Goal: Transaction & Acquisition: Purchase product/service

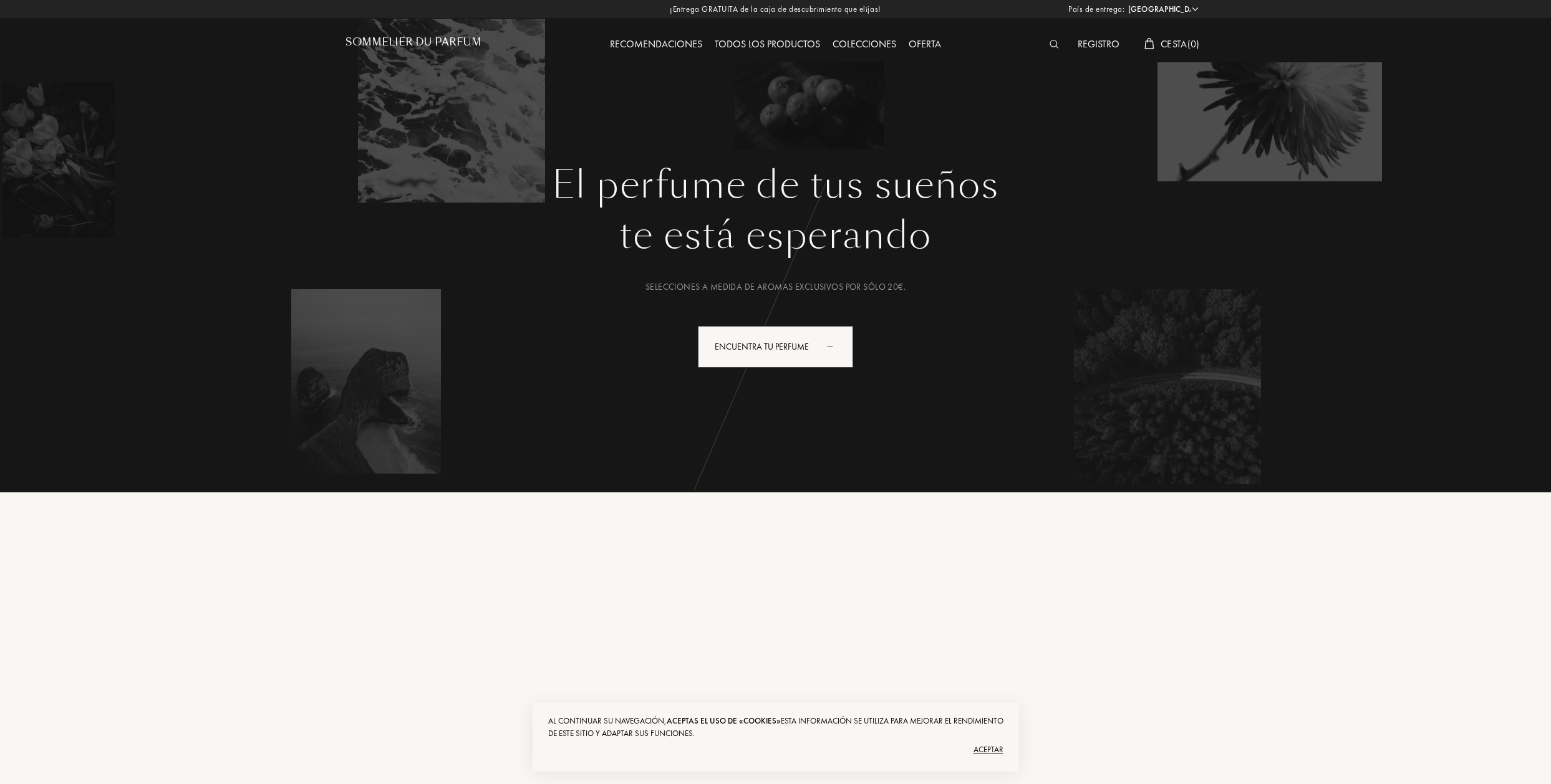
select select "ES"
click at [756, 346] on div "Encuentra tu perfume" at bounding box center [773, 347] width 155 height 42
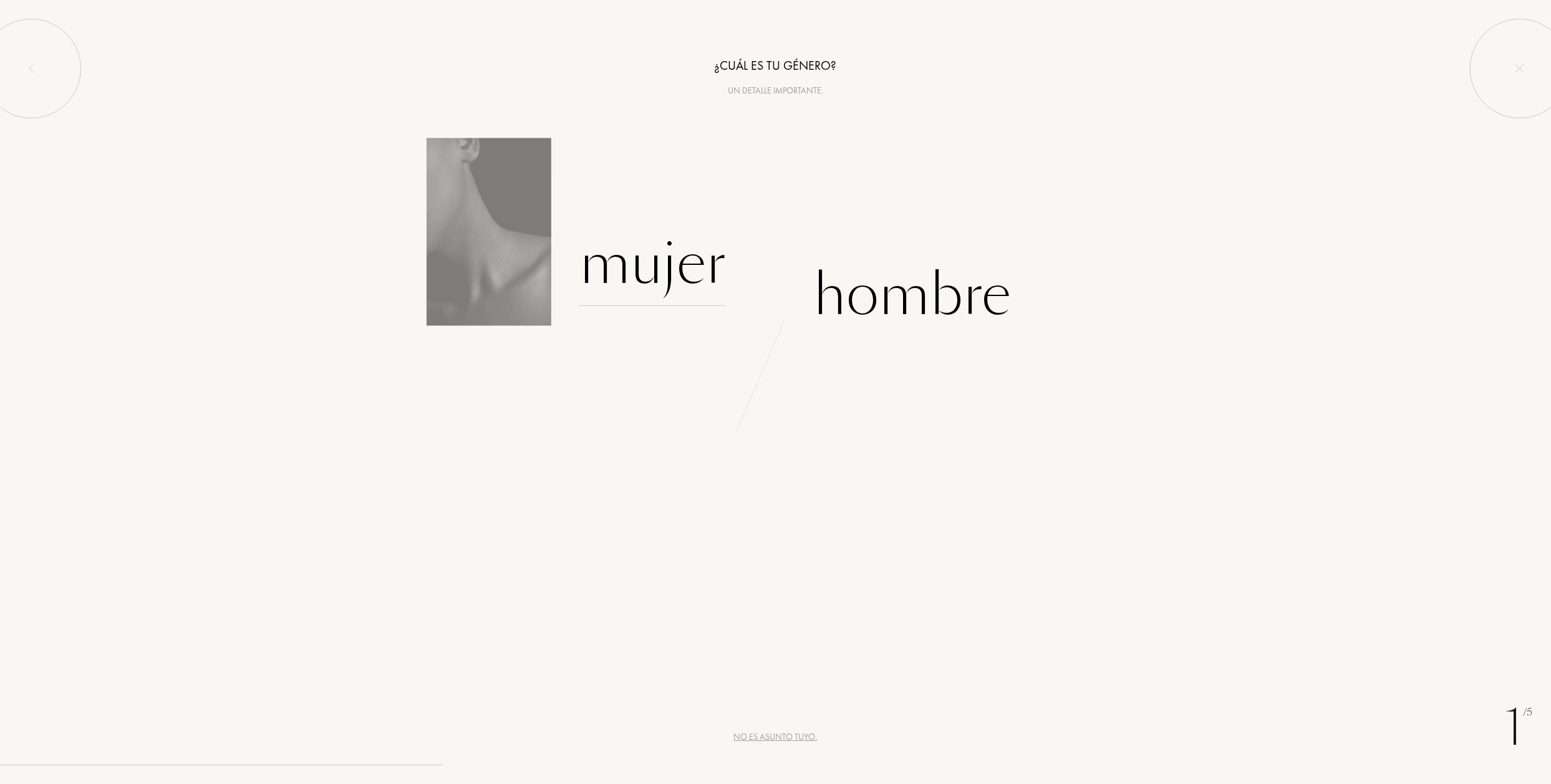
click at [635, 273] on div "Mujer" at bounding box center [652, 263] width 146 height 84
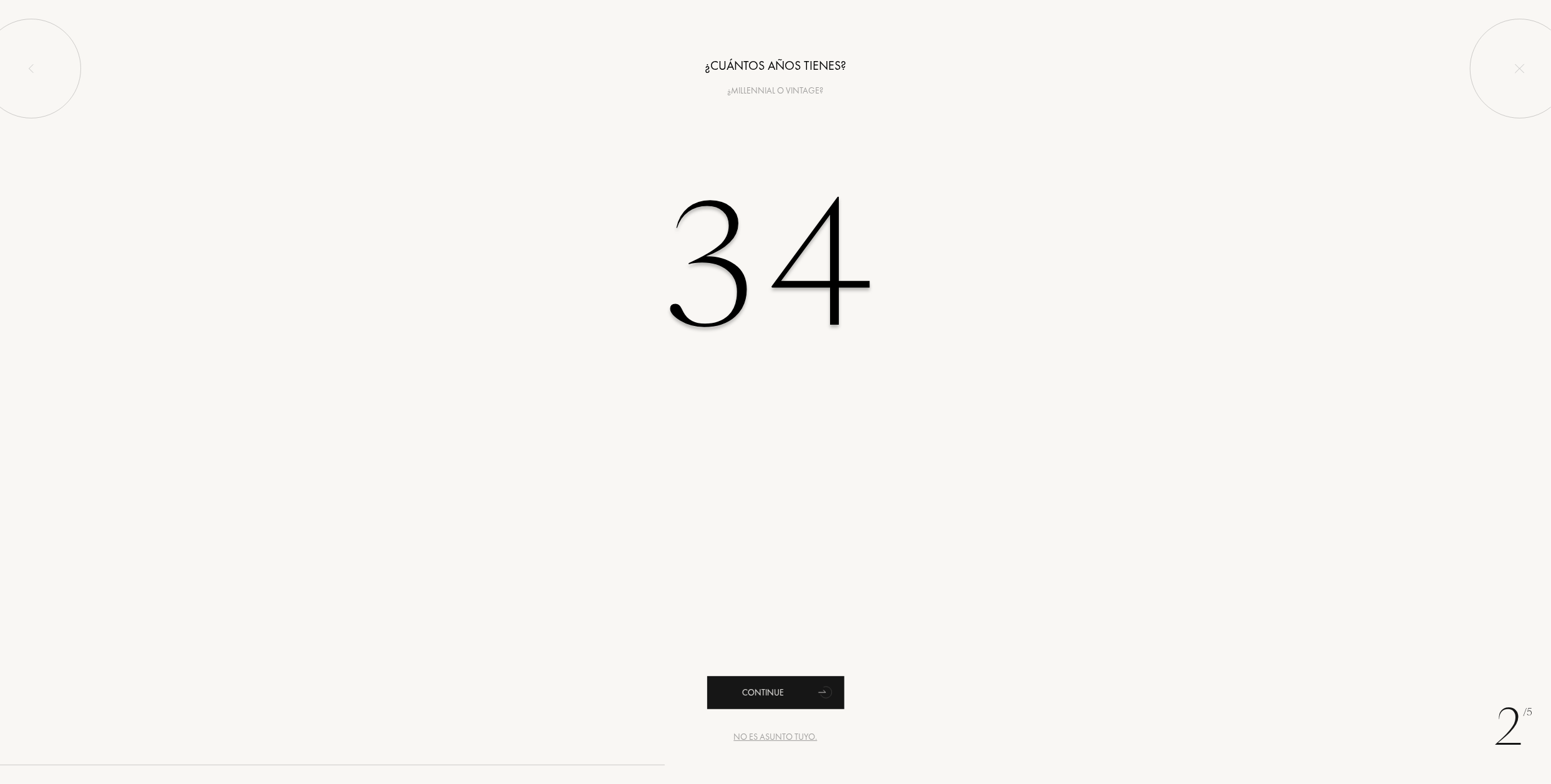
type input "34"
click at [730, 683] on div "Continue" at bounding box center [776, 693] width 137 height 33
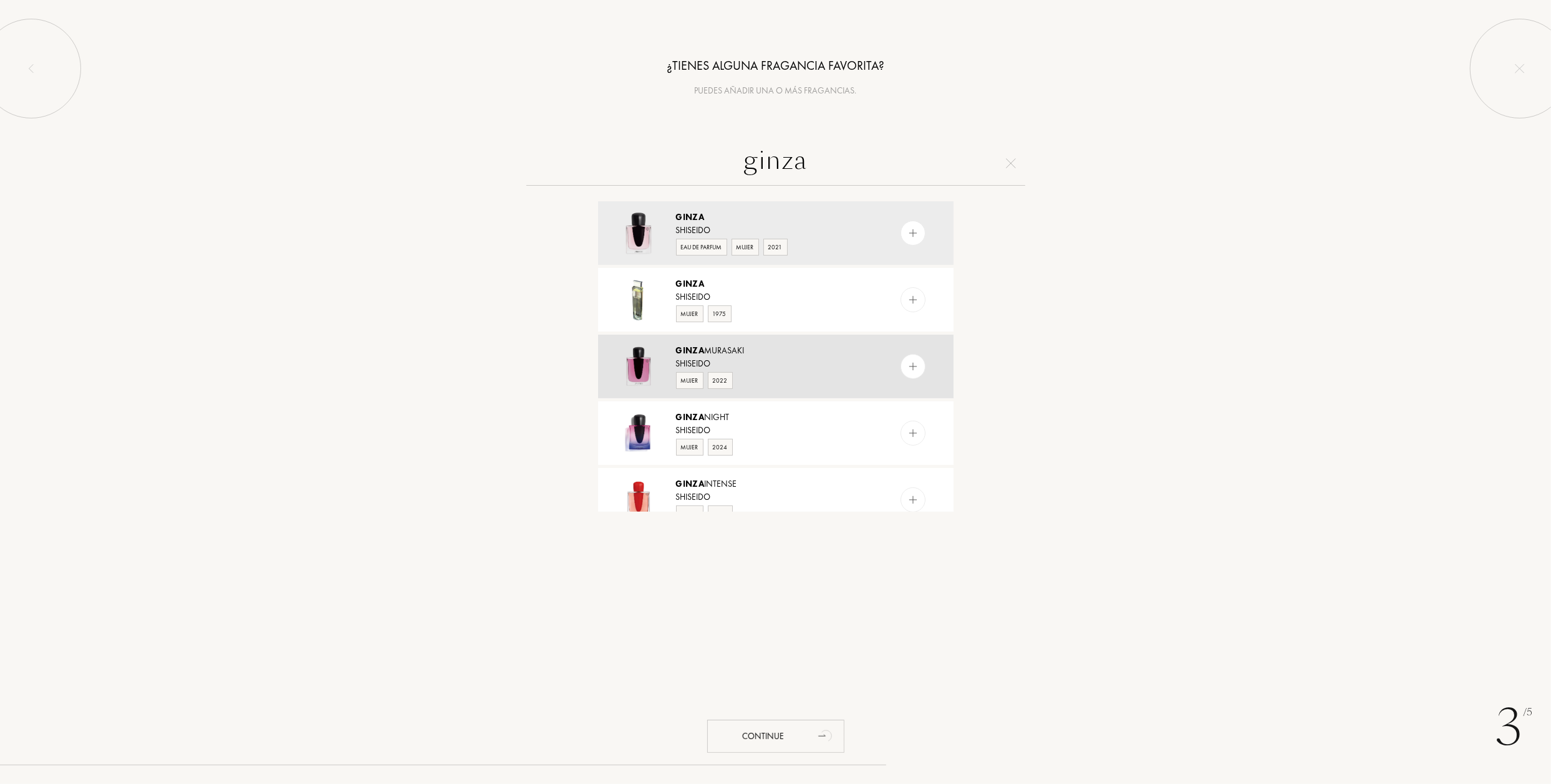
type input "ginza"
click at [911, 361] on img at bounding box center [912, 367] width 12 height 12
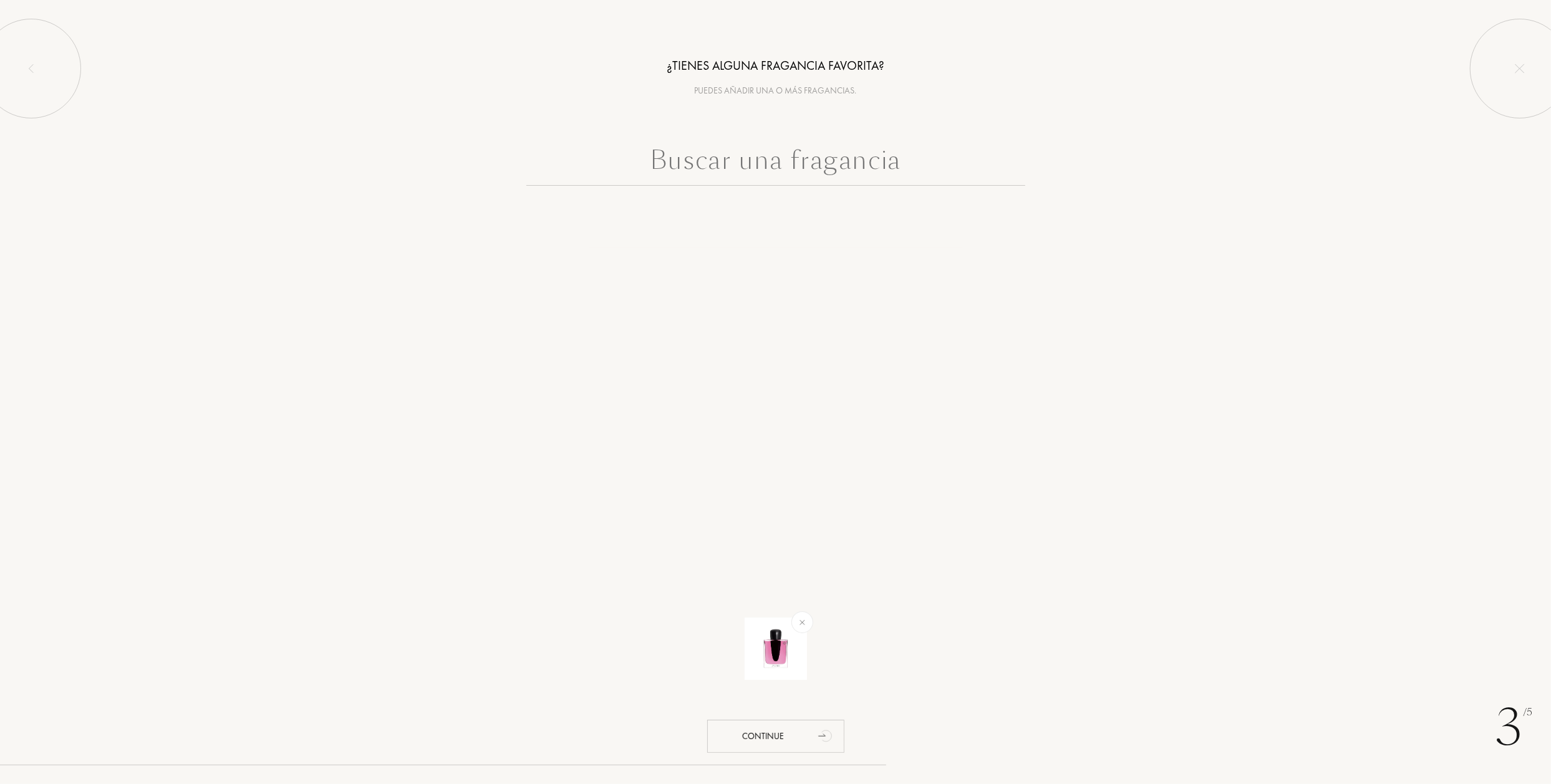
click at [764, 159] on input "text" at bounding box center [776, 164] width 499 height 45
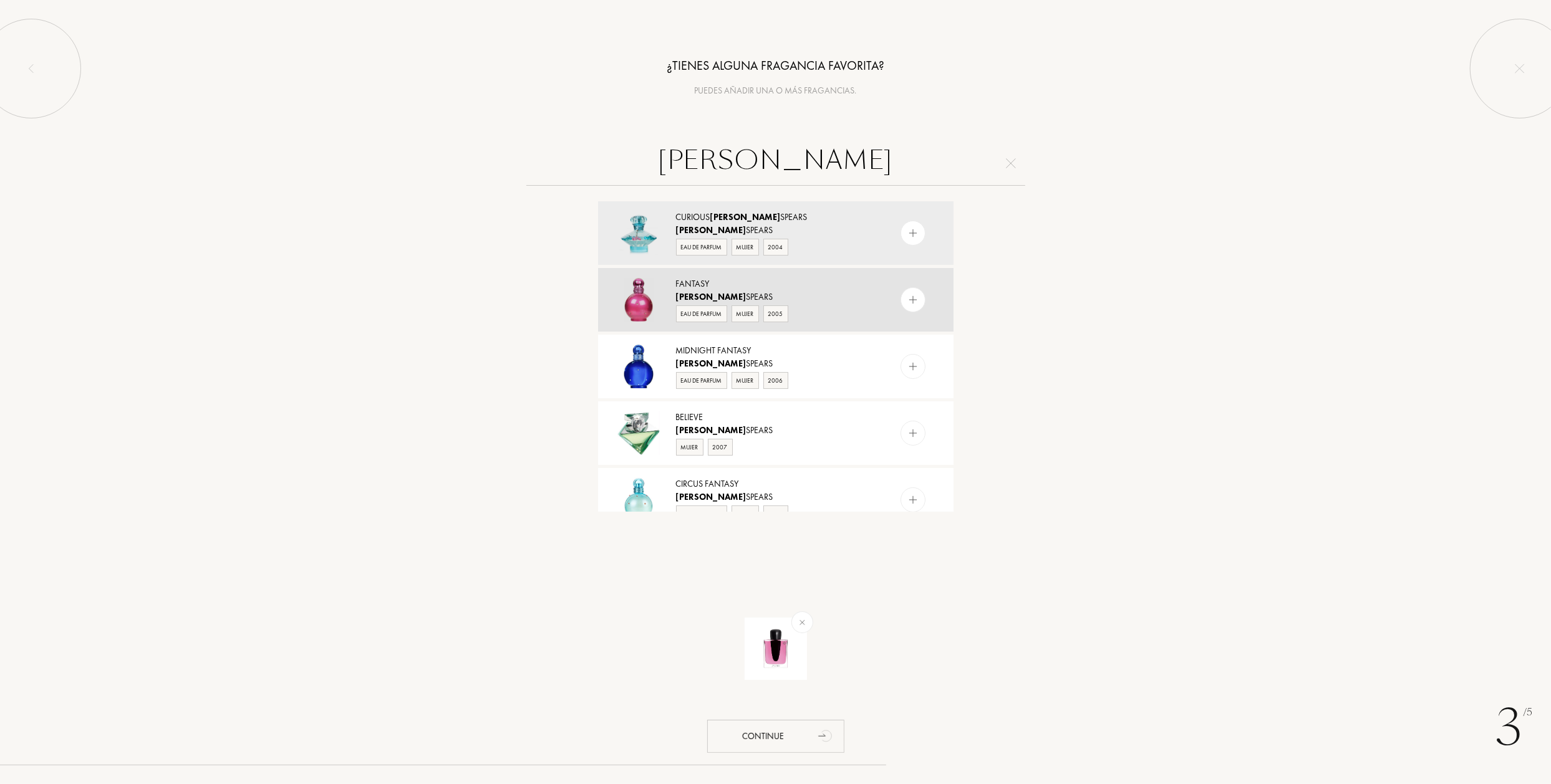
type input "britney"
click at [909, 299] on img at bounding box center [912, 300] width 12 height 12
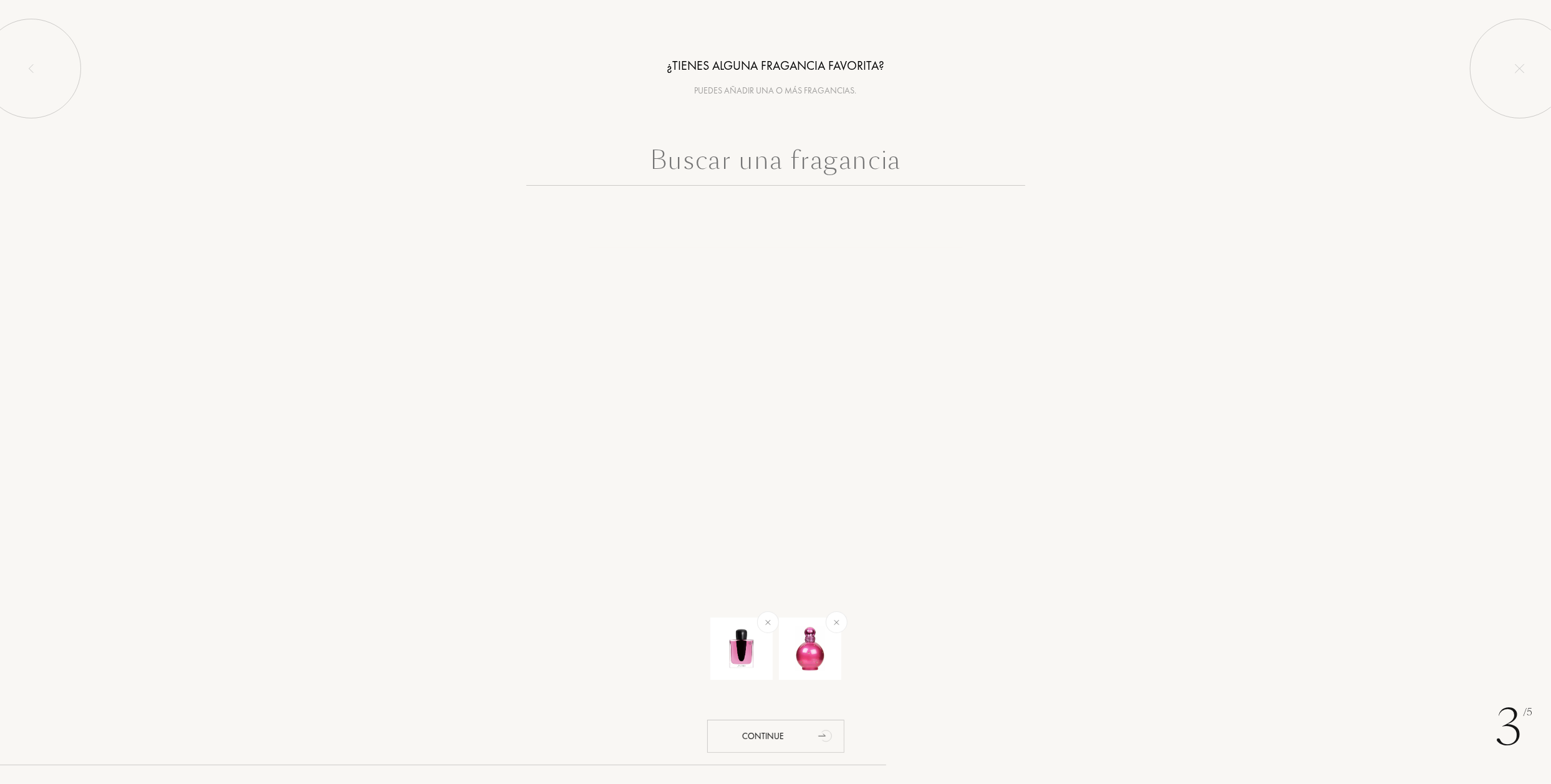
click at [790, 166] on input "text" at bounding box center [776, 164] width 499 height 45
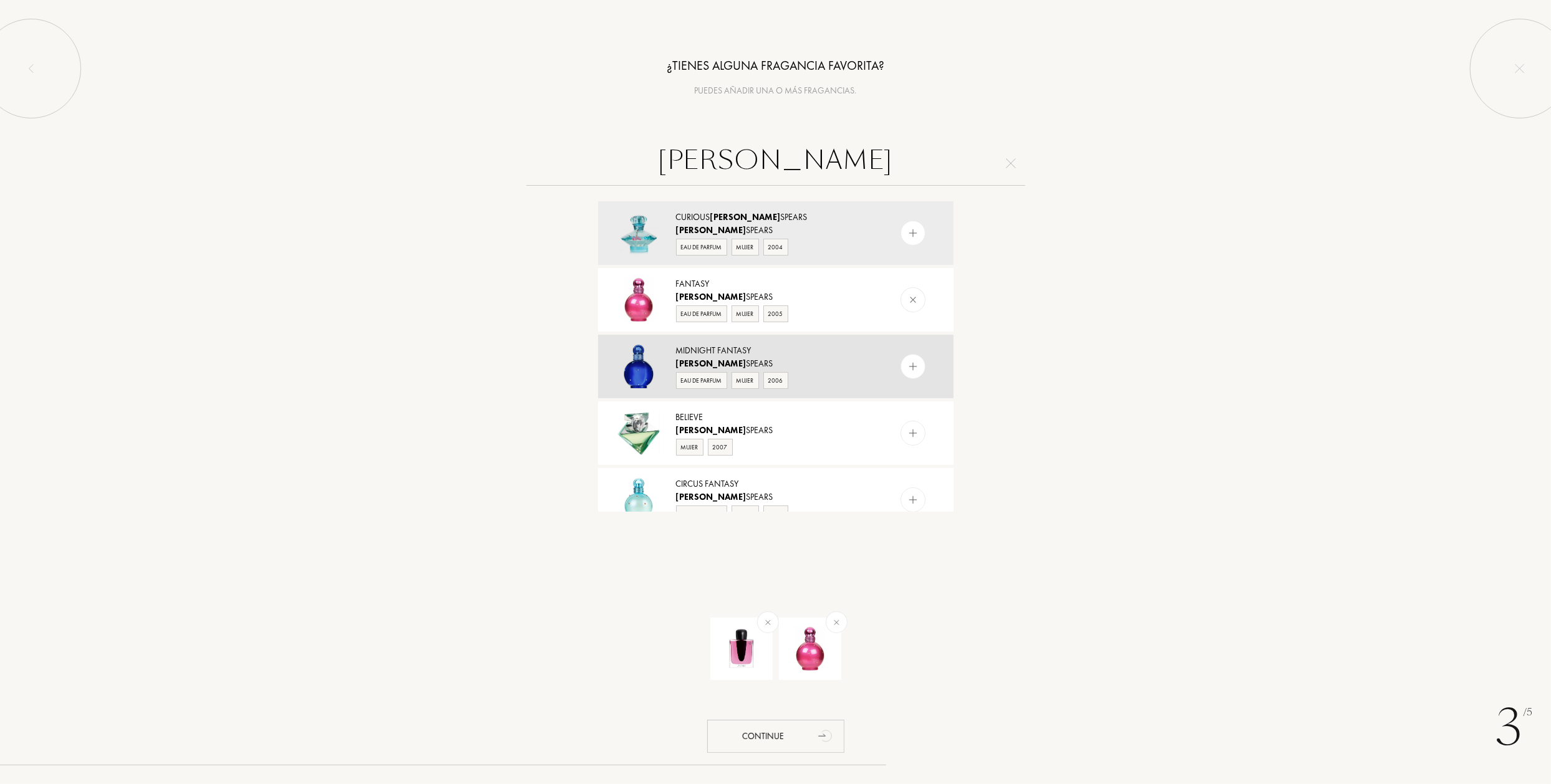
type input "britney"
click at [911, 364] on img at bounding box center [912, 367] width 12 height 12
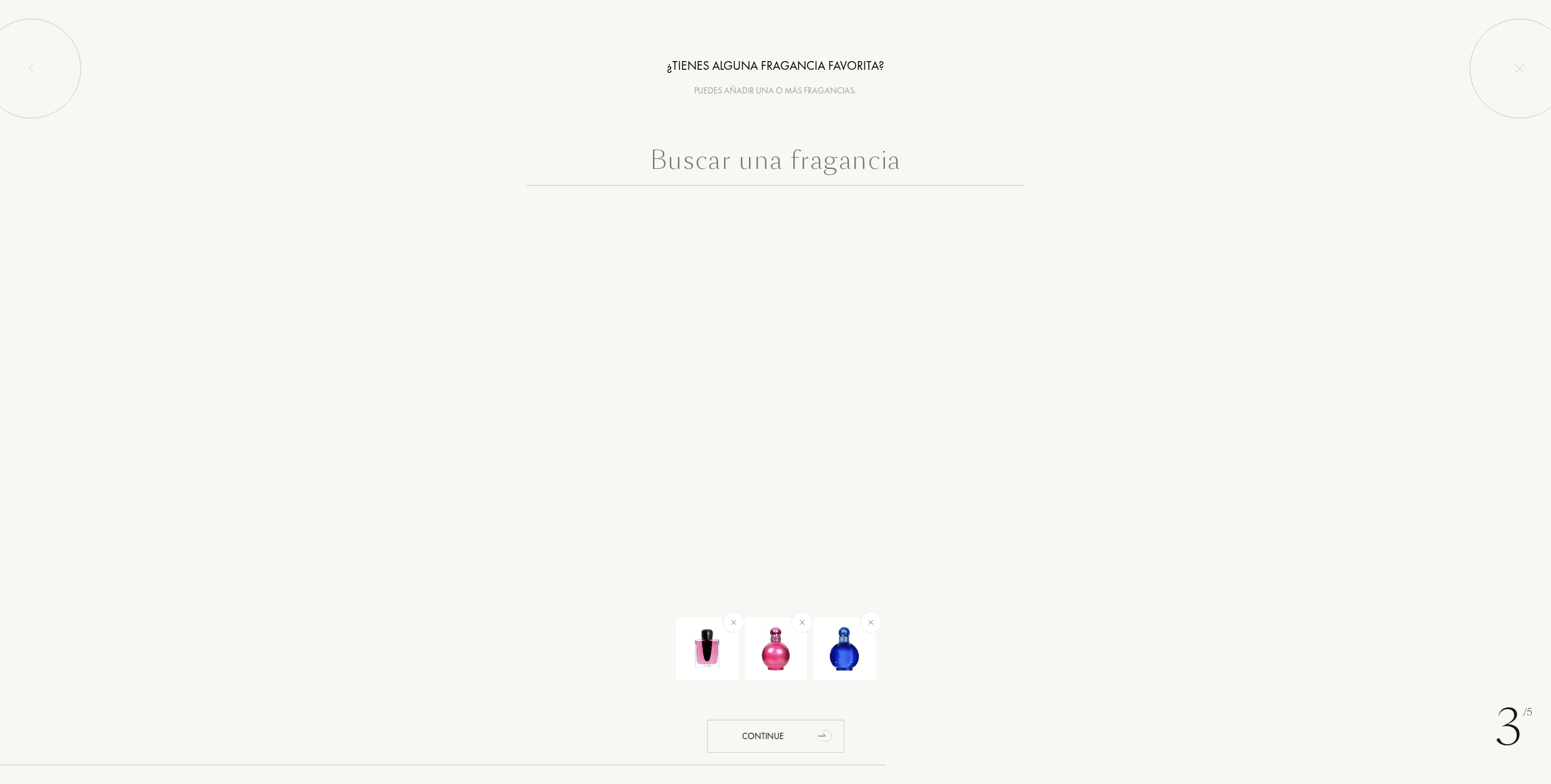
click at [733, 164] on input "text" at bounding box center [776, 164] width 499 height 45
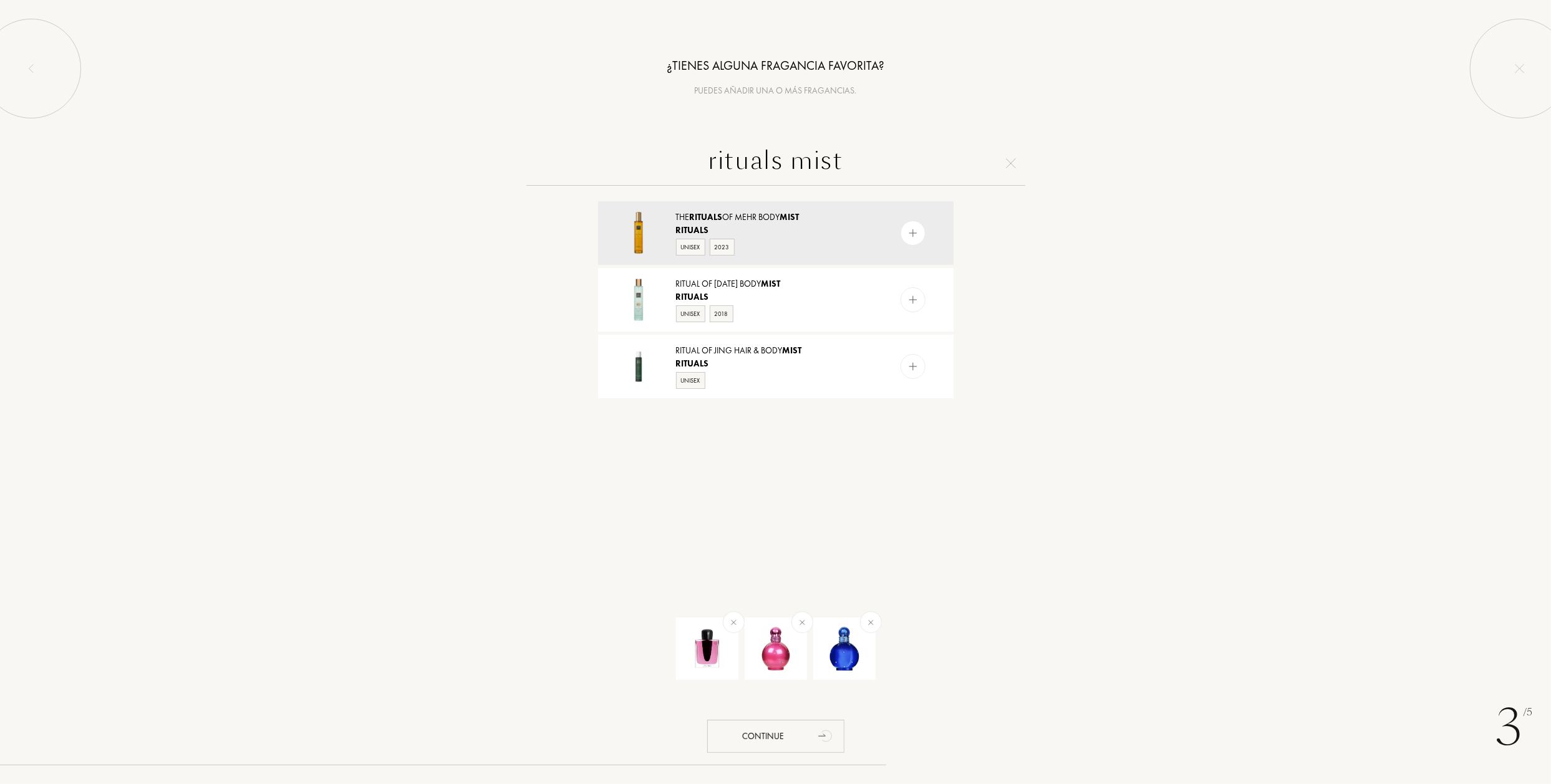
drag, startPoint x: 858, startPoint y: 158, endPoint x: 788, endPoint y: 165, distance: 70.3
click at [788, 165] on input "rituals mist" at bounding box center [776, 164] width 499 height 45
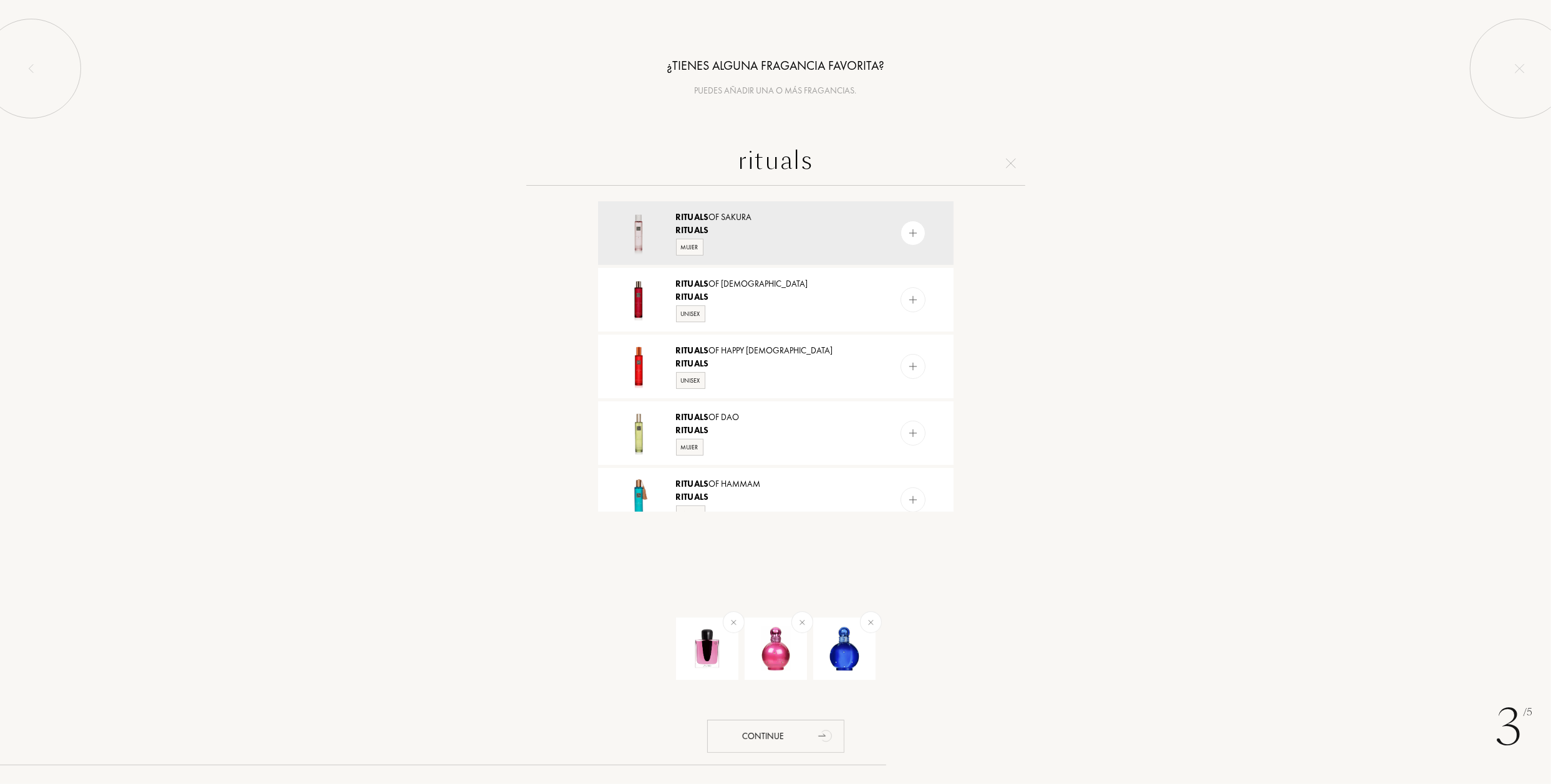
drag, startPoint x: 825, startPoint y: 165, endPoint x: 797, endPoint y: 162, distance: 28.2
click at [797, 162] on input "rituals" at bounding box center [776, 164] width 499 height 45
click at [820, 169] on input "rituals" at bounding box center [776, 164] width 499 height 45
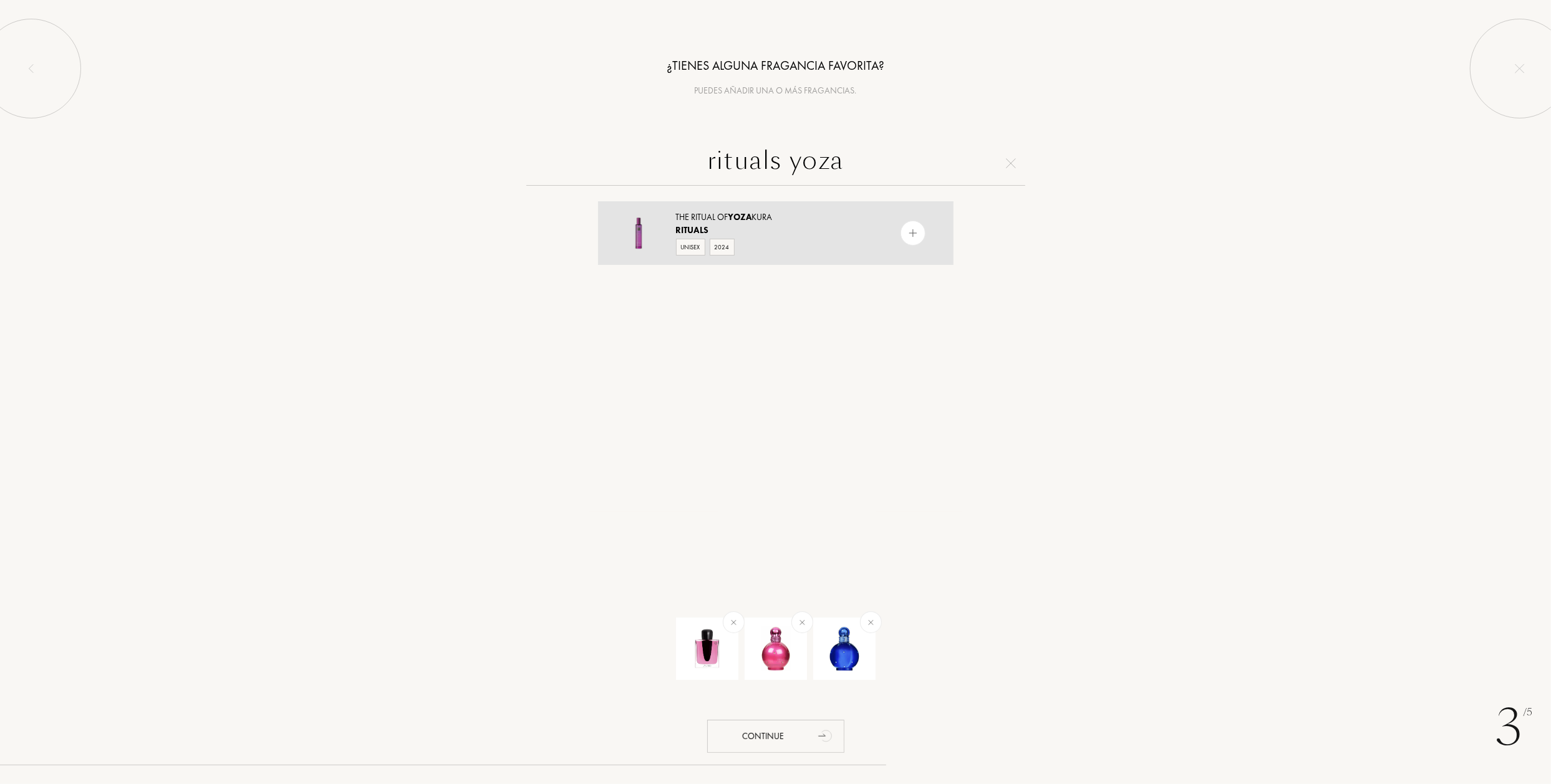
type input "rituals yoza"
click at [914, 235] on img at bounding box center [912, 234] width 12 height 12
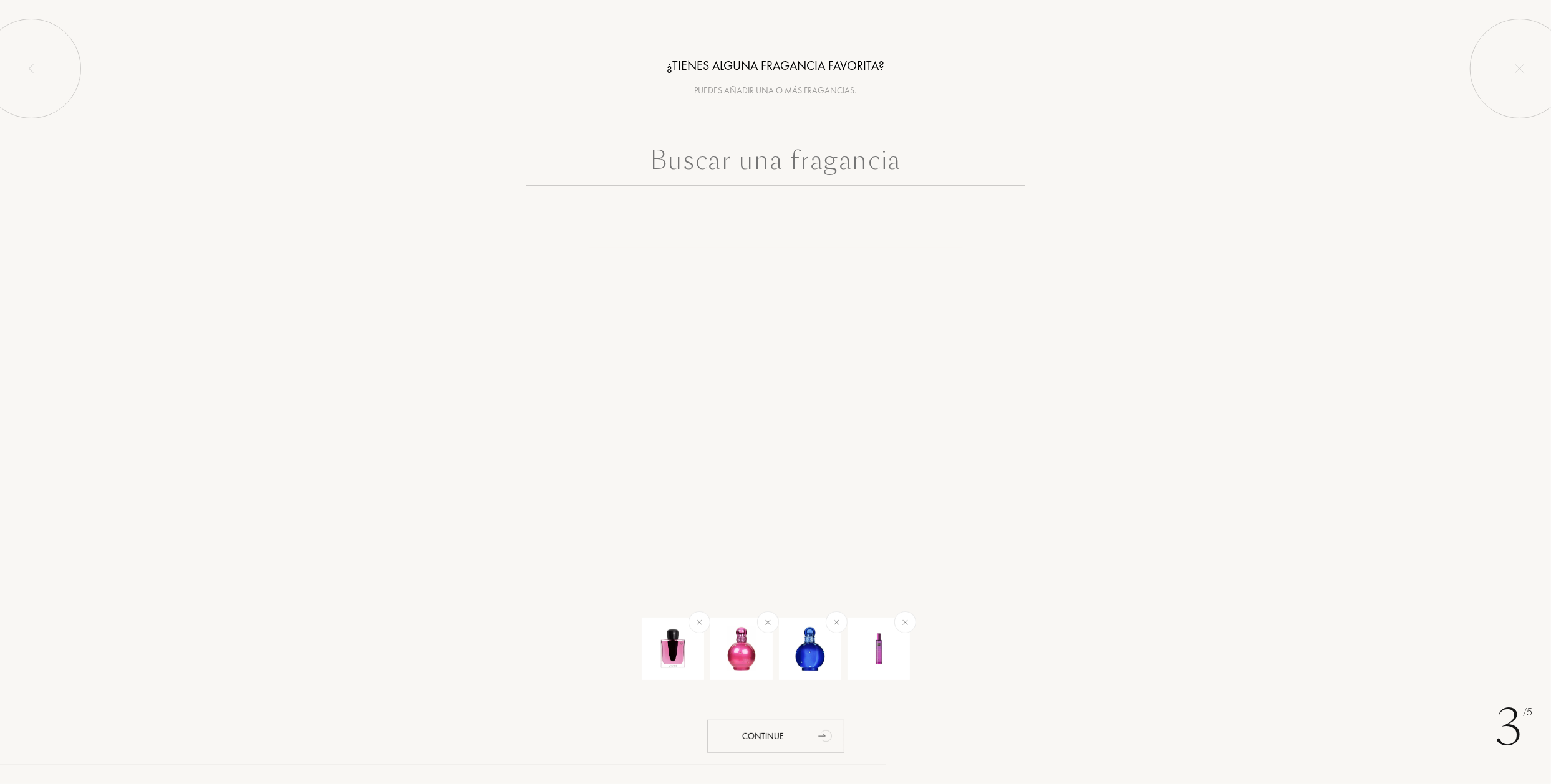
click at [838, 163] on input "text" at bounding box center [776, 164] width 499 height 45
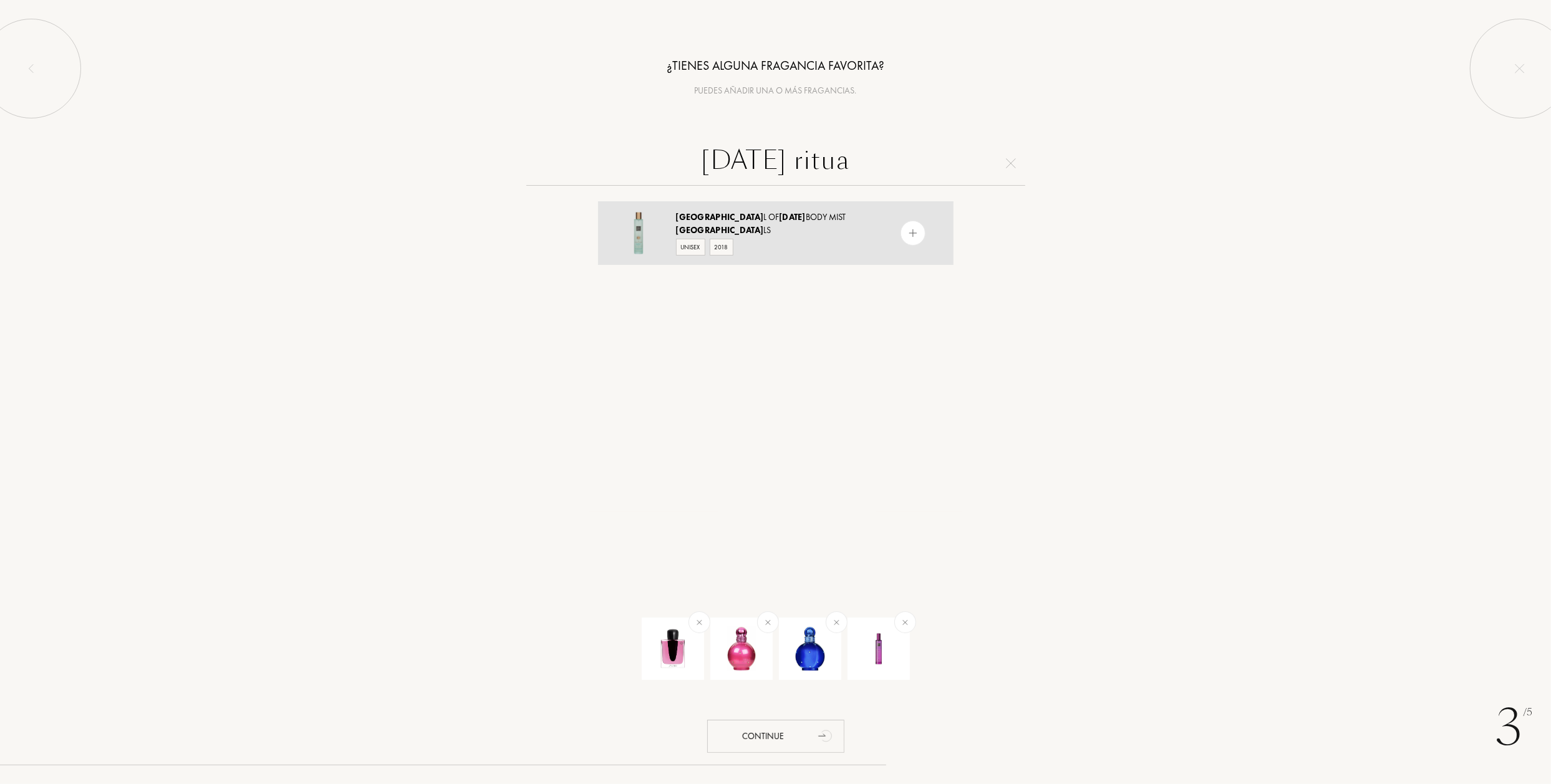
type input "karma ritua"
click at [906, 234] on img at bounding box center [912, 234] width 12 height 12
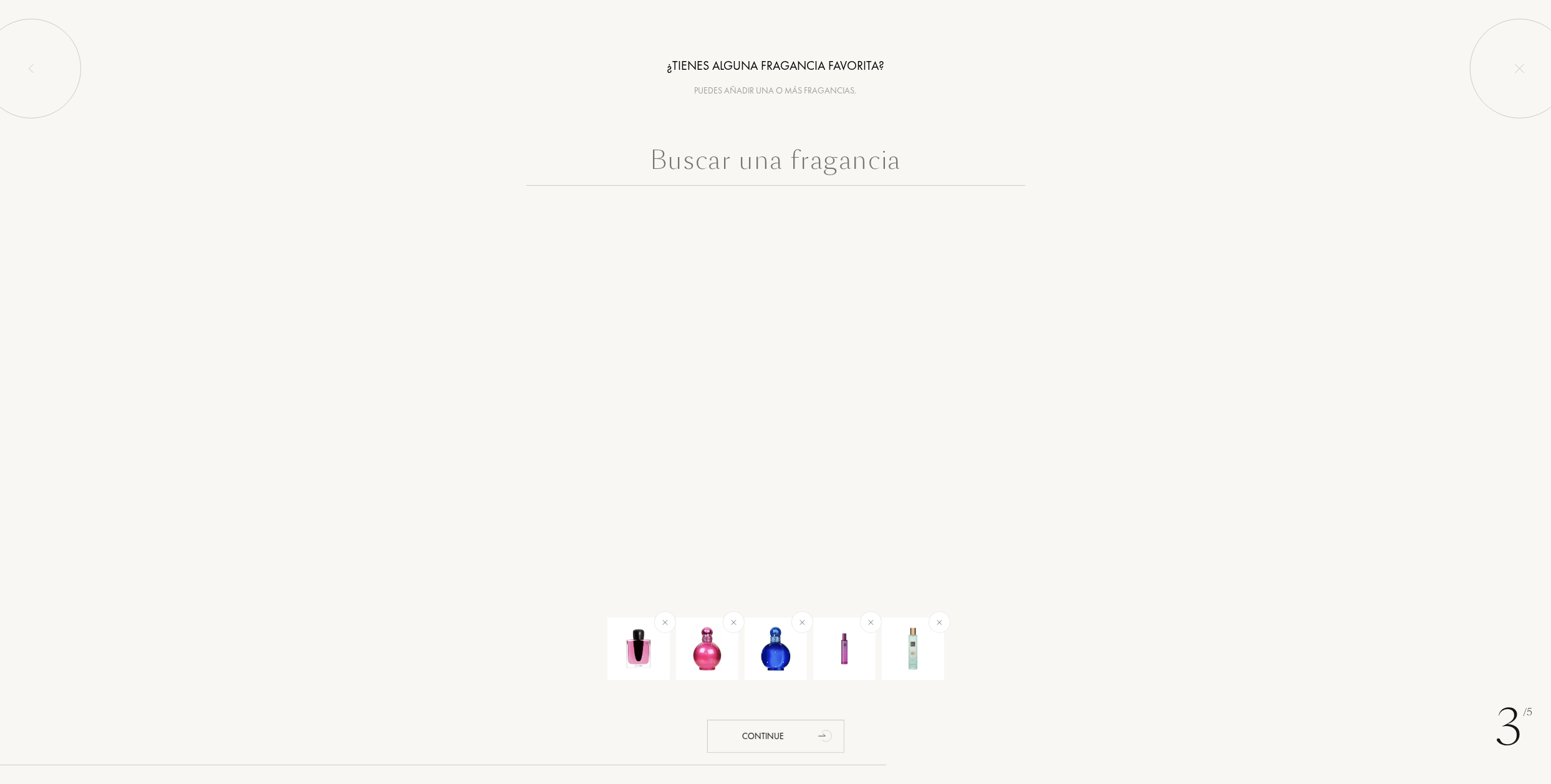
click at [758, 153] on input "text" at bounding box center [776, 164] width 499 height 45
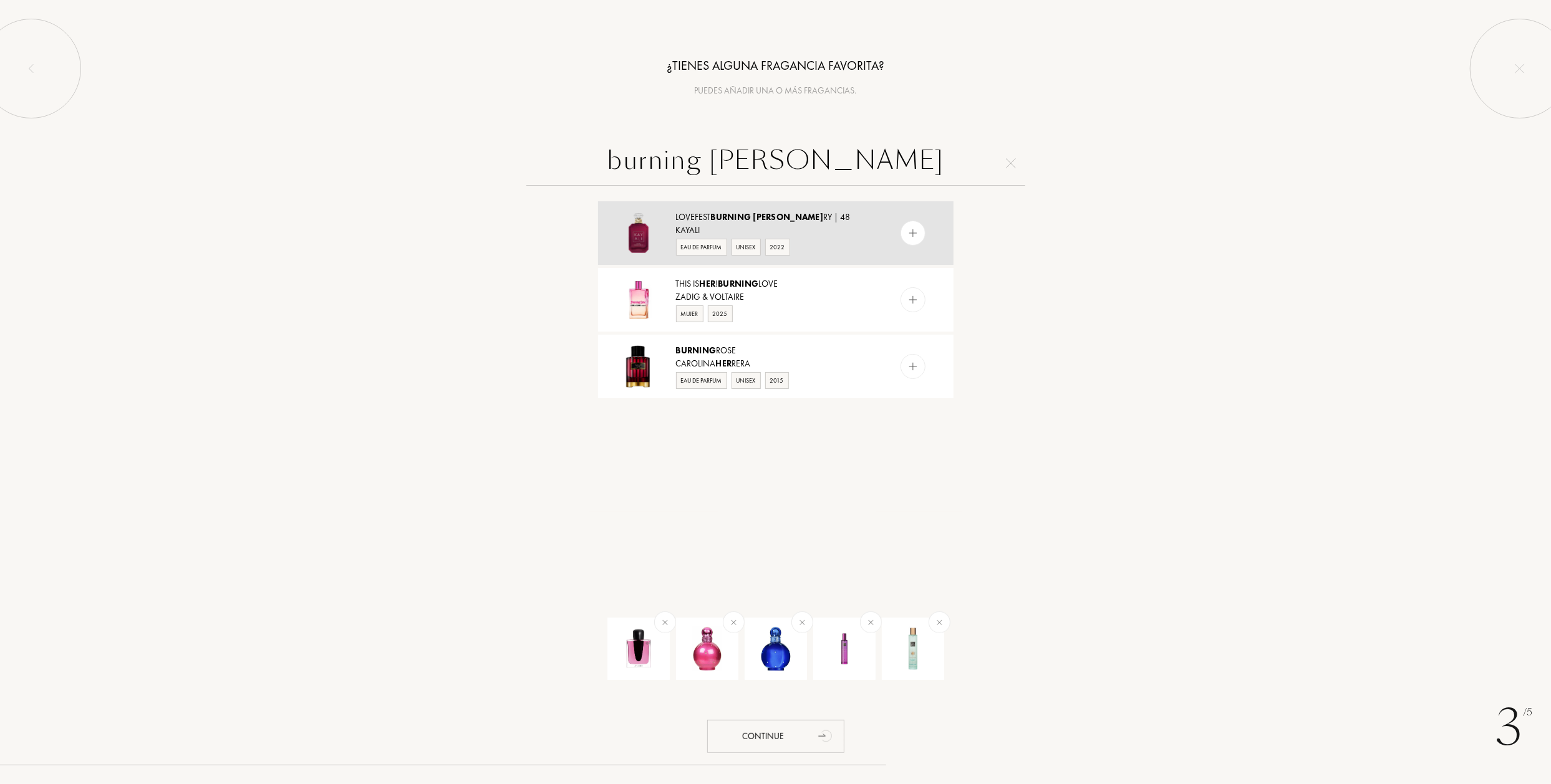
type input "burning cher"
click at [916, 235] on img at bounding box center [912, 234] width 12 height 12
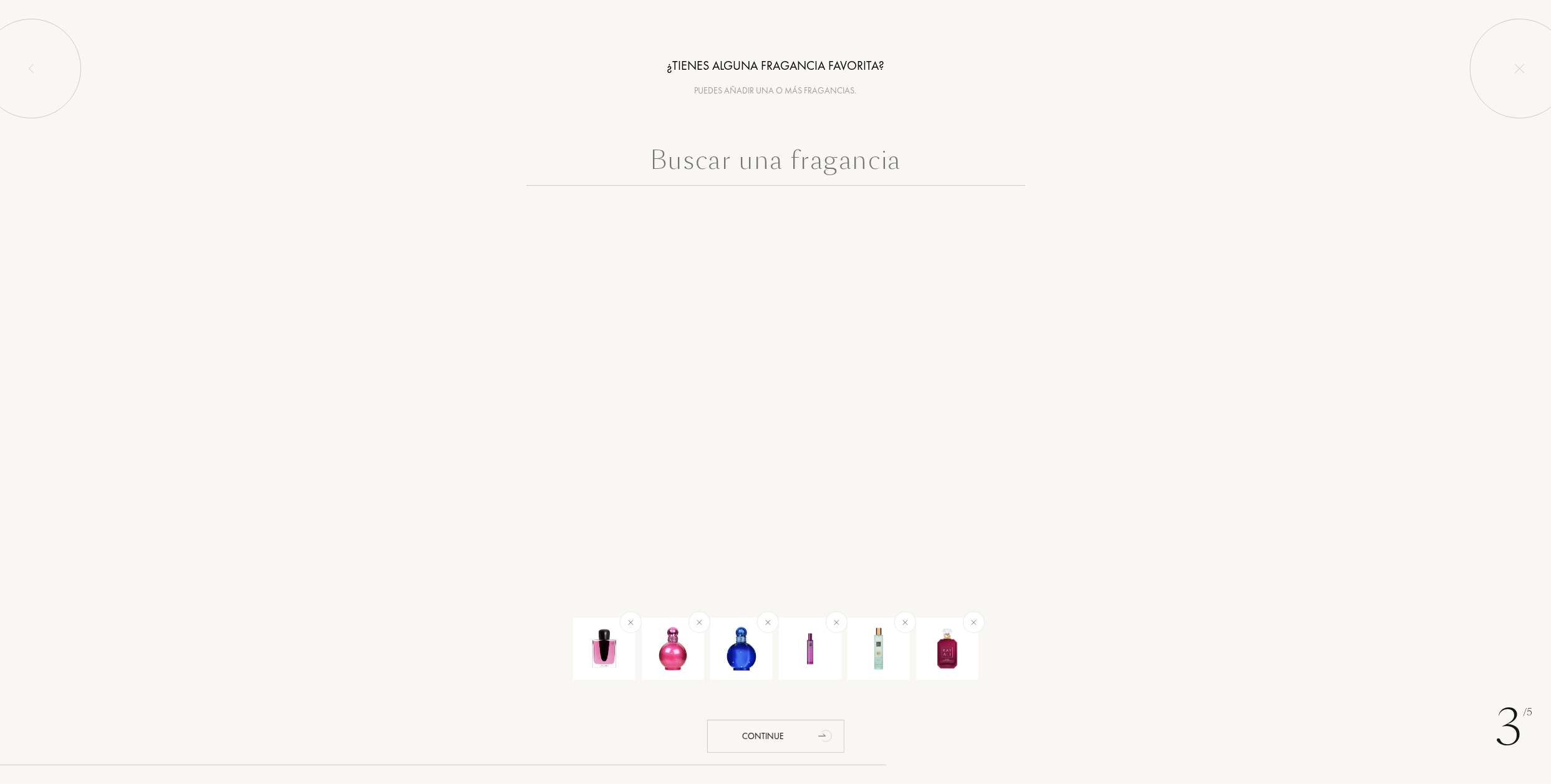
click at [754, 163] on input "text" at bounding box center [776, 164] width 499 height 45
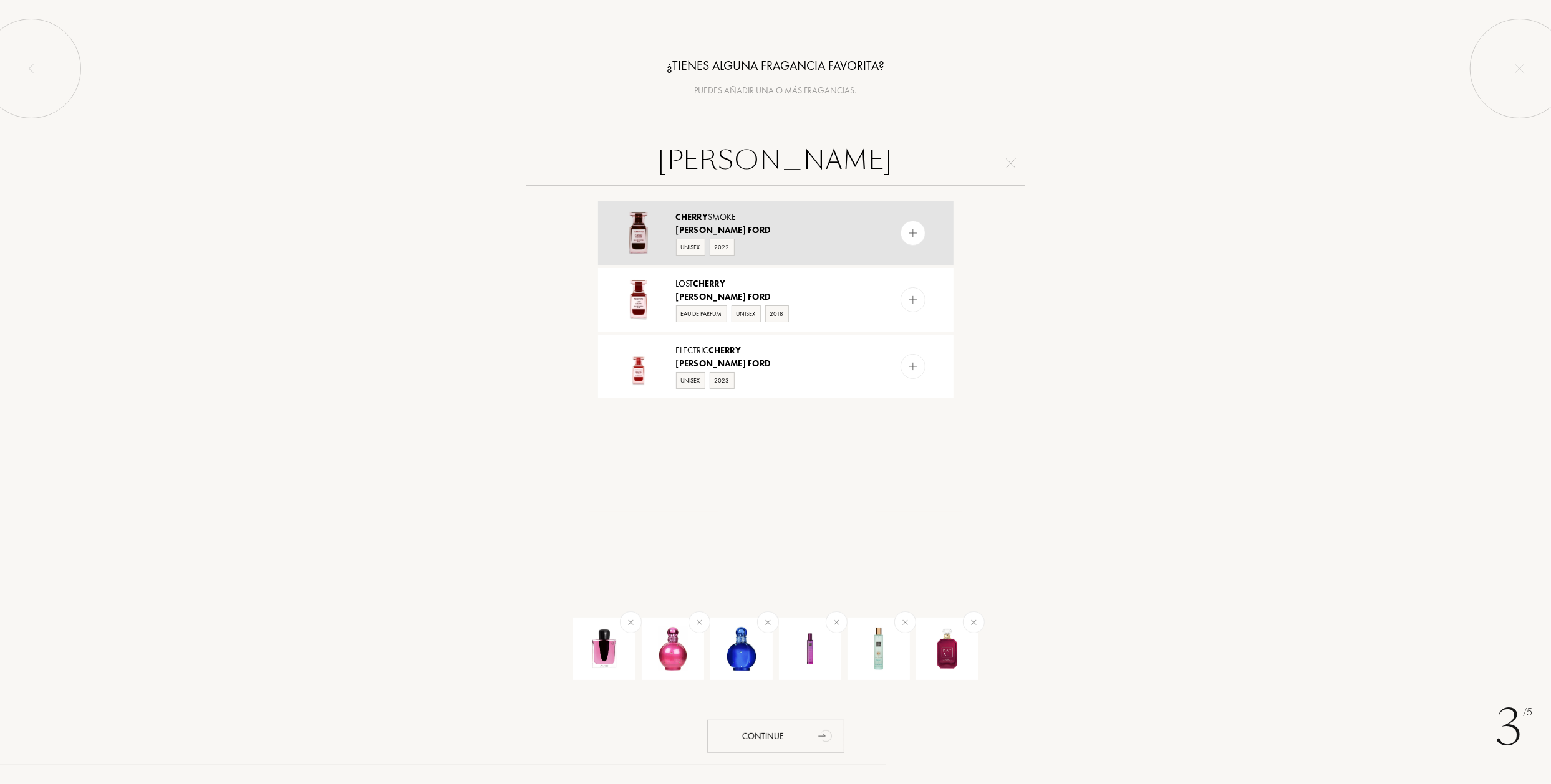
type input "tom ford cherry"
click at [908, 240] on div at bounding box center [912, 233] width 25 height 25
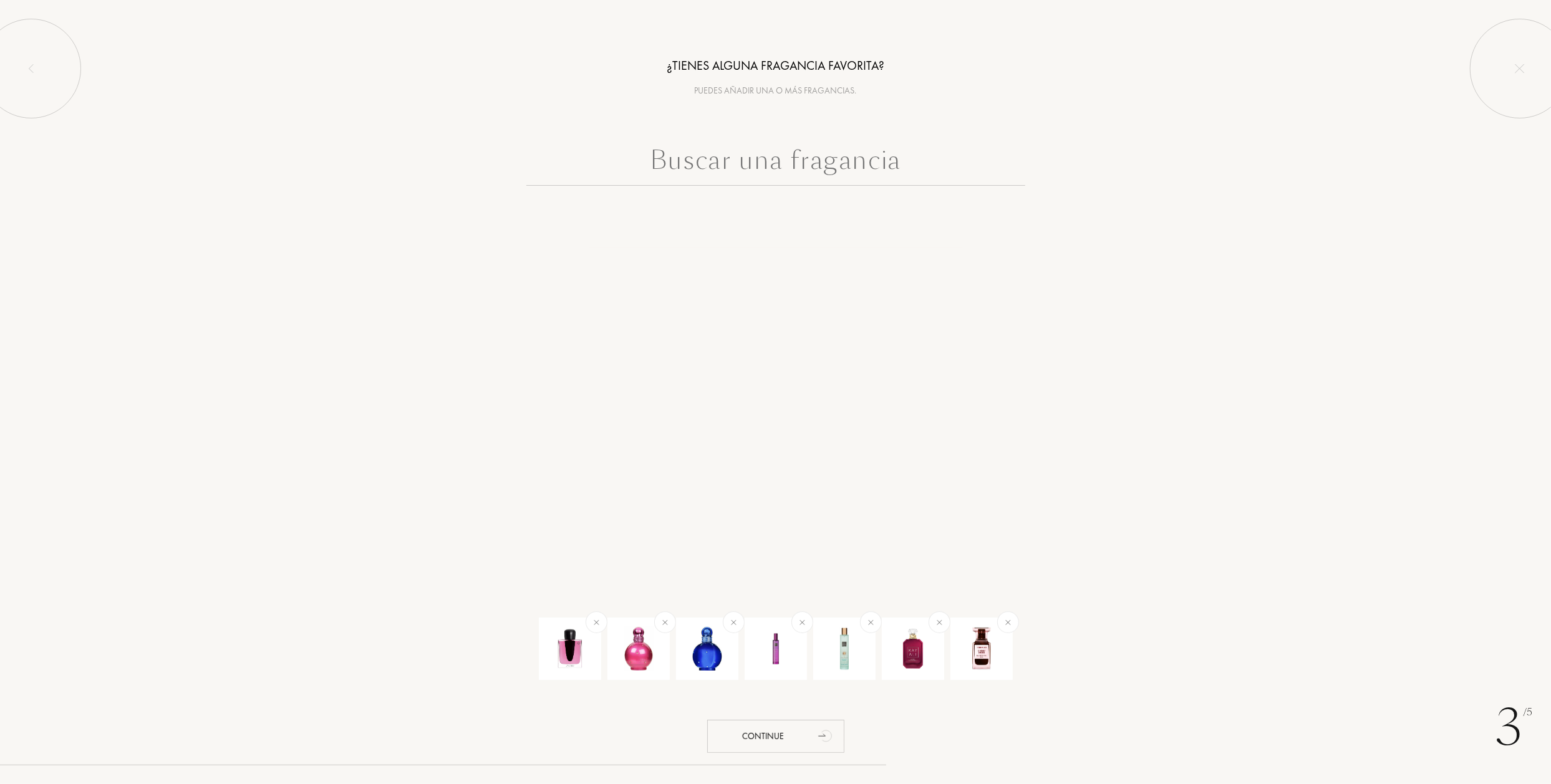
click at [739, 162] on input "text" at bounding box center [776, 164] width 499 height 45
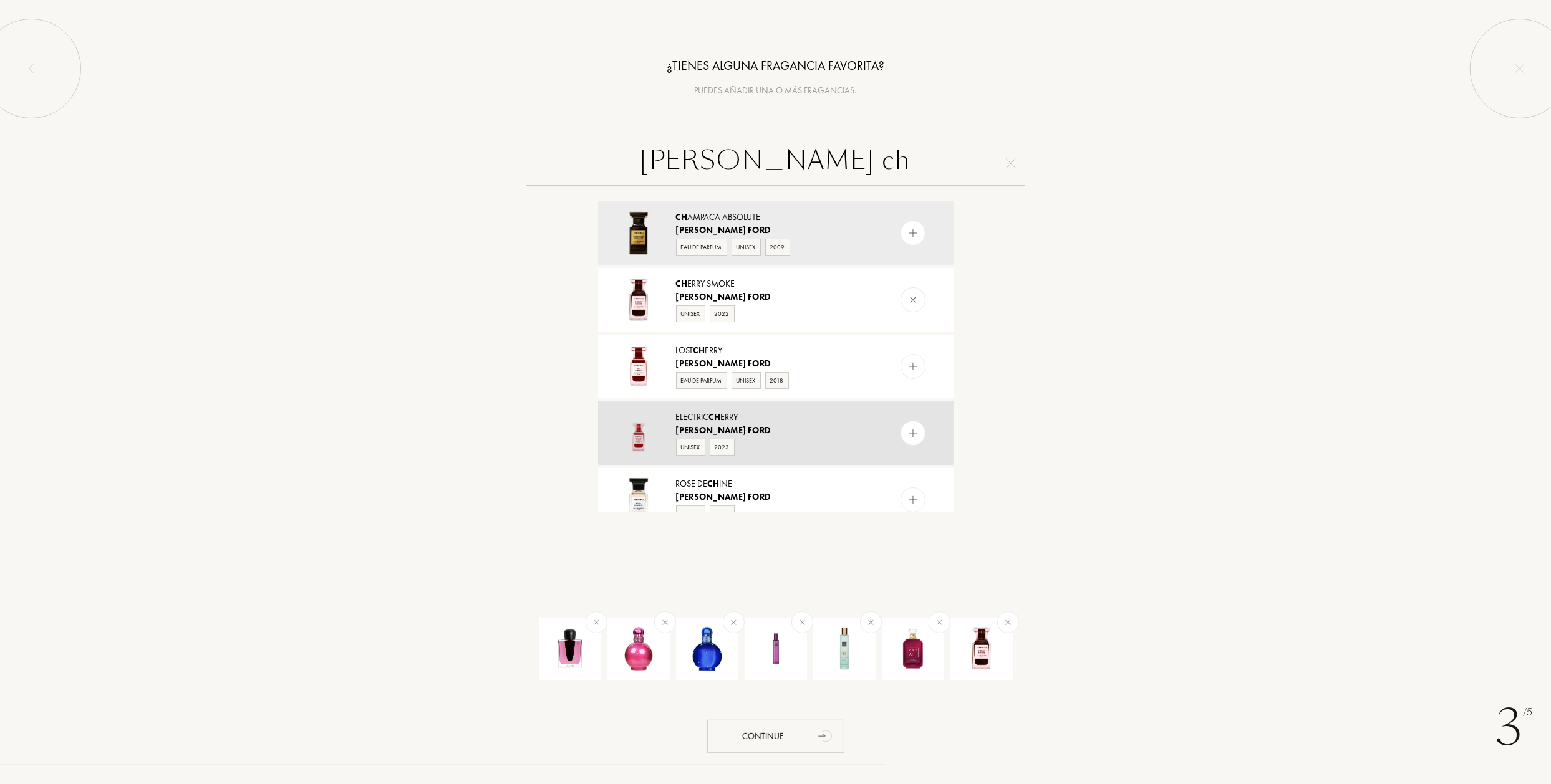
type input "tom ford ch"
click at [908, 428] on img at bounding box center [912, 434] width 12 height 12
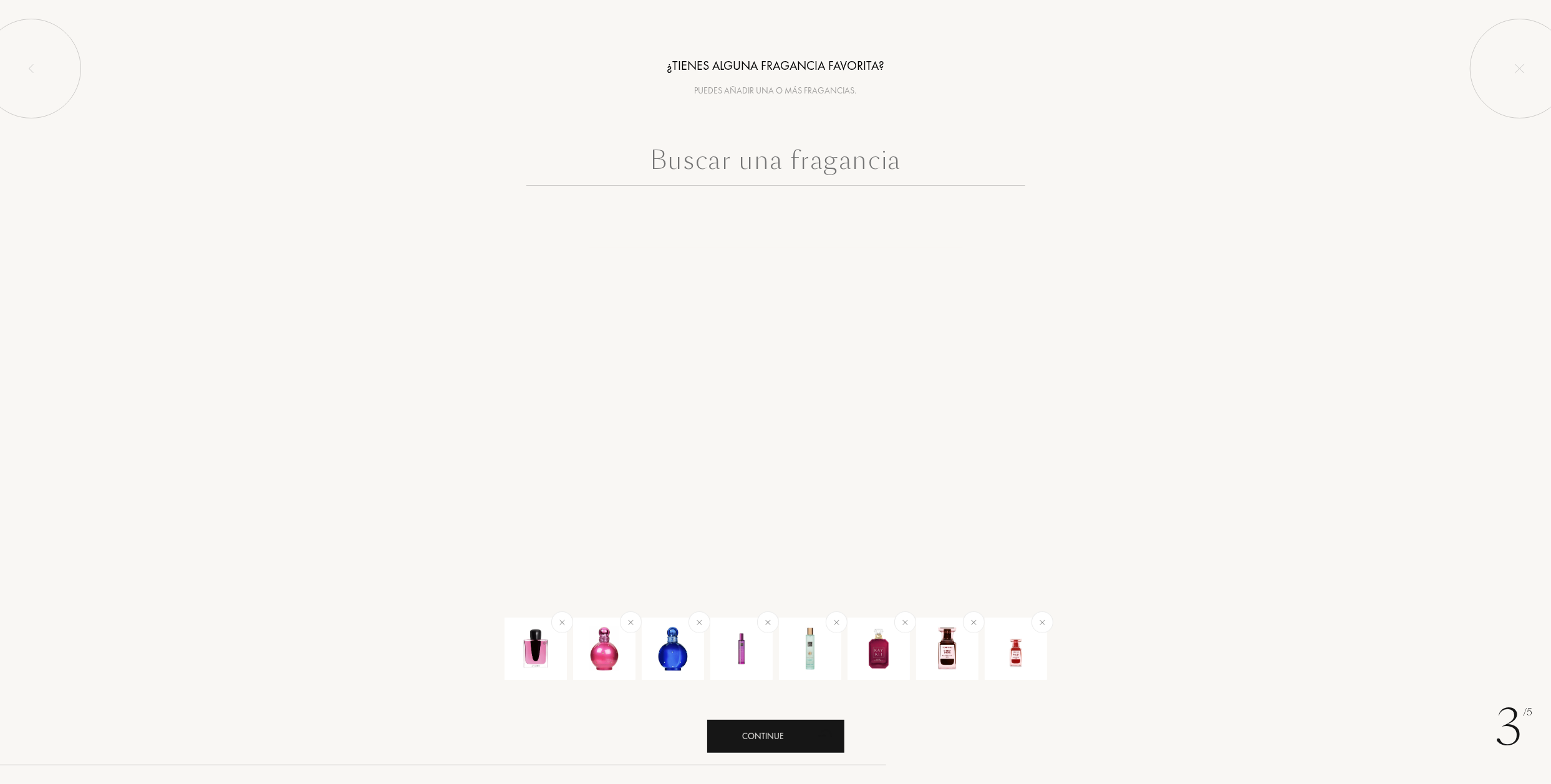
click at [801, 750] on div "Continue" at bounding box center [776, 736] width 137 height 33
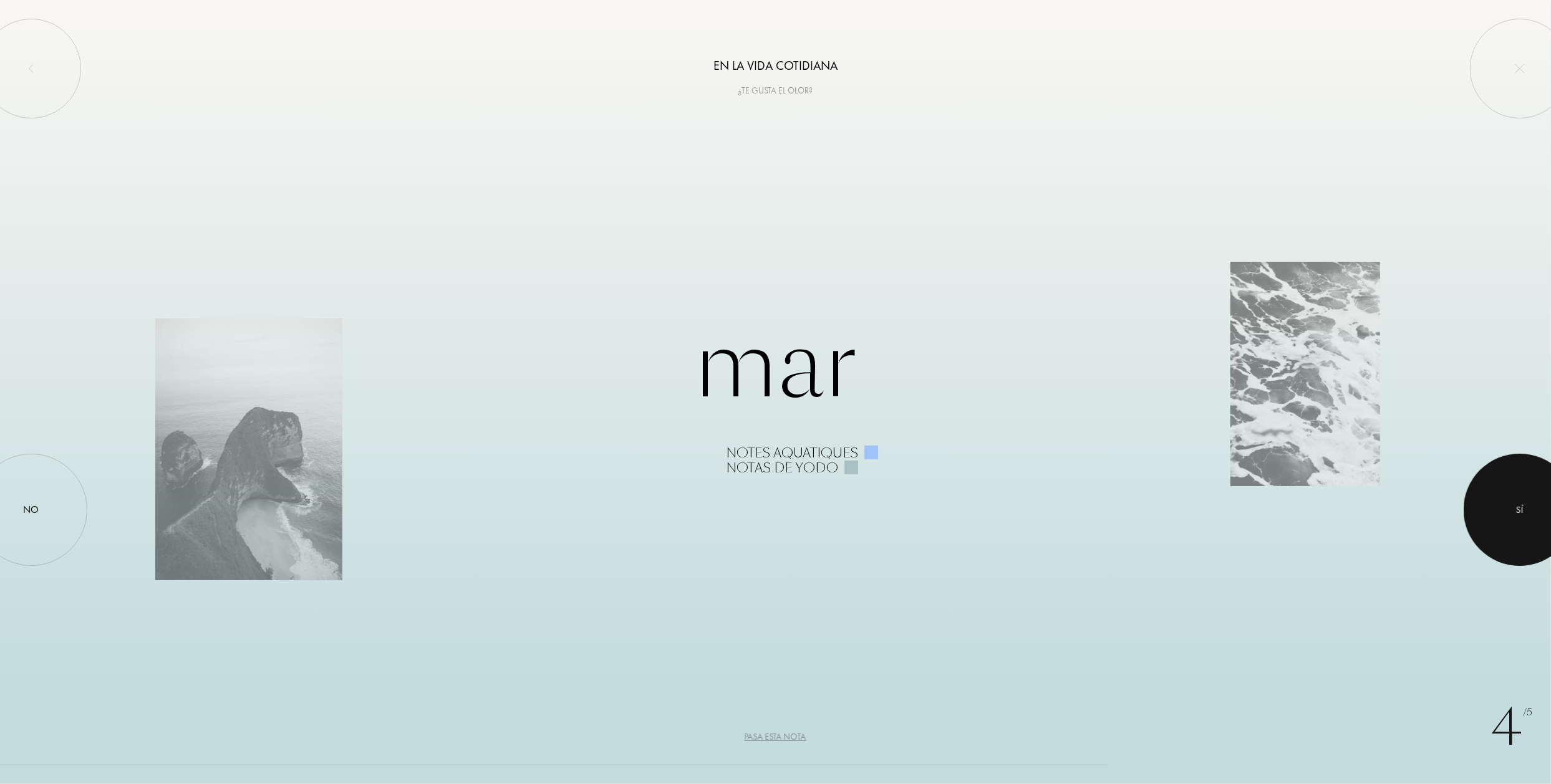
click at [1508, 503] on div at bounding box center [1520, 510] width 113 height 112
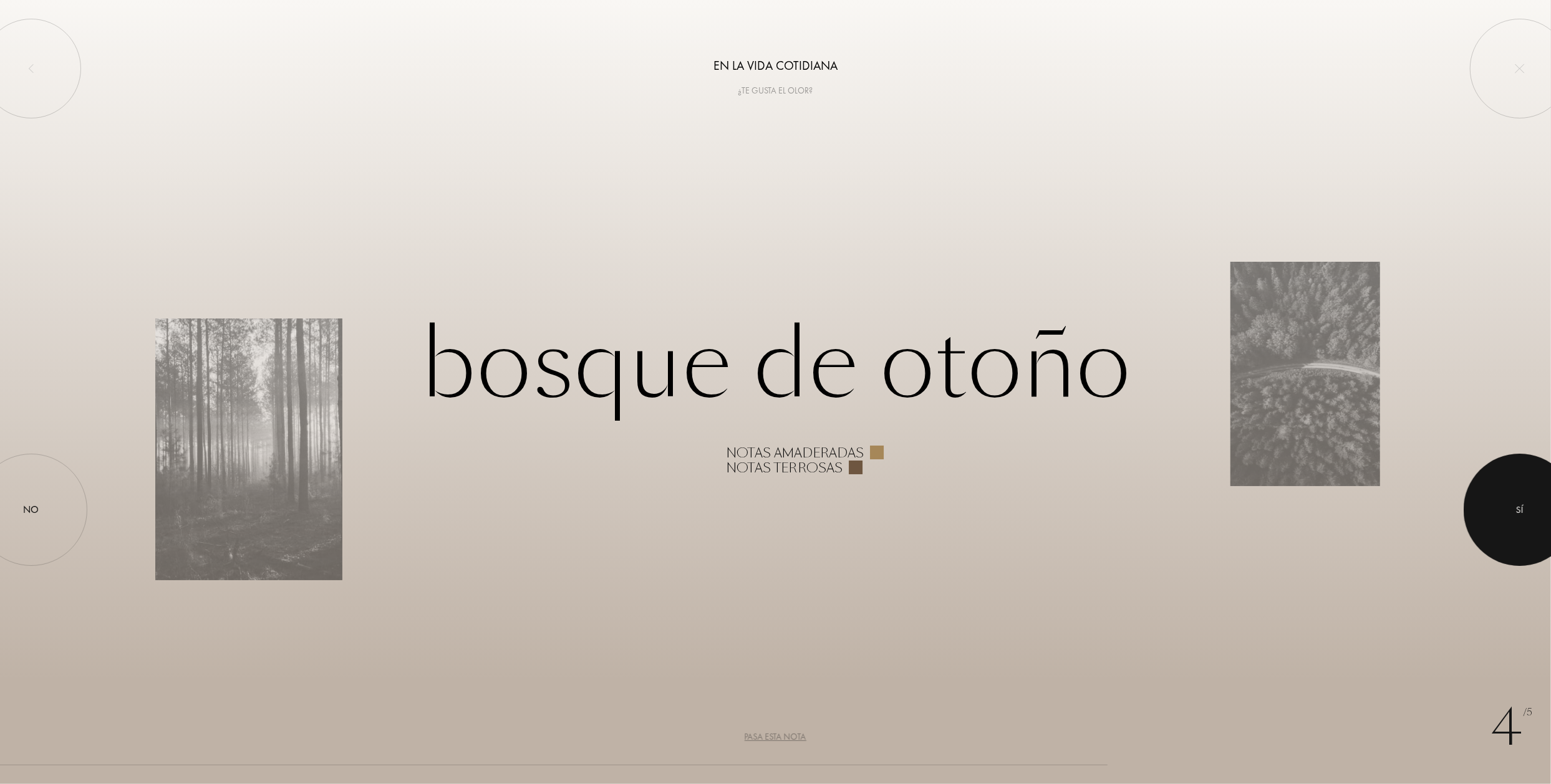
click at [1503, 505] on div at bounding box center [1520, 510] width 113 height 112
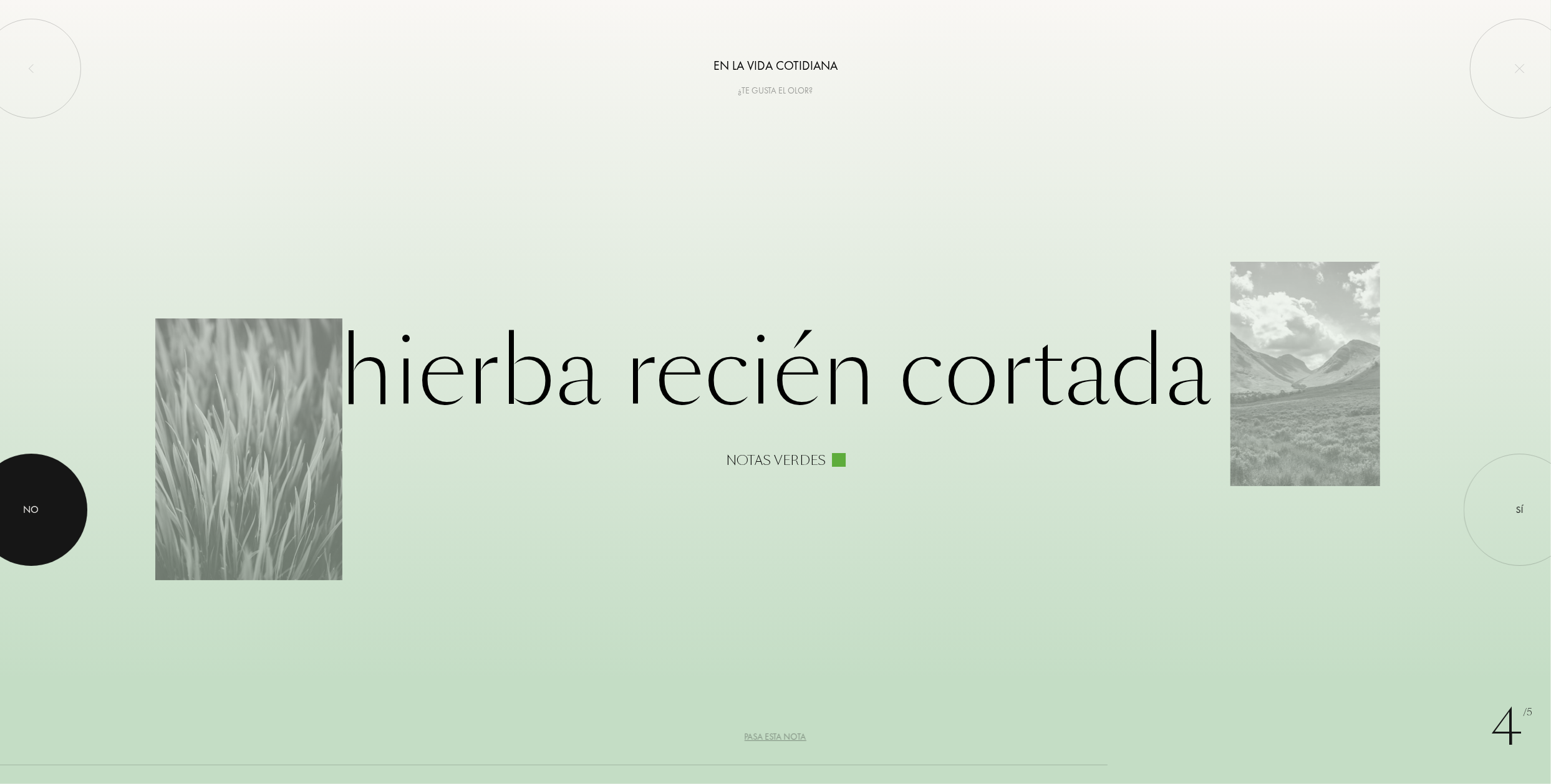
click at [27, 500] on div at bounding box center [31, 510] width 113 height 112
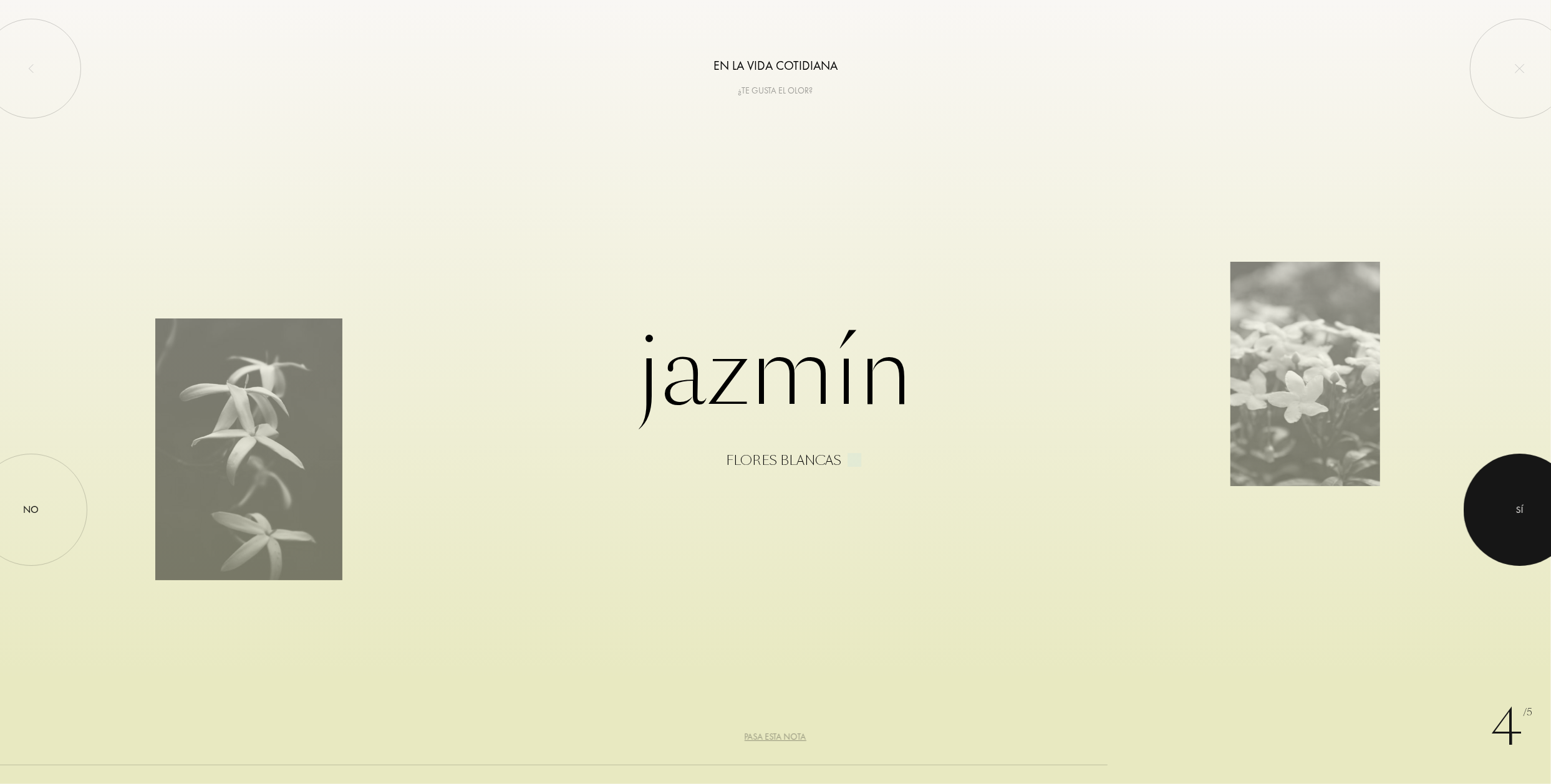
click at [1514, 522] on div at bounding box center [1520, 510] width 113 height 112
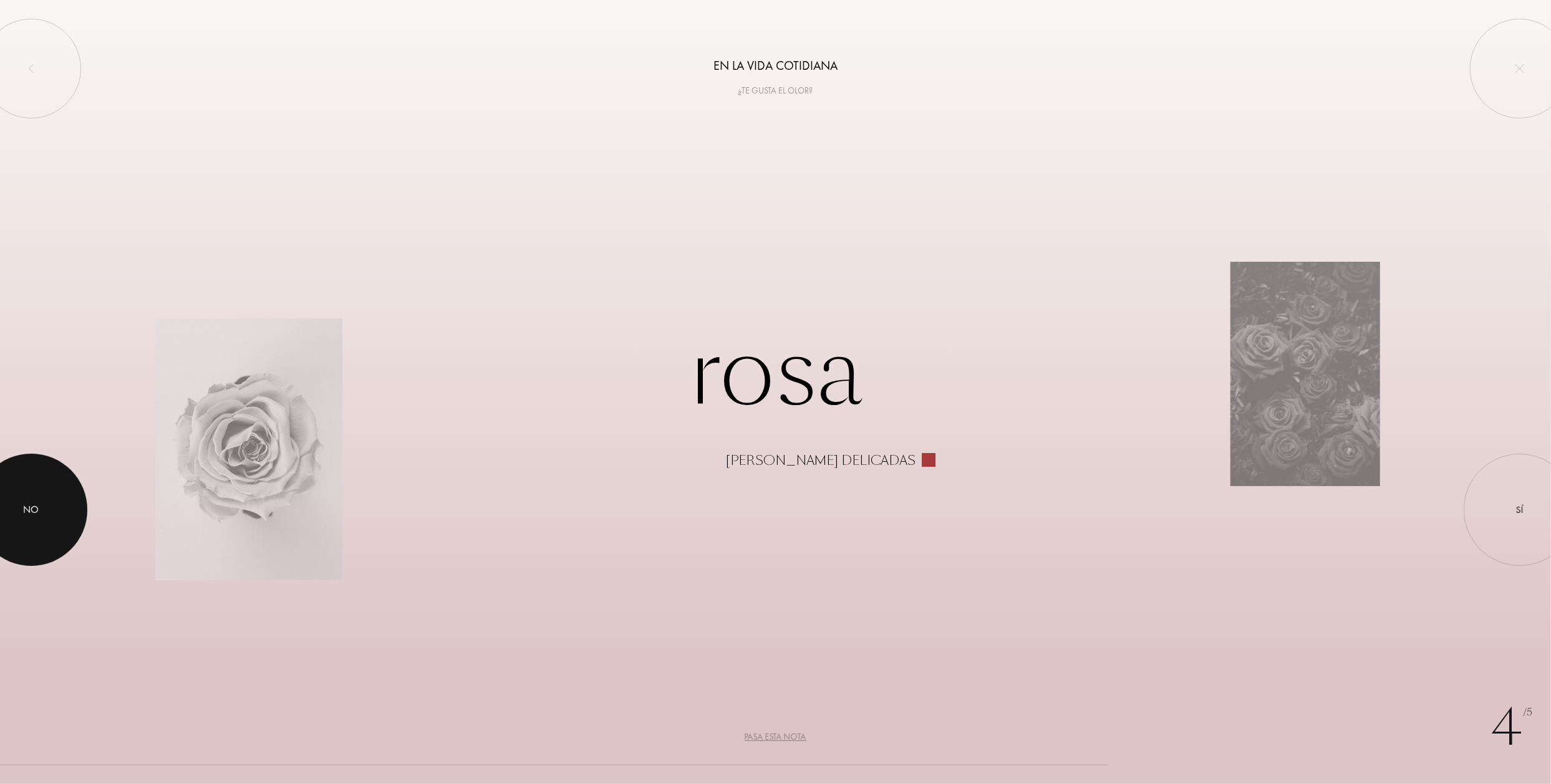
click at [30, 525] on div at bounding box center [31, 510] width 113 height 112
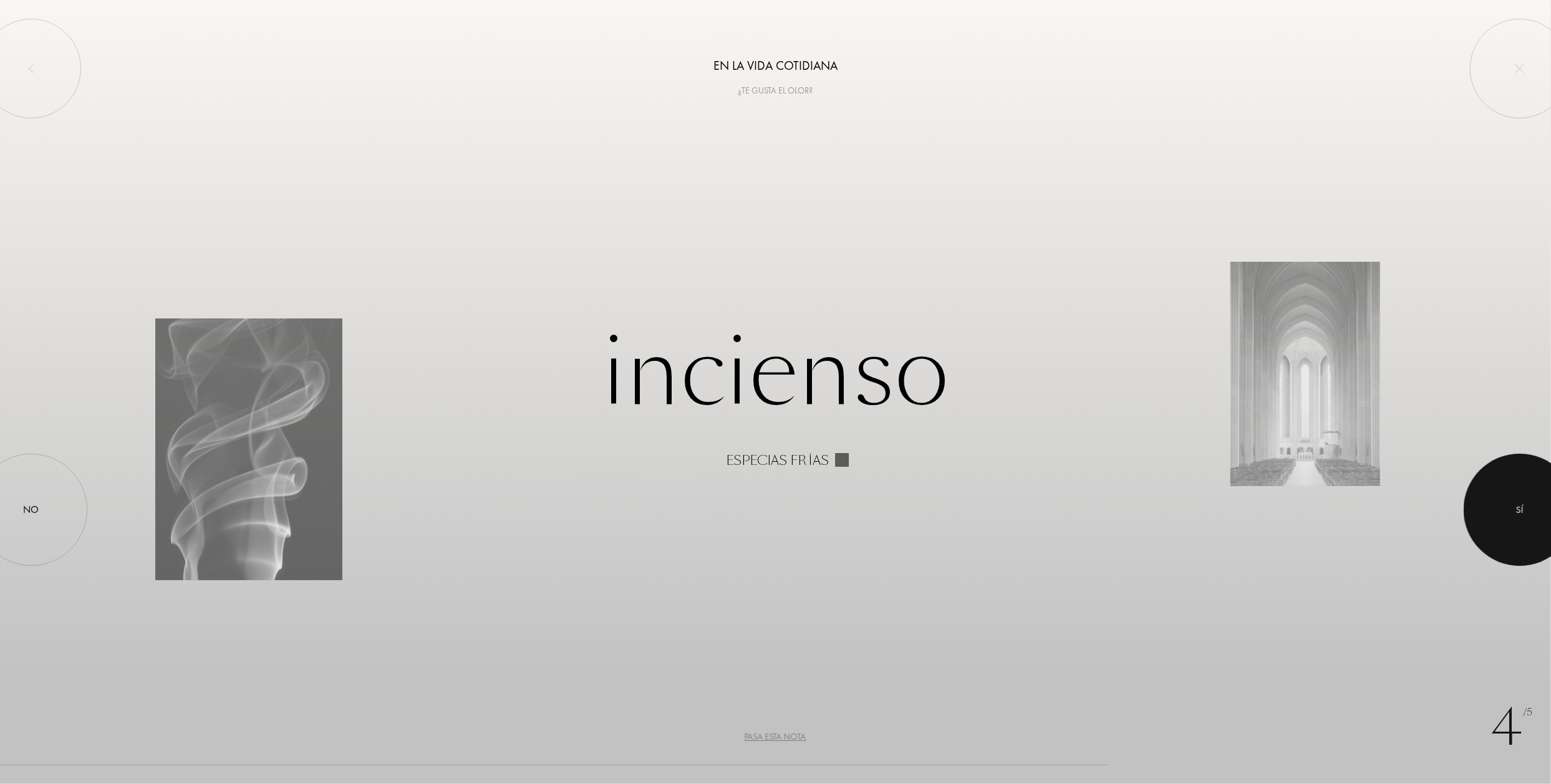
click at [1503, 485] on div at bounding box center [1520, 510] width 113 height 112
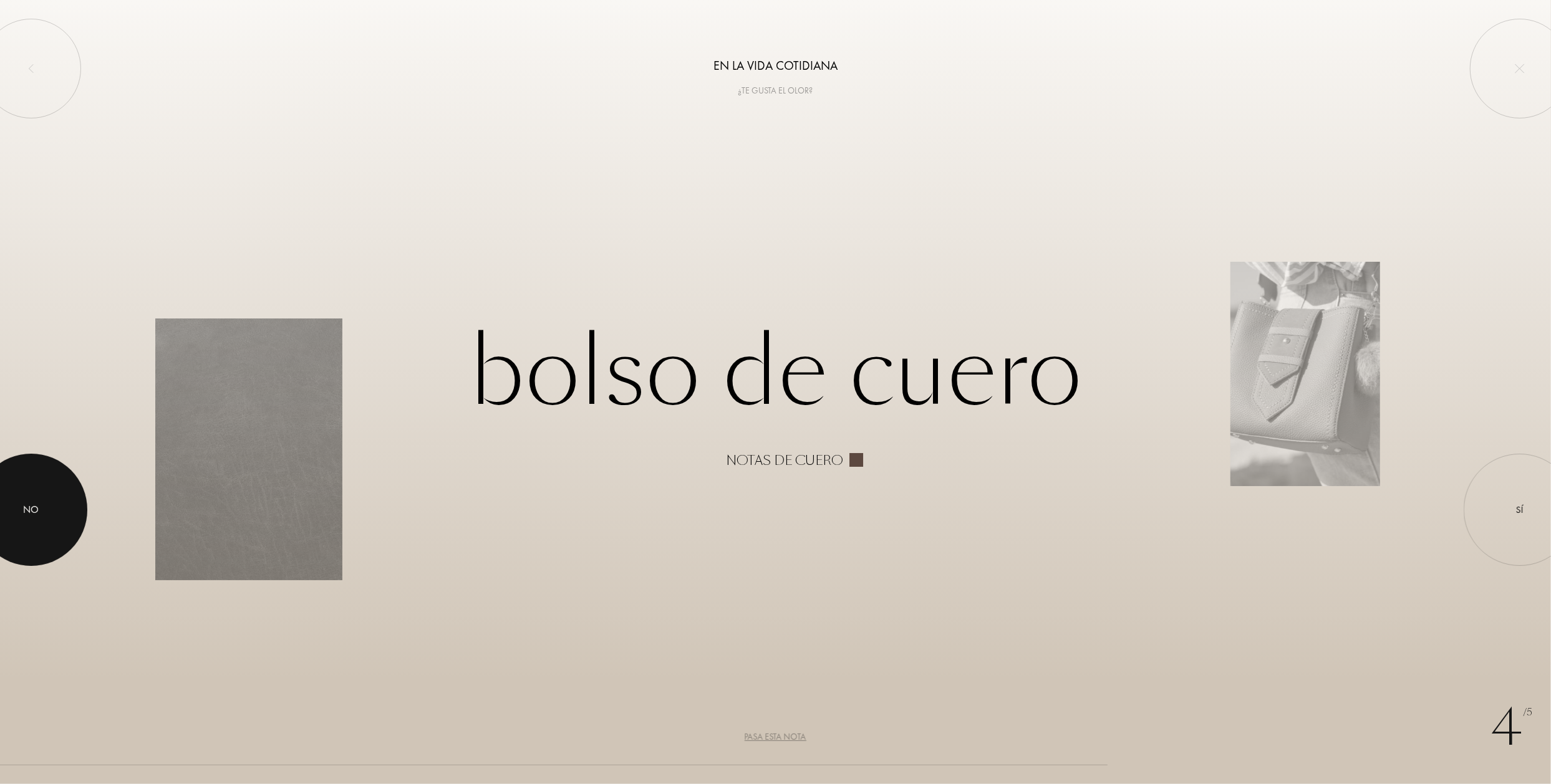
click at [47, 514] on div at bounding box center [31, 510] width 113 height 112
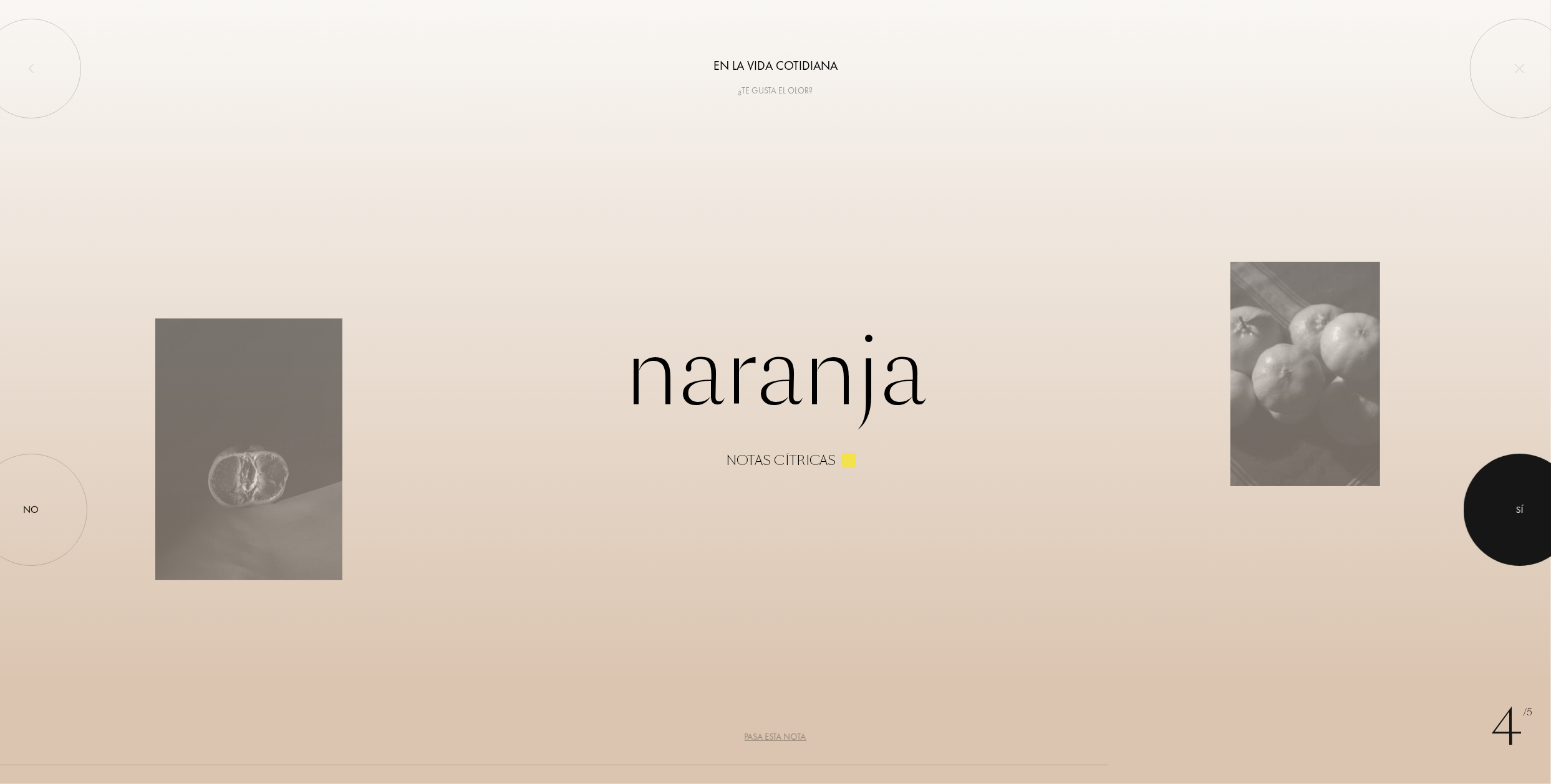
click at [1522, 527] on div at bounding box center [1520, 510] width 113 height 112
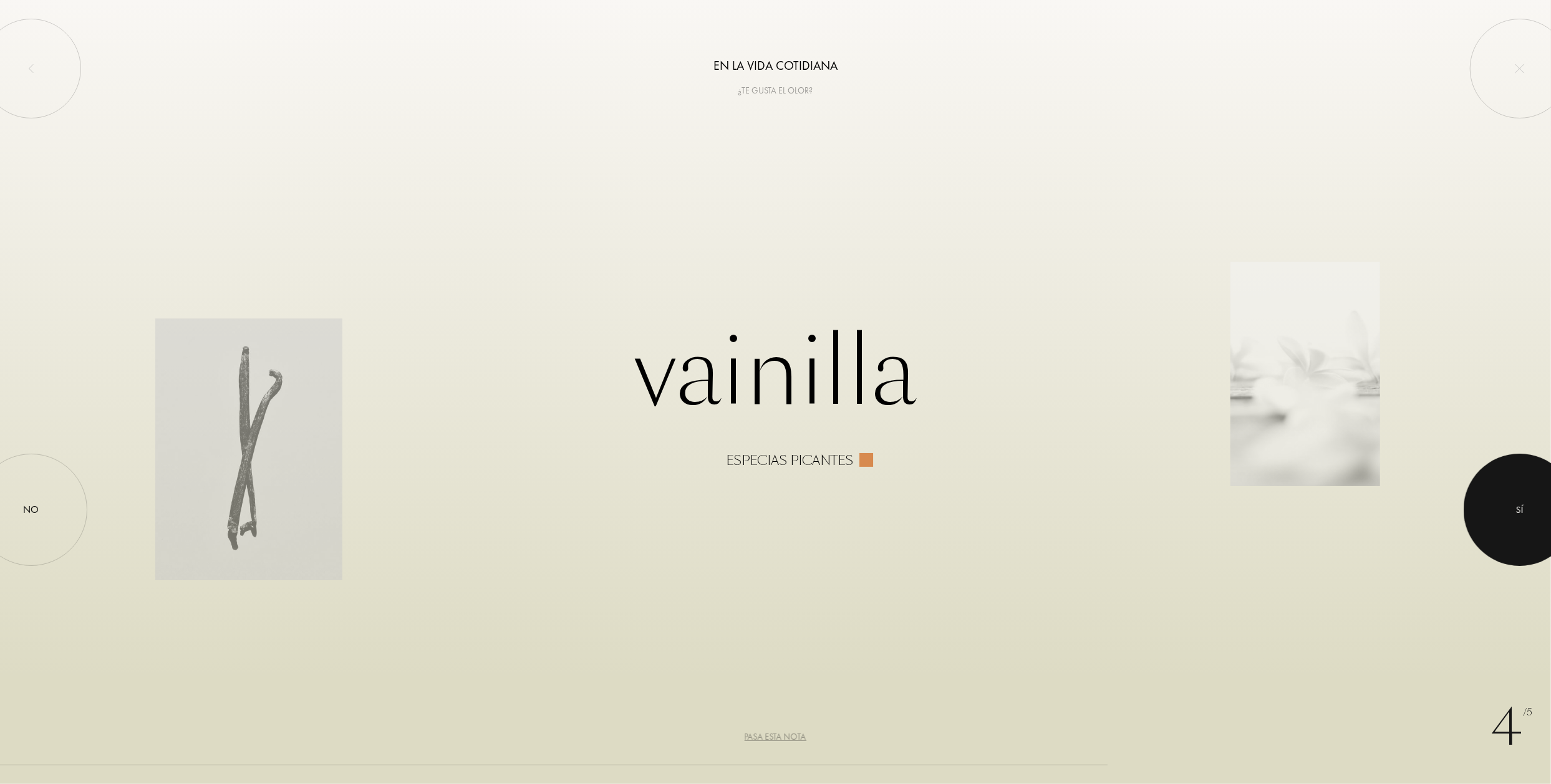
click at [1495, 488] on div at bounding box center [1520, 510] width 113 height 112
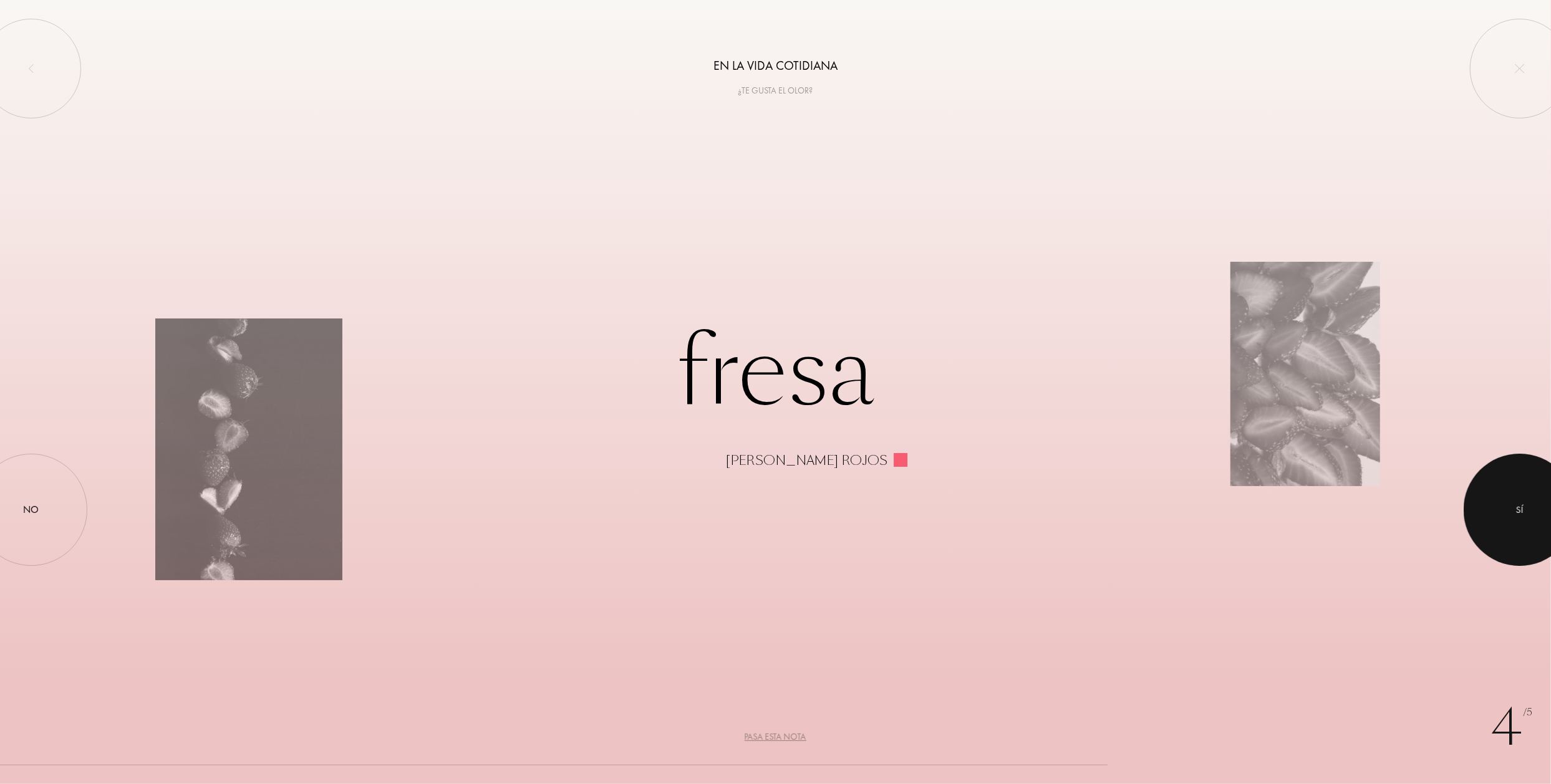
click at [1472, 491] on div "Sí" at bounding box center [1520, 510] width 113 height 112
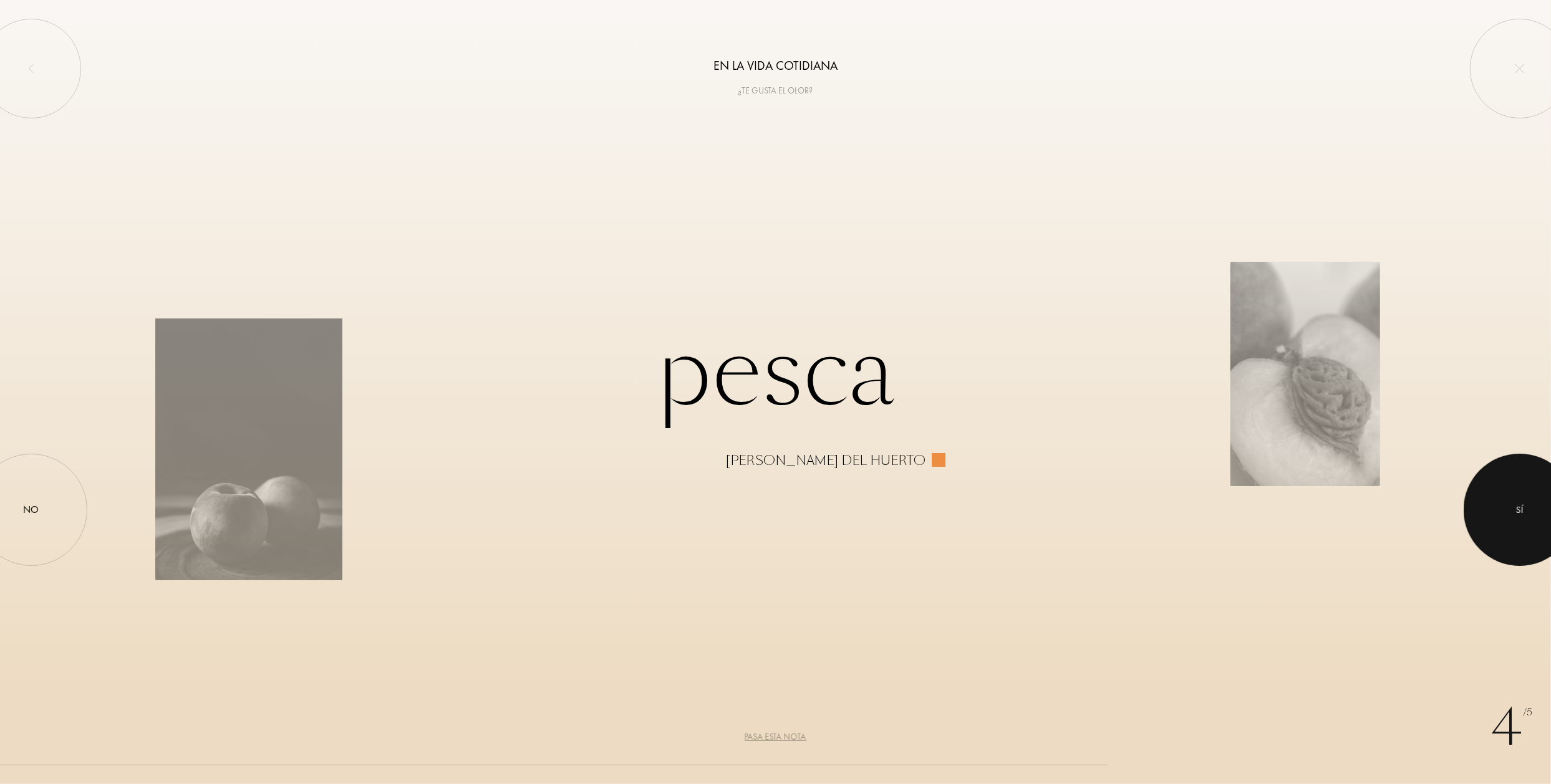
click at [1499, 516] on div at bounding box center [1520, 510] width 113 height 112
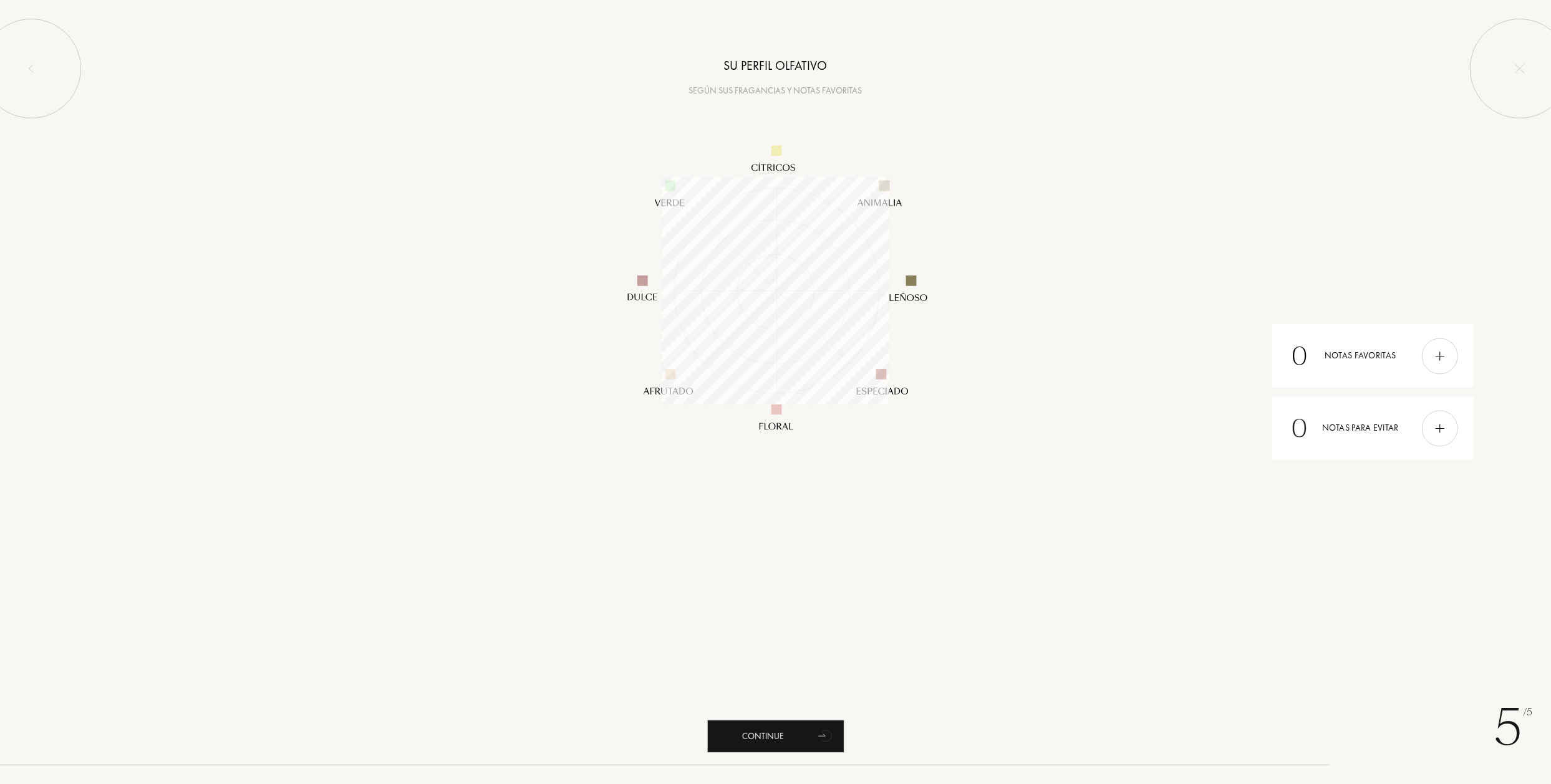
scroll to position [227, 227]
click at [1443, 358] on img at bounding box center [1439, 356] width 14 height 14
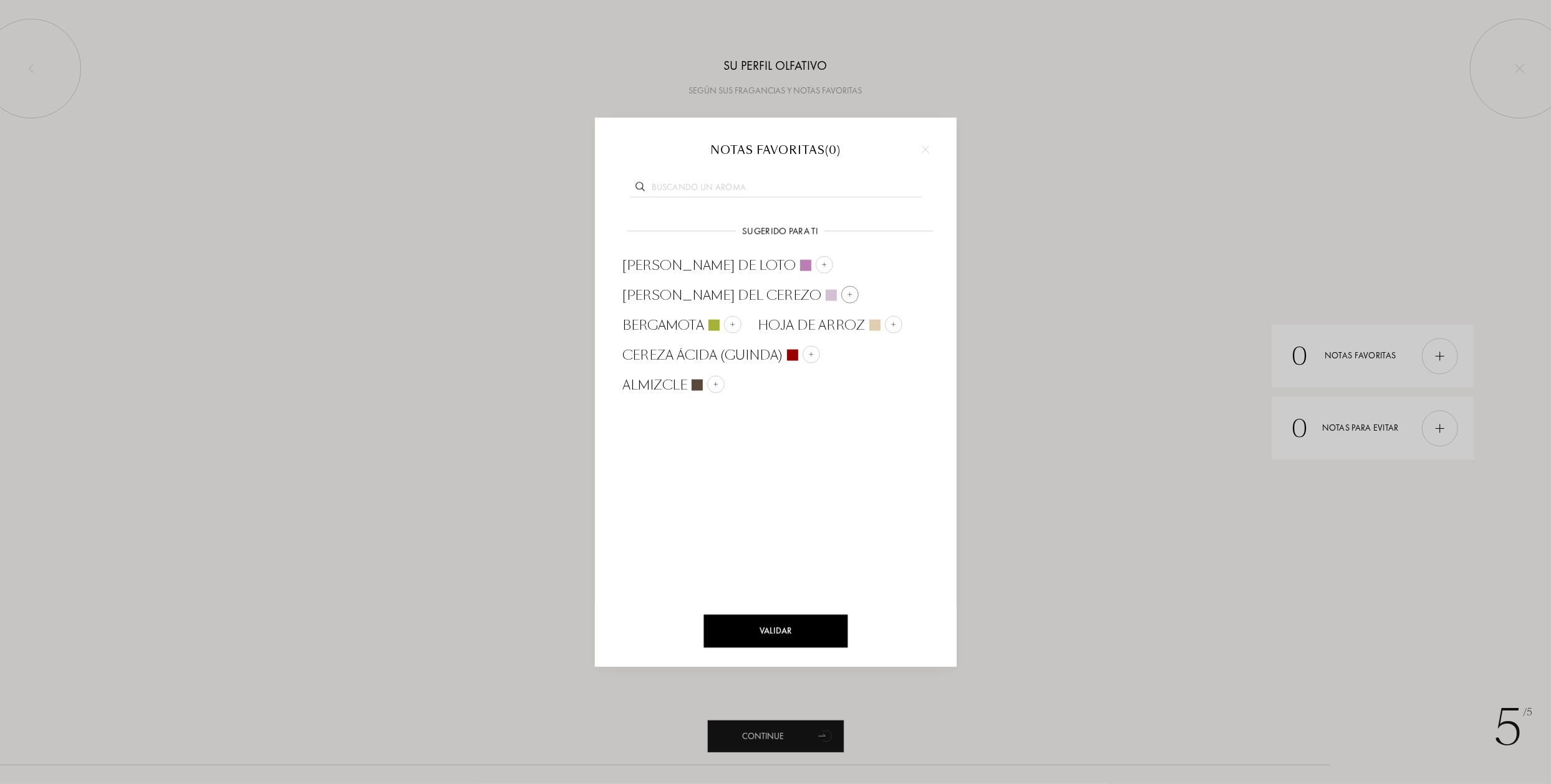
click at [853, 292] on img at bounding box center [849, 294] width 6 height 6
click at [821, 292] on img at bounding box center [823, 294] width 6 height 6
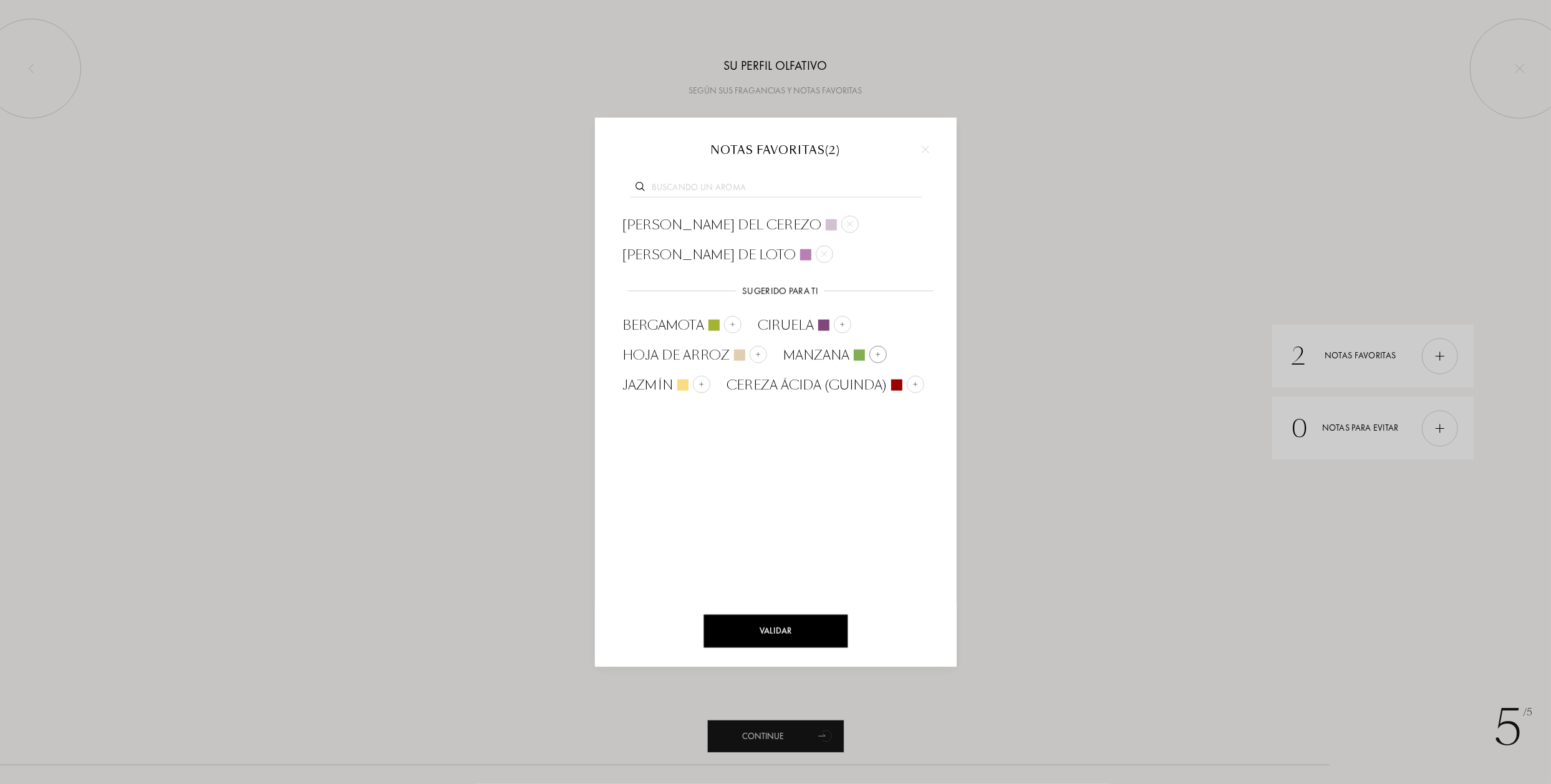
click at [878, 351] on img at bounding box center [877, 354] width 6 height 6
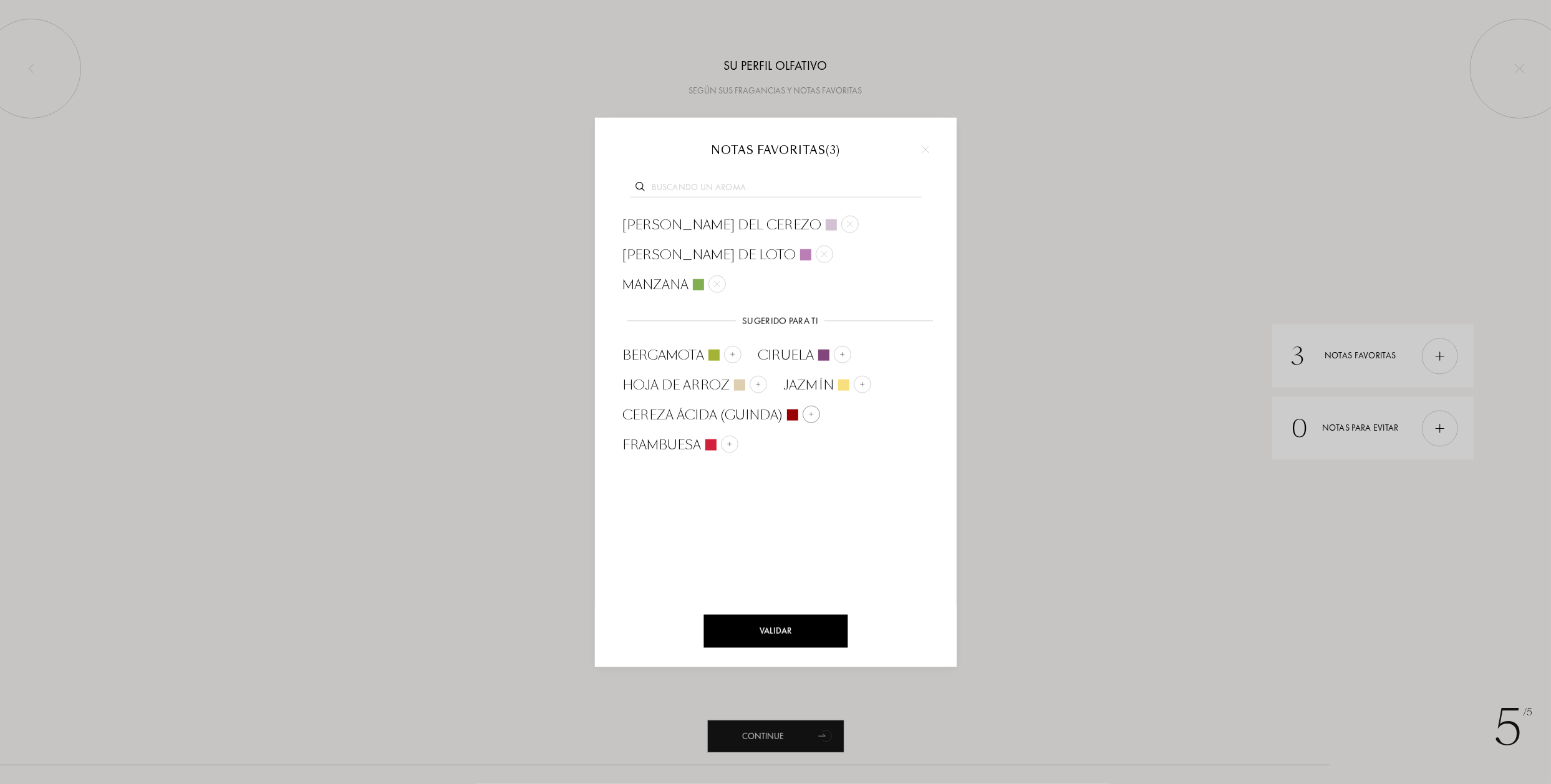
click at [808, 411] on img at bounding box center [810, 414] width 6 height 6
click at [818, 441] on img at bounding box center [818, 444] width 6 height 6
click at [728, 441] on img at bounding box center [729, 444] width 6 height 6
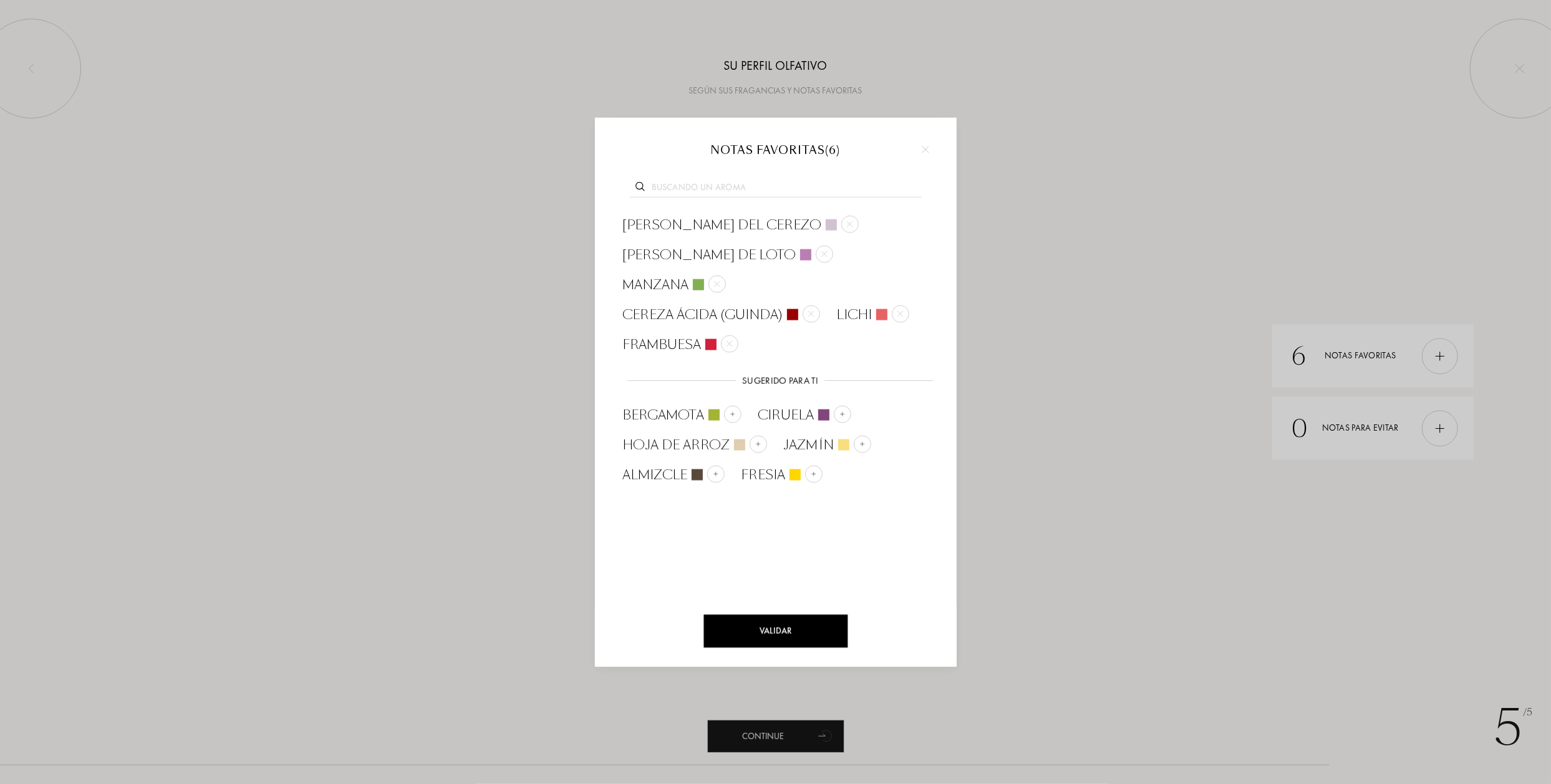
click at [715, 189] on input "text" at bounding box center [776, 188] width 292 height 16
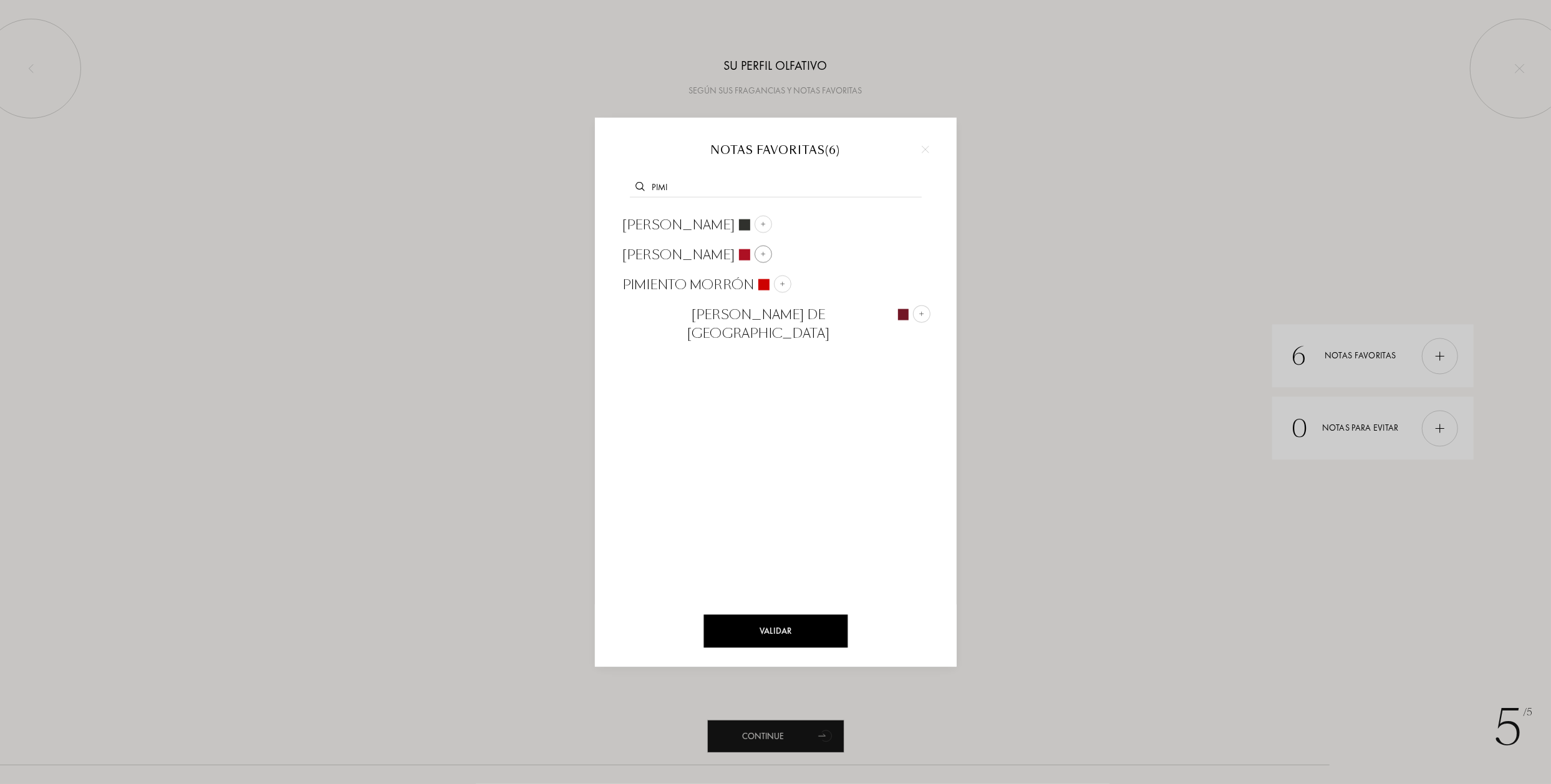
type input "pimi"
click at [766, 251] on img at bounding box center [762, 254] width 6 height 6
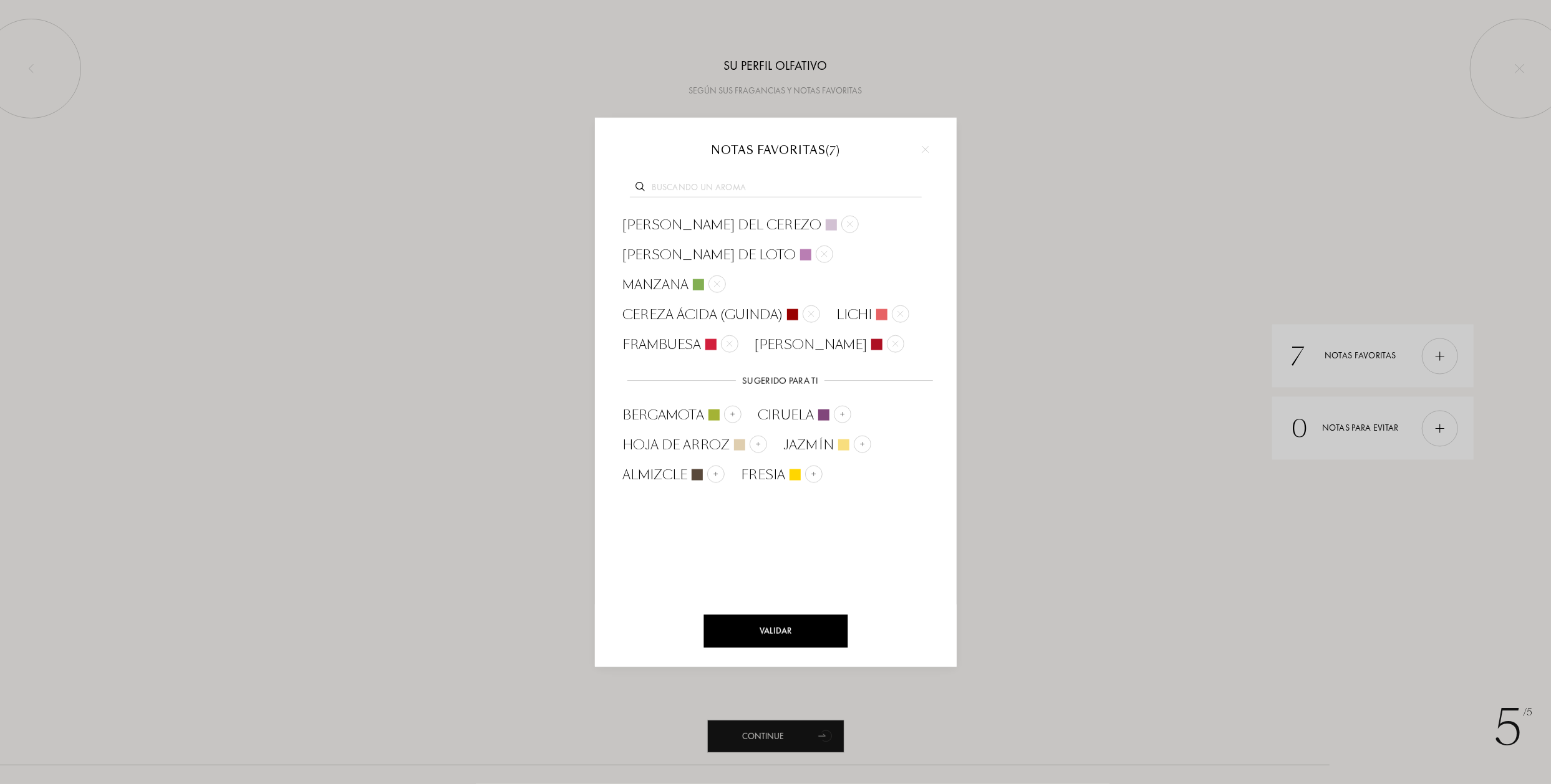
click at [679, 182] on input "text" at bounding box center [776, 188] width 292 height 16
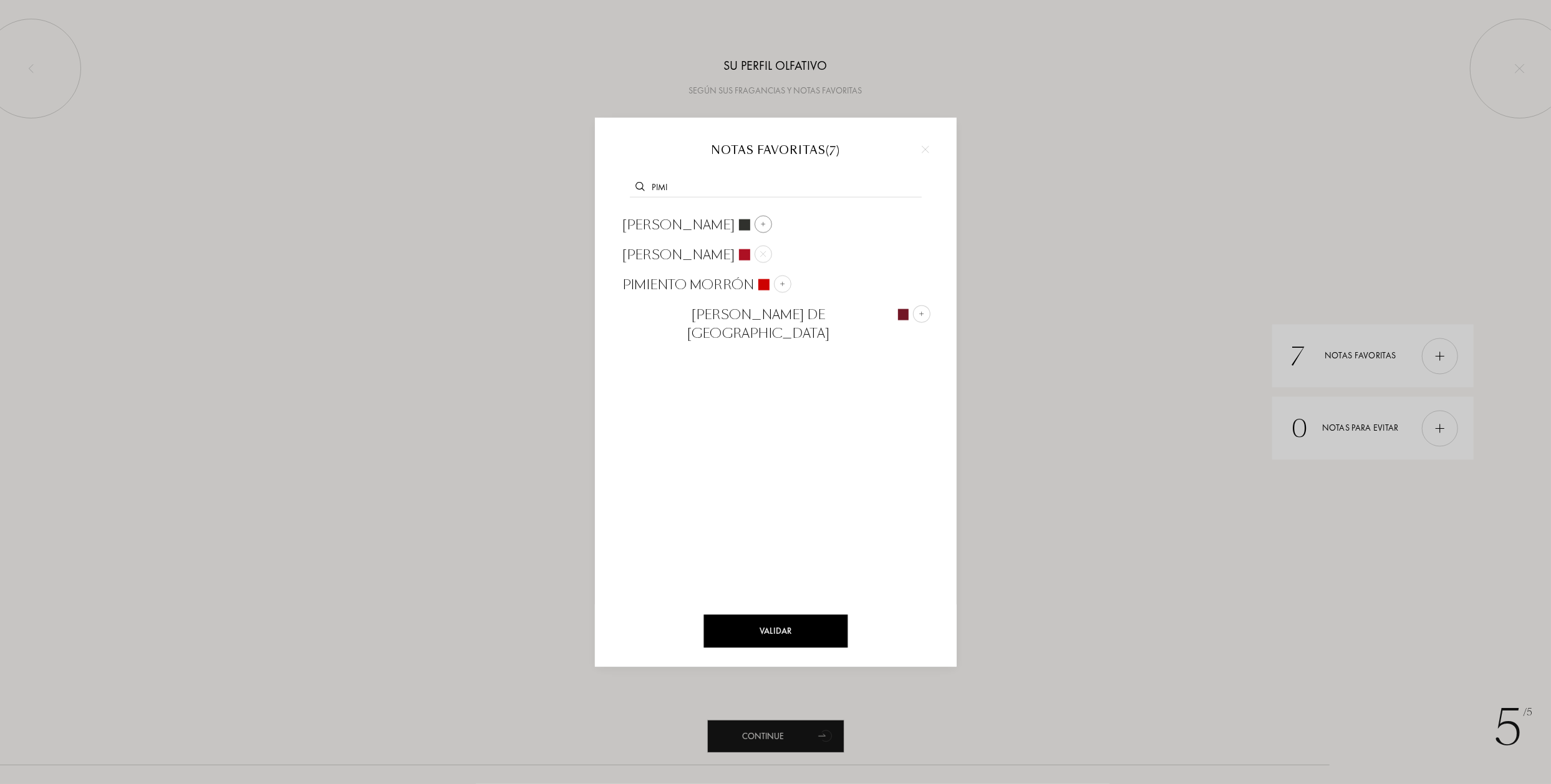
type input "pimi"
click at [759, 226] on img at bounding box center [762, 223] width 6 height 6
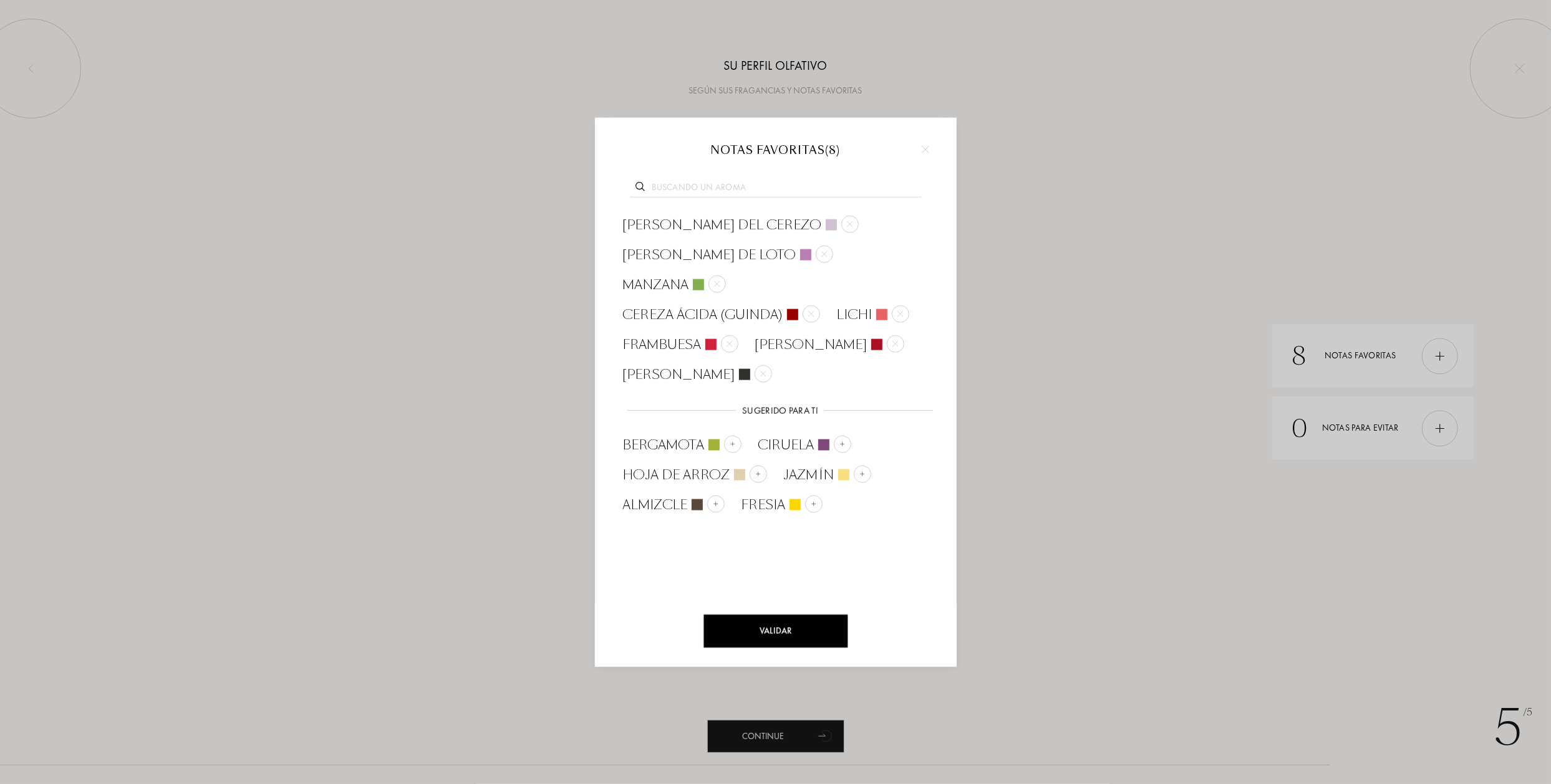
click at [693, 185] on input "text" at bounding box center [776, 188] width 292 height 16
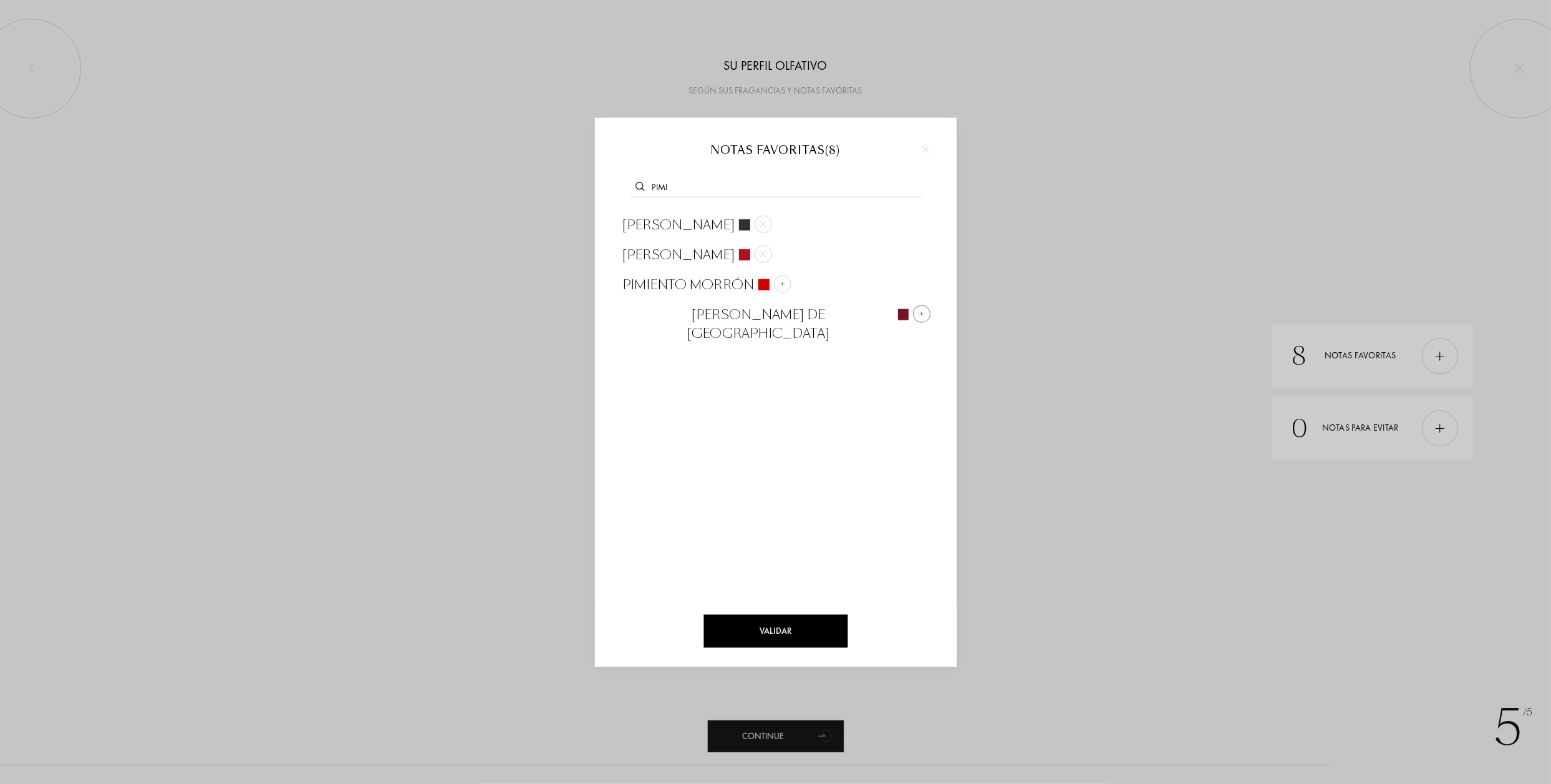
type input "pimi"
click at [918, 311] on img at bounding box center [921, 313] width 6 height 6
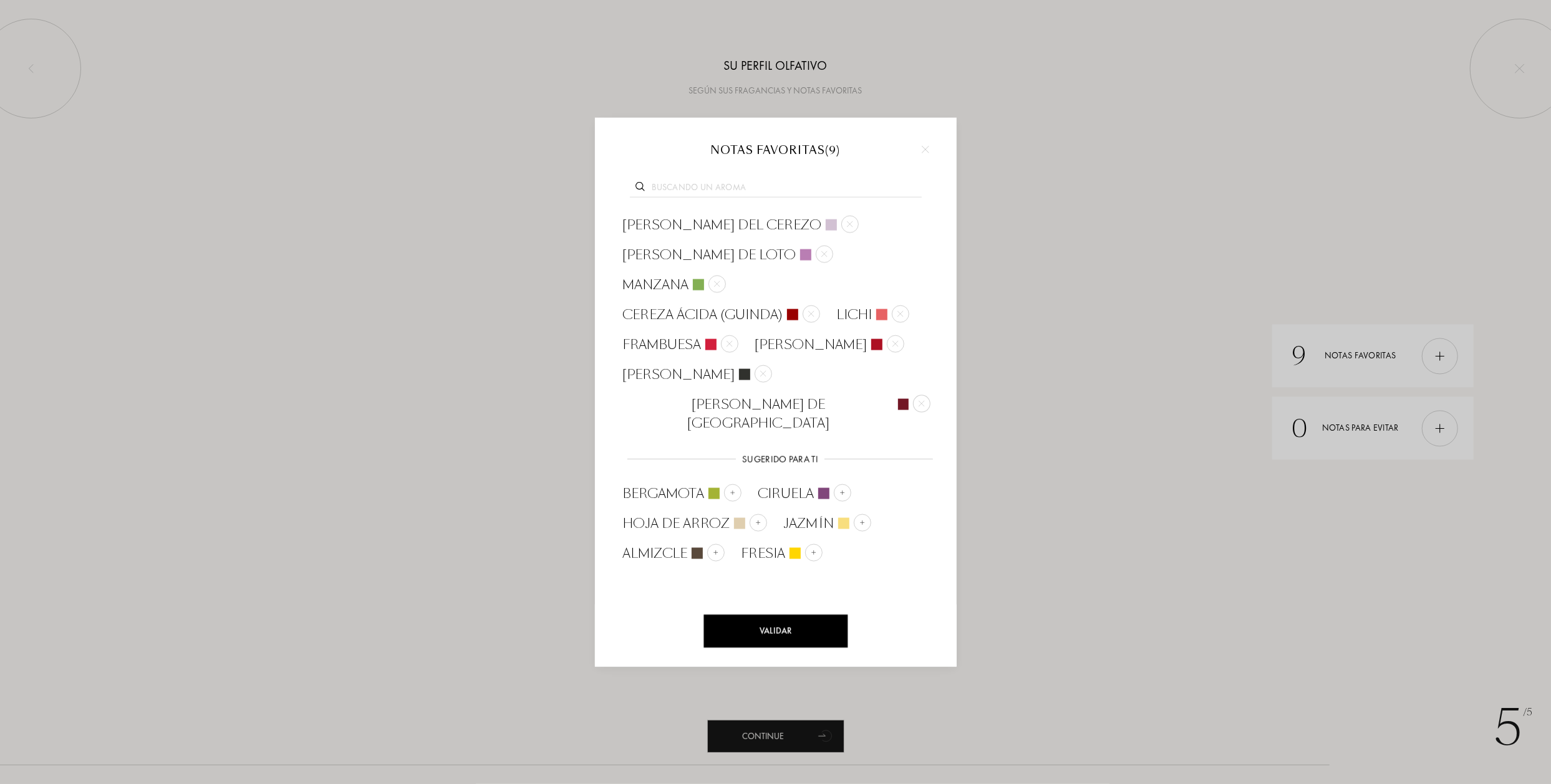
click at [676, 186] on input "text" at bounding box center [776, 188] width 292 height 16
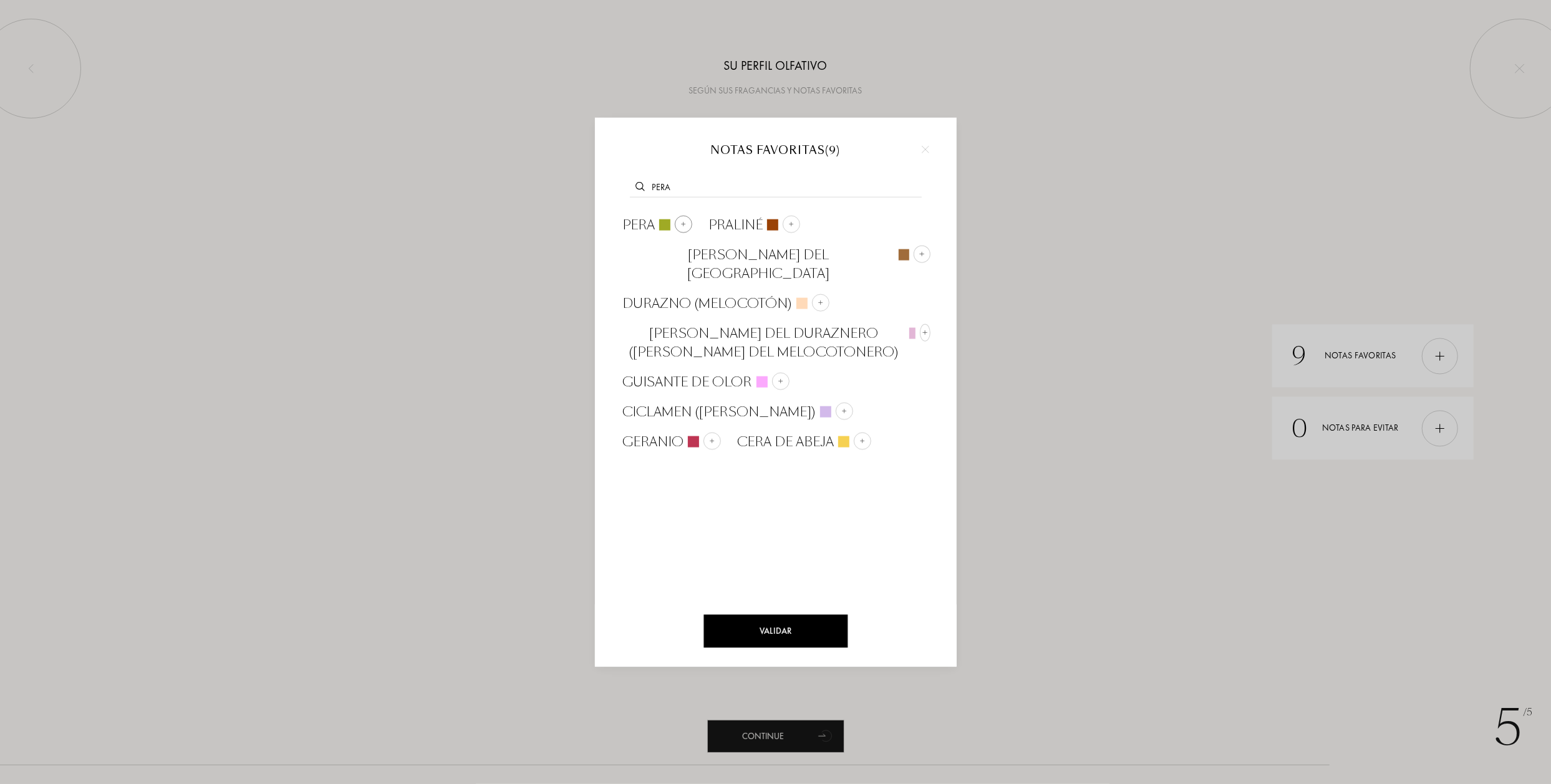
type input "pera"
click at [679, 222] on img at bounding box center [682, 223] width 6 height 6
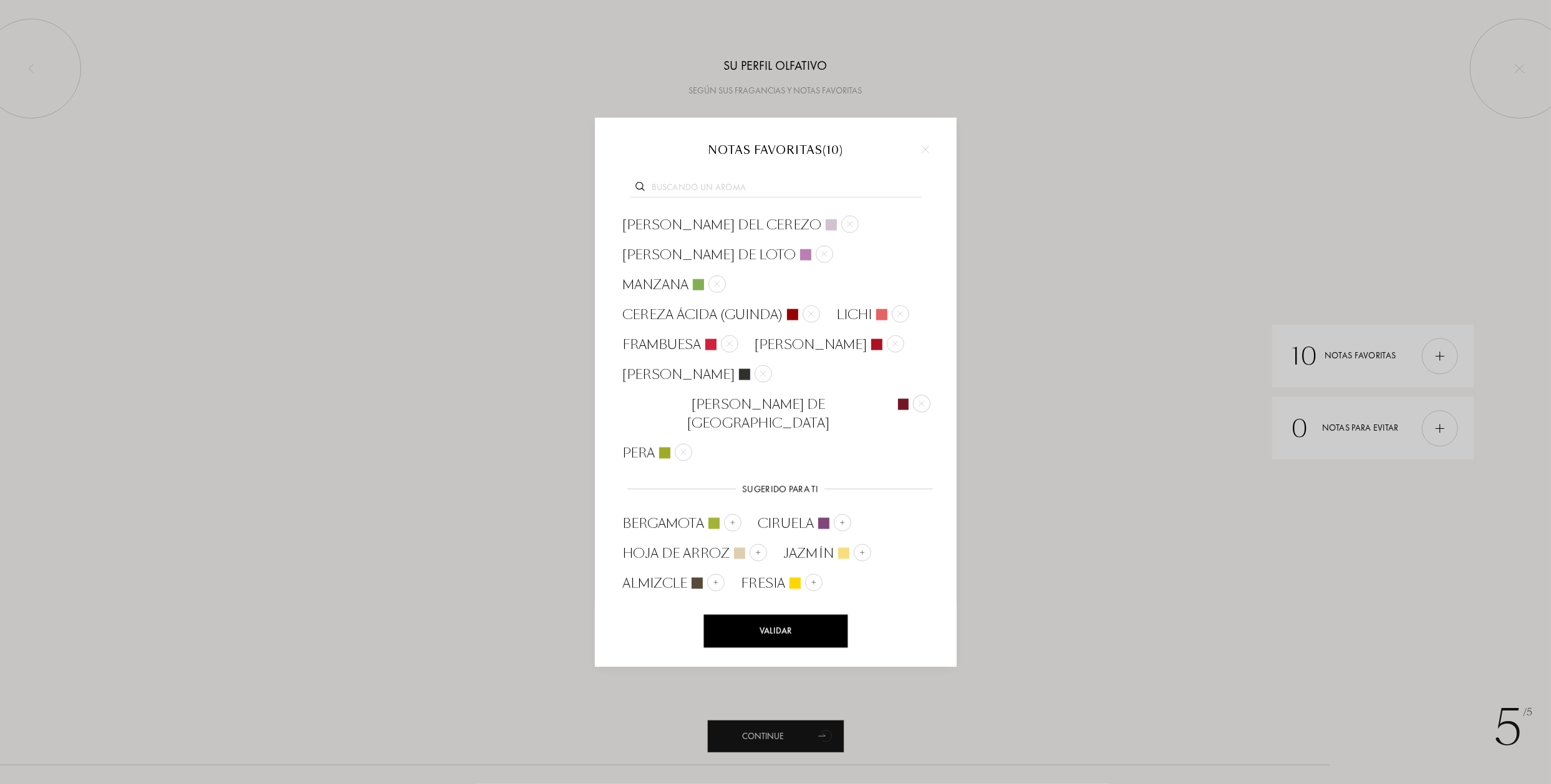
click at [687, 190] on input "text" at bounding box center [776, 188] width 292 height 16
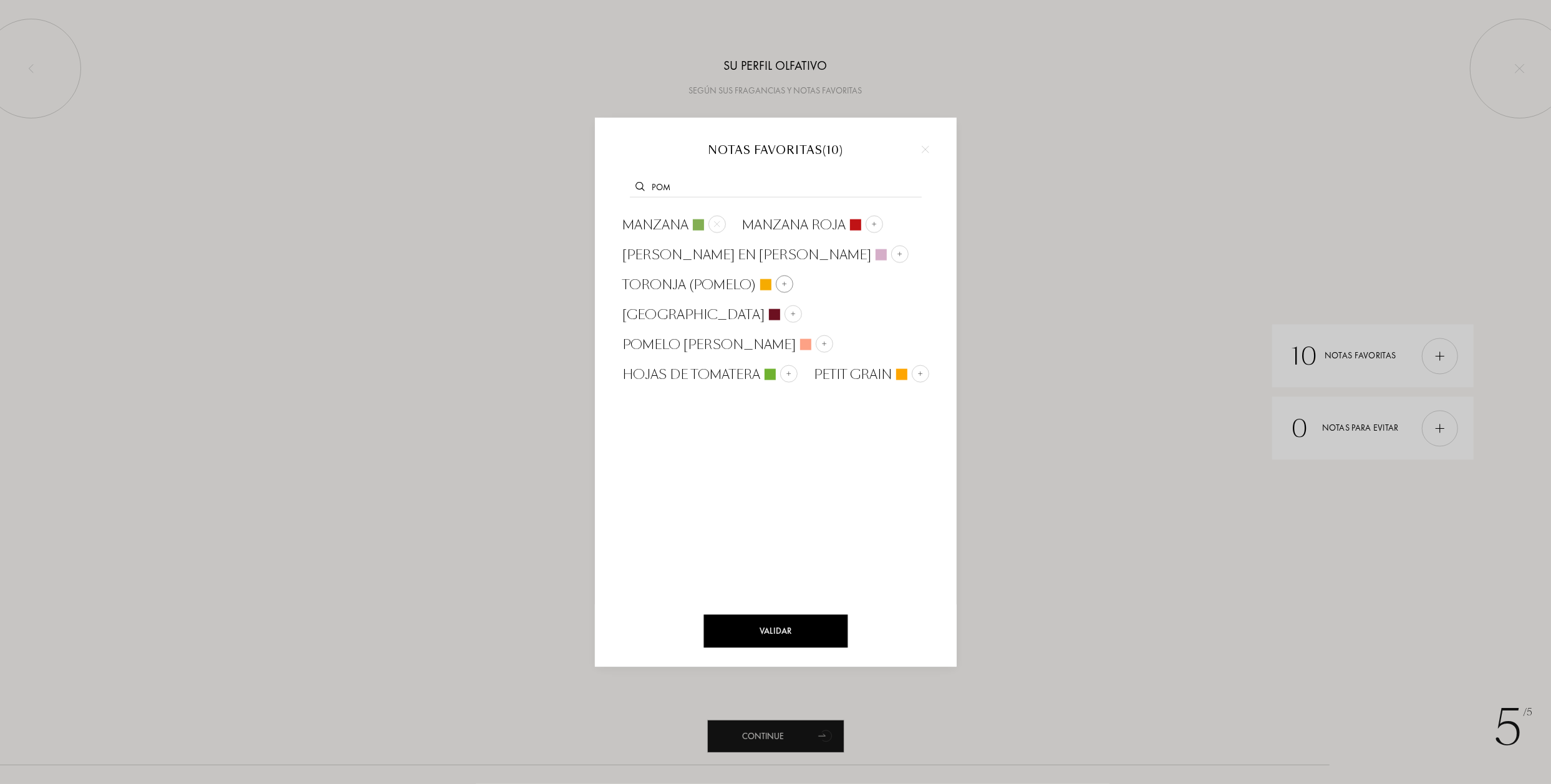
type input "pom"
click at [782, 286] on img at bounding box center [783, 283] width 6 height 6
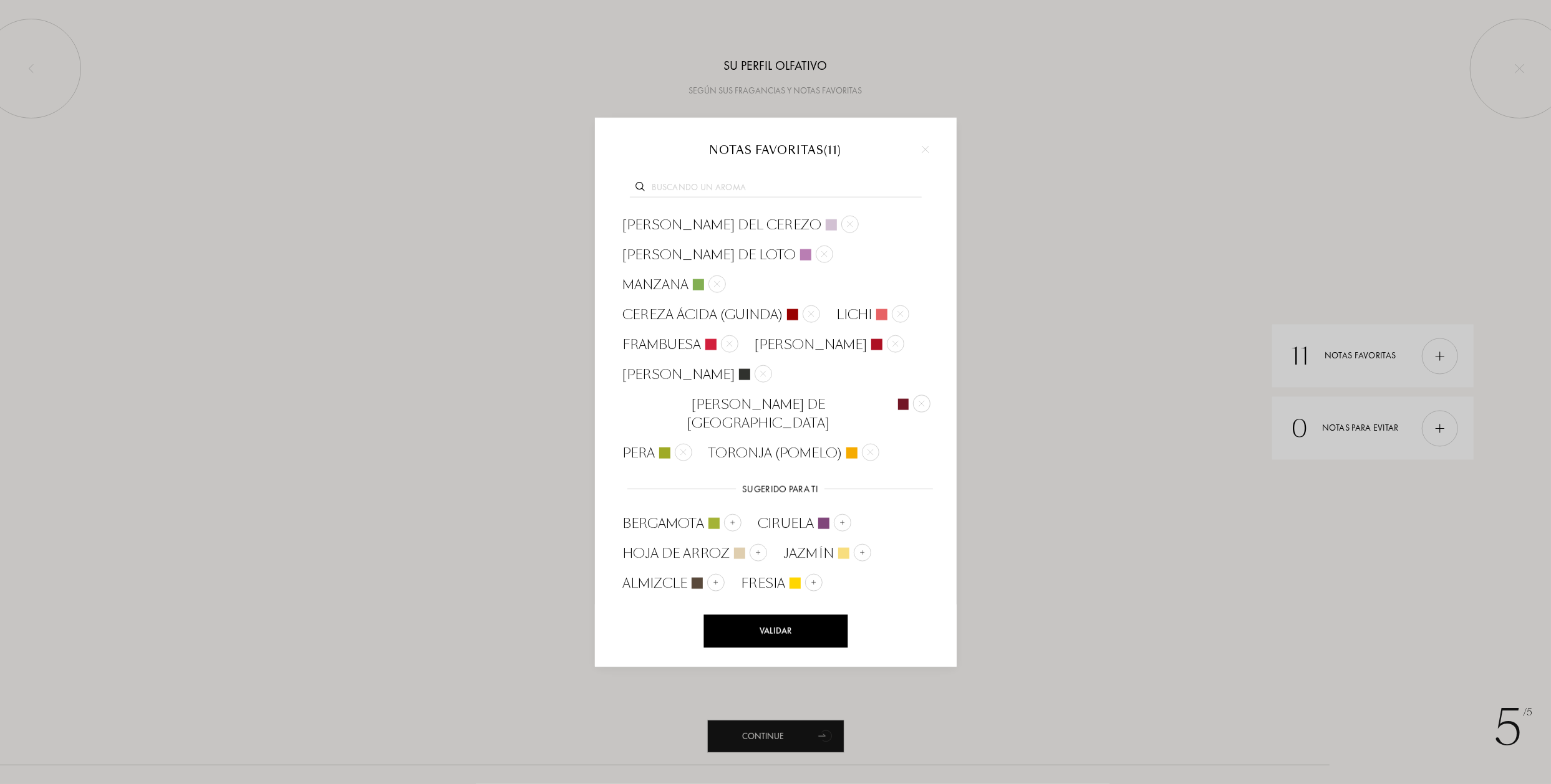
click at [692, 184] on input "text" at bounding box center [776, 188] width 292 height 16
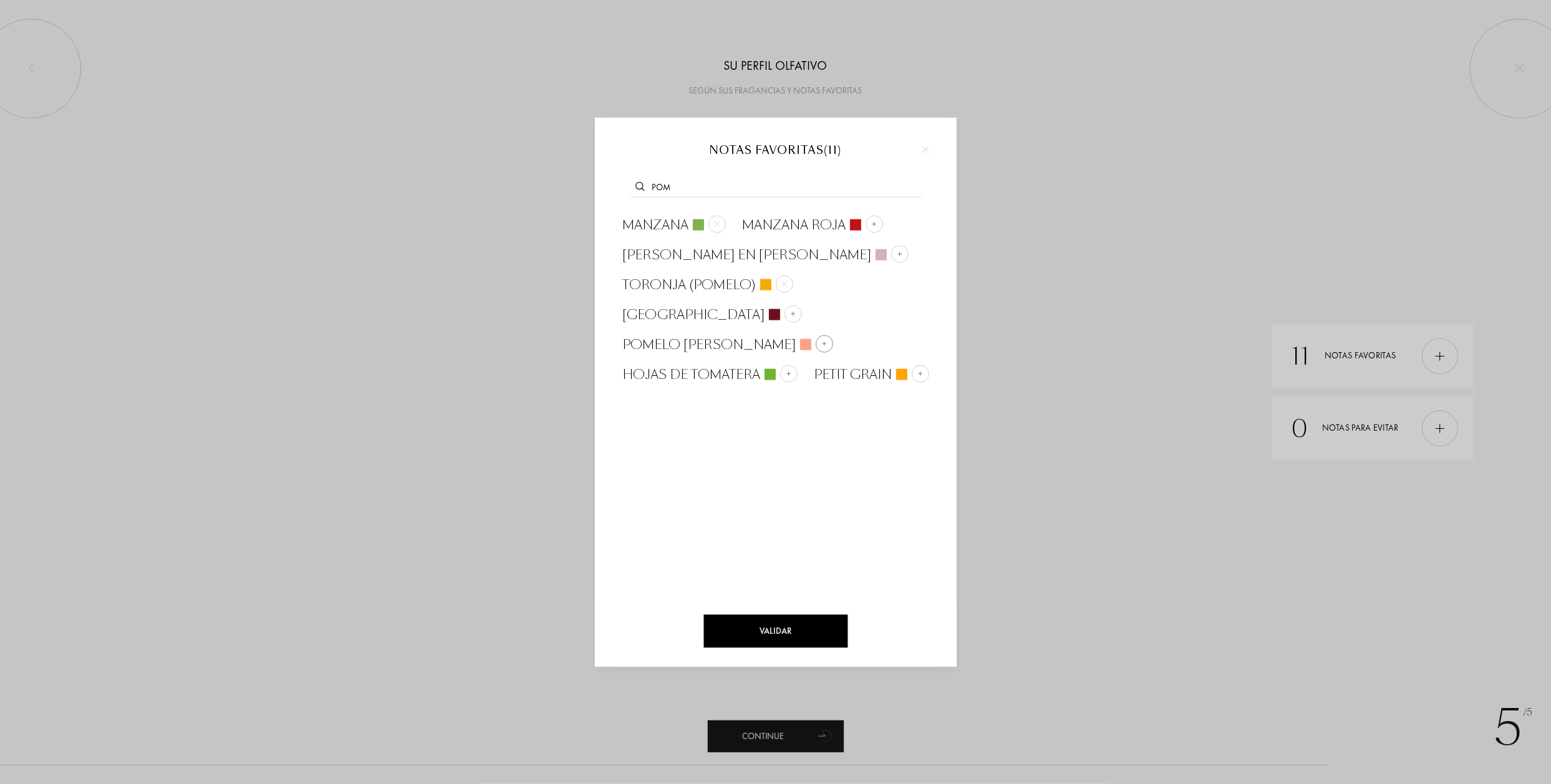
type input "pom"
click at [815, 335] on div at bounding box center [824, 344] width 17 height 17
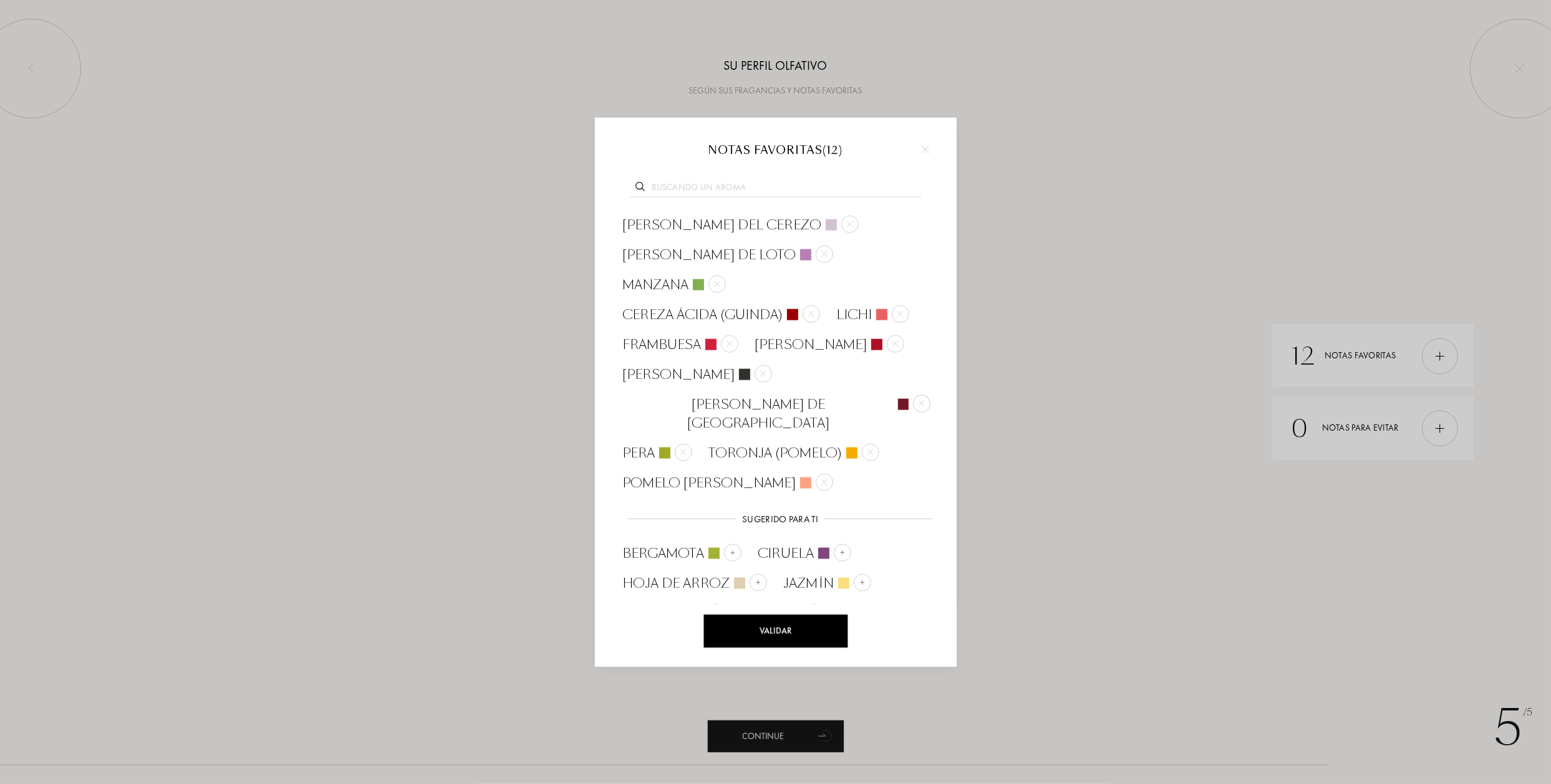
click at [691, 179] on div at bounding box center [776, 185] width 325 height 48
click at [684, 185] on input "text" at bounding box center [776, 188] width 292 height 16
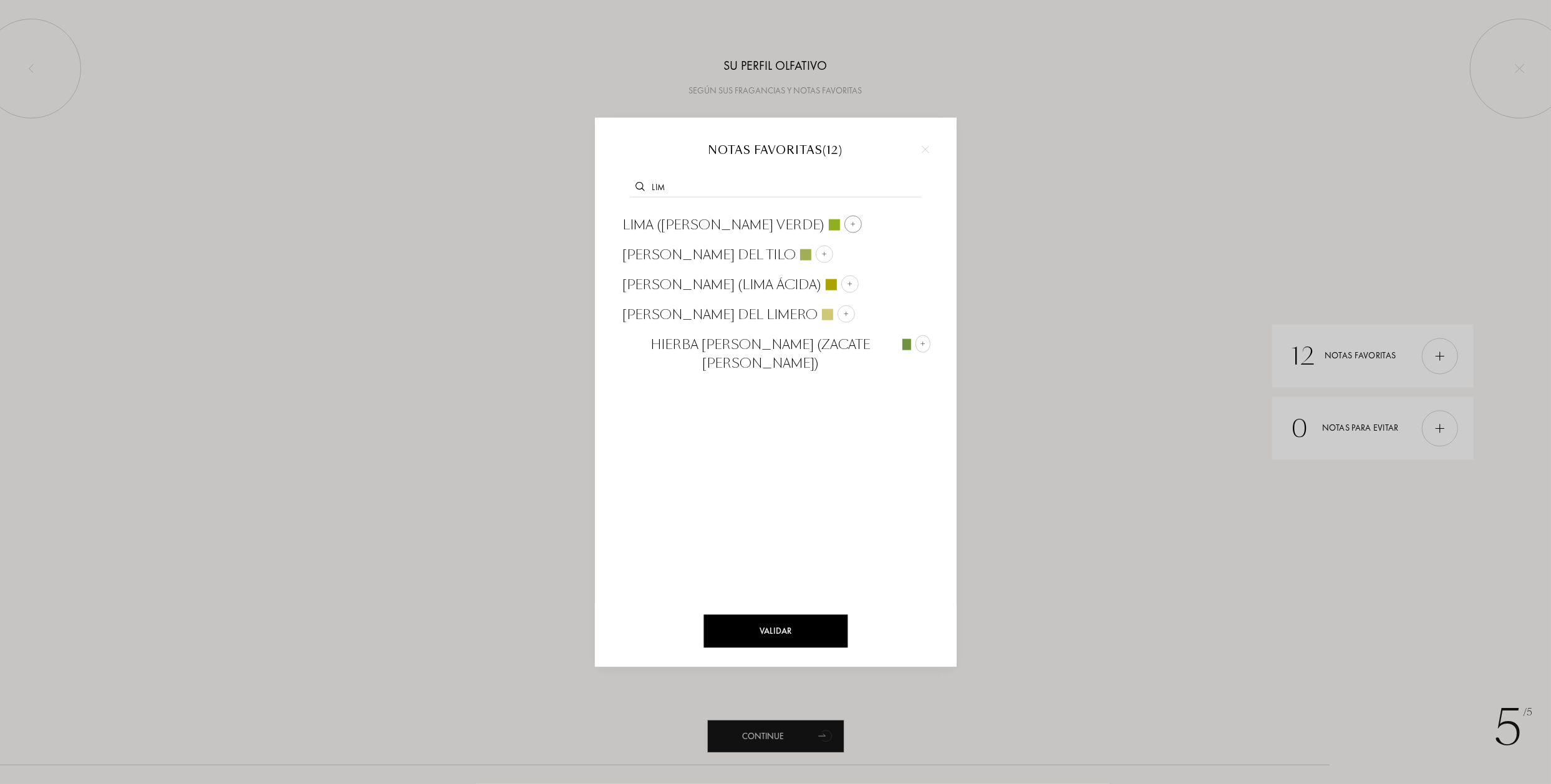
type input "lim"
click at [844, 228] on div at bounding box center [853, 224] width 17 height 17
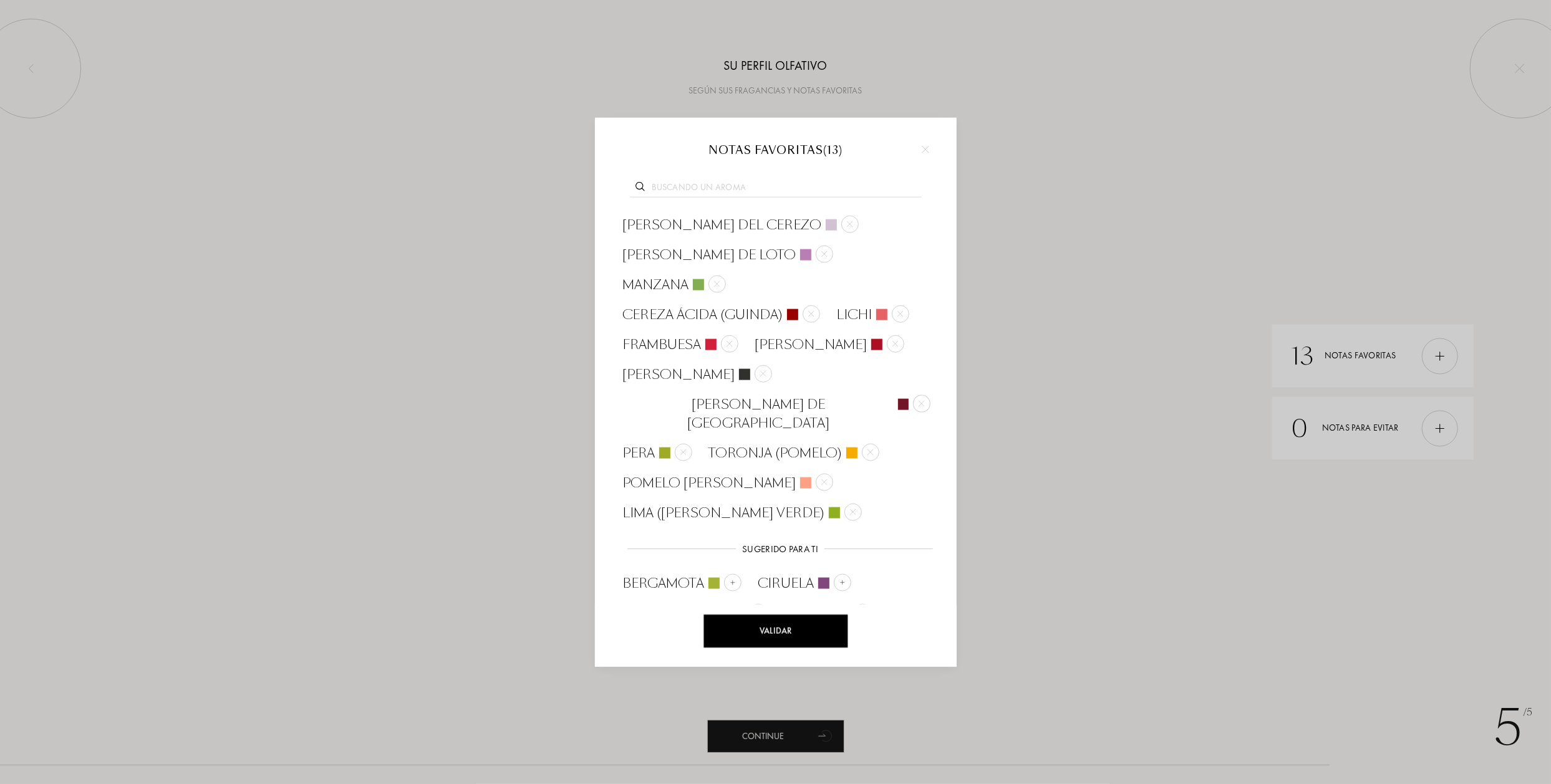
click at [670, 188] on input "text" at bounding box center [776, 188] width 292 height 16
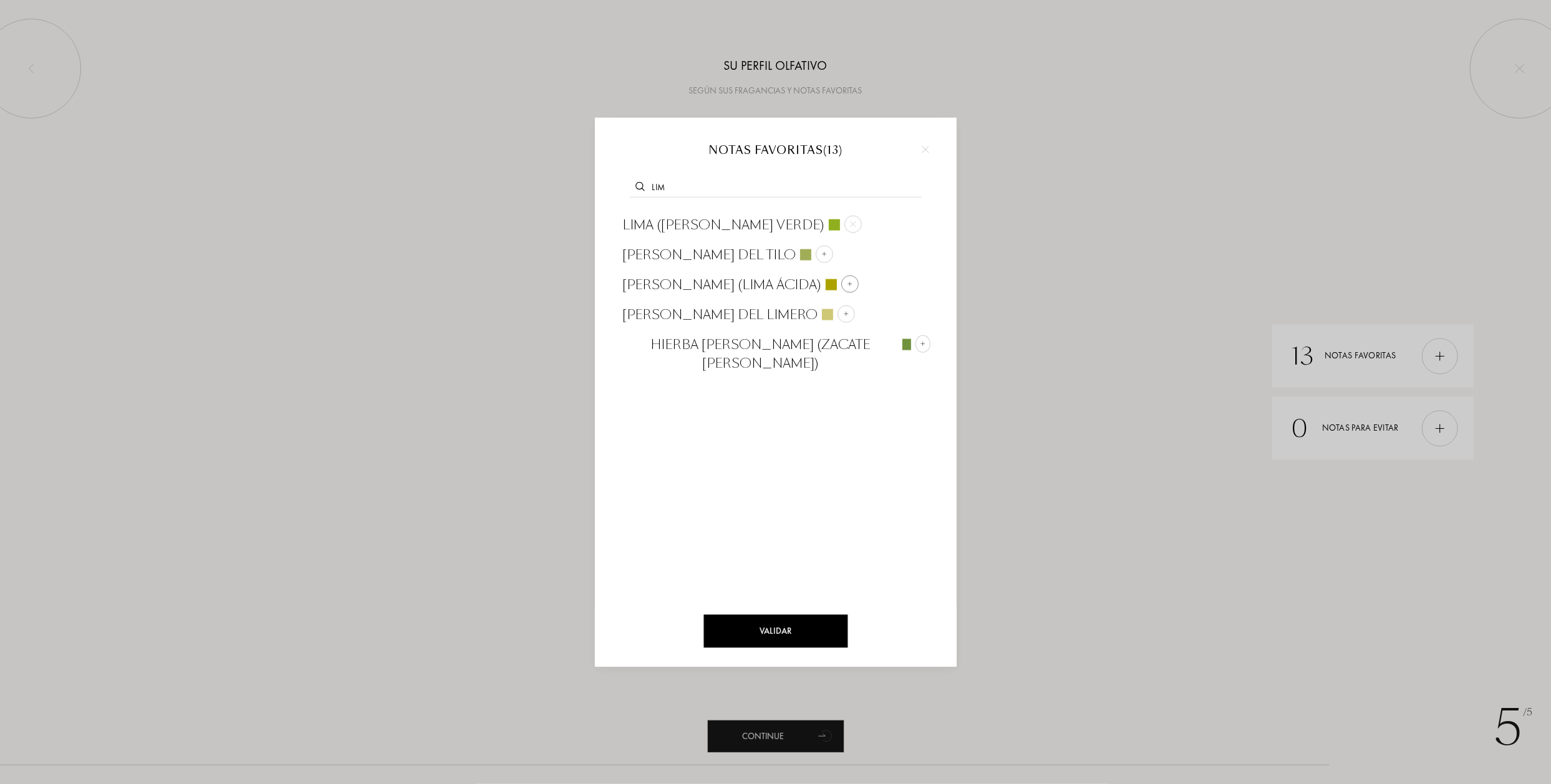
type input "lim"
click at [841, 282] on div at bounding box center [850, 284] width 17 height 17
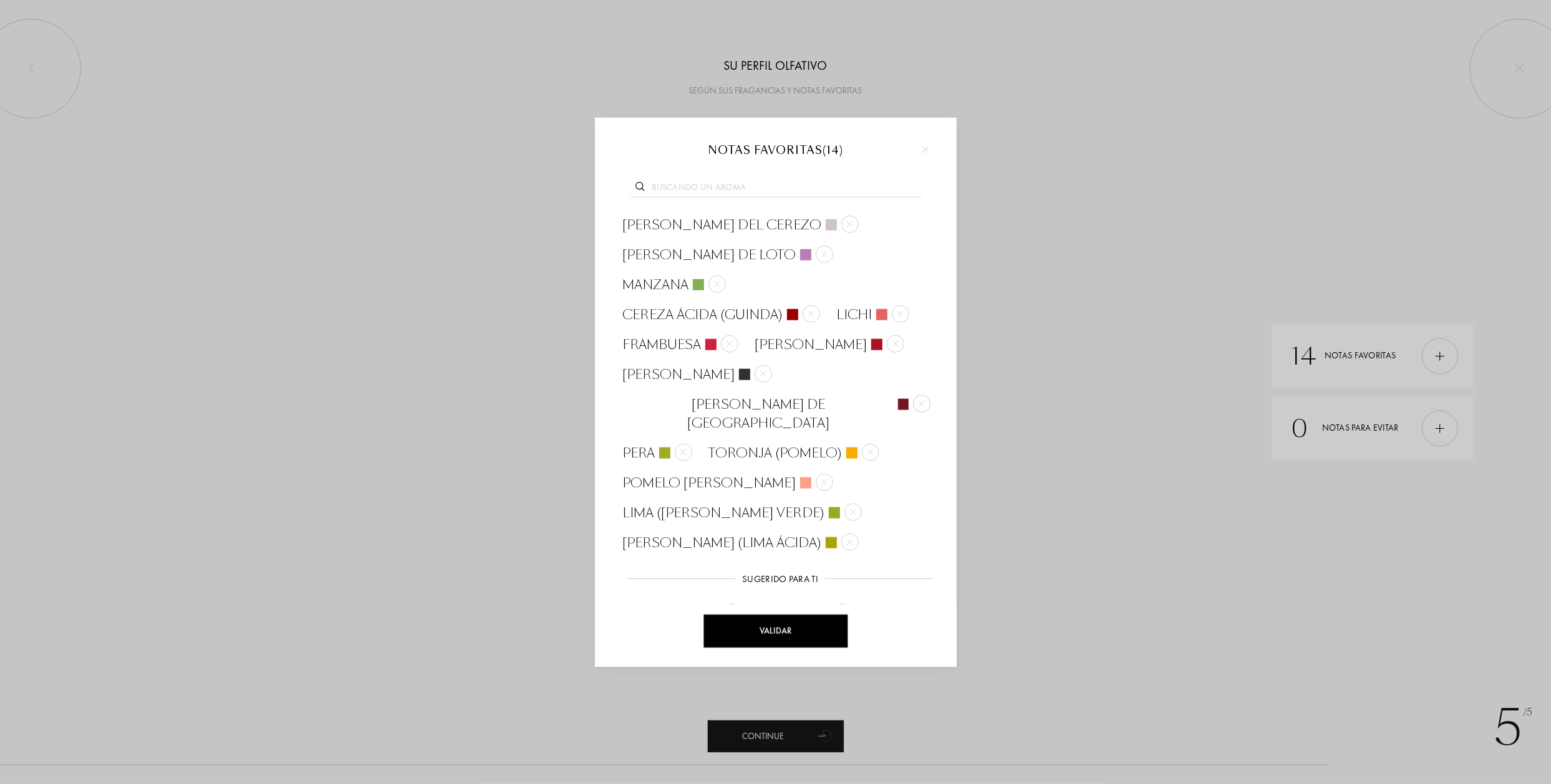
click at [782, 641] on div "Validar" at bounding box center [776, 631] width 144 height 33
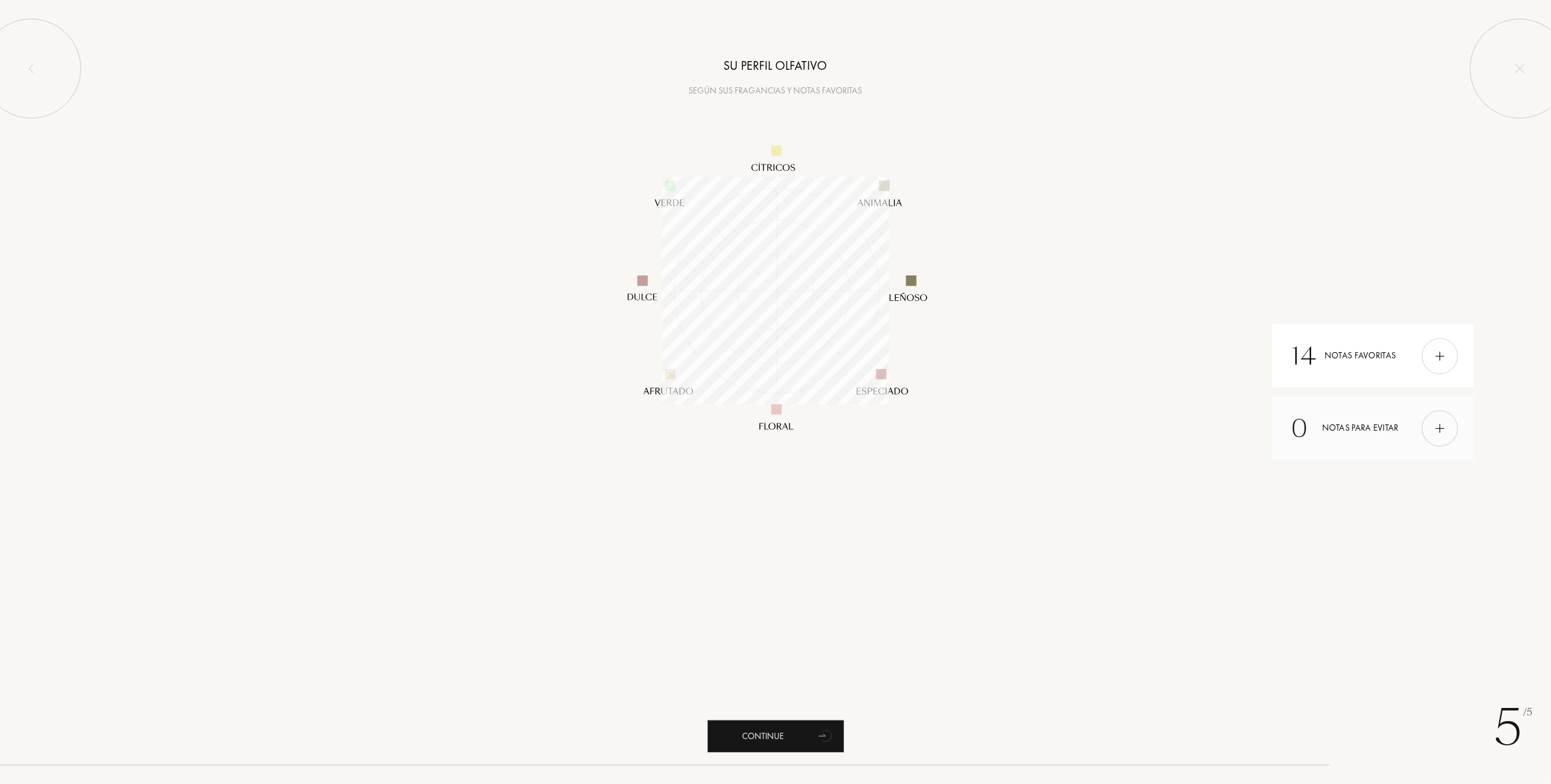
click at [1432, 437] on div at bounding box center [1439, 428] width 36 height 36
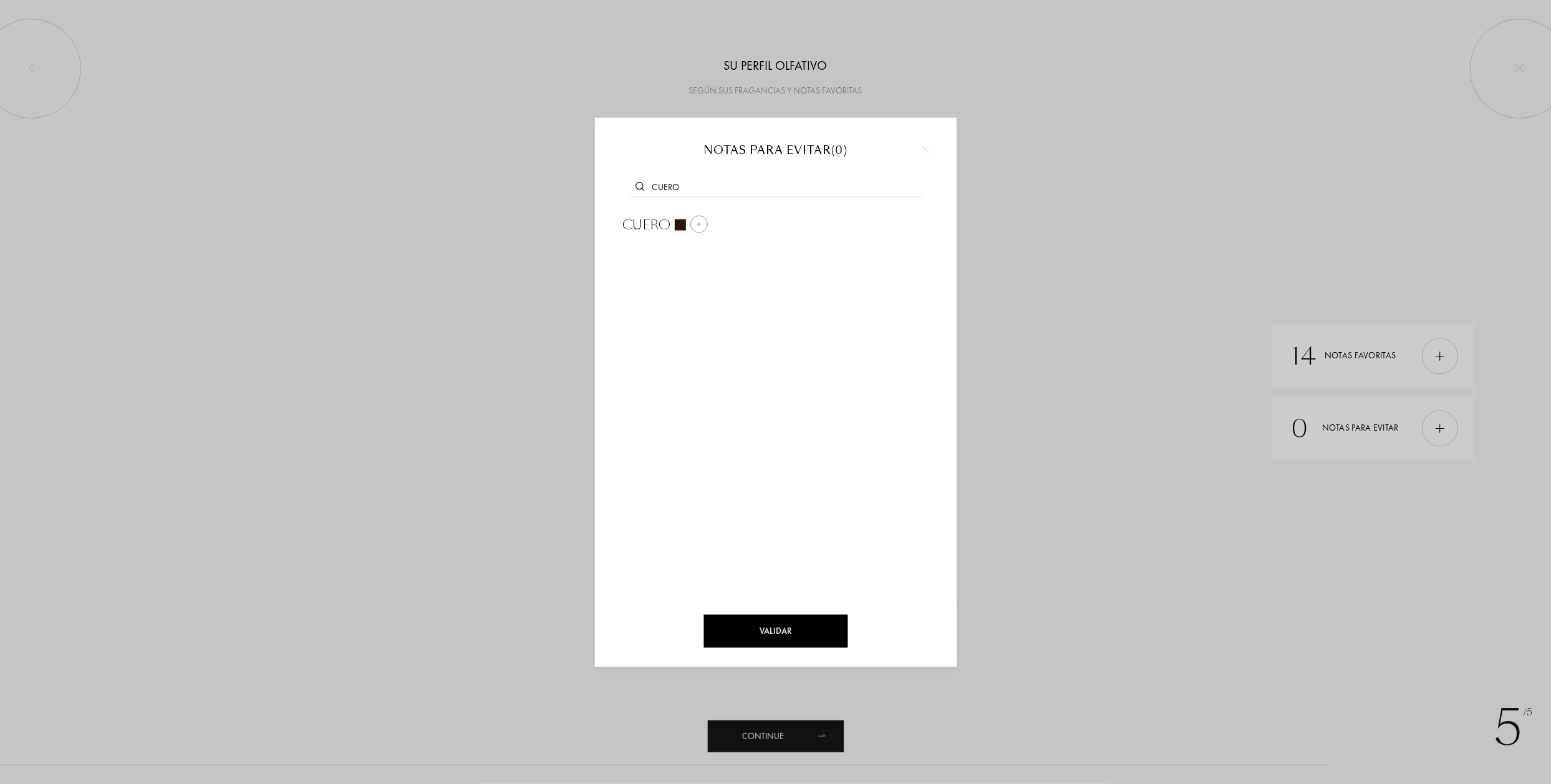
type input "cuero"
click at [704, 219] on div at bounding box center [698, 224] width 17 height 17
click at [782, 627] on div "Validar" at bounding box center [776, 631] width 144 height 33
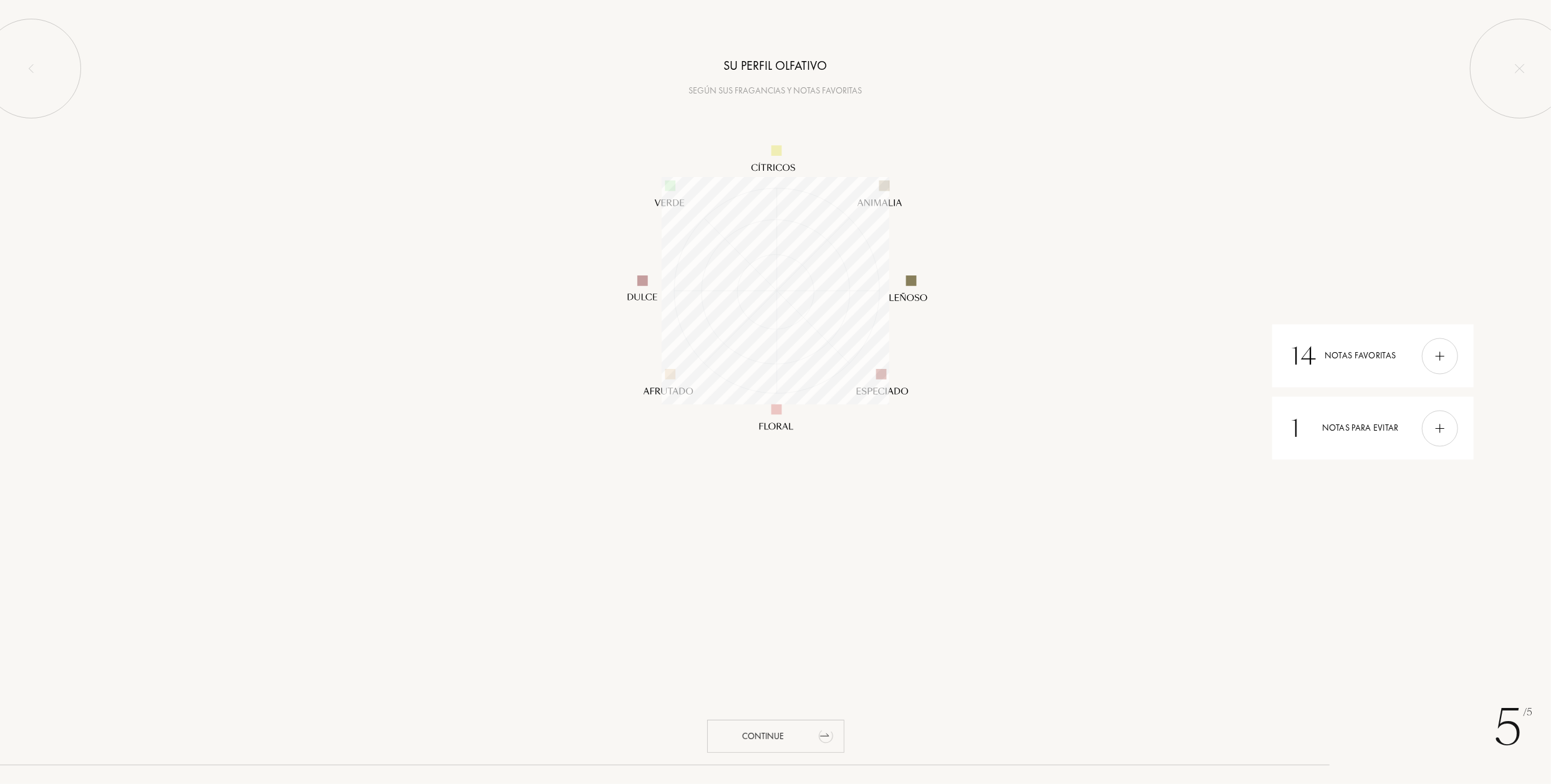
click at [773, 735] on div "Continue" at bounding box center [776, 736] width 137 height 33
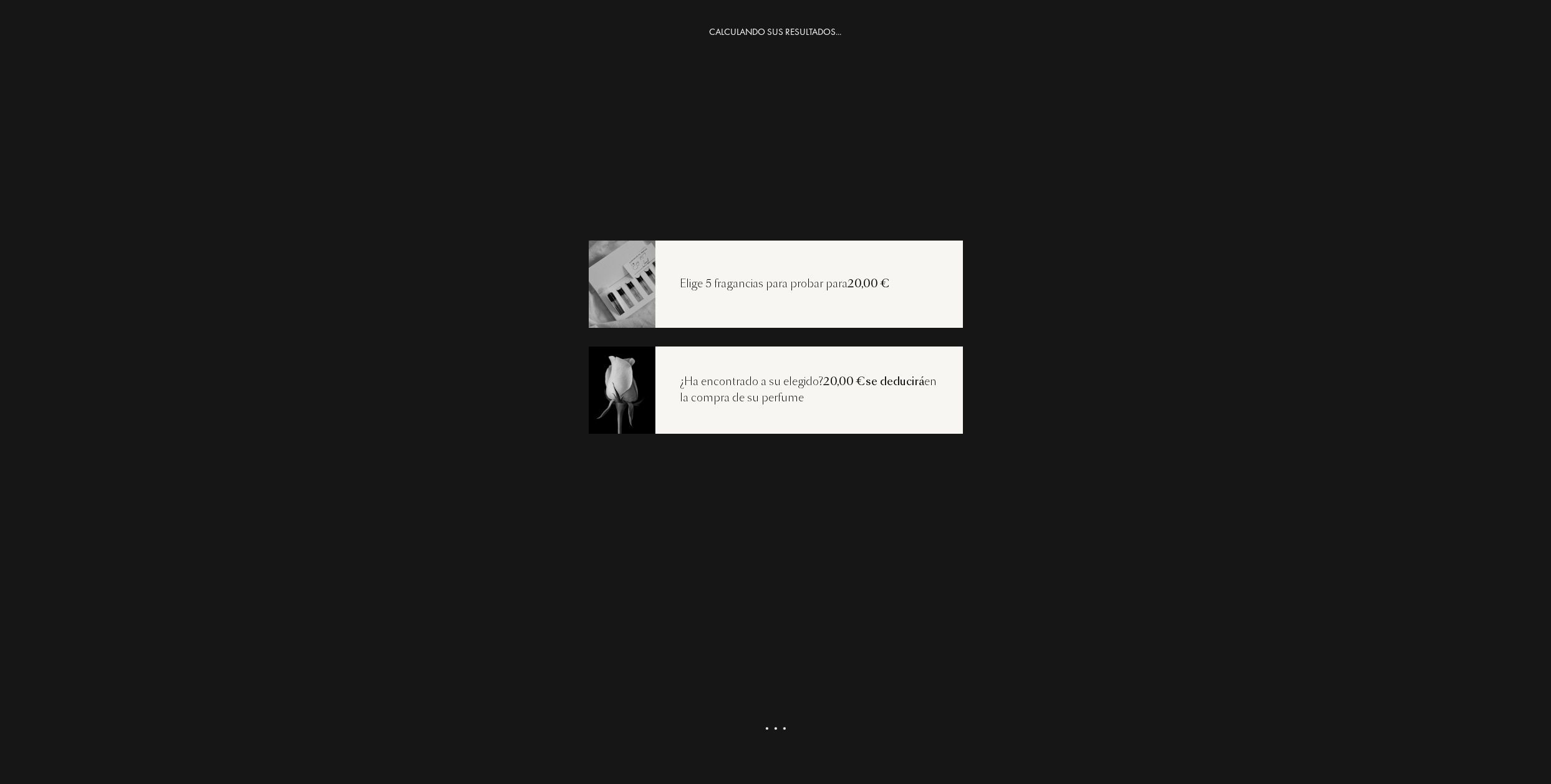
click at [804, 290] on div "Elige 5 fragancias para probar para 20,00 €" at bounding box center [785, 284] width 260 height 16
click at [770, 749] on div "Ver mi selección" at bounding box center [776, 747] width 137 height 33
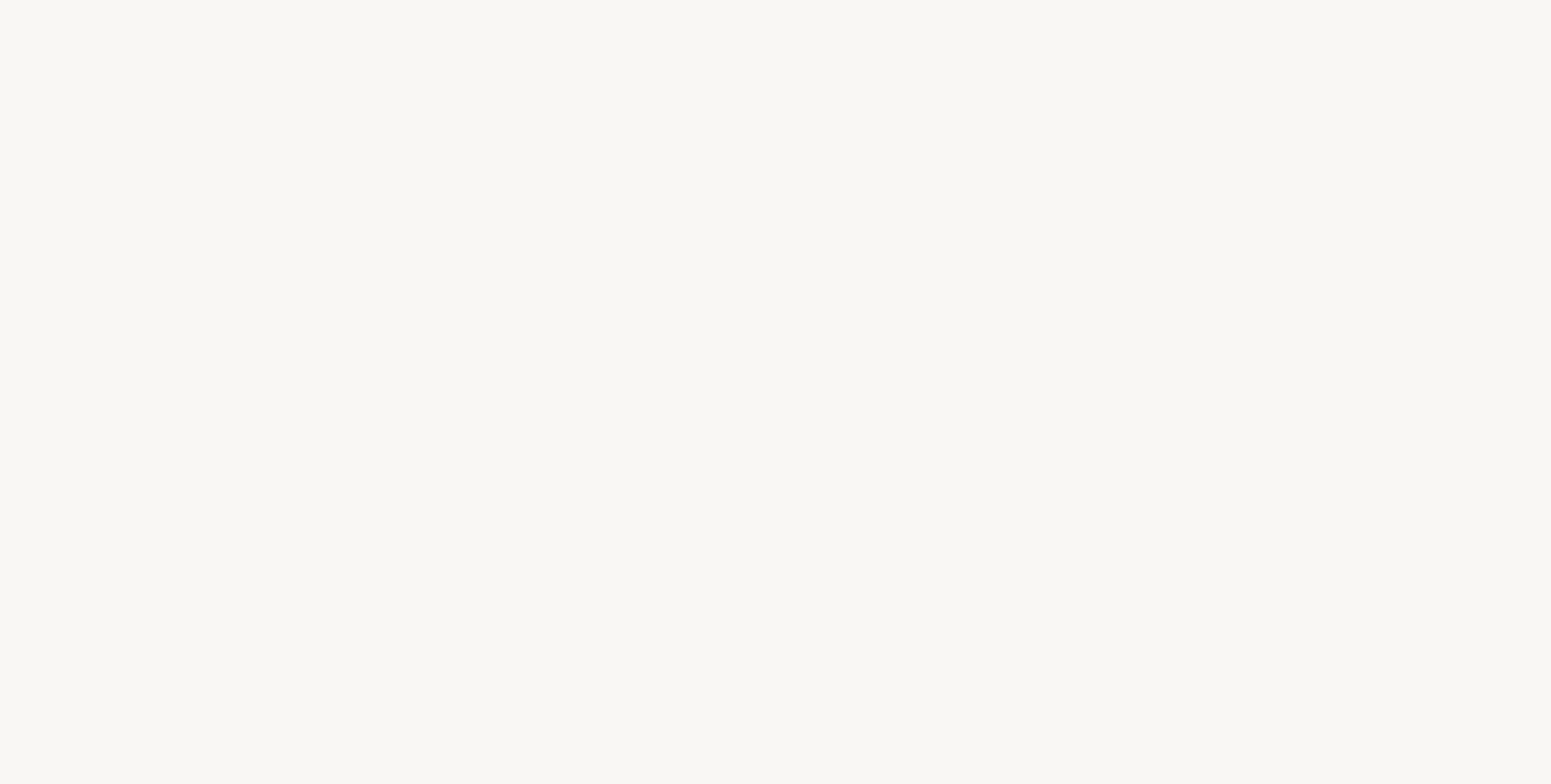
select select "ES"
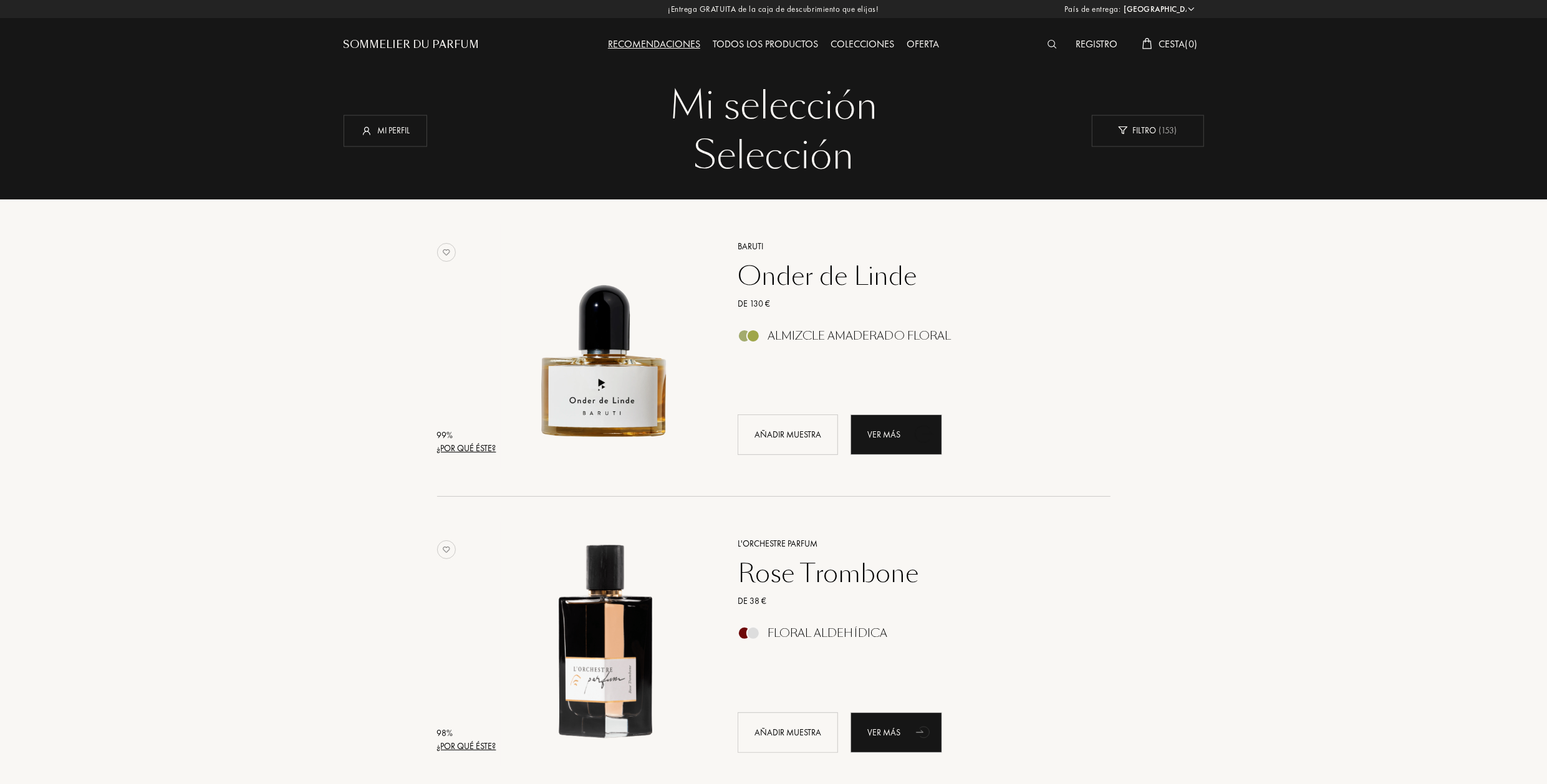
click at [456, 448] on div "¿Por qué éste?" at bounding box center [467, 448] width 59 height 13
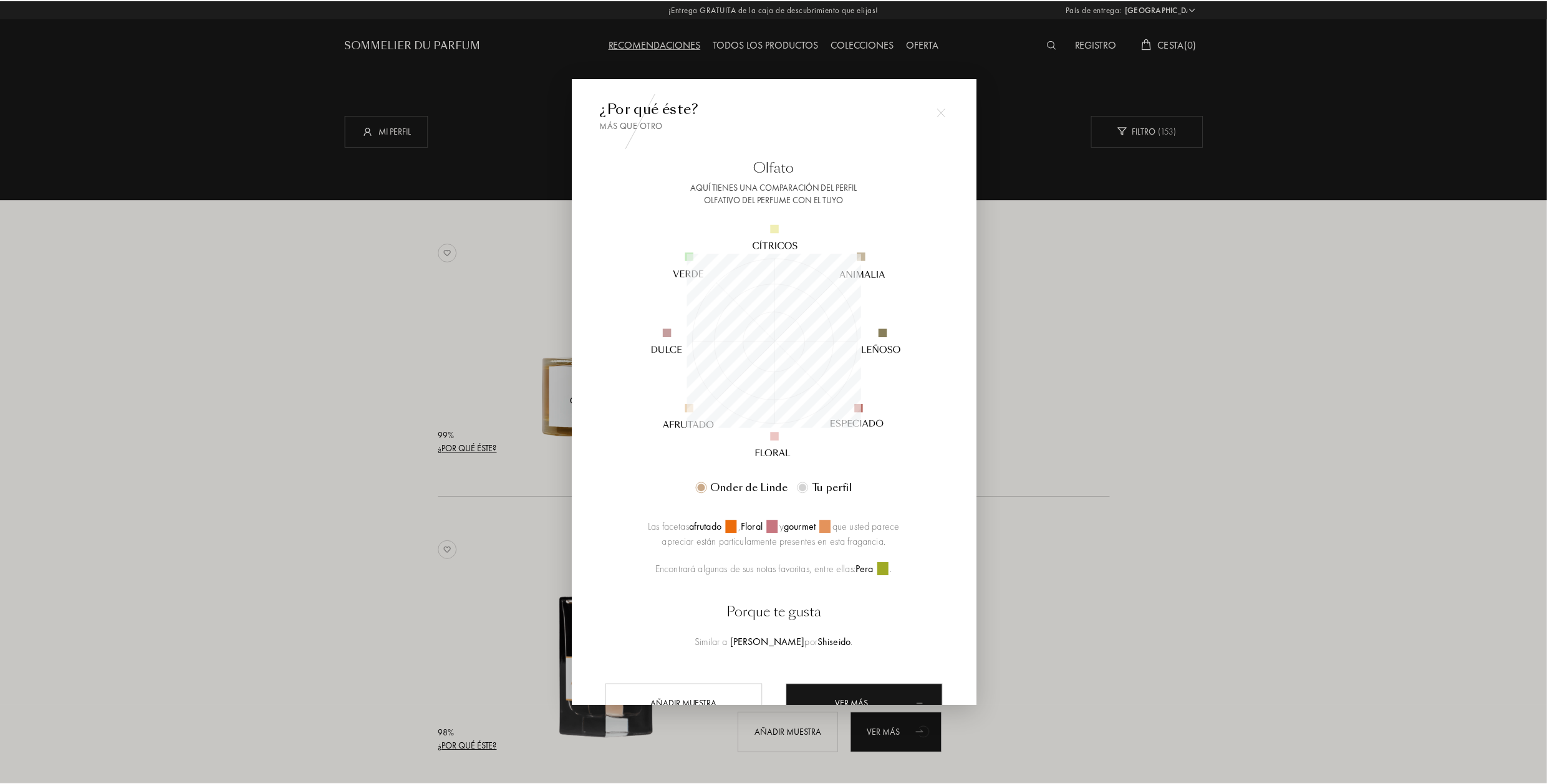
scroll to position [175, 175]
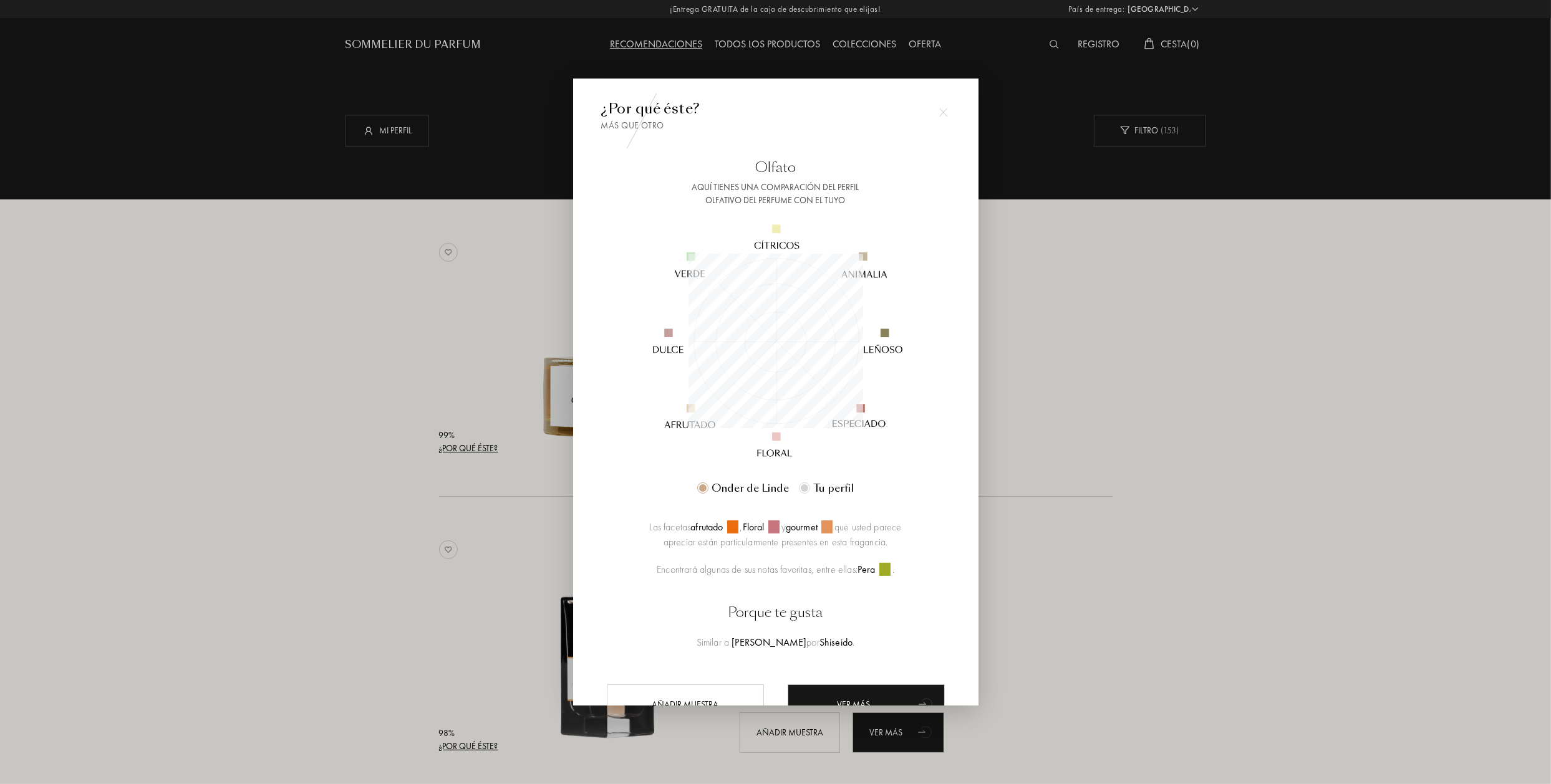
click at [280, 498] on div at bounding box center [776, 392] width 1551 height 784
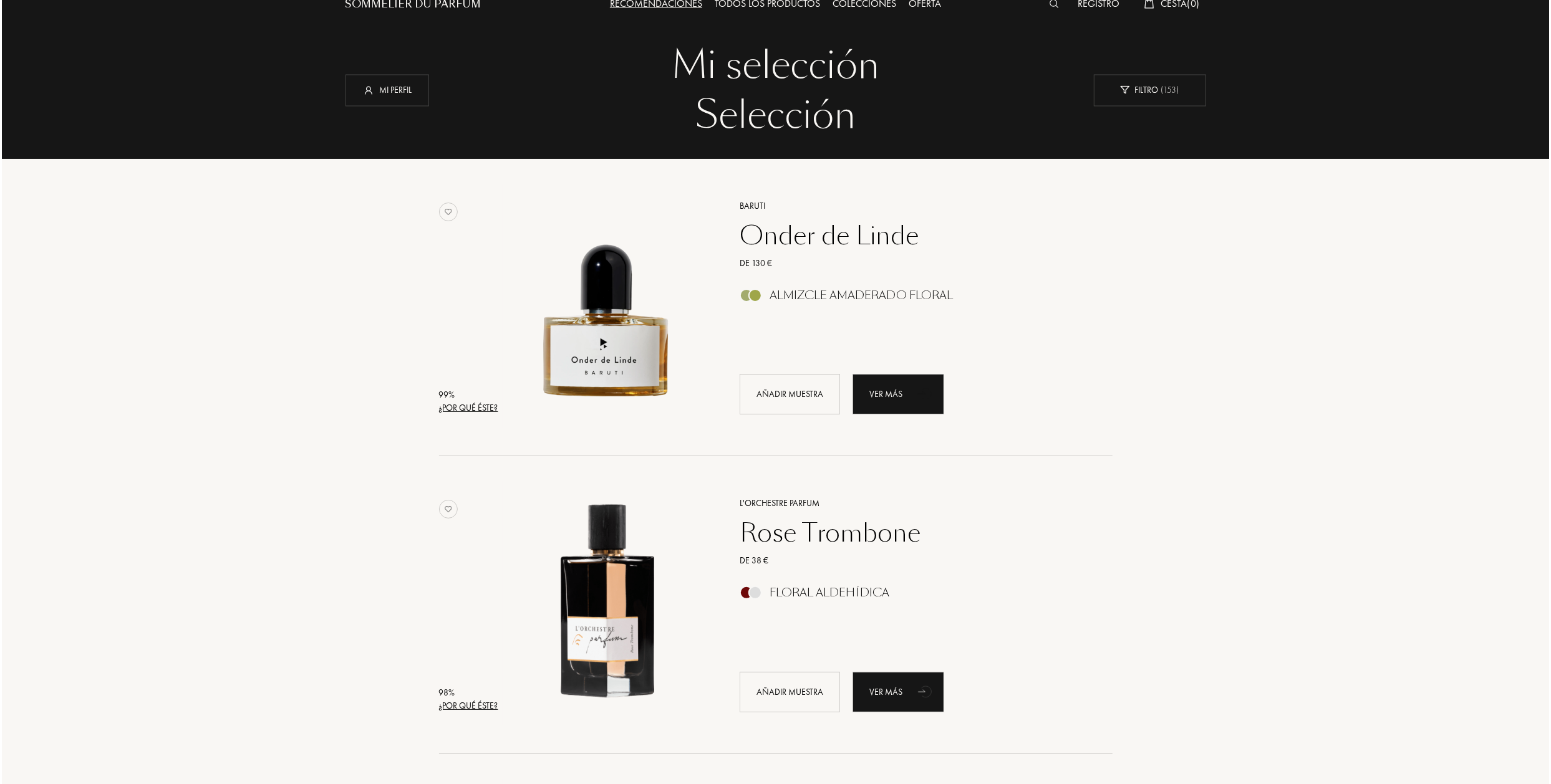
scroll to position [312, 0]
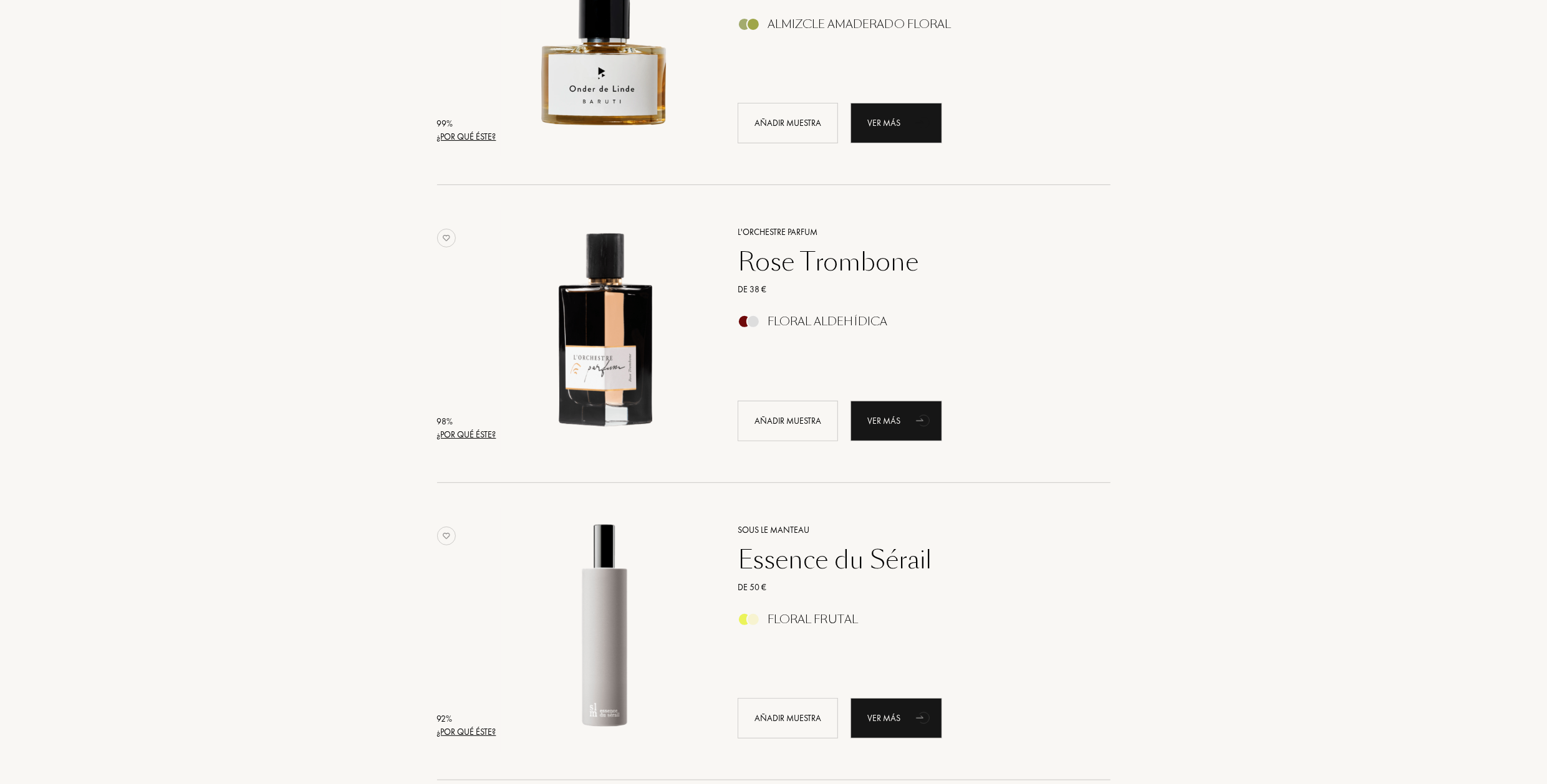
click at [480, 431] on div "¿Por qué éste?" at bounding box center [467, 434] width 59 height 13
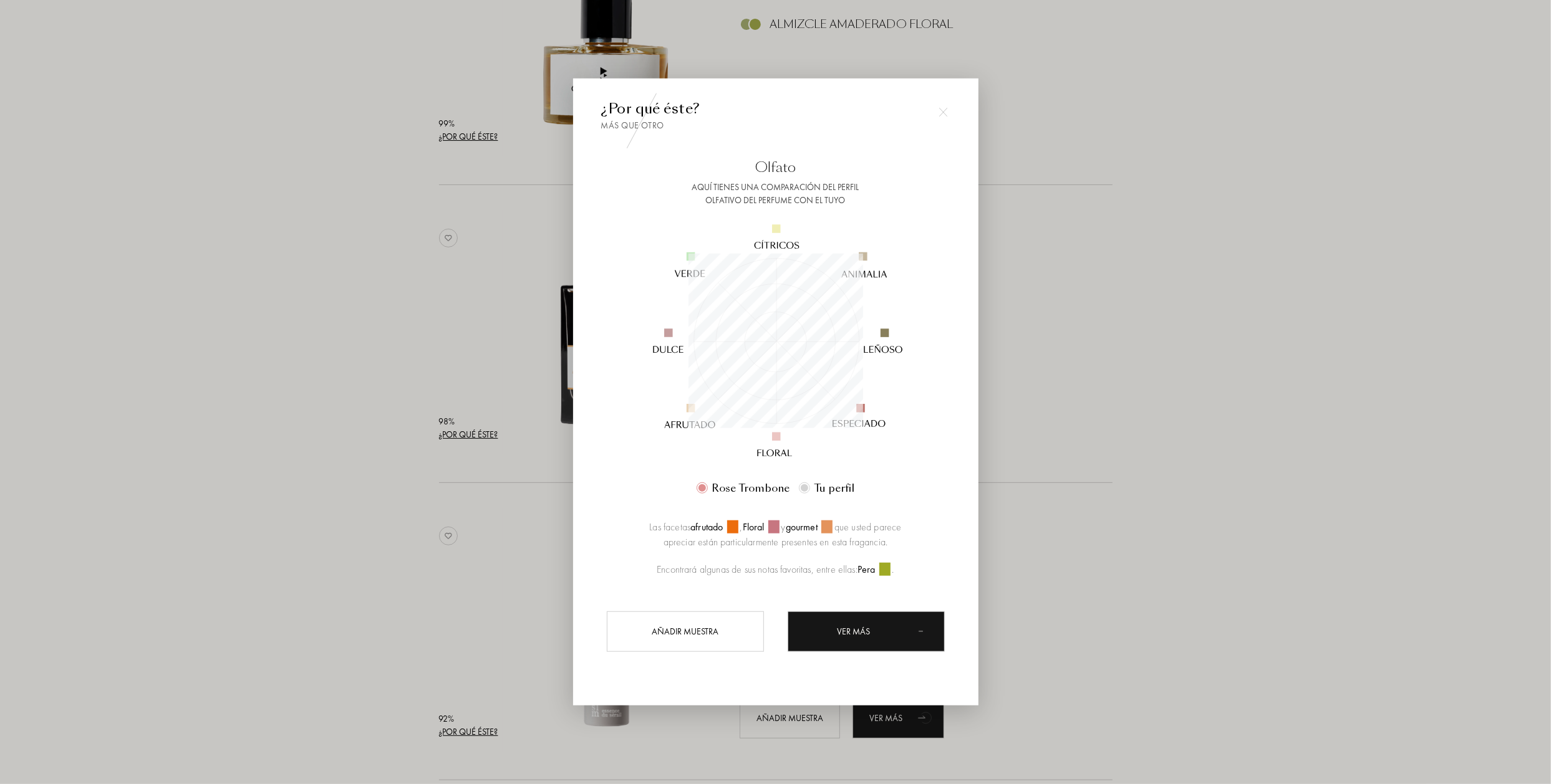
scroll to position [175, 175]
click at [360, 406] on div at bounding box center [776, 392] width 1551 height 784
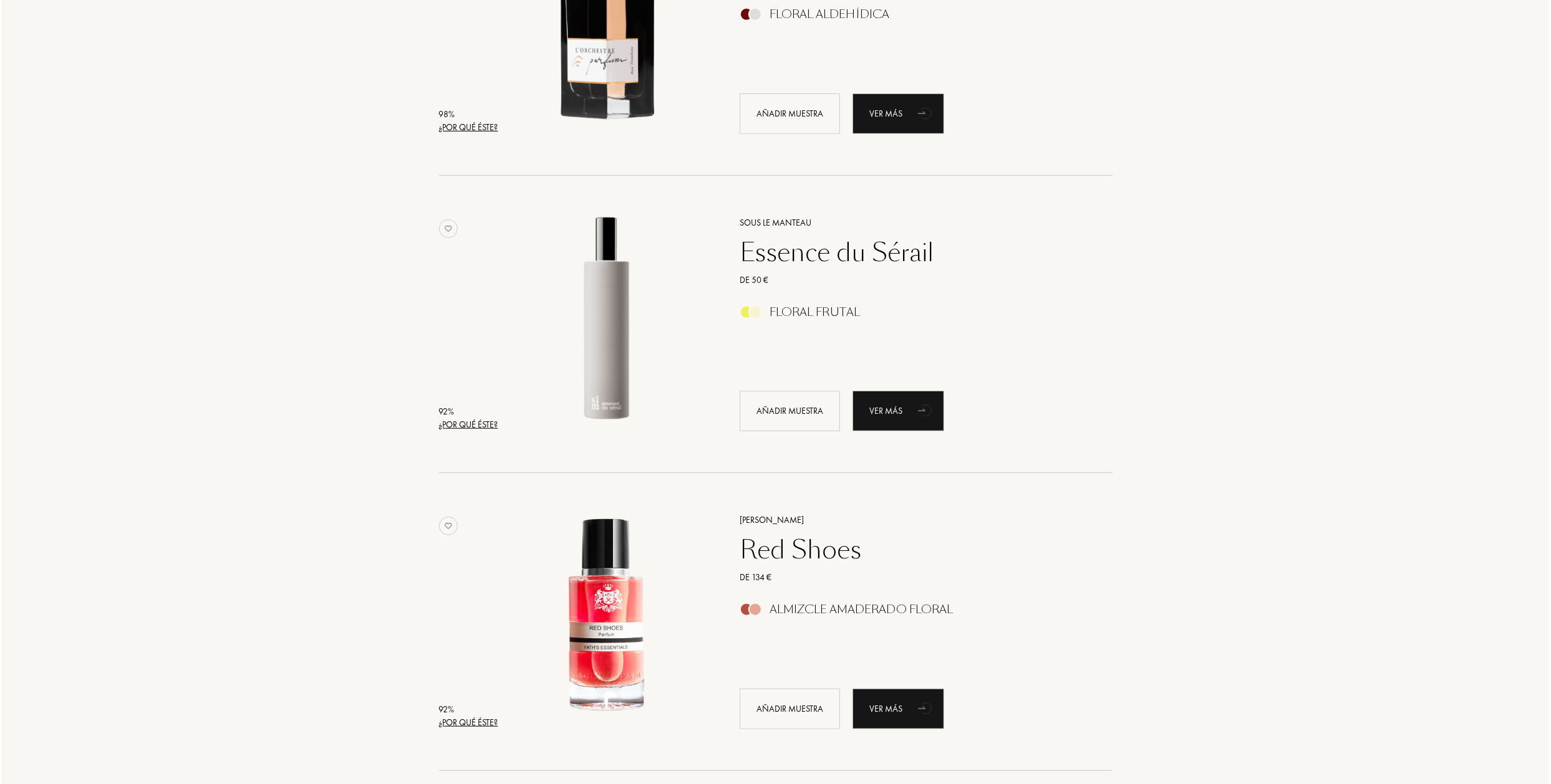
scroll to position [623, 0]
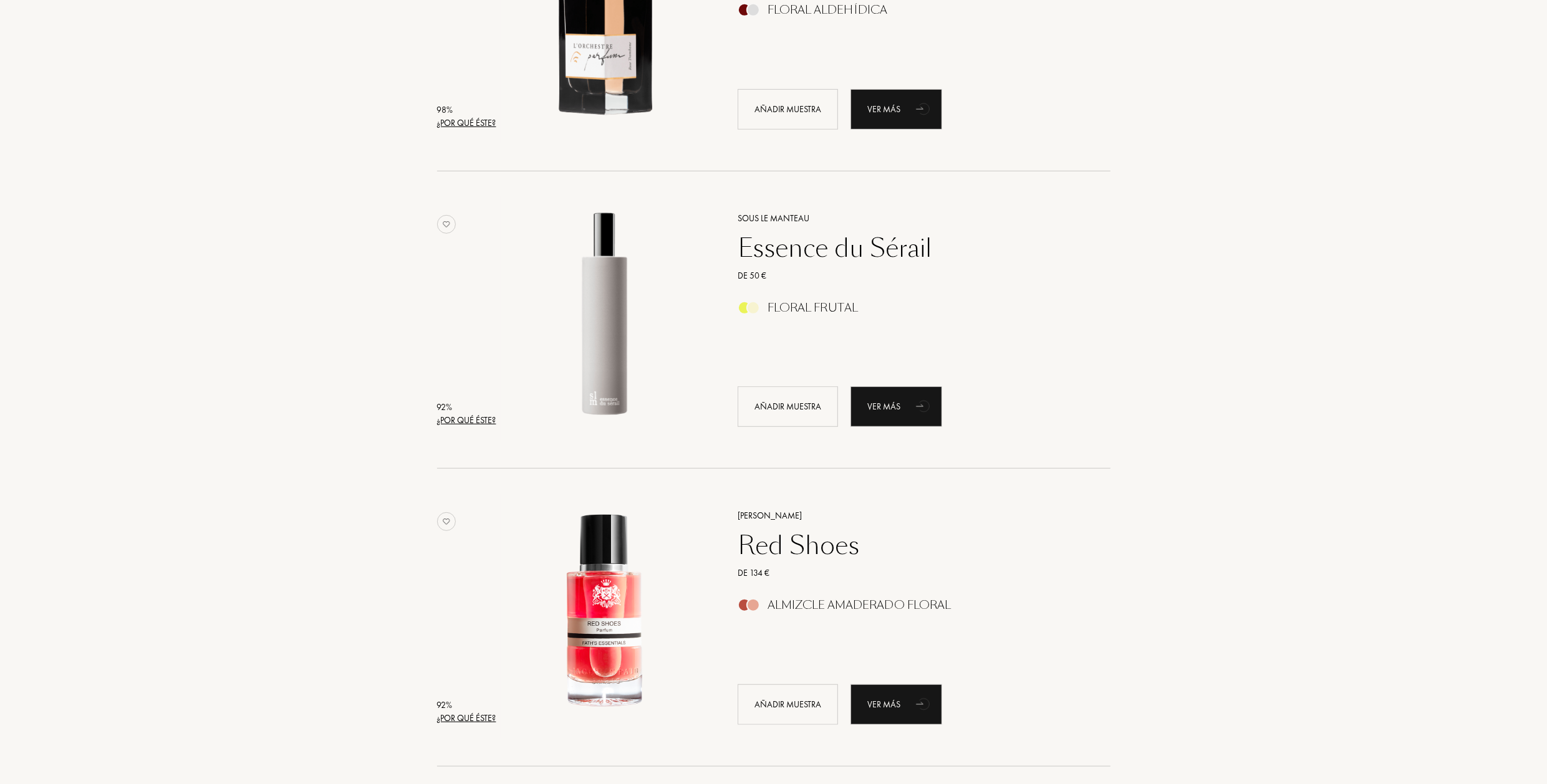
click at [456, 422] on div "¿Por qué éste?" at bounding box center [467, 420] width 59 height 13
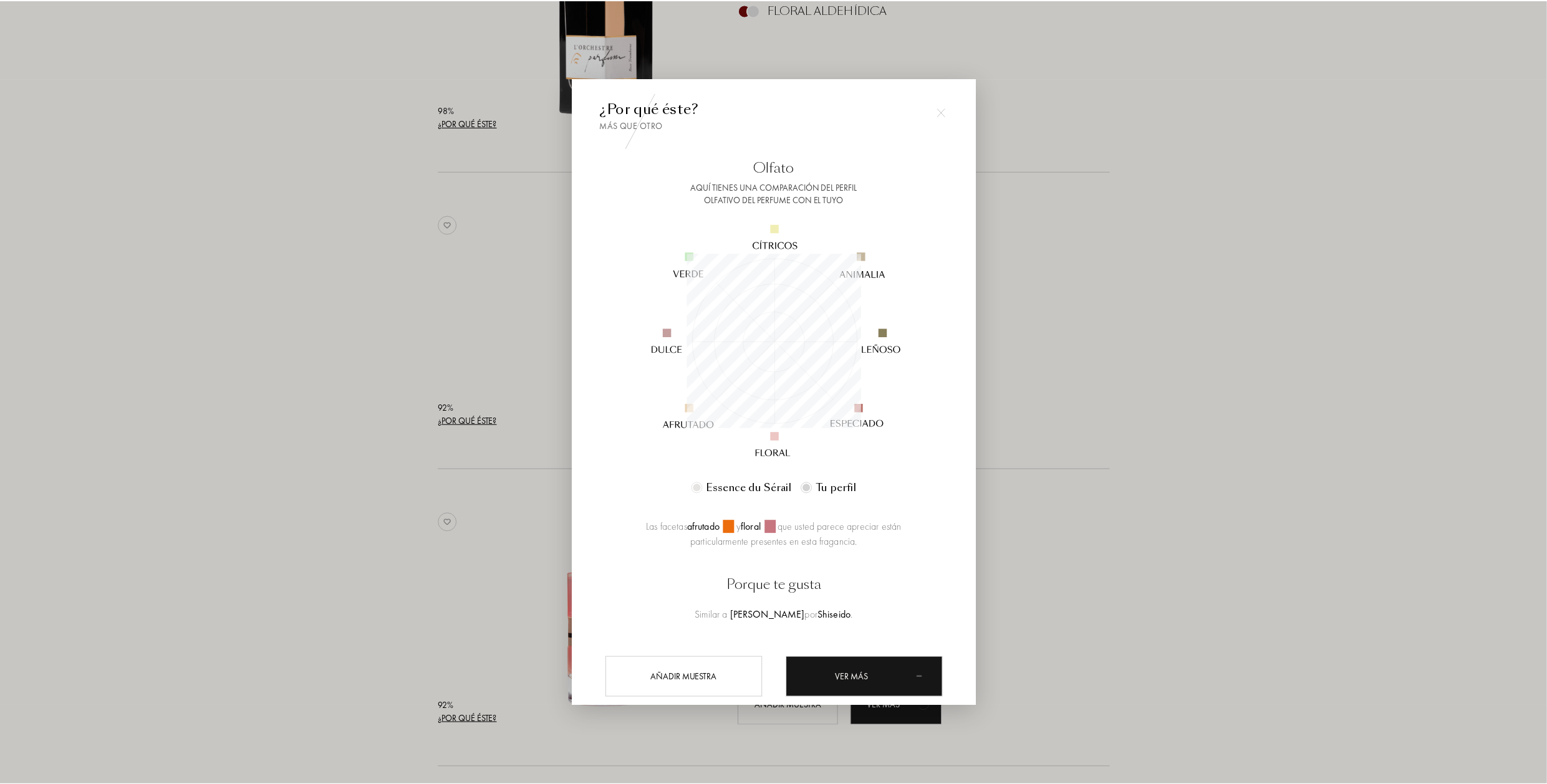
scroll to position [175, 175]
click at [380, 417] on div at bounding box center [776, 392] width 1551 height 784
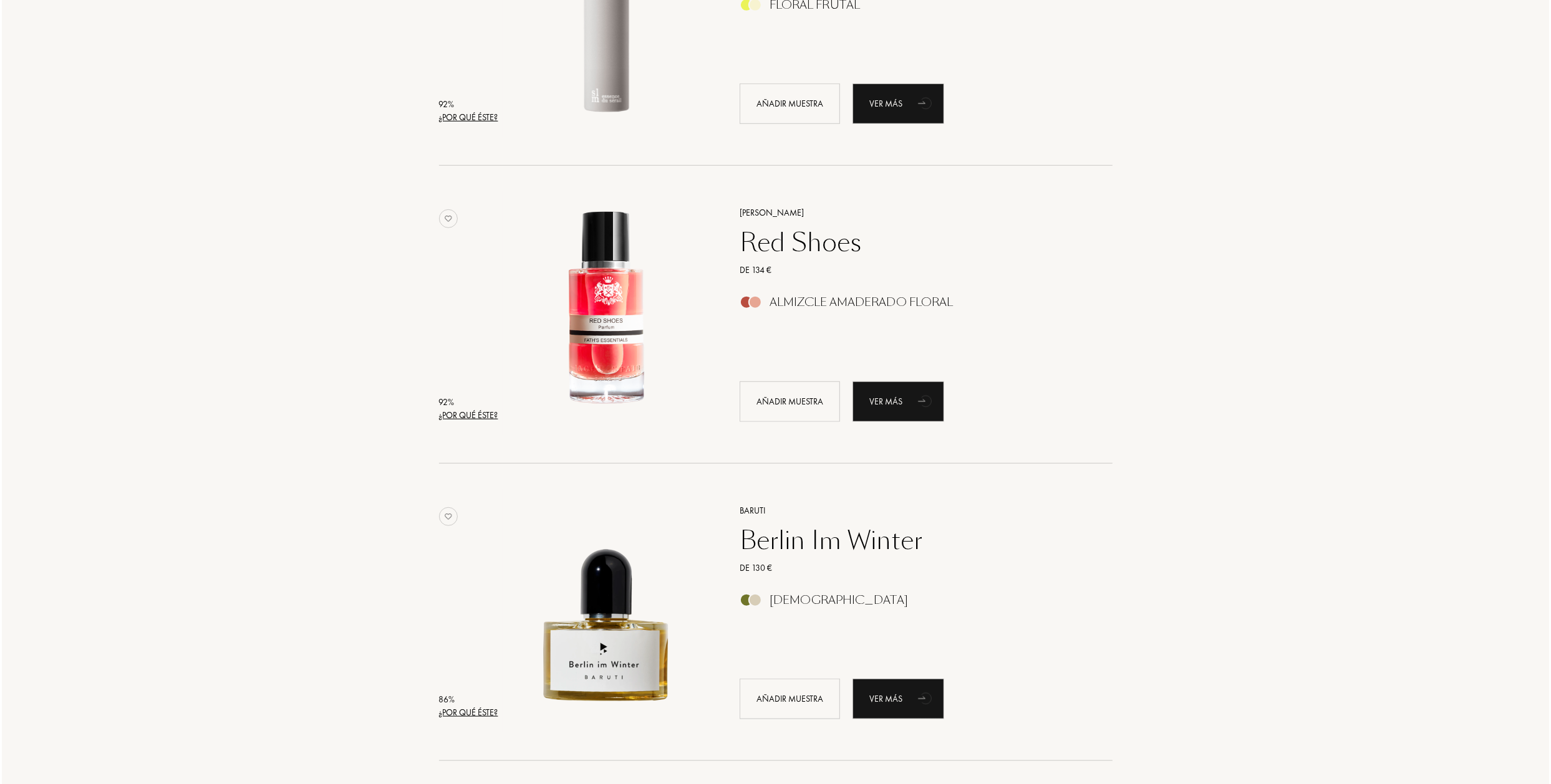
scroll to position [935, 0]
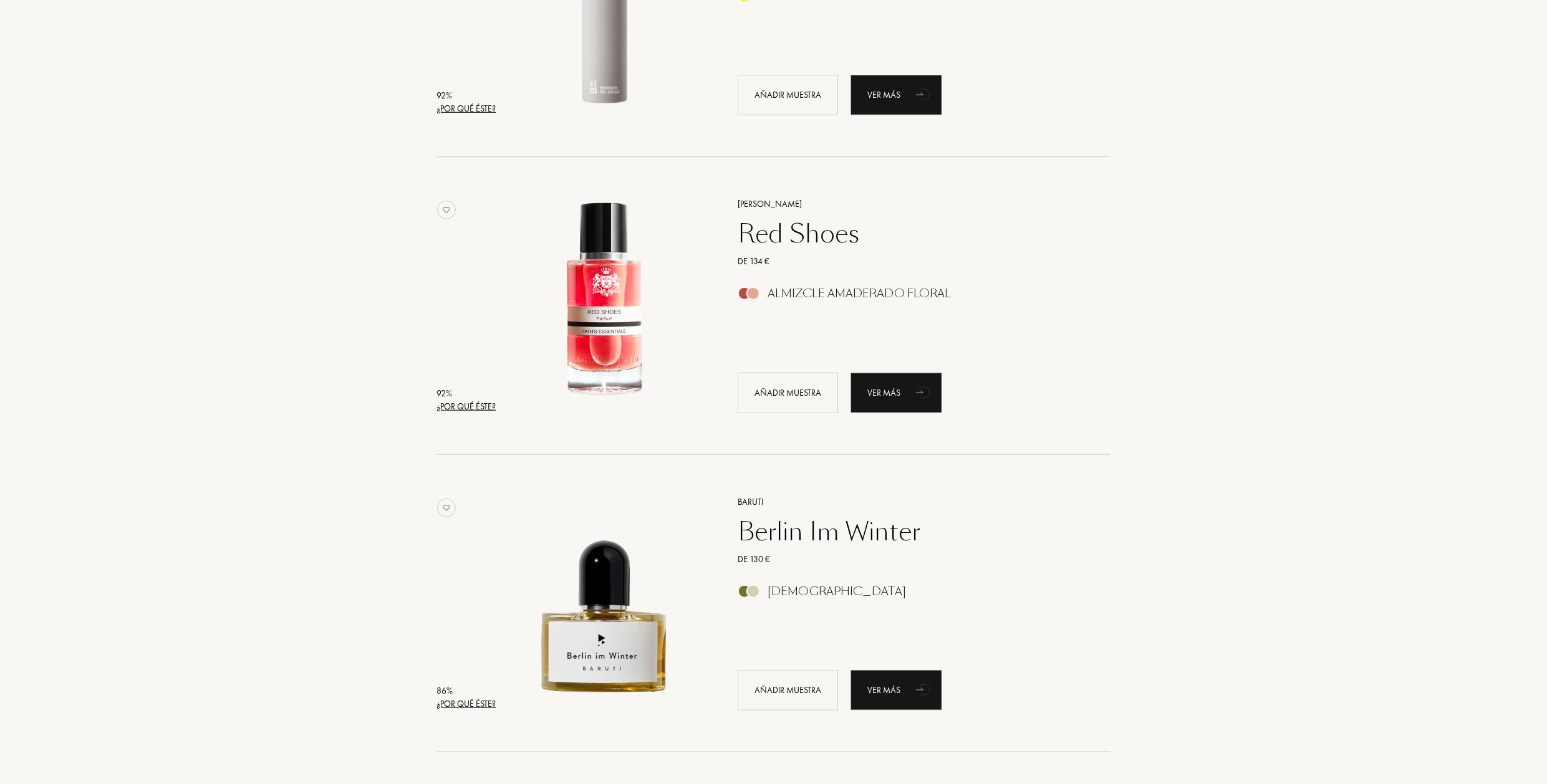
click at [465, 409] on div "¿Por qué éste?" at bounding box center [467, 406] width 59 height 13
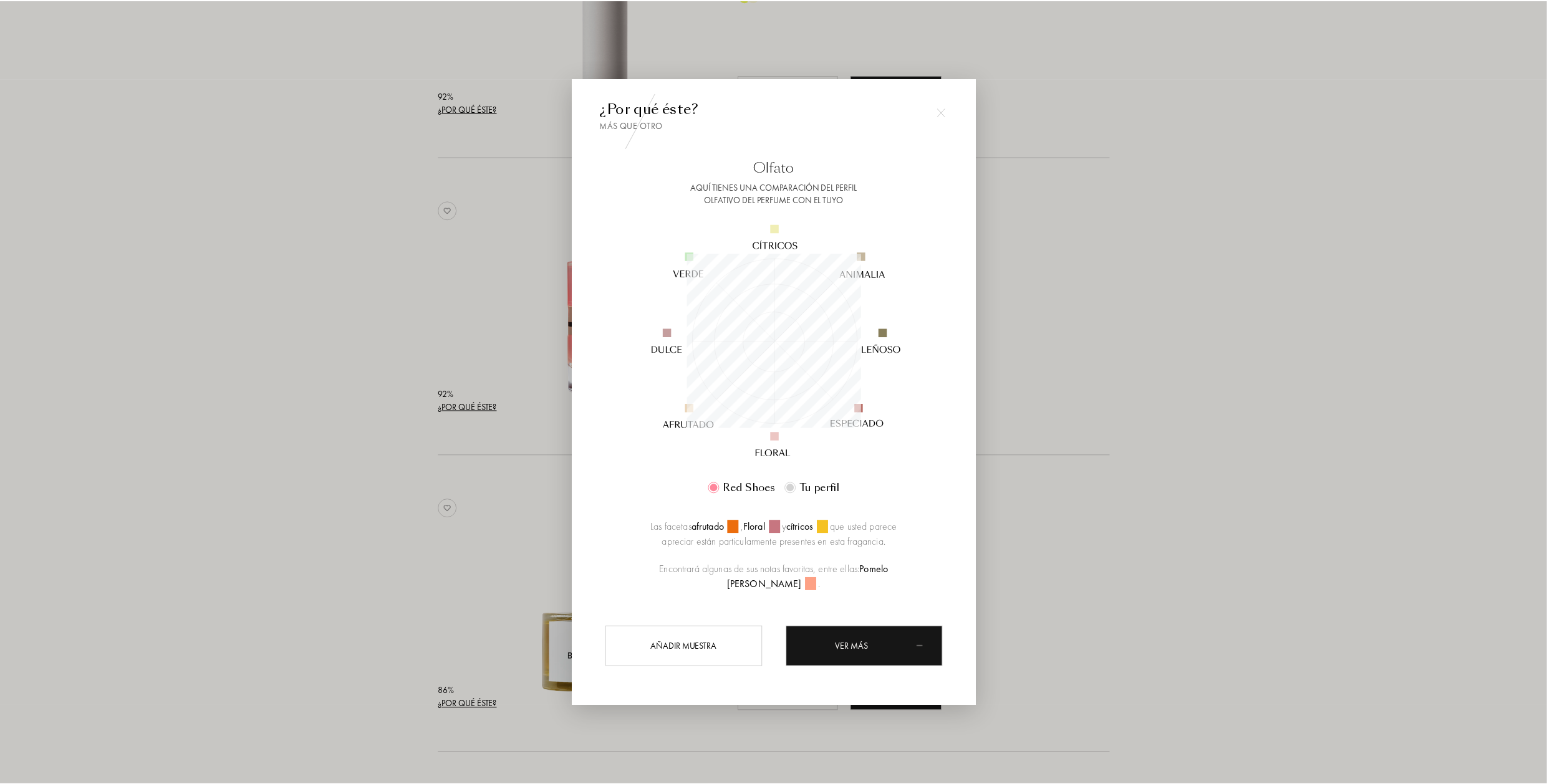
scroll to position [175, 175]
drag, startPoint x: 335, startPoint y: 370, endPoint x: 391, endPoint y: 375, distance: 56.2
click at [335, 370] on div at bounding box center [776, 392] width 1551 height 784
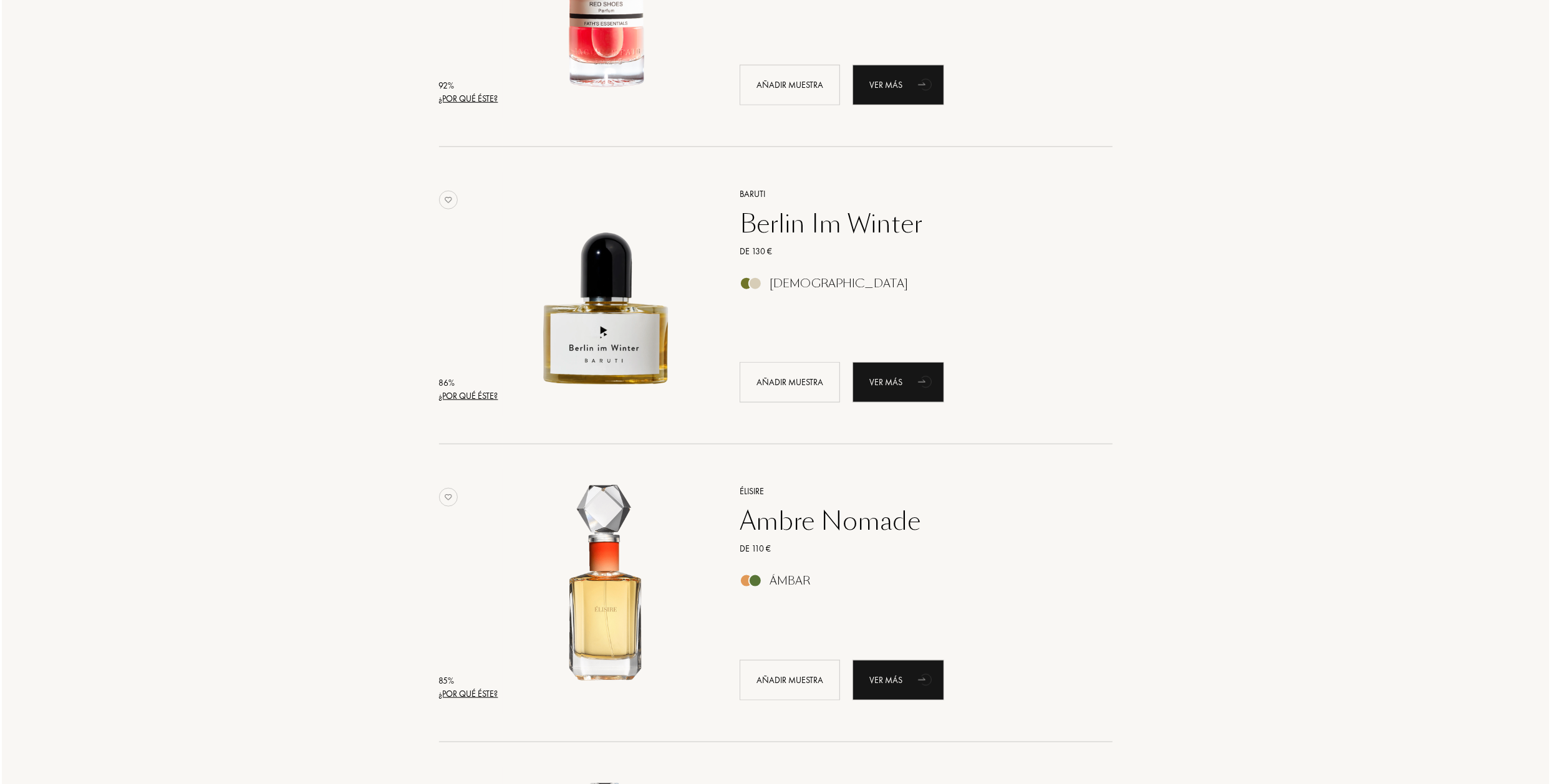
scroll to position [1247, 0]
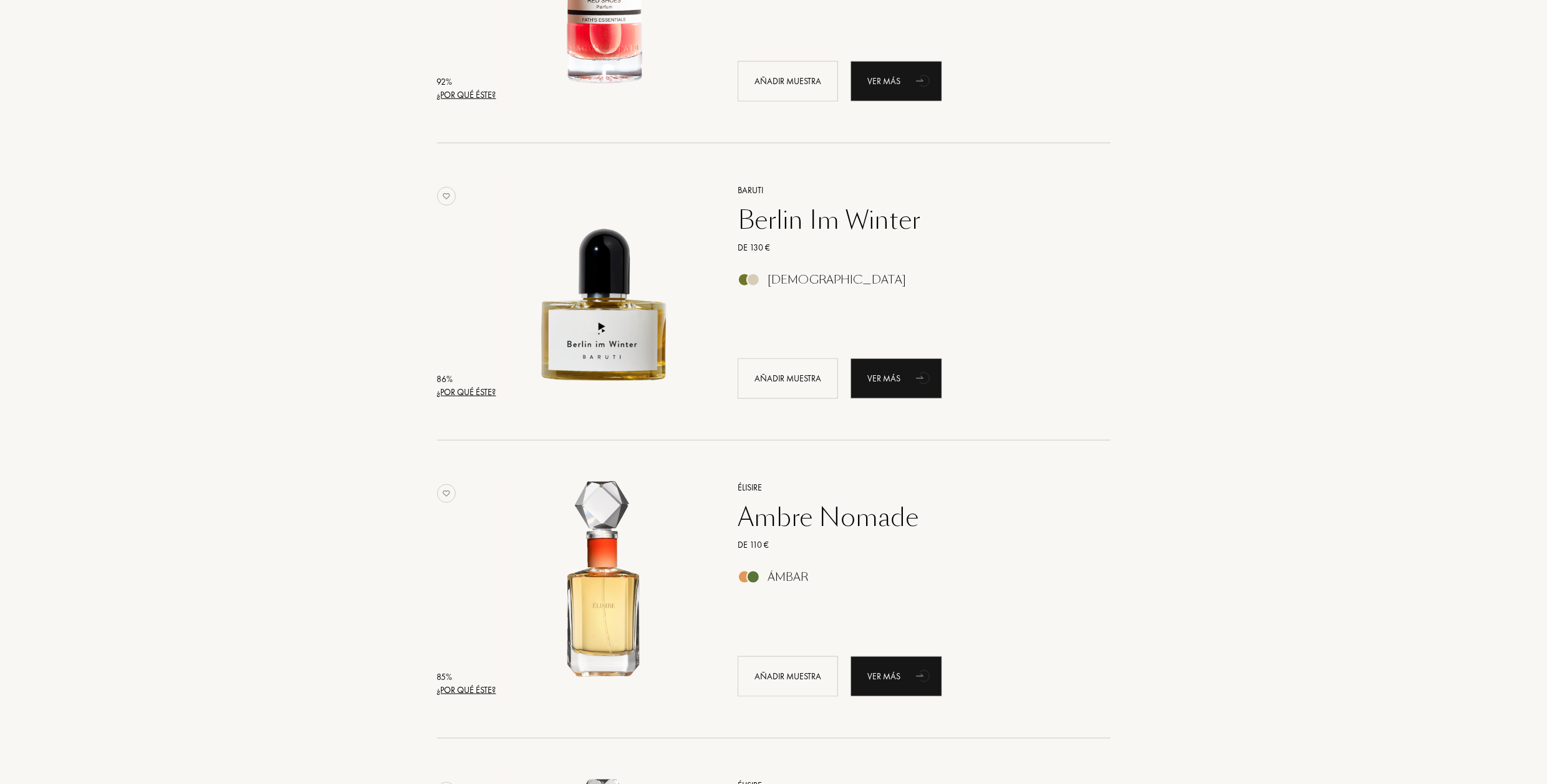
click at [458, 395] on div "¿Por qué éste?" at bounding box center [467, 392] width 59 height 13
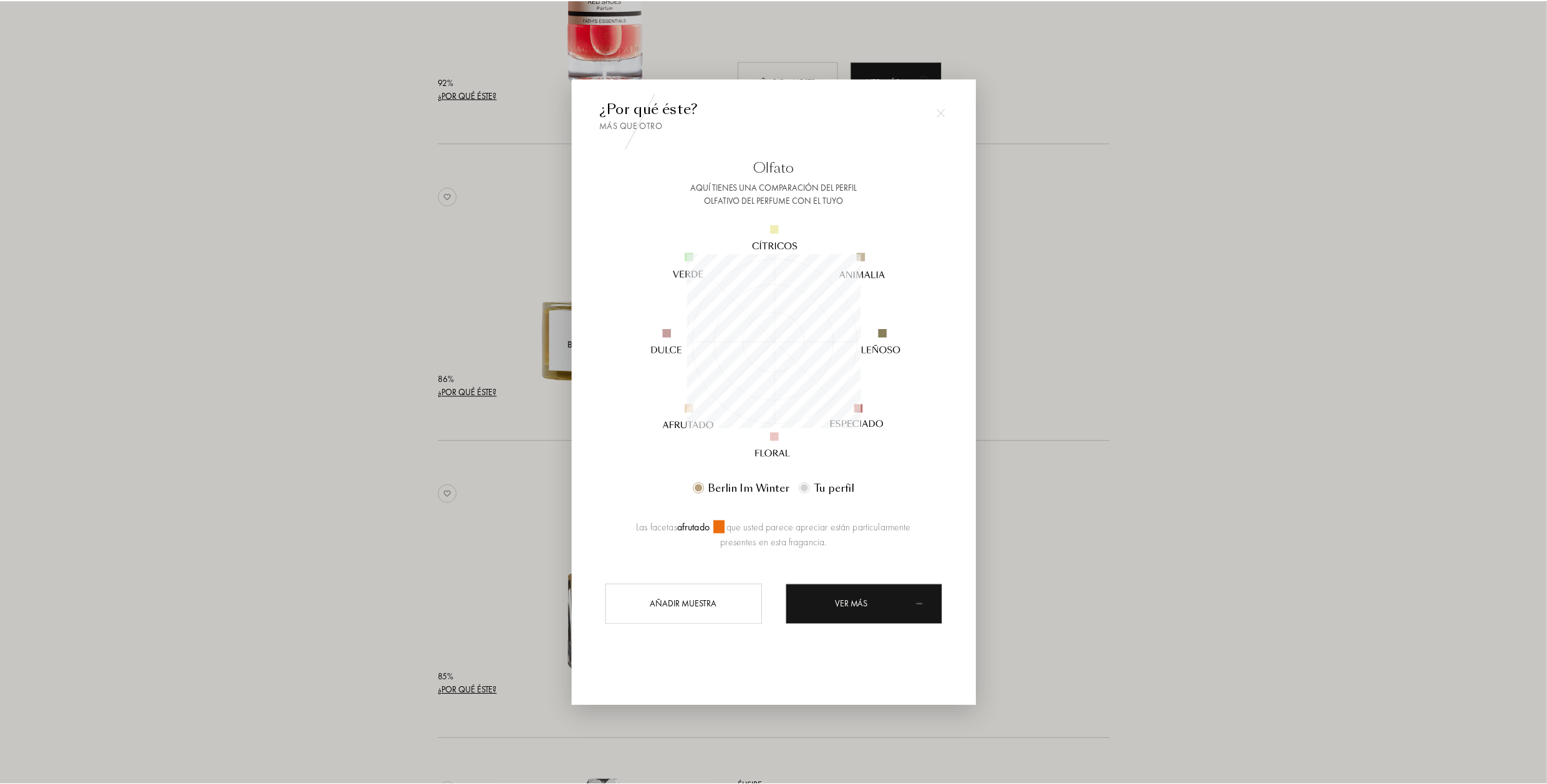
scroll to position [175, 175]
click at [271, 360] on div at bounding box center [776, 392] width 1551 height 784
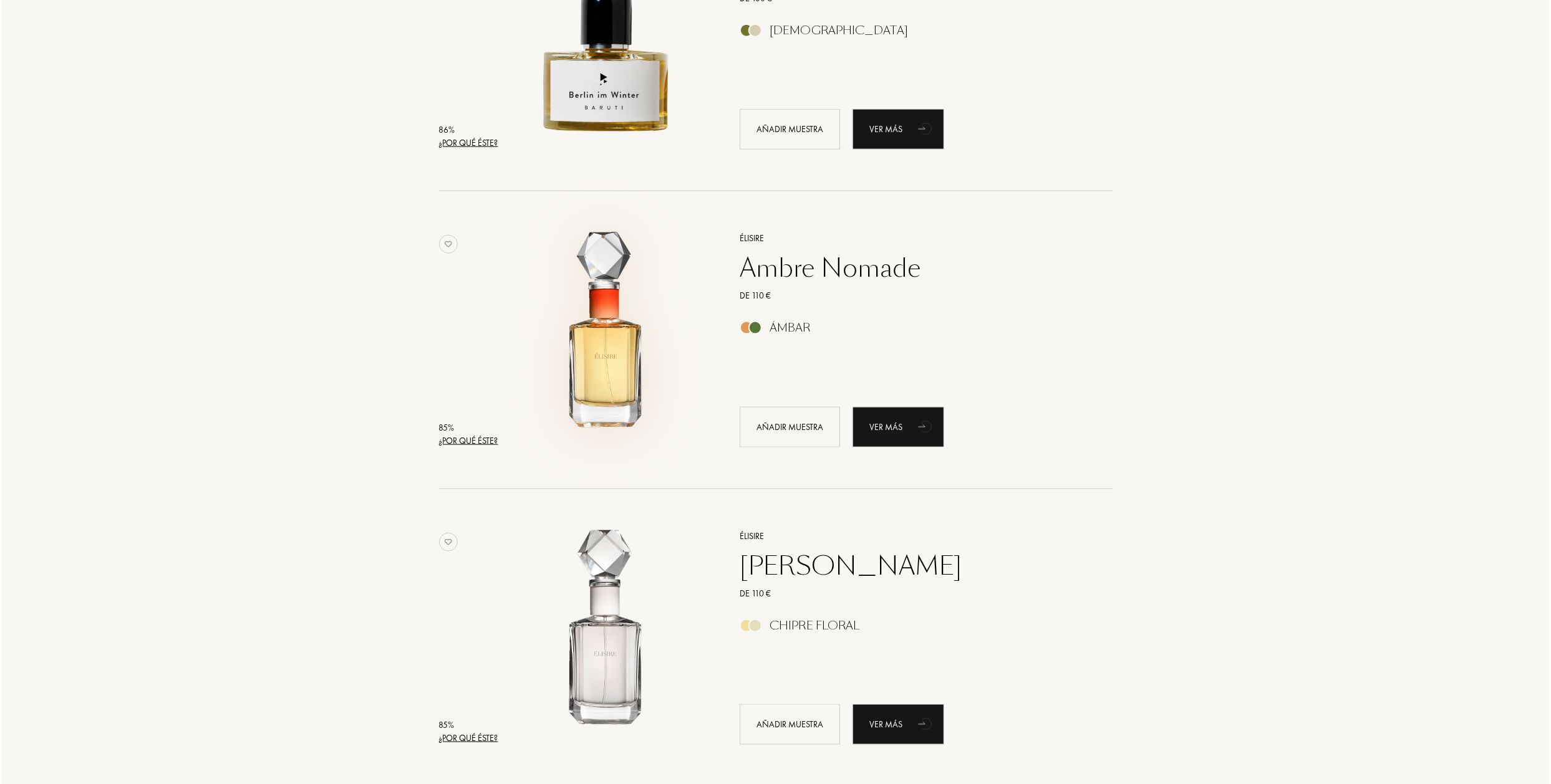
scroll to position [1621, 0]
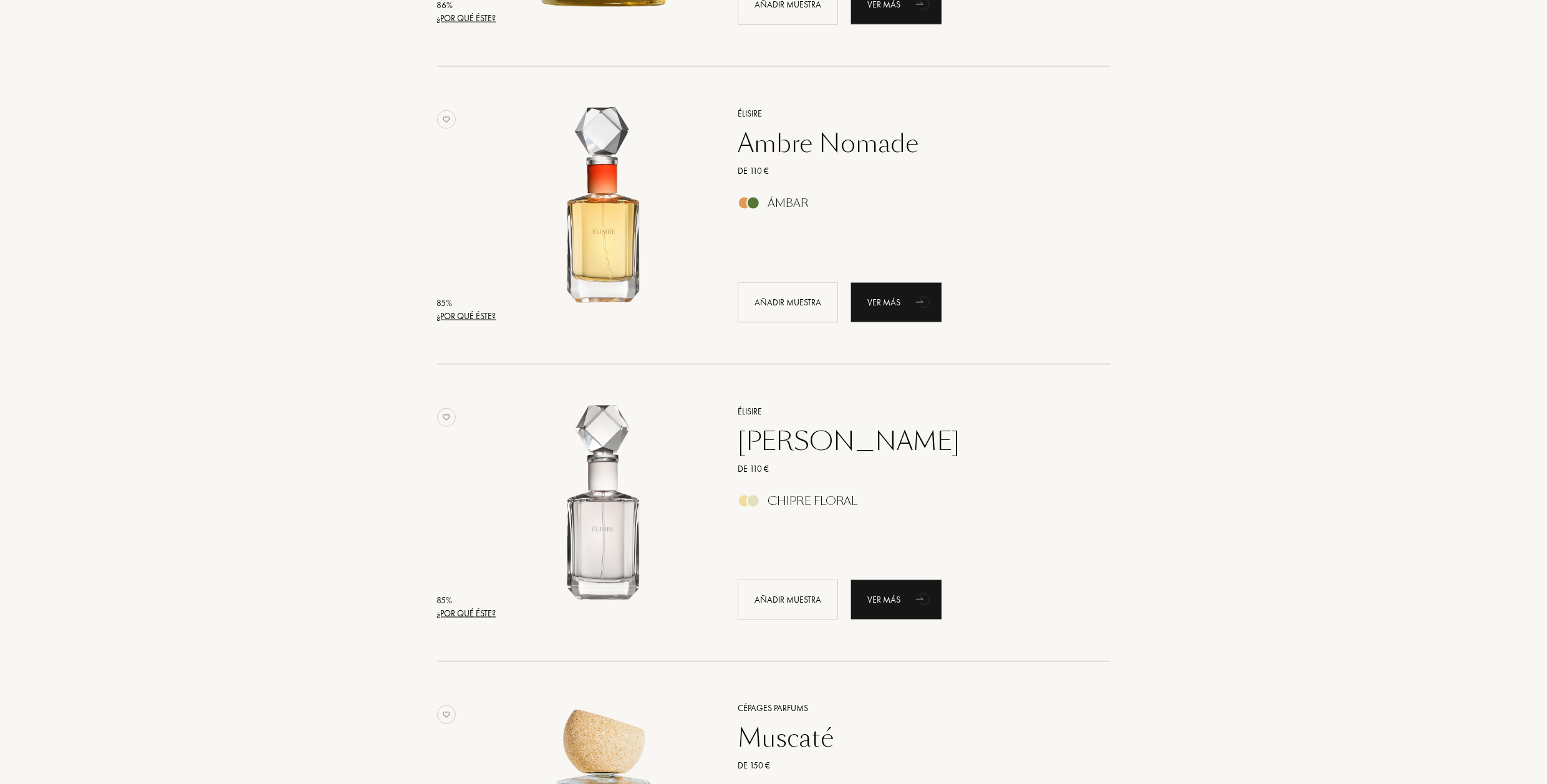
click at [466, 318] on div "¿Por qué éste?" at bounding box center [467, 316] width 59 height 13
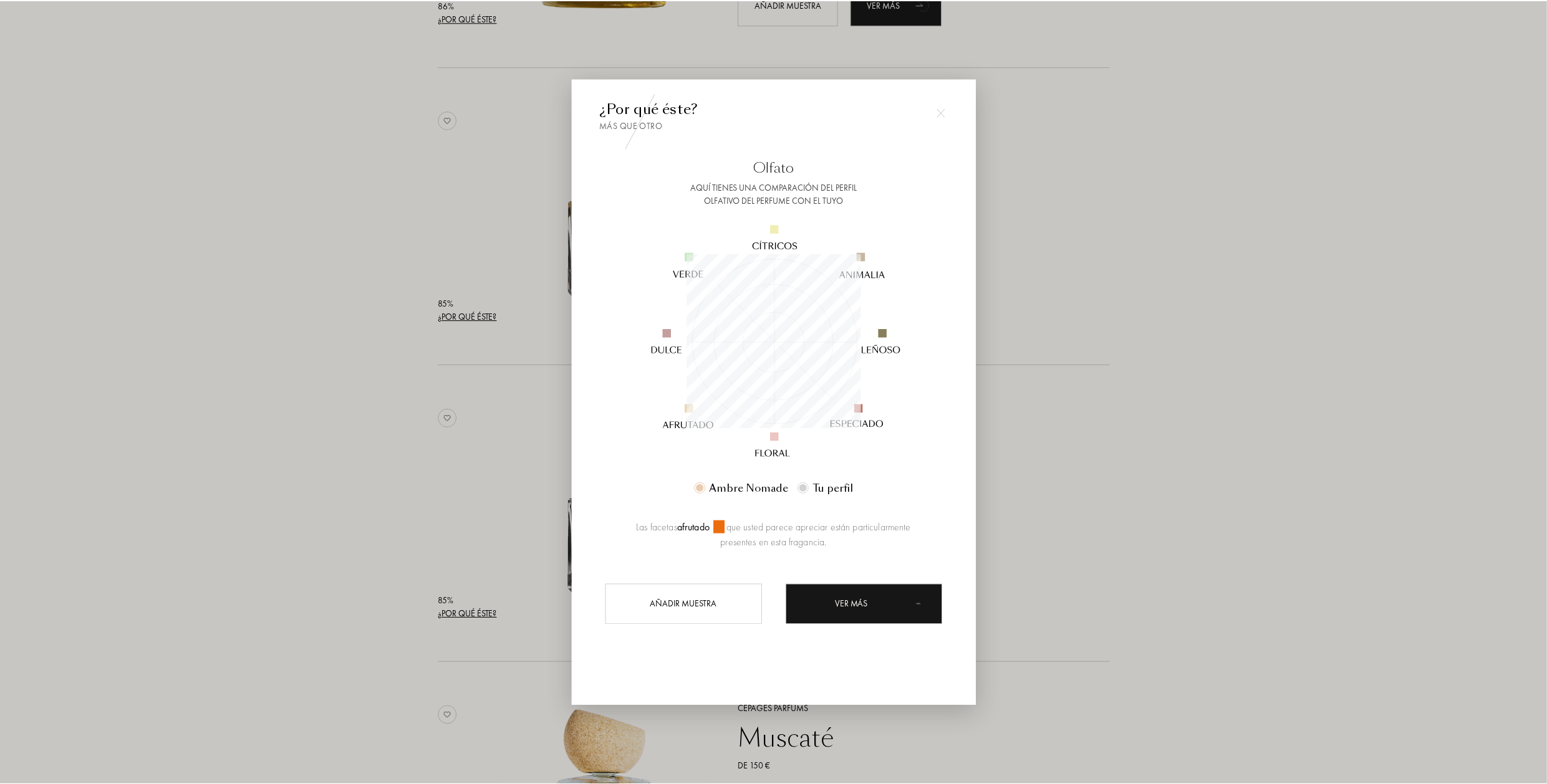
scroll to position [175, 175]
click at [333, 360] on div at bounding box center [776, 392] width 1551 height 784
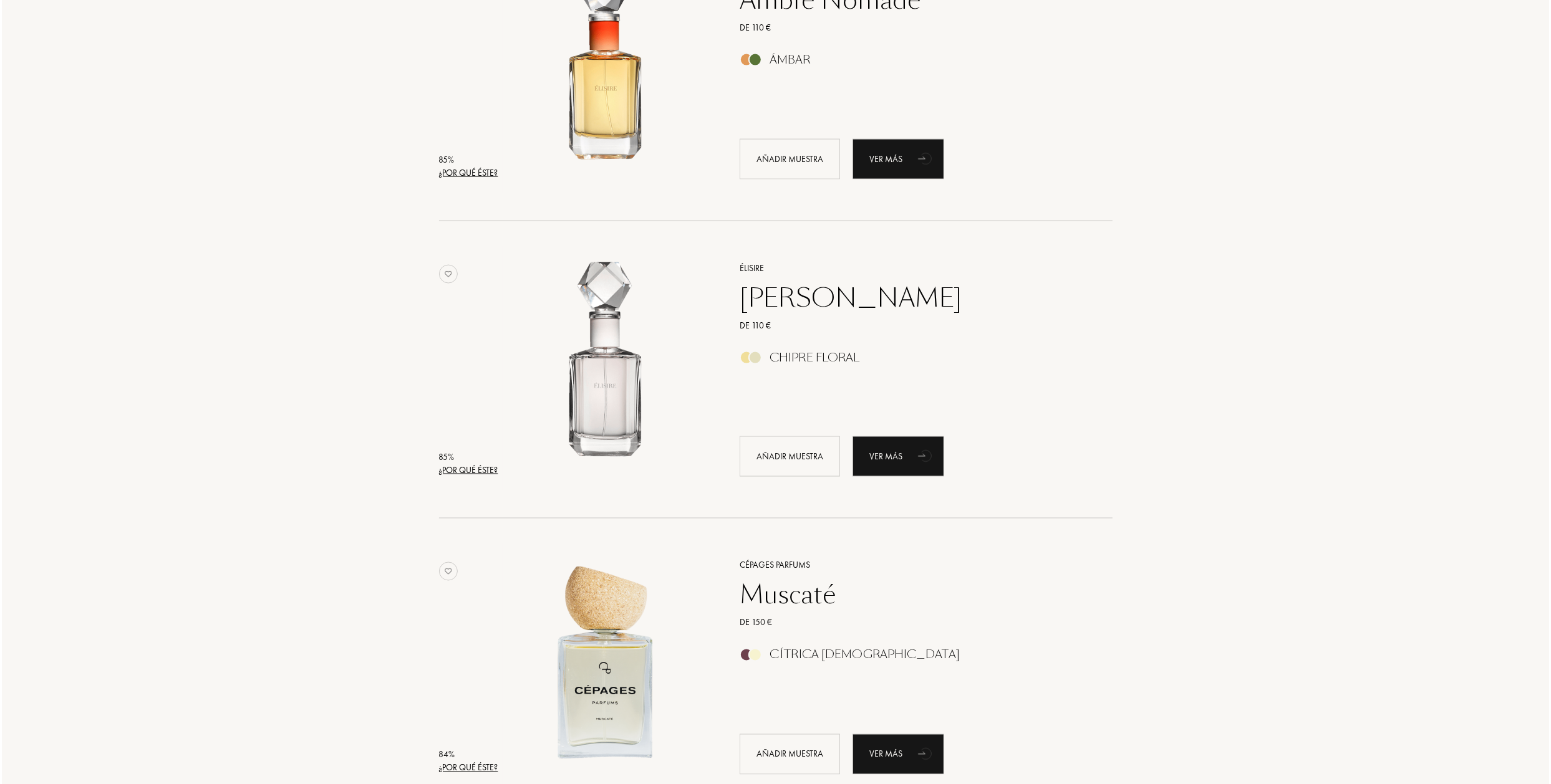
scroll to position [1808, 0]
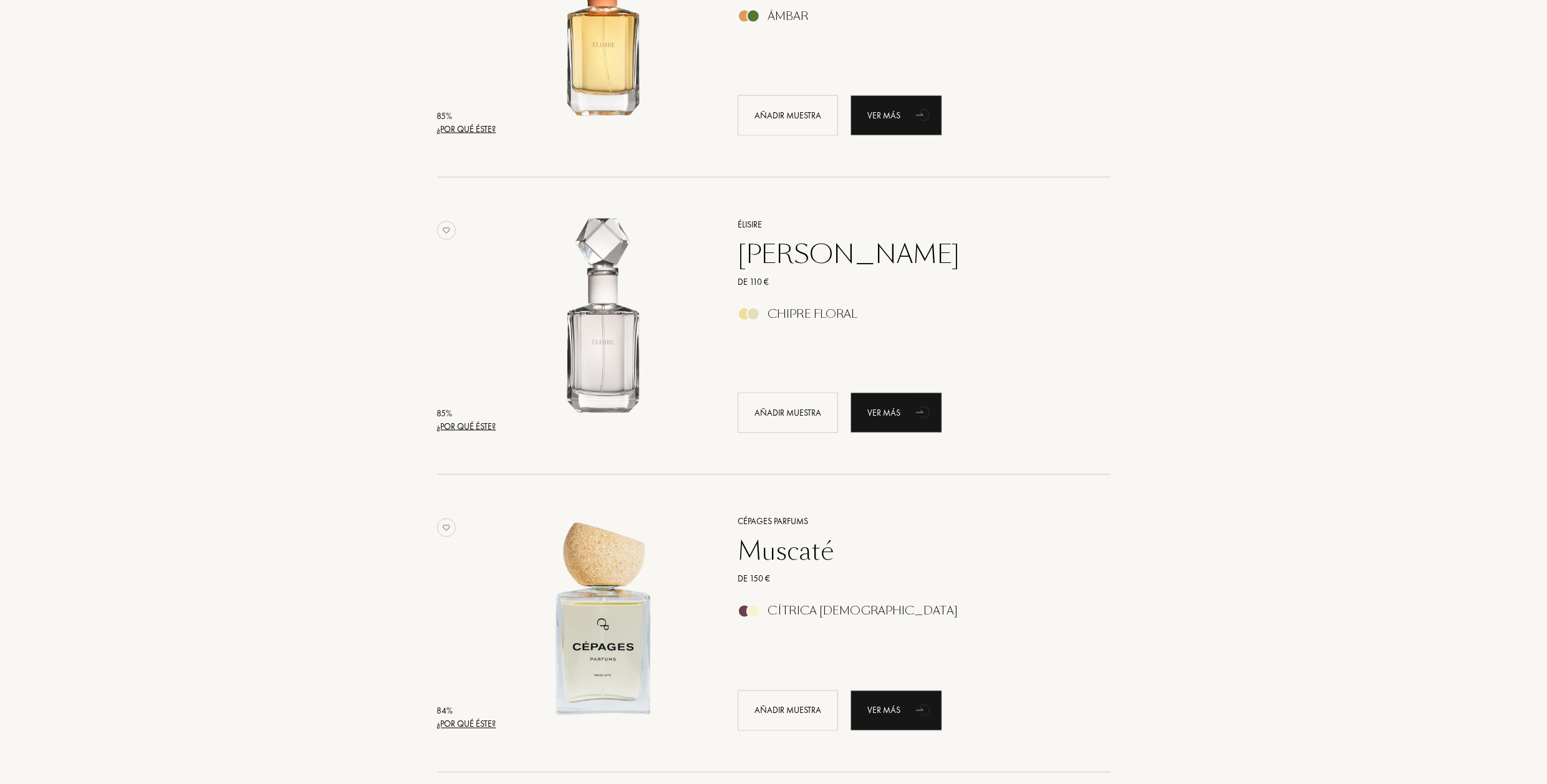
click at [463, 428] on div "¿Por qué éste?" at bounding box center [467, 427] width 59 height 13
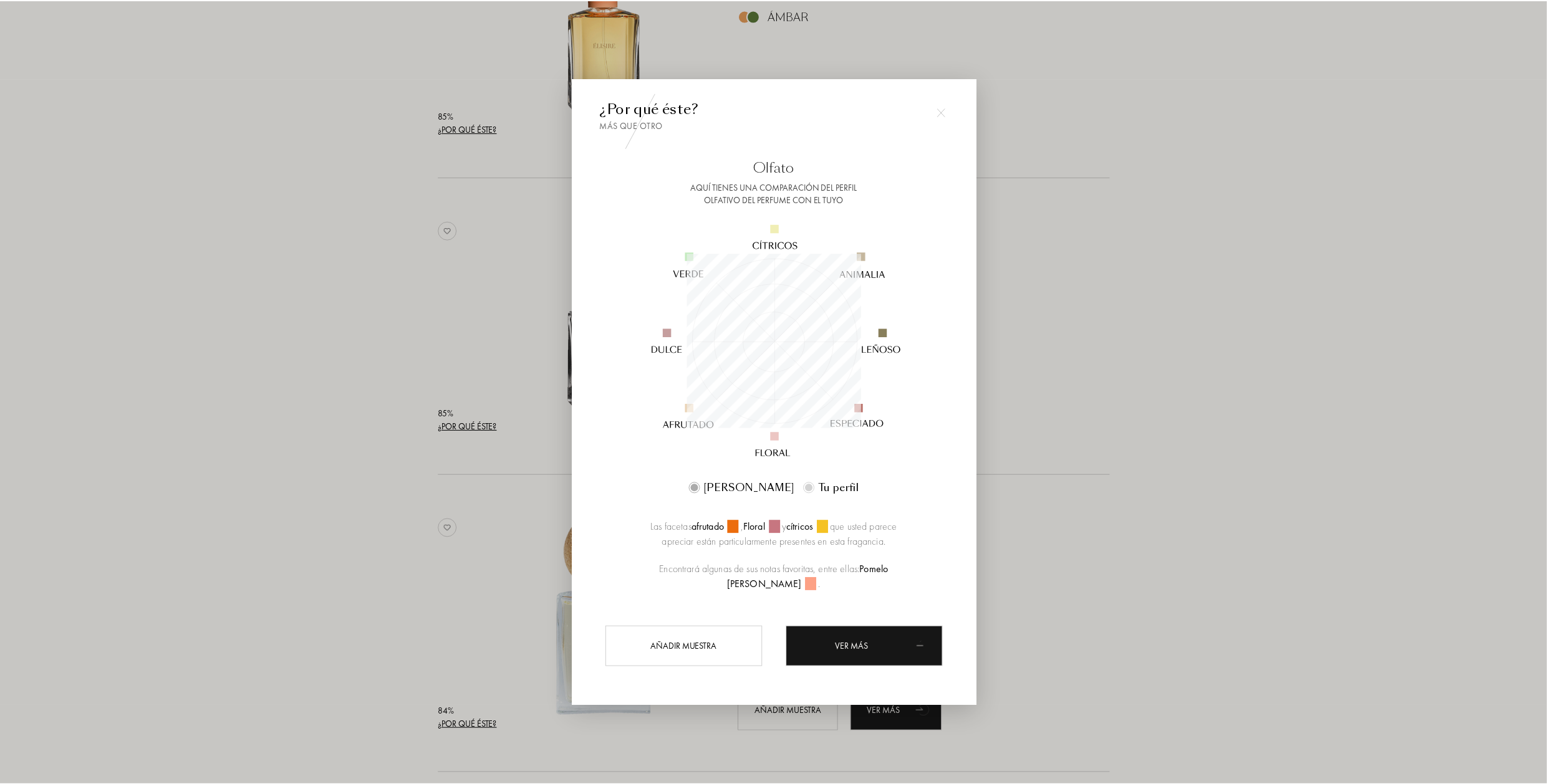
scroll to position [175, 175]
click at [374, 414] on div at bounding box center [776, 392] width 1551 height 784
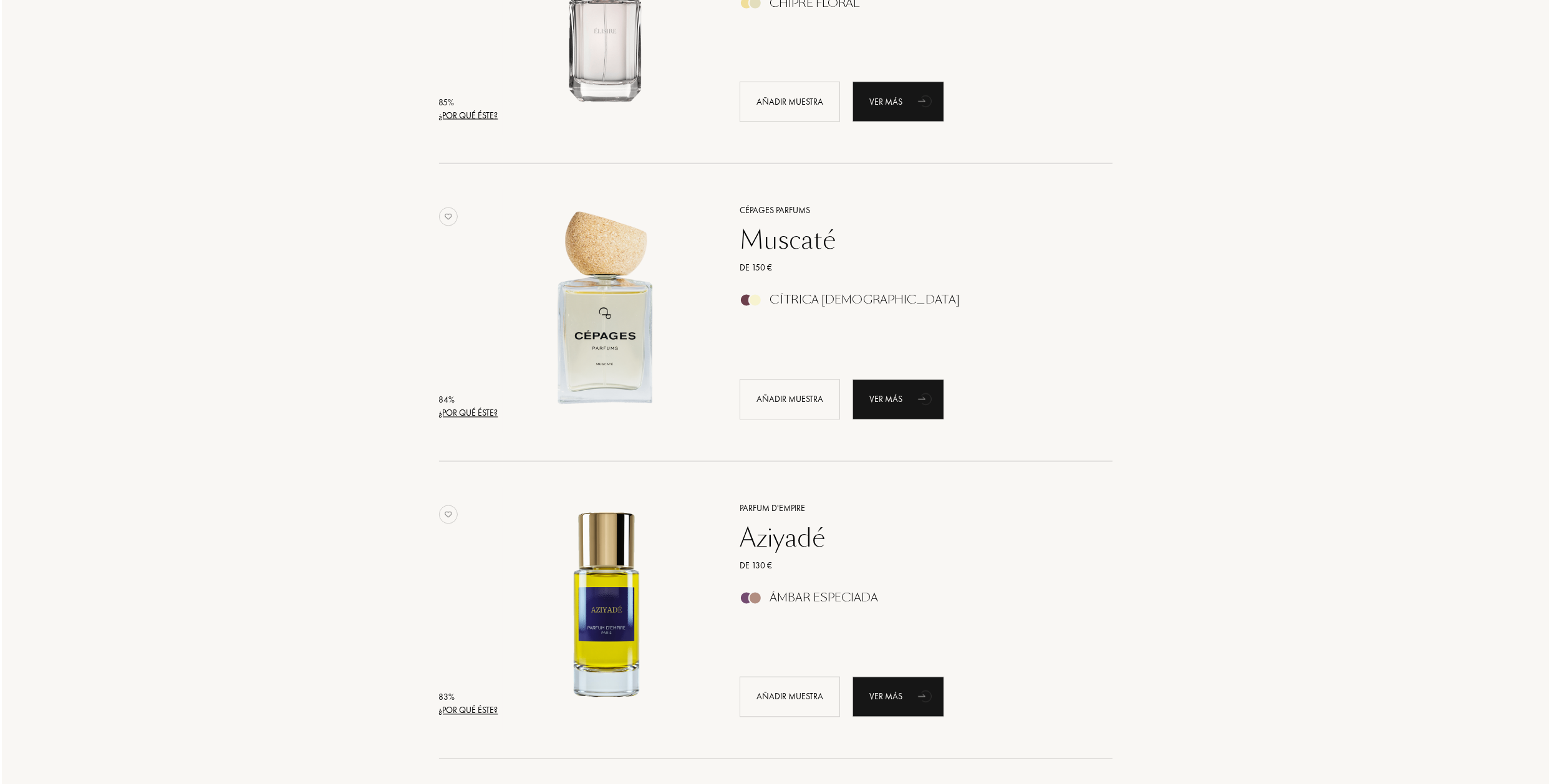
scroll to position [2119, 0]
click at [458, 414] on div "¿Por qué éste?" at bounding box center [467, 413] width 59 height 13
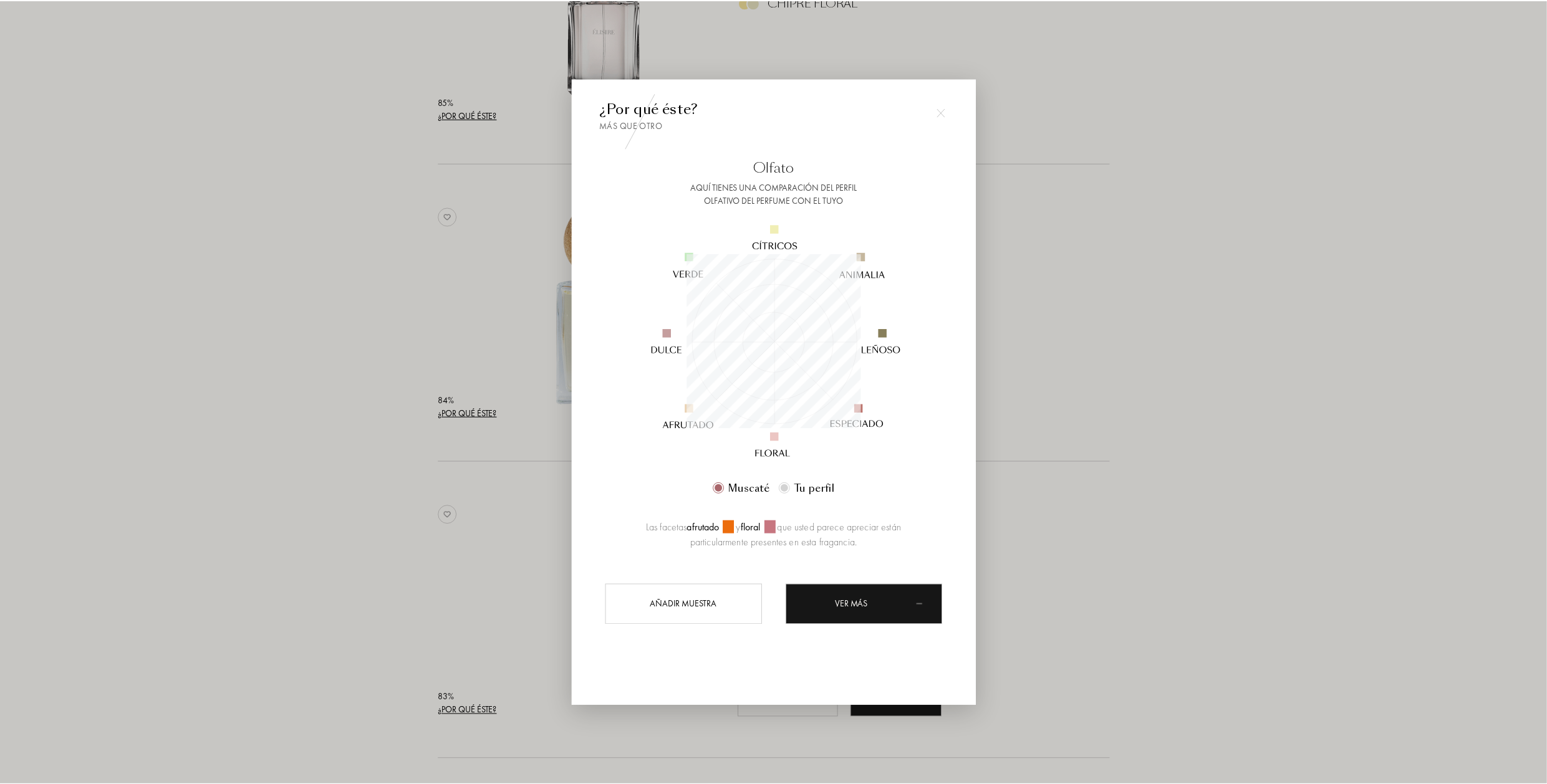
scroll to position [175, 175]
click at [293, 361] on div at bounding box center [776, 392] width 1551 height 784
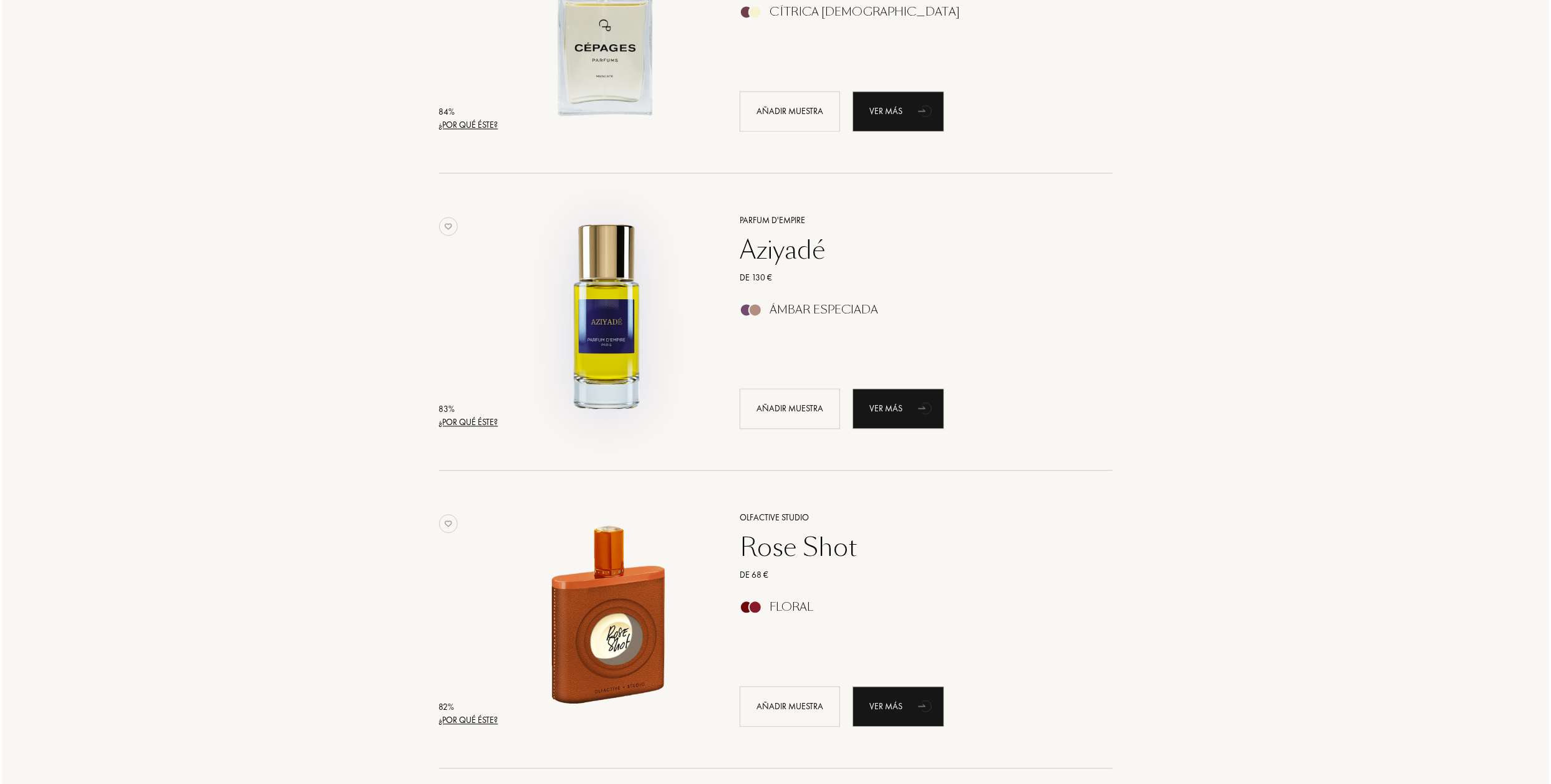
scroll to position [2431, 0]
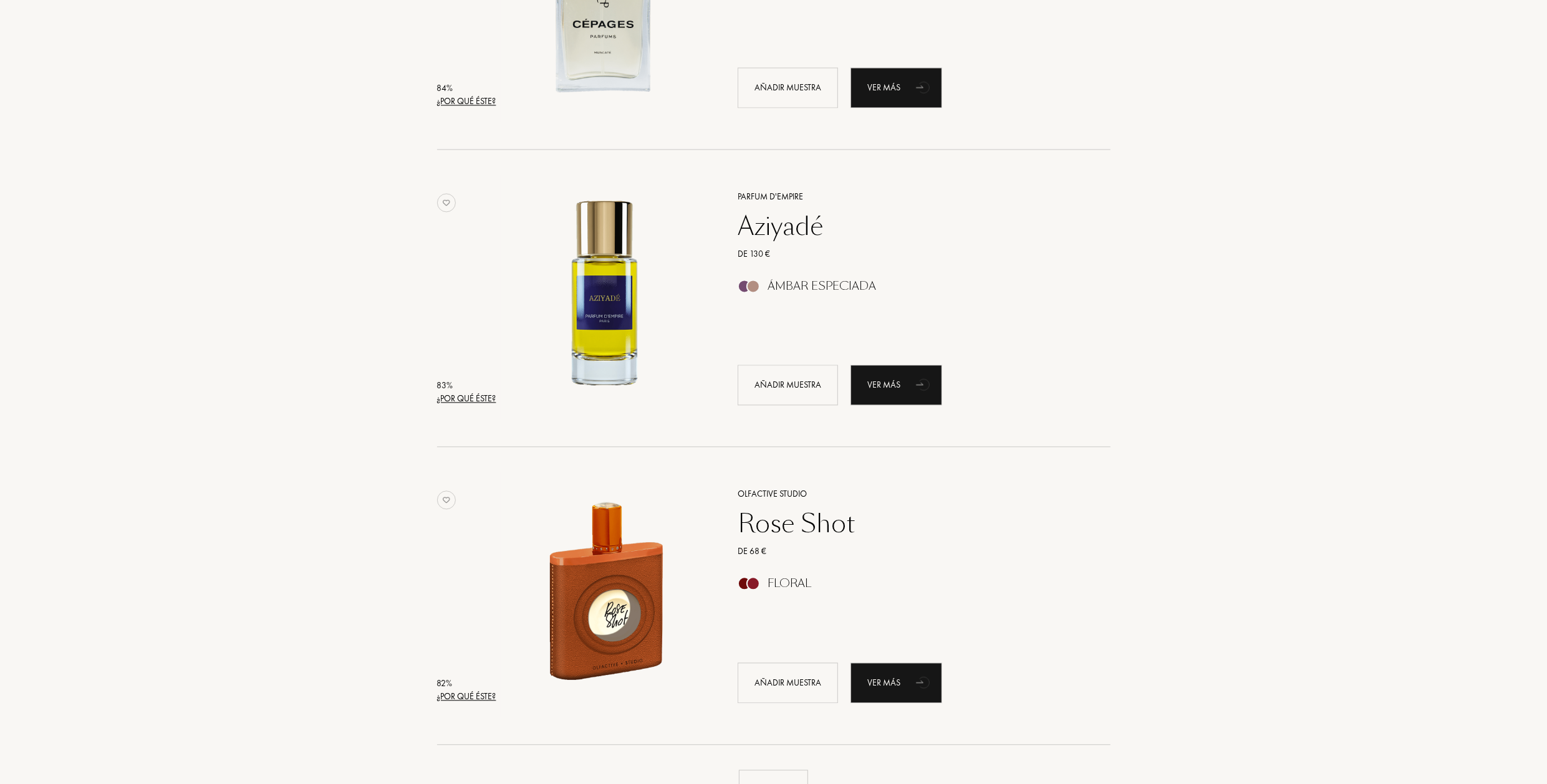
click at [465, 398] on div "¿Por qué éste?" at bounding box center [467, 398] width 59 height 13
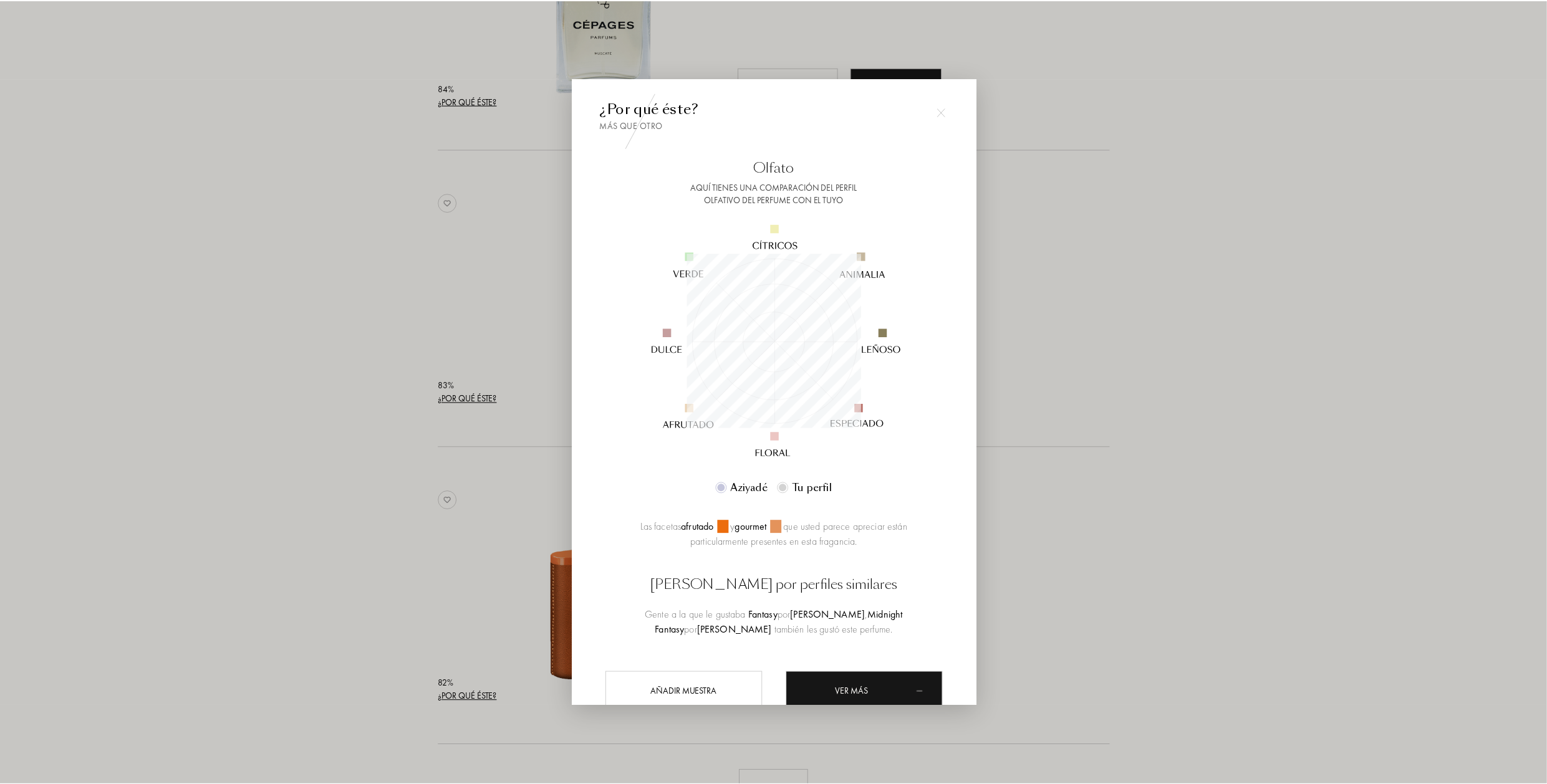
scroll to position [175, 175]
click at [351, 395] on div at bounding box center [776, 392] width 1551 height 784
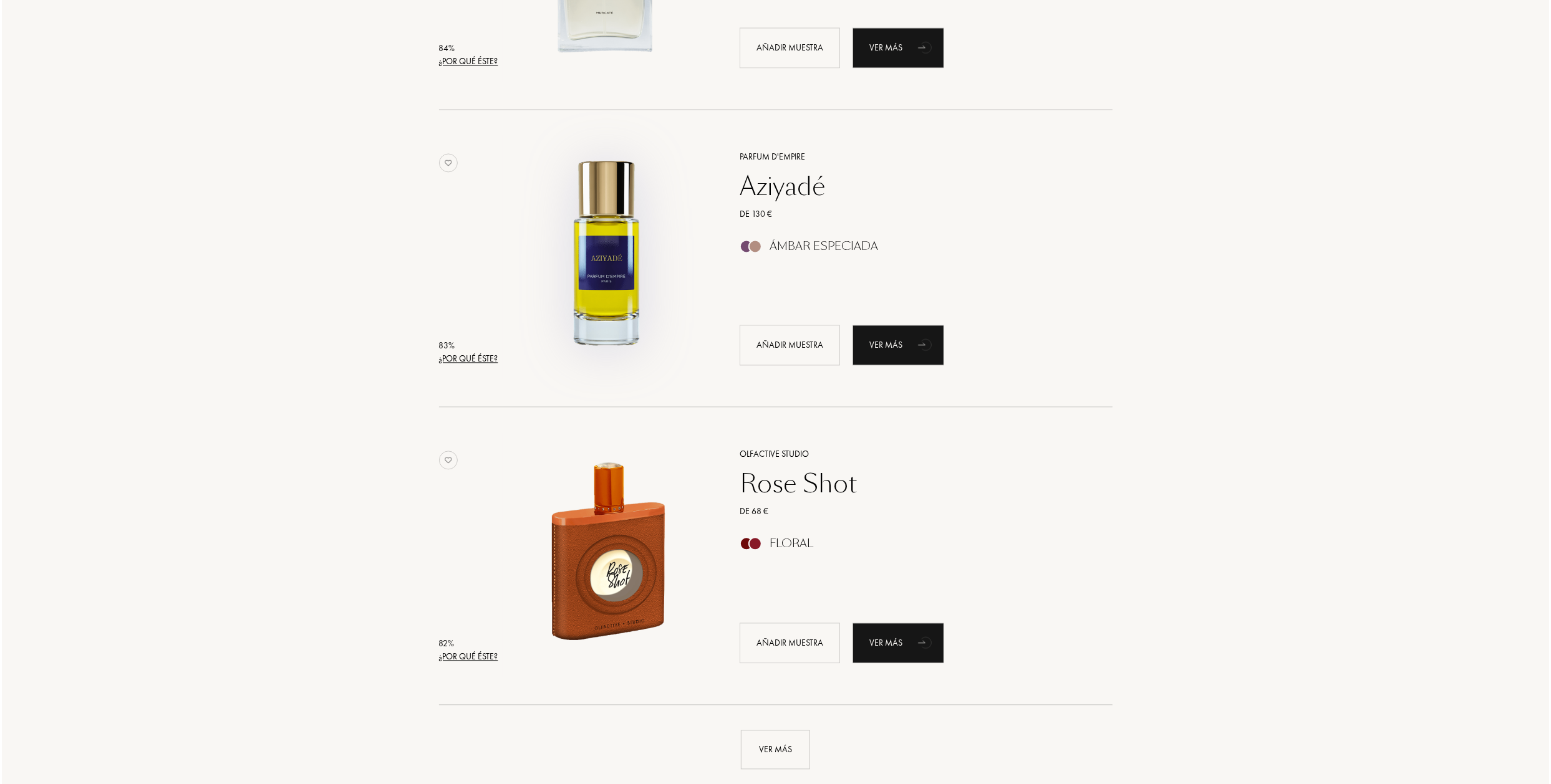
scroll to position [2743, 0]
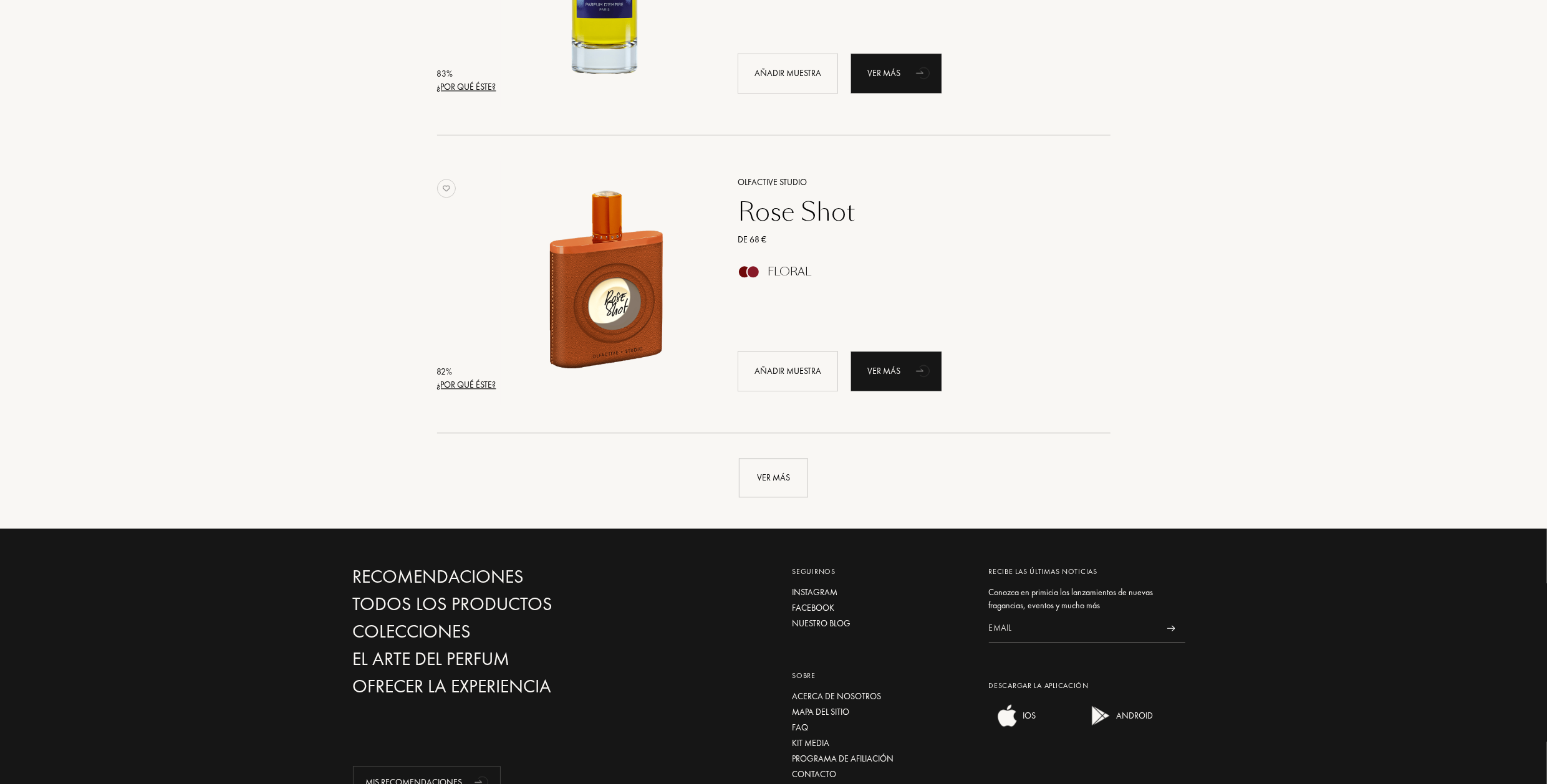
click at [458, 382] on div "¿Por qué éste?" at bounding box center [467, 384] width 59 height 13
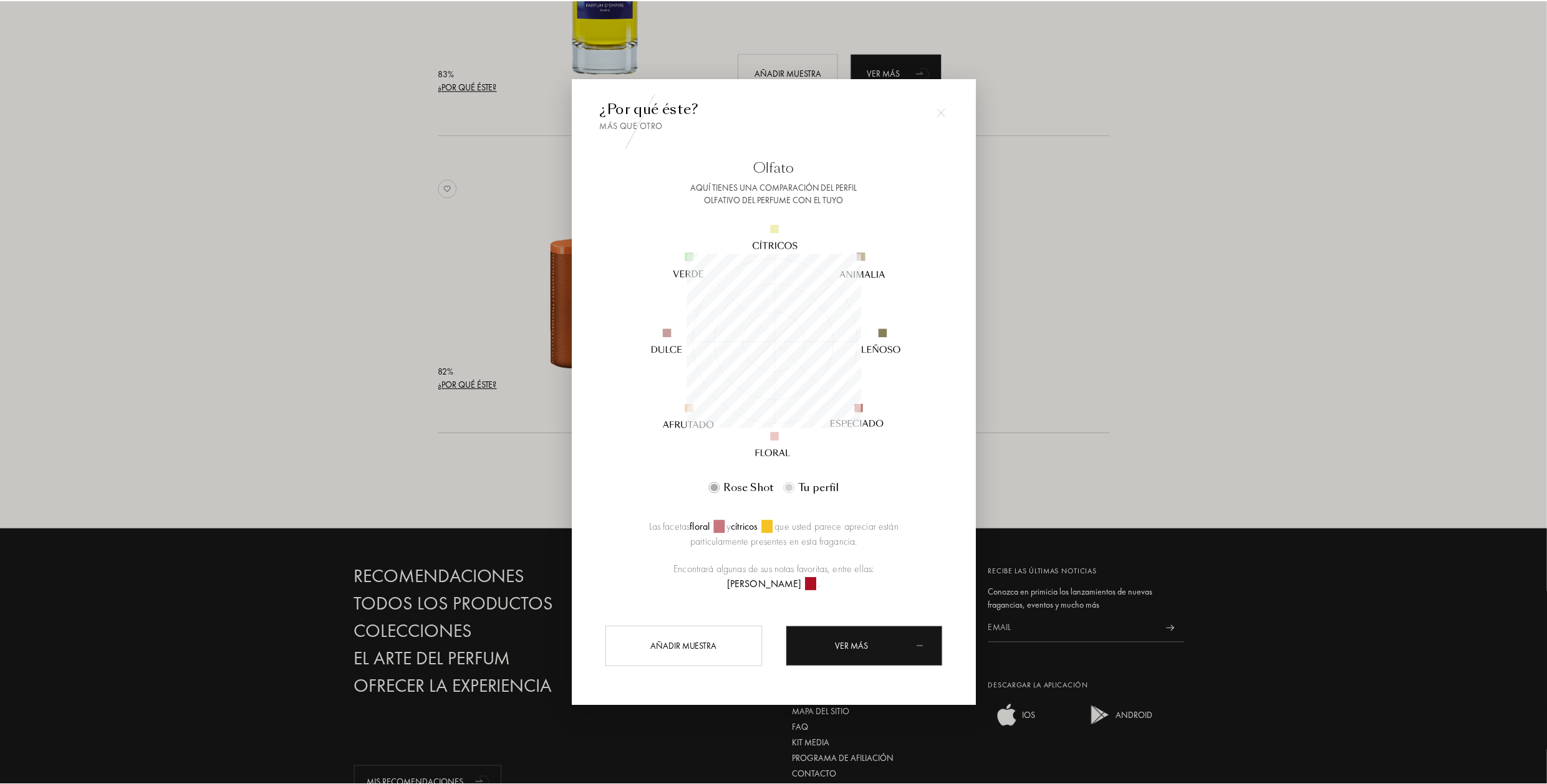
scroll to position [175, 175]
click at [251, 306] on div at bounding box center [776, 392] width 1551 height 784
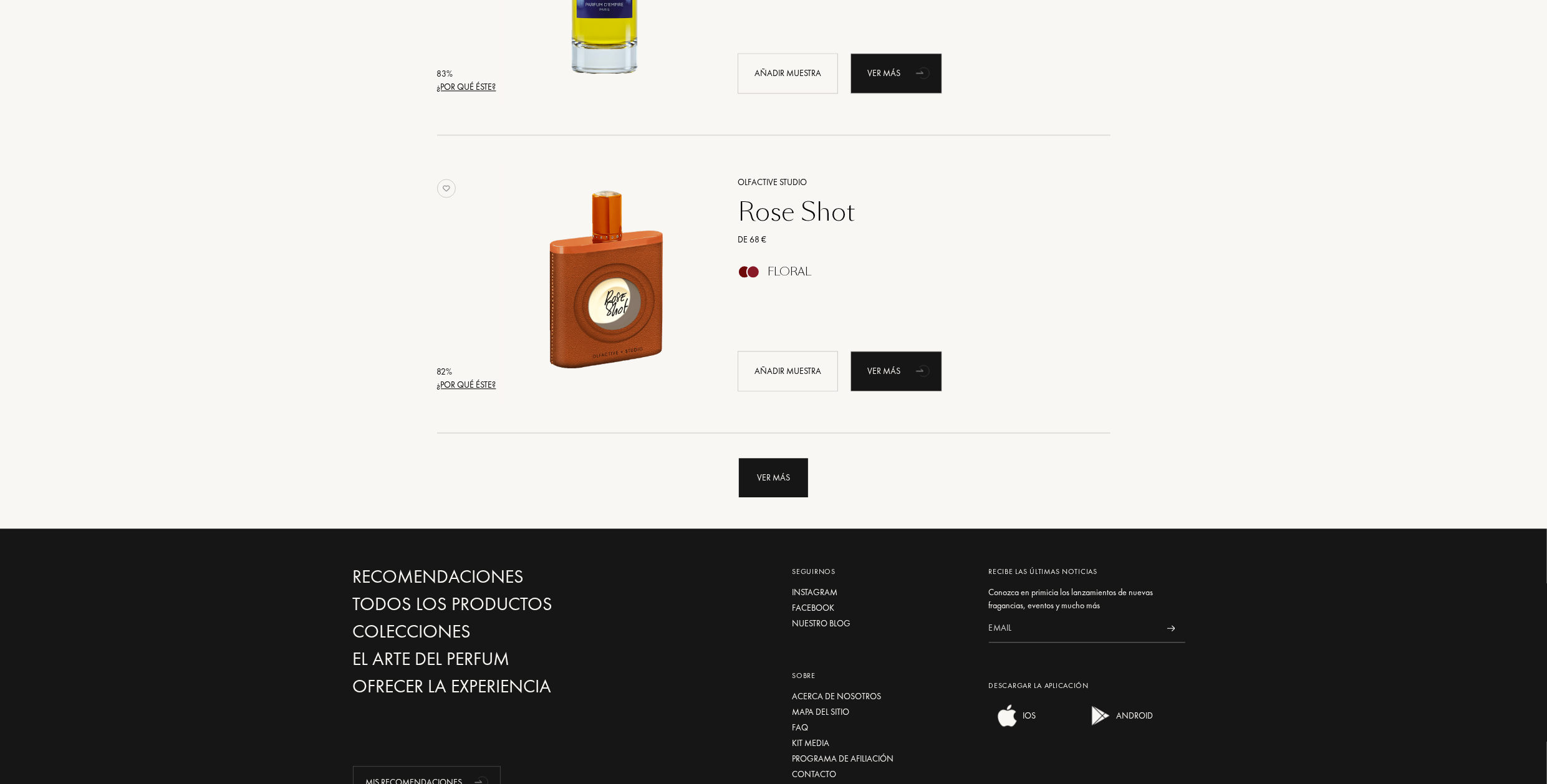
click at [772, 482] on div "Ver más" at bounding box center [774, 477] width 69 height 39
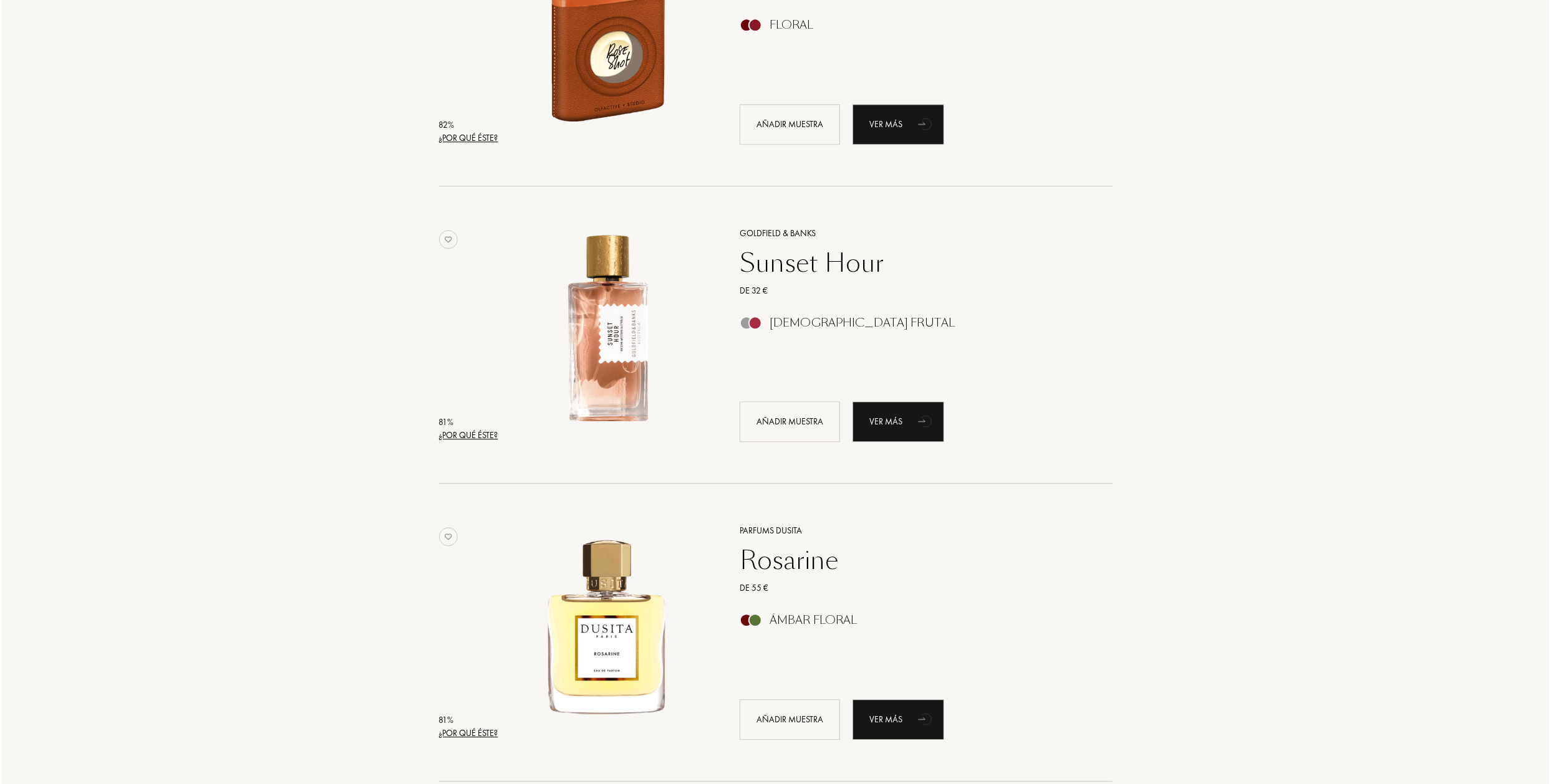
scroll to position [2992, 0]
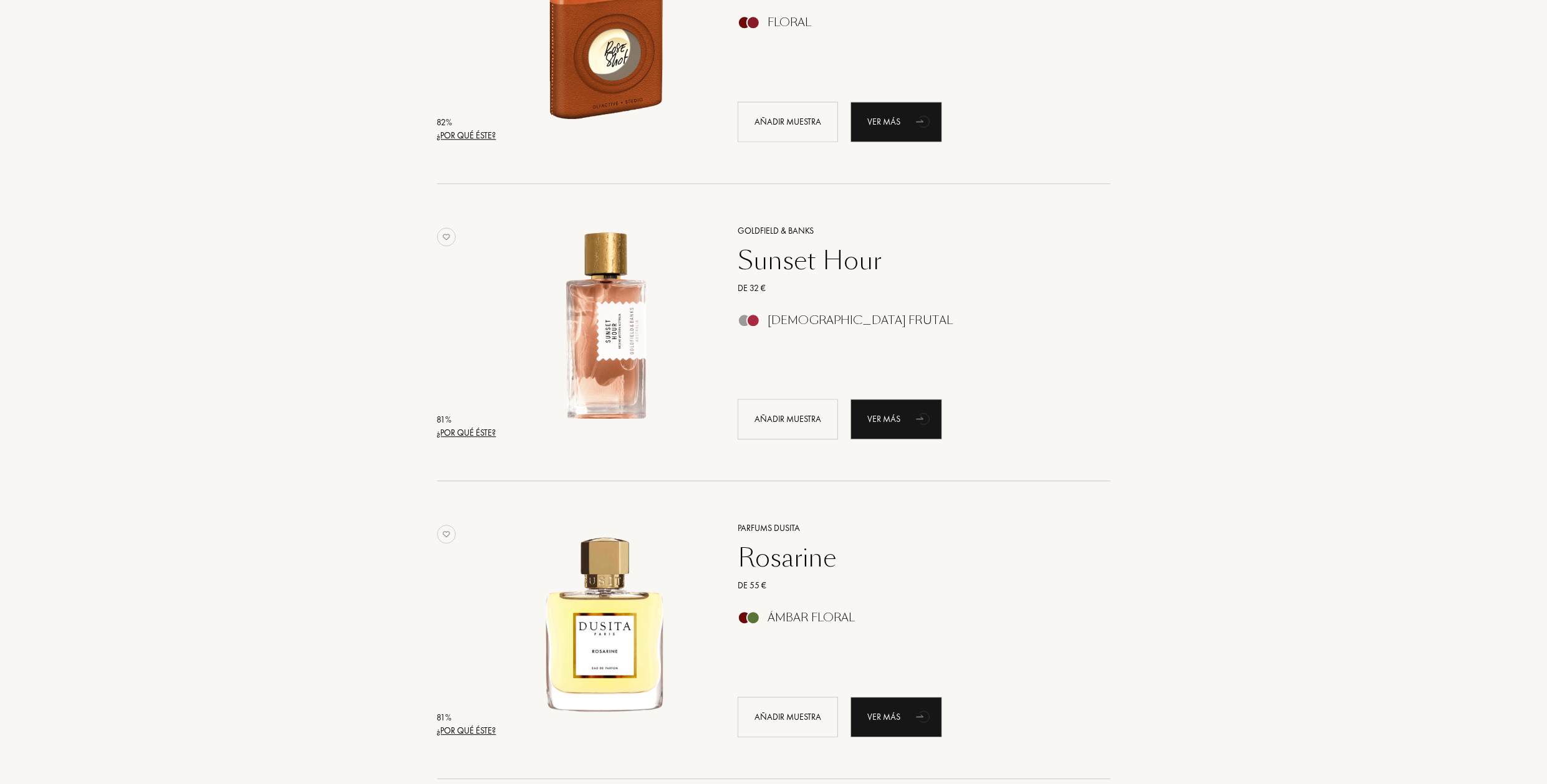
click at [469, 431] on div "¿Por qué éste?" at bounding box center [467, 433] width 59 height 13
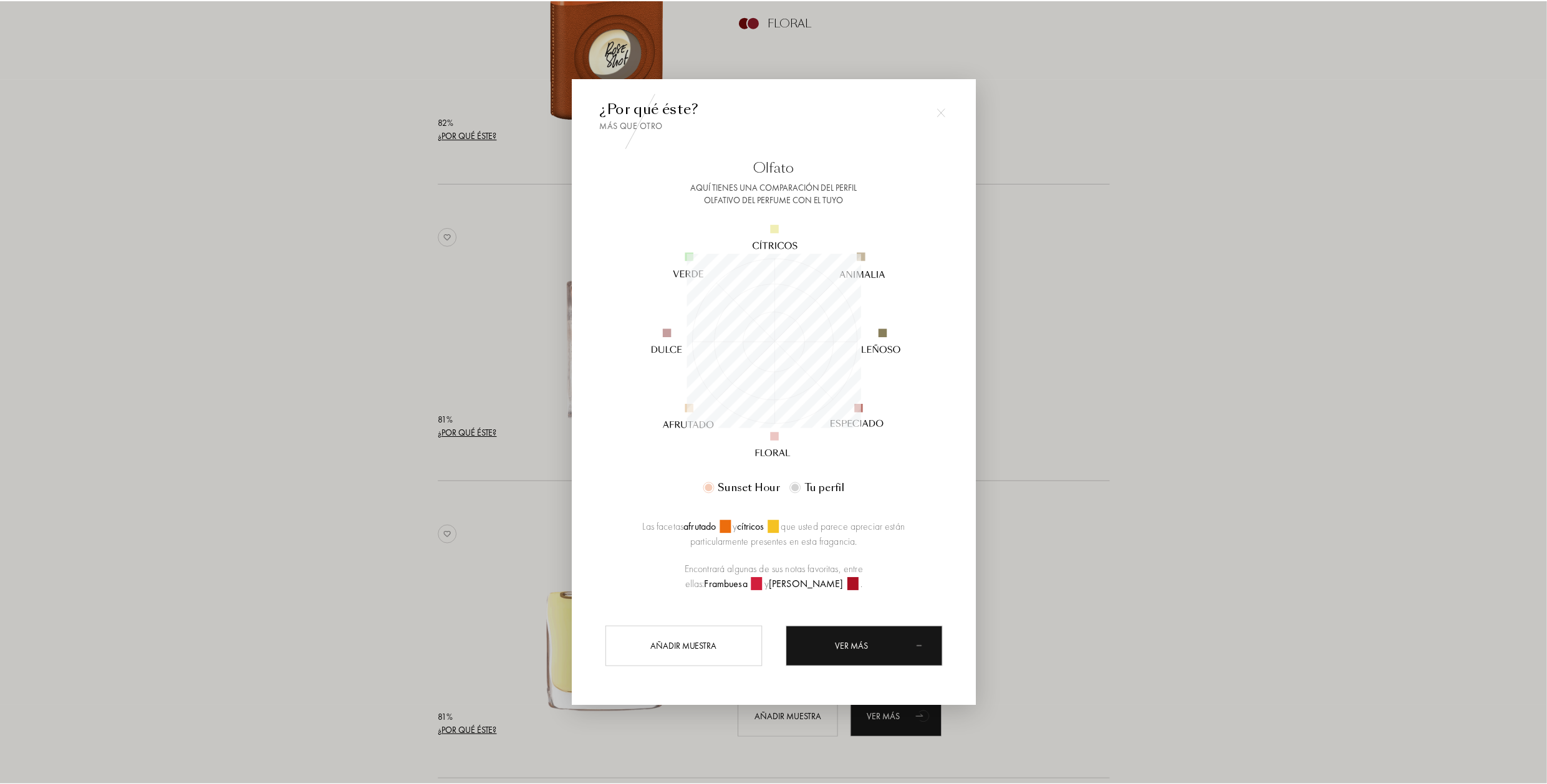
scroll to position [175, 175]
click at [314, 312] on div at bounding box center [776, 392] width 1551 height 784
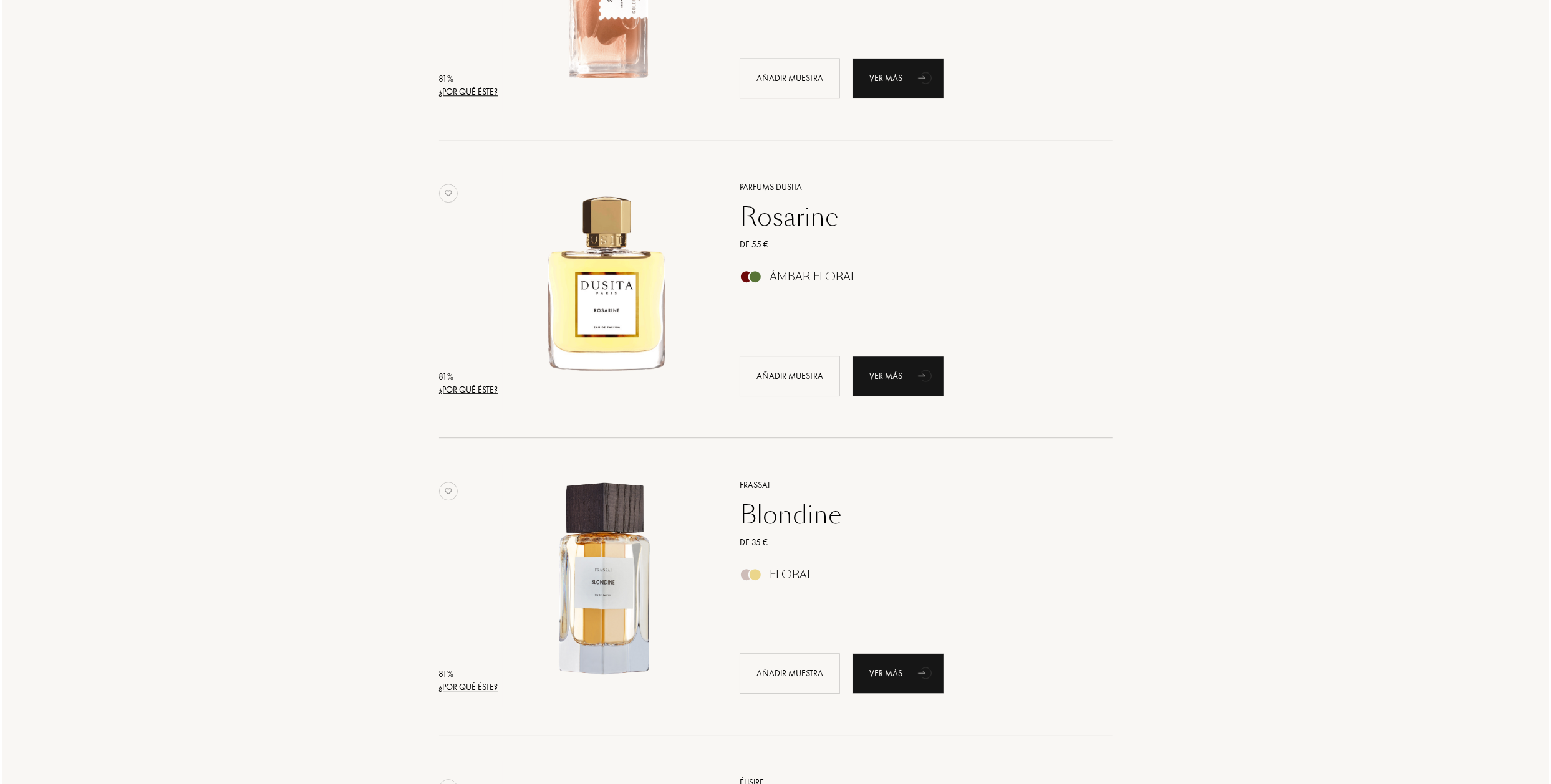
scroll to position [3428, 0]
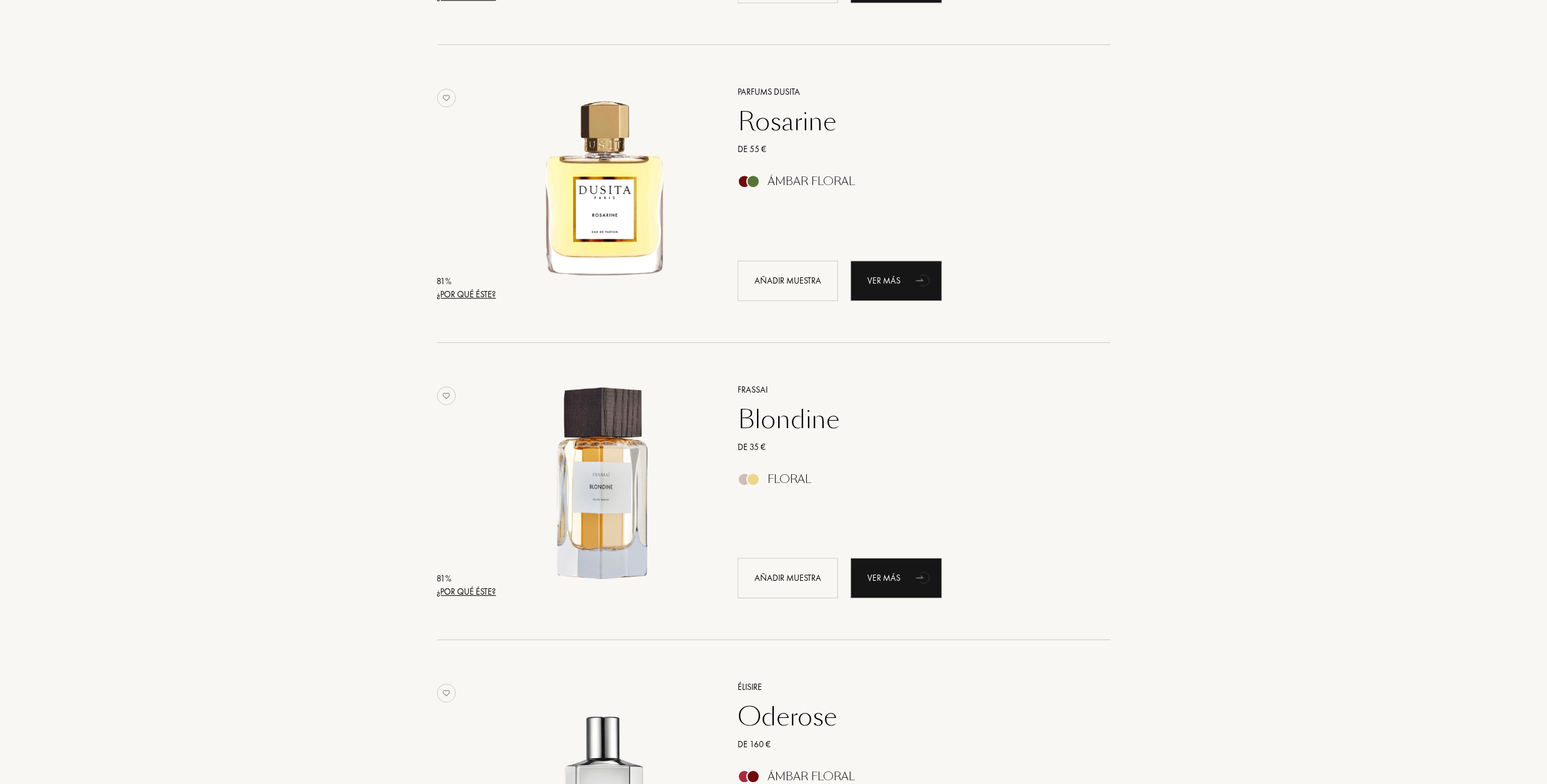
click at [483, 298] on div "¿Por qué éste?" at bounding box center [467, 294] width 59 height 13
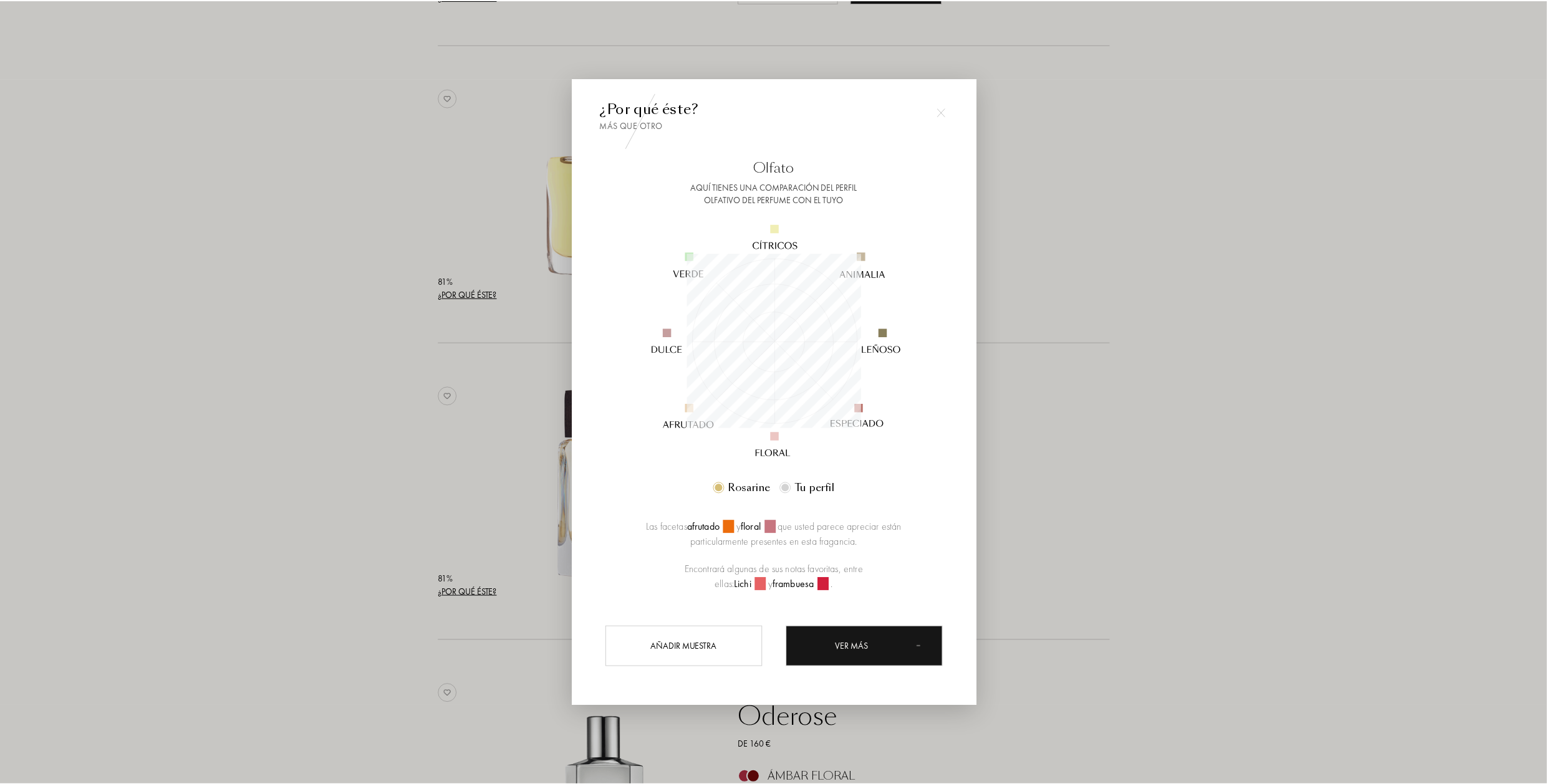
scroll to position [175, 175]
click at [313, 292] on div at bounding box center [776, 392] width 1551 height 784
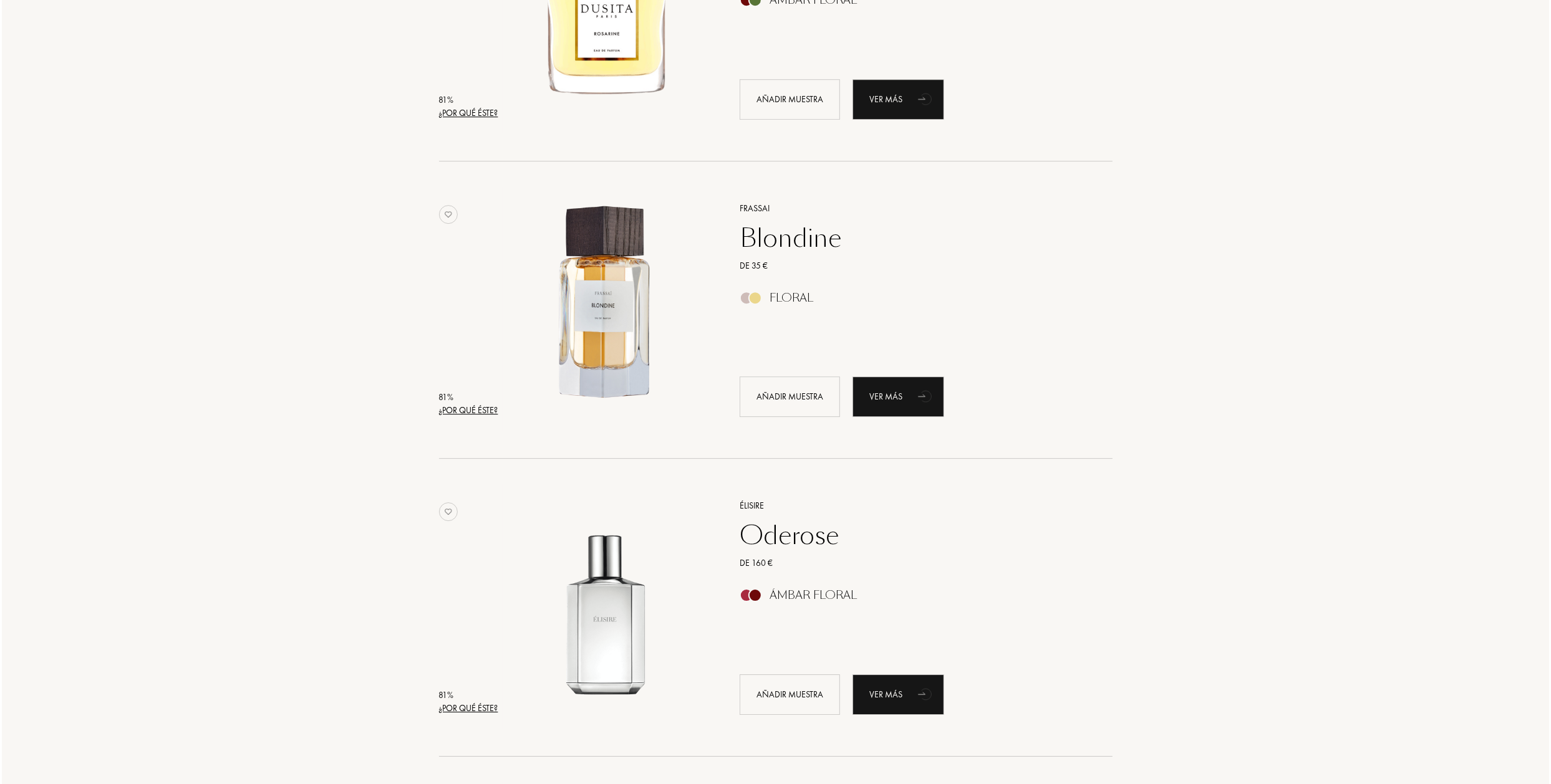
scroll to position [3615, 0]
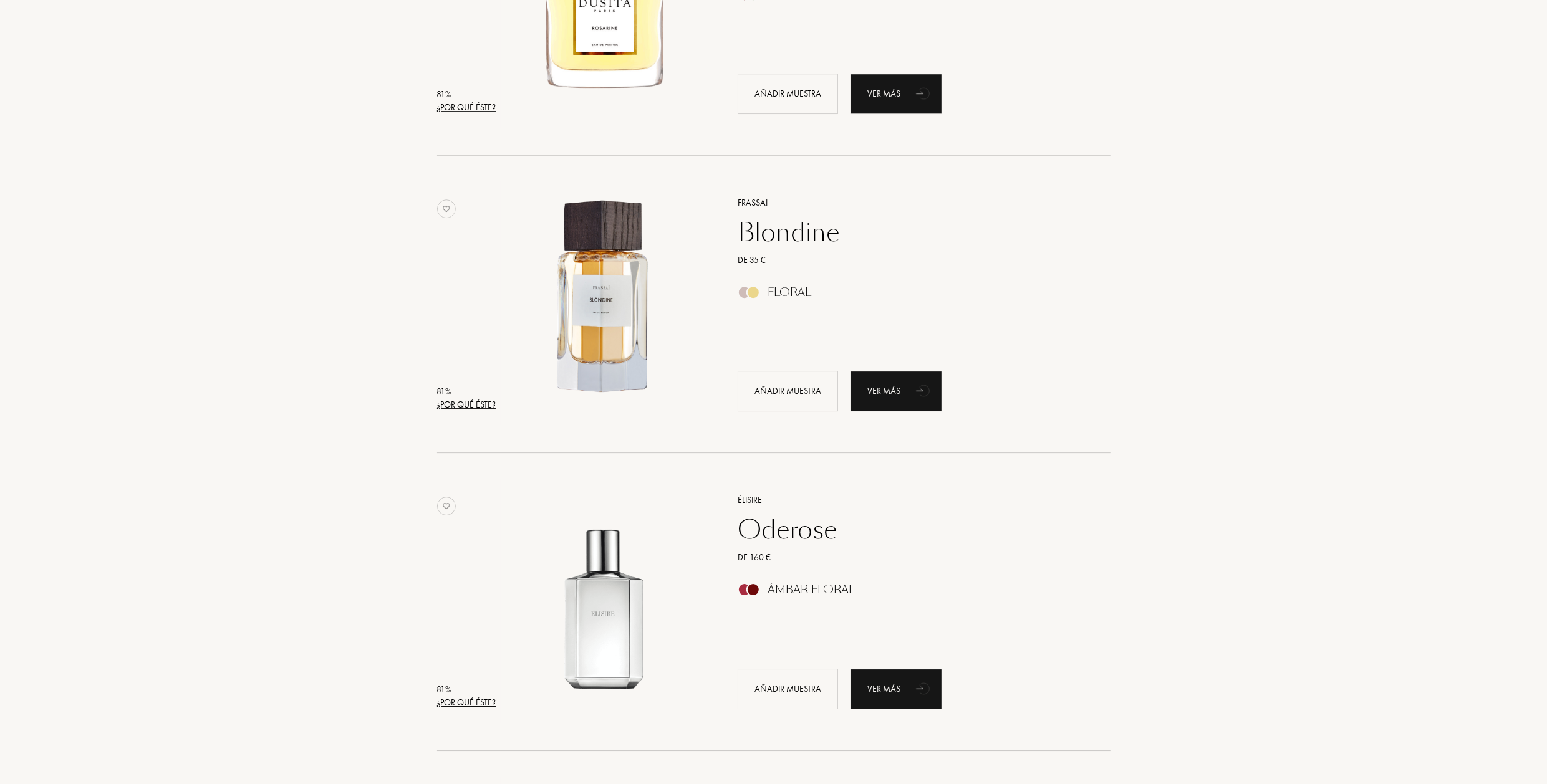
click at [450, 406] on div "¿Por qué éste?" at bounding box center [467, 404] width 59 height 13
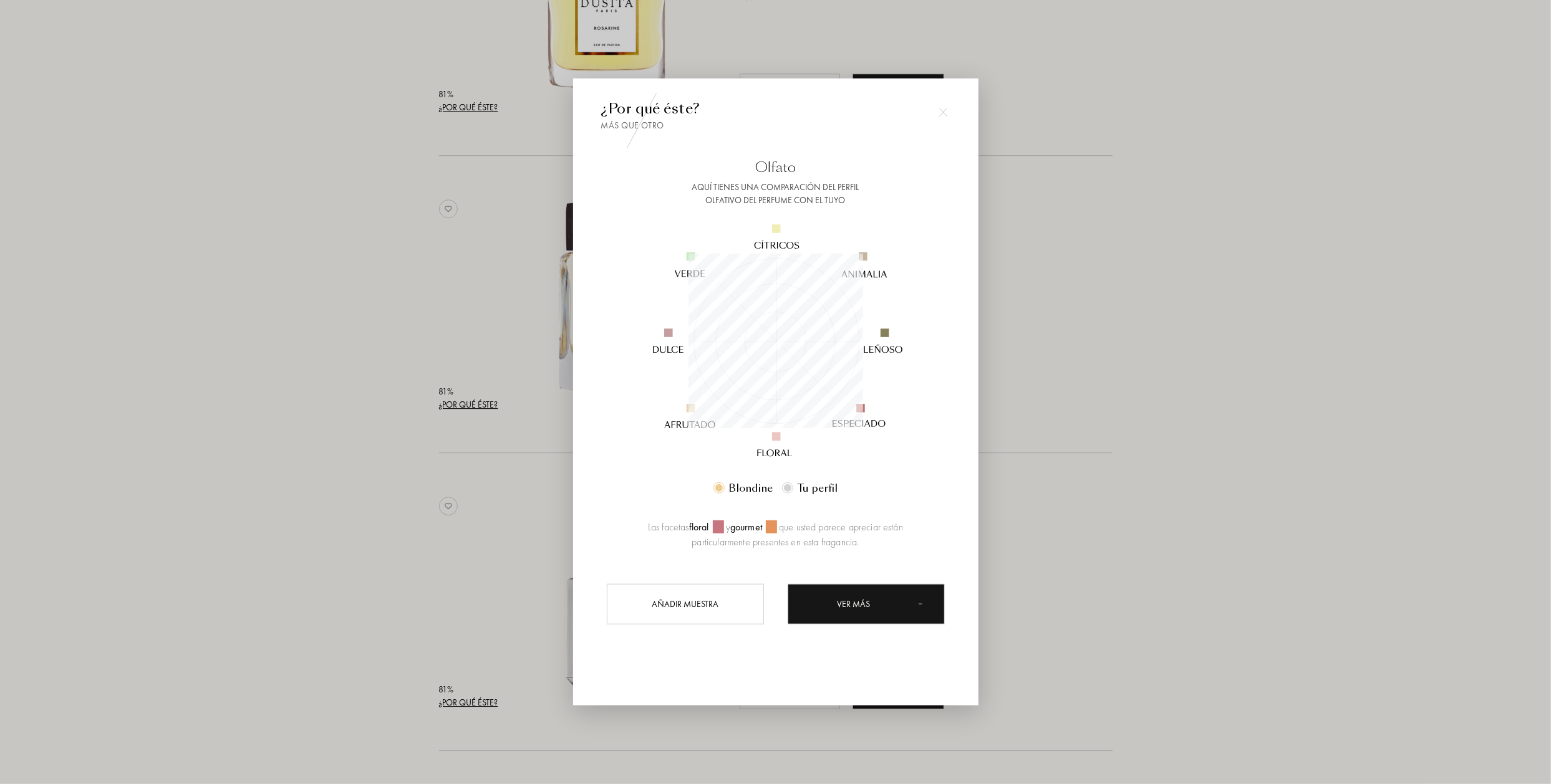
scroll to position [175, 175]
click at [285, 325] on div at bounding box center [776, 392] width 1551 height 784
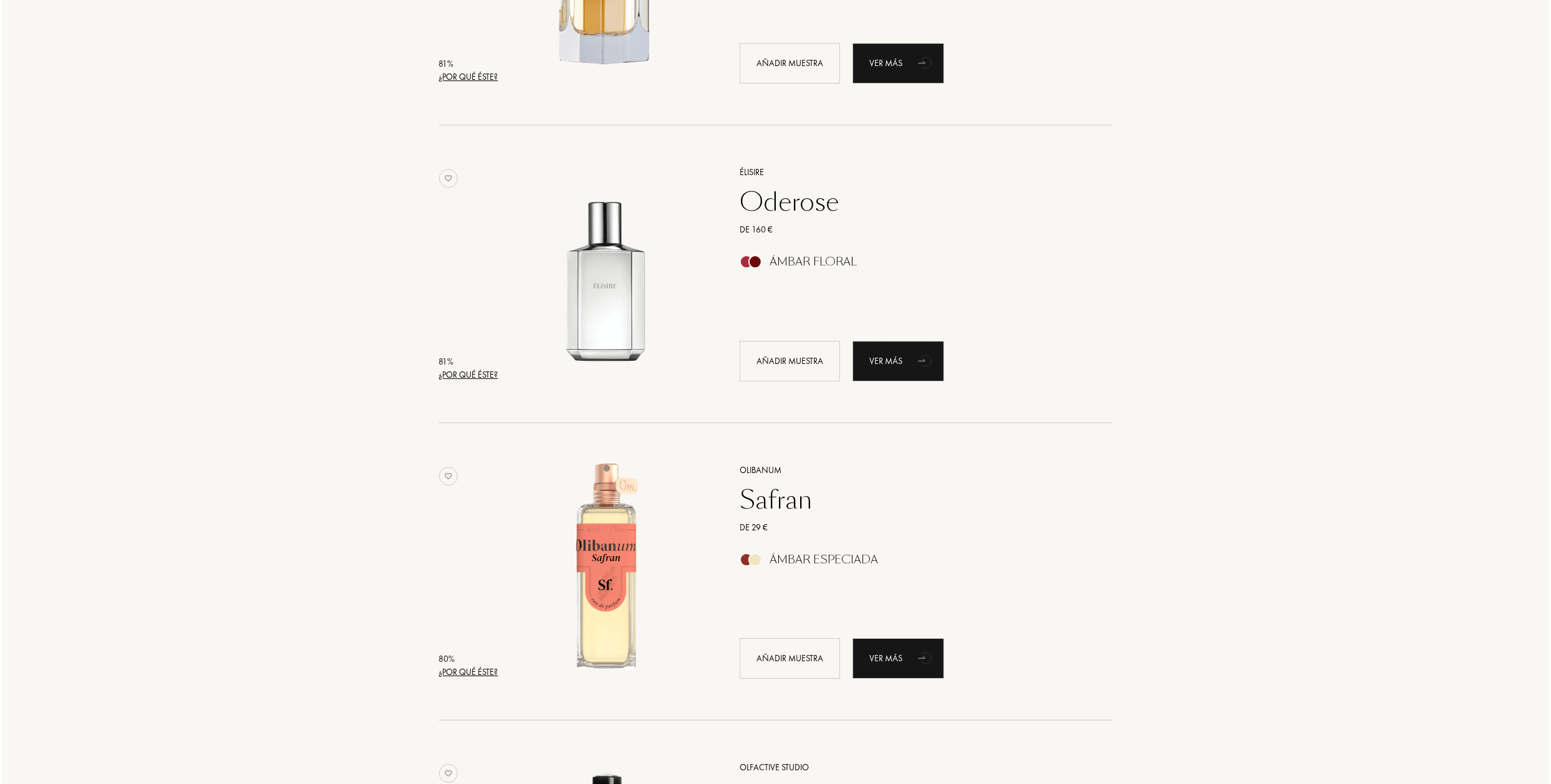
scroll to position [4052, 0]
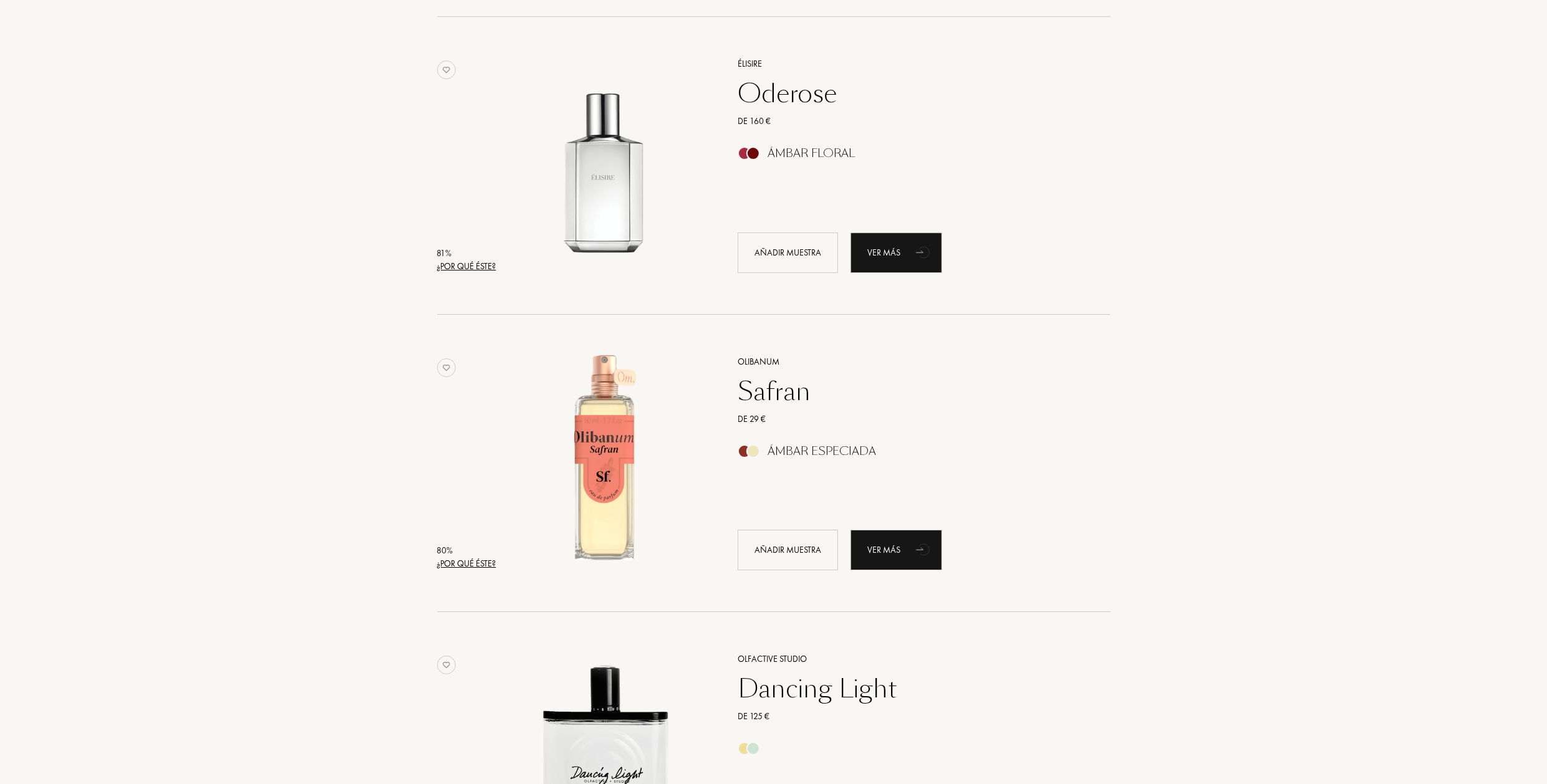
click at [478, 264] on div "¿Por qué éste?" at bounding box center [467, 266] width 59 height 13
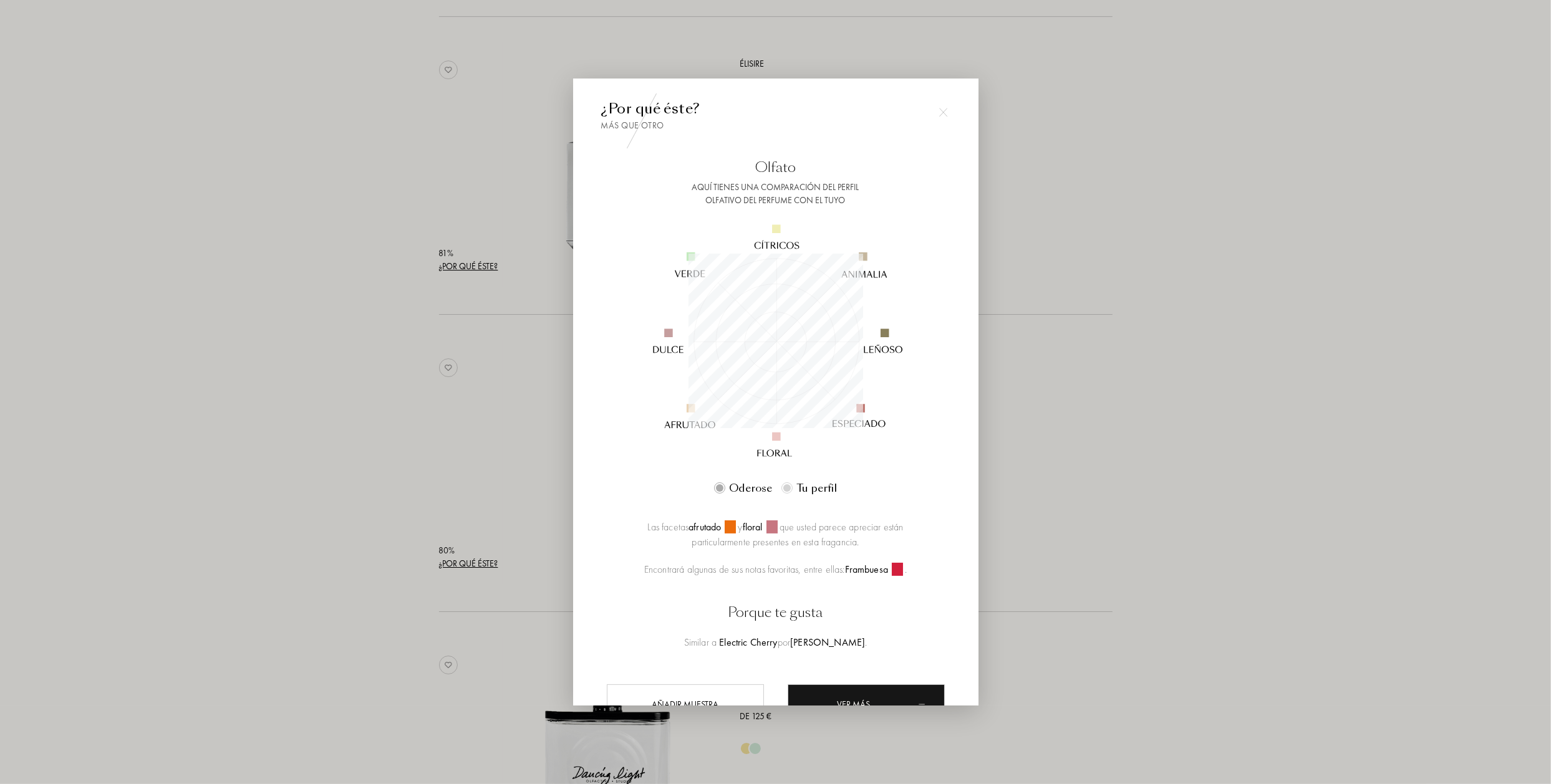
scroll to position [175, 175]
click at [333, 357] on div at bounding box center [776, 392] width 1551 height 784
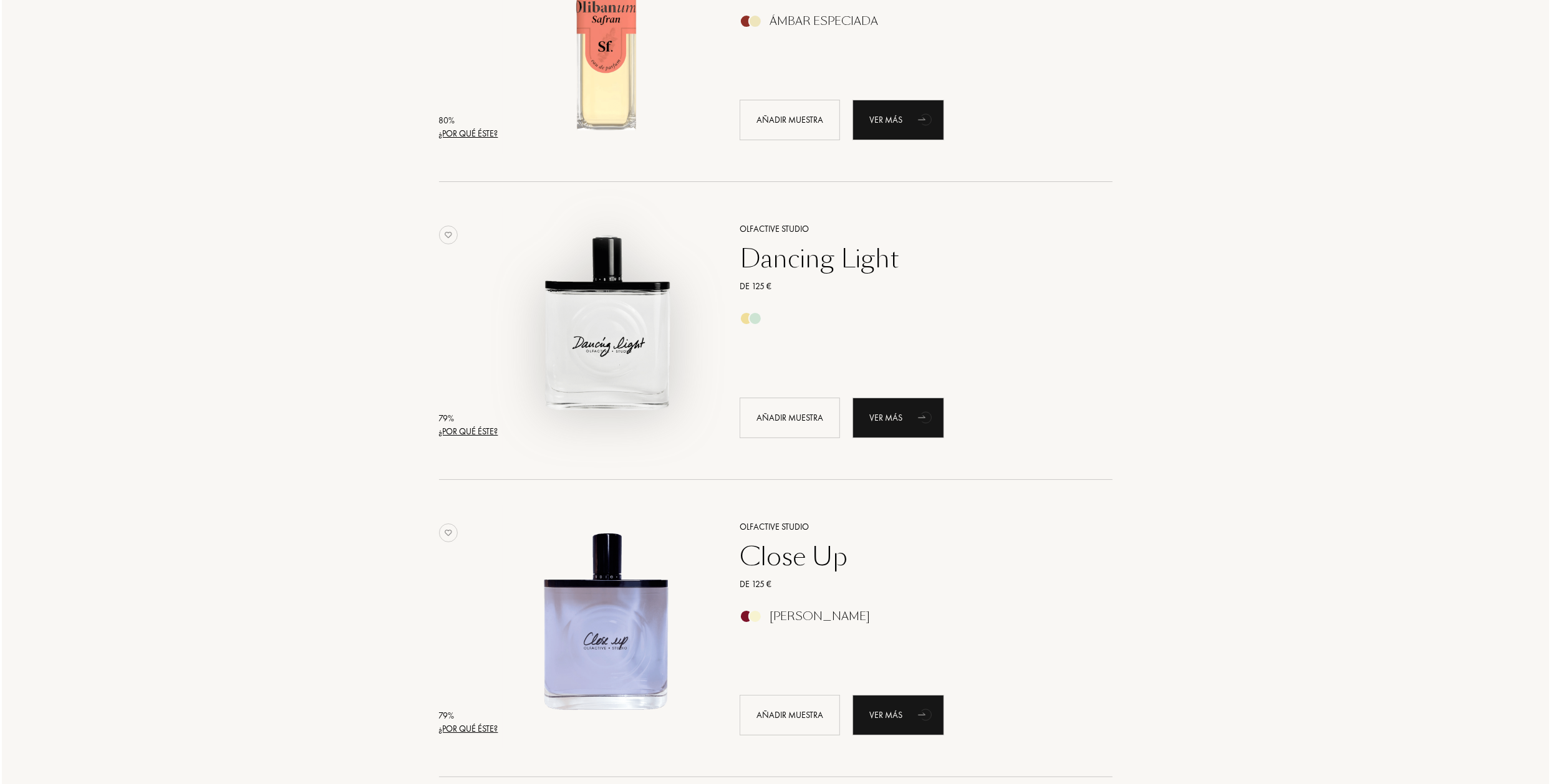
scroll to position [4489, 0]
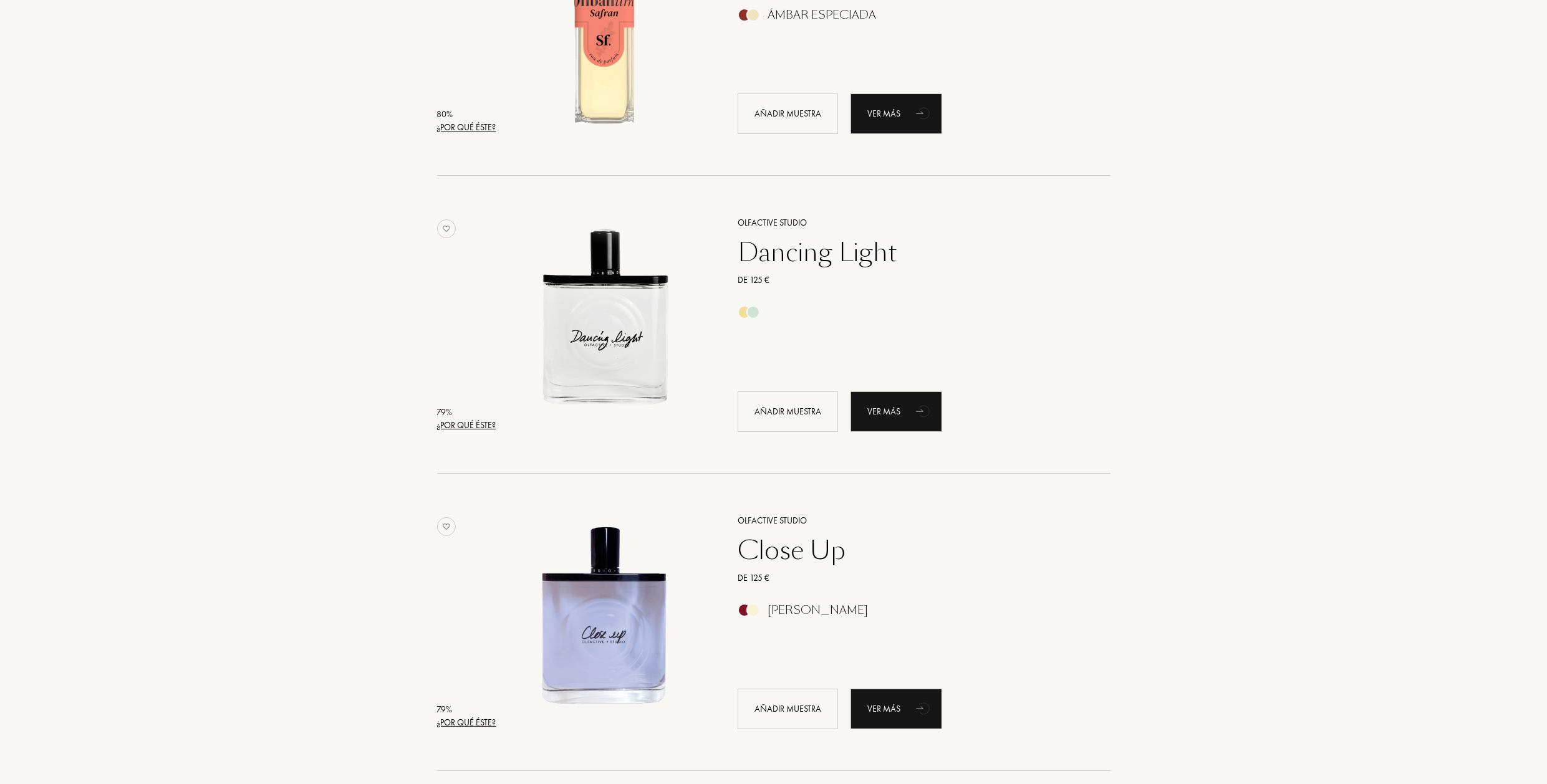
click at [458, 427] on div "¿Por qué éste?" at bounding box center [467, 425] width 59 height 13
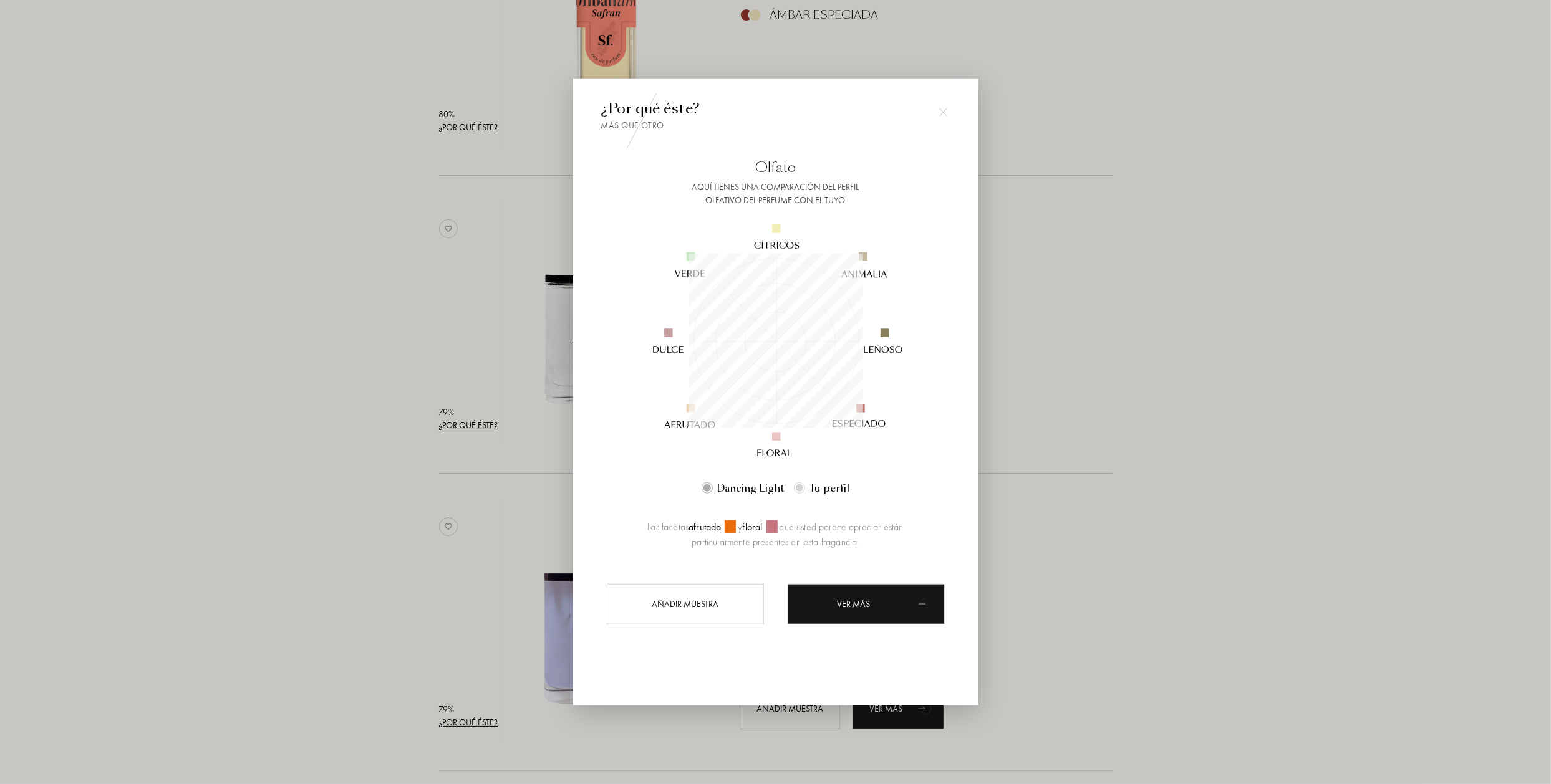
scroll to position [175, 175]
click at [334, 438] on div at bounding box center [776, 392] width 1551 height 784
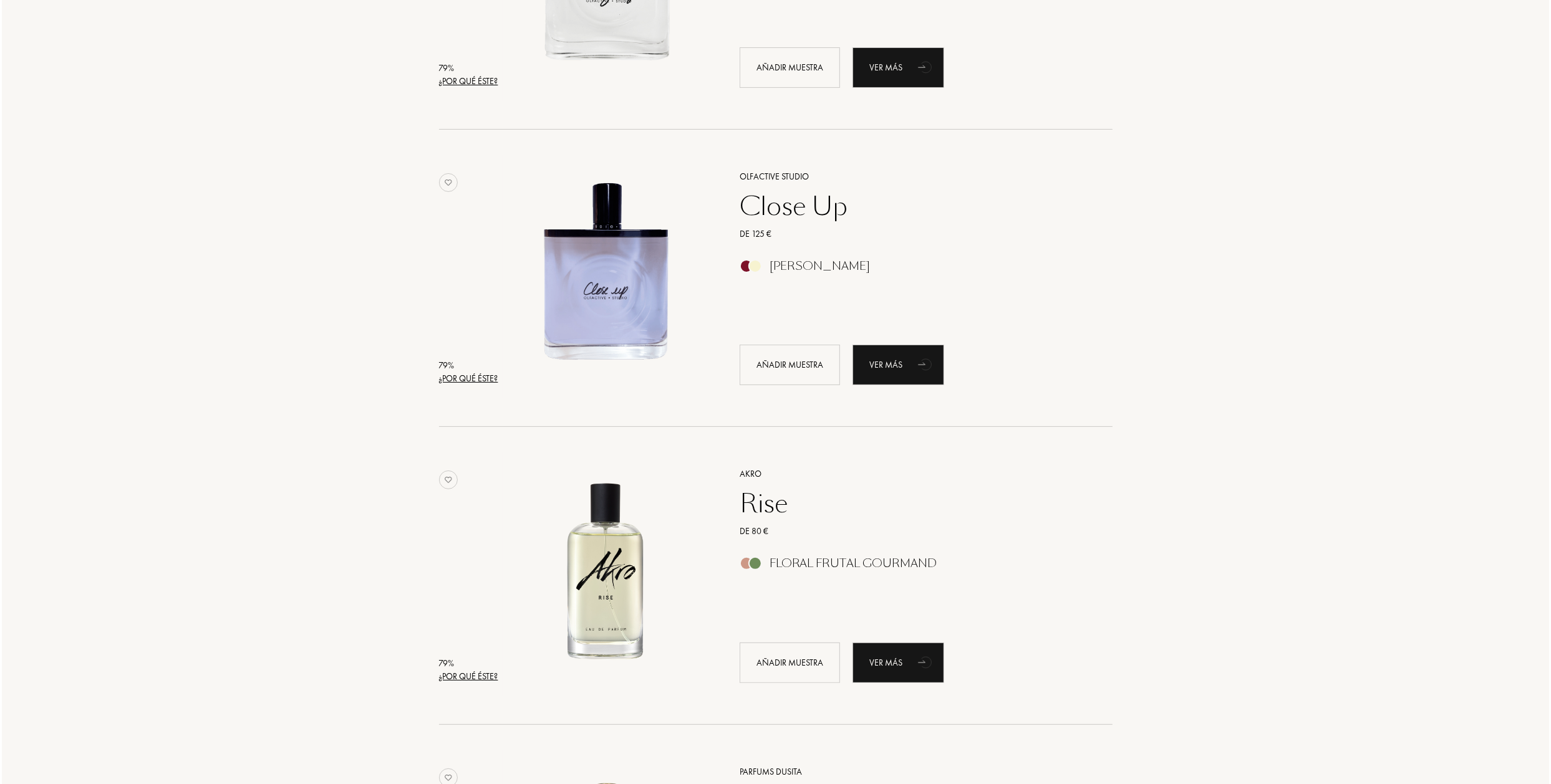
scroll to position [4862, 0]
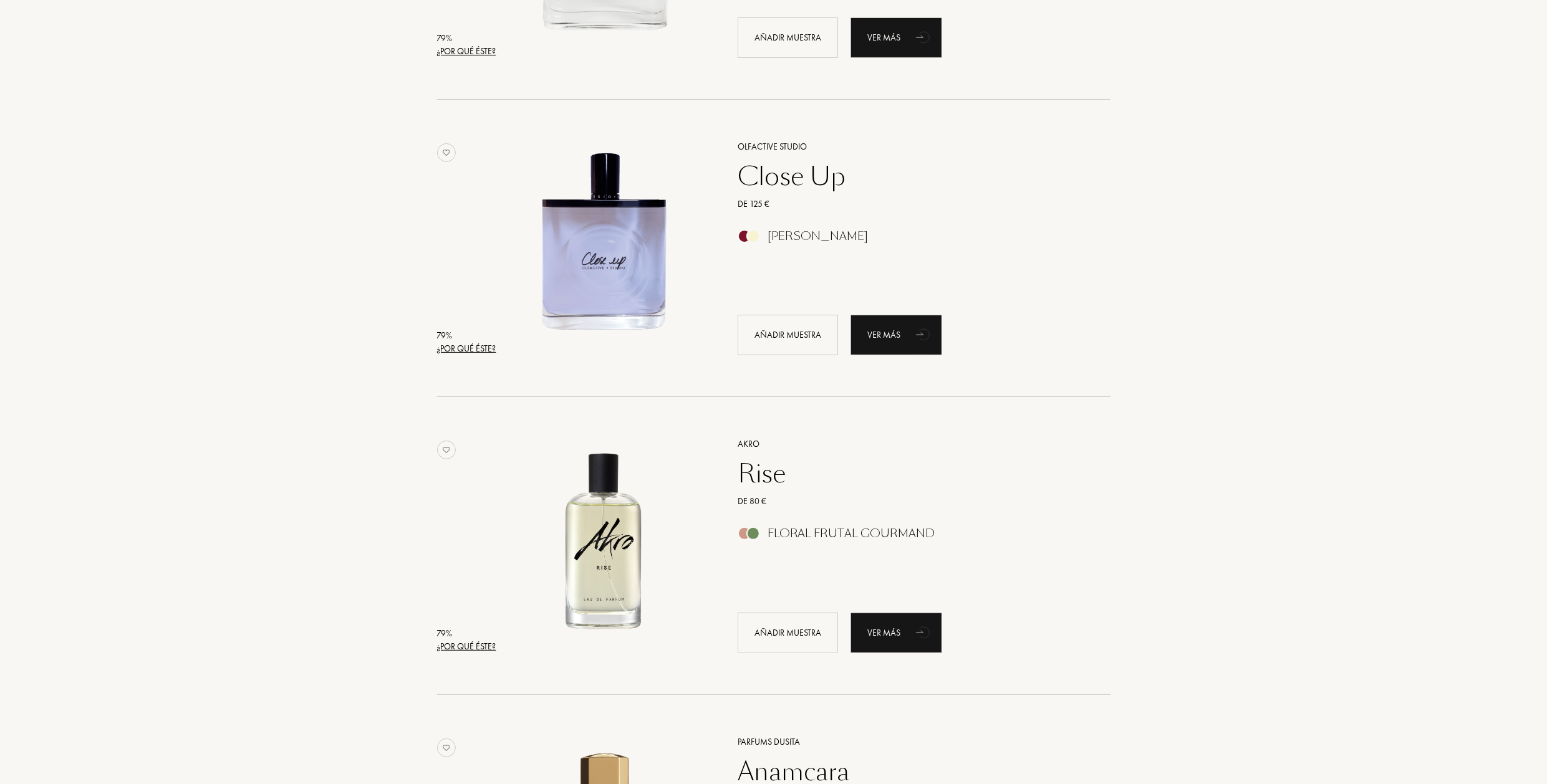
click at [474, 347] on div "¿Por qué éste?" at bounding box center [467, 348] width 59 height 13
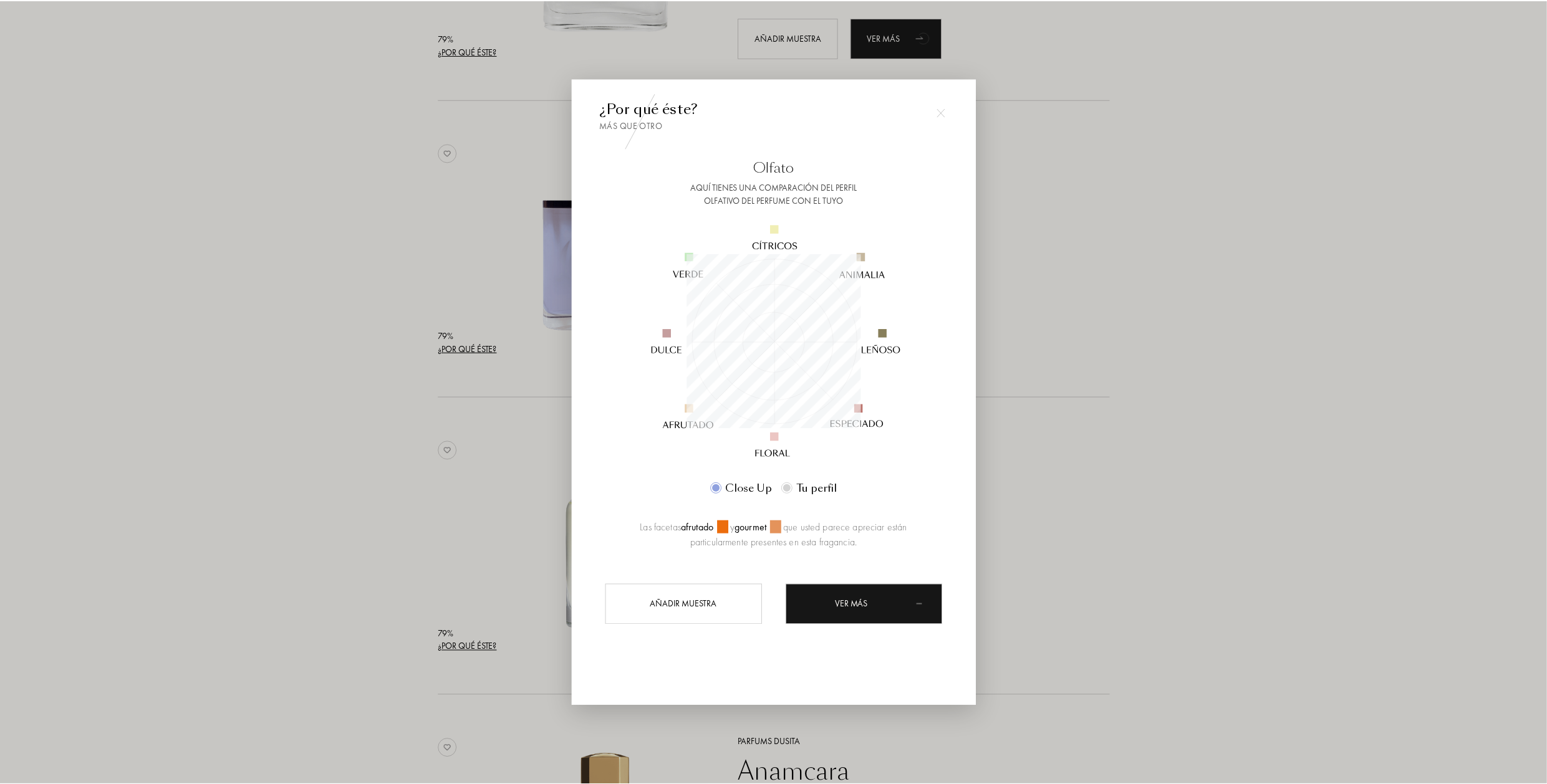
scroll to position [175, 175]
click at [314, 349] on div at bounding box center [776, 392] width 1551 height 784
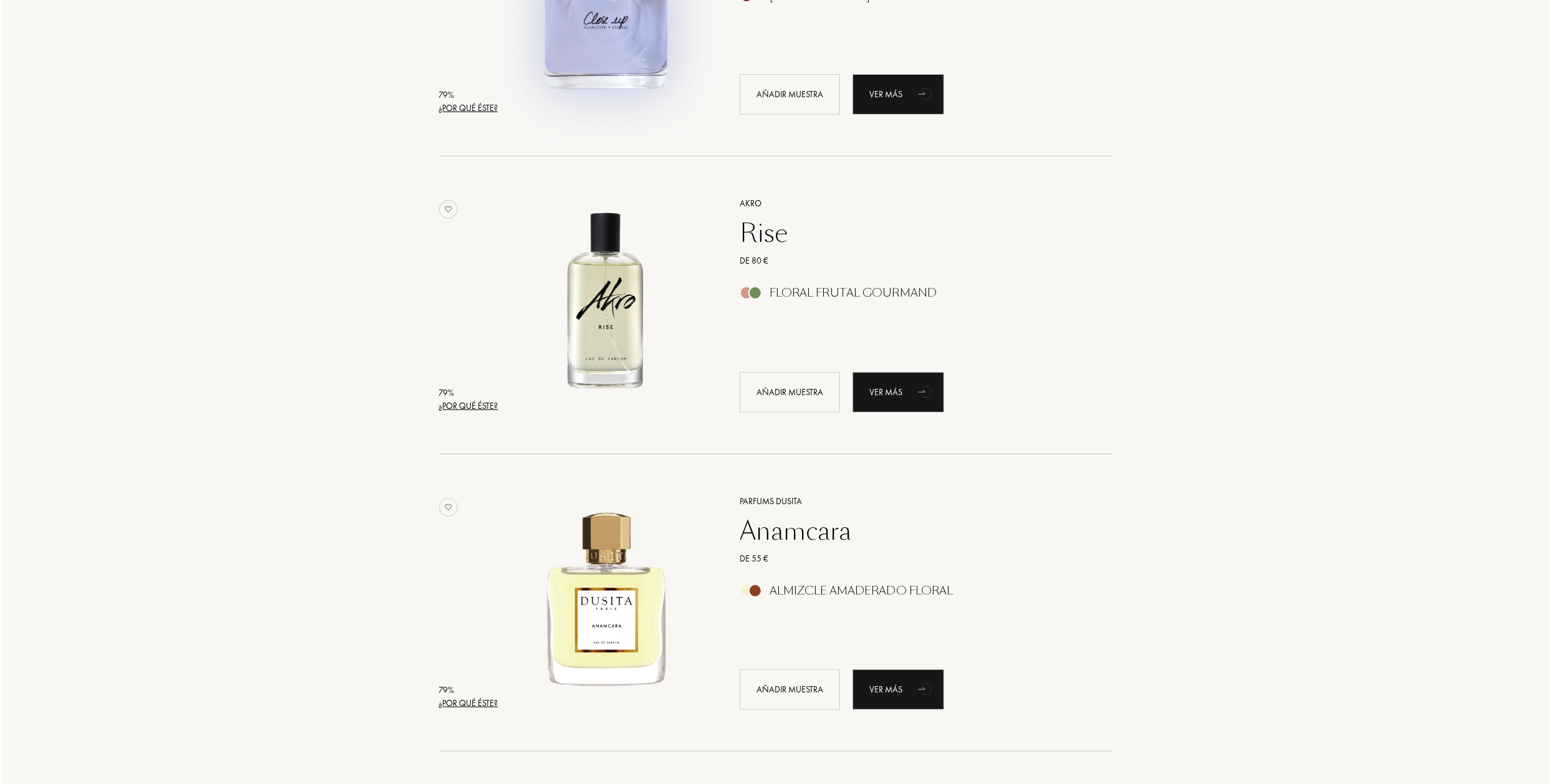
scroll to position [5174, 0]
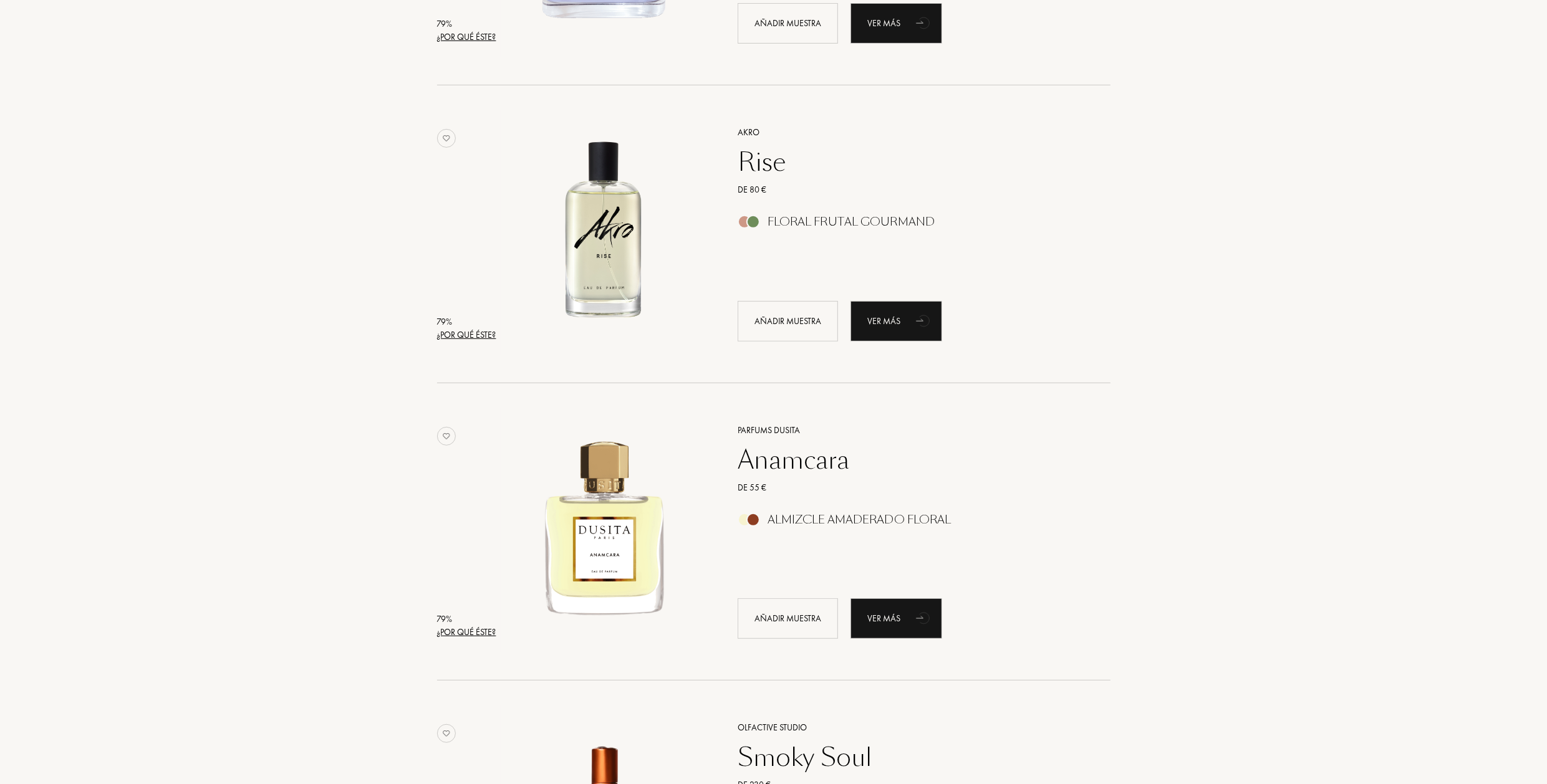
click at [460, 338] on div "¿Por qué éste?" at bounding box center [467, 335] width 59 height 13
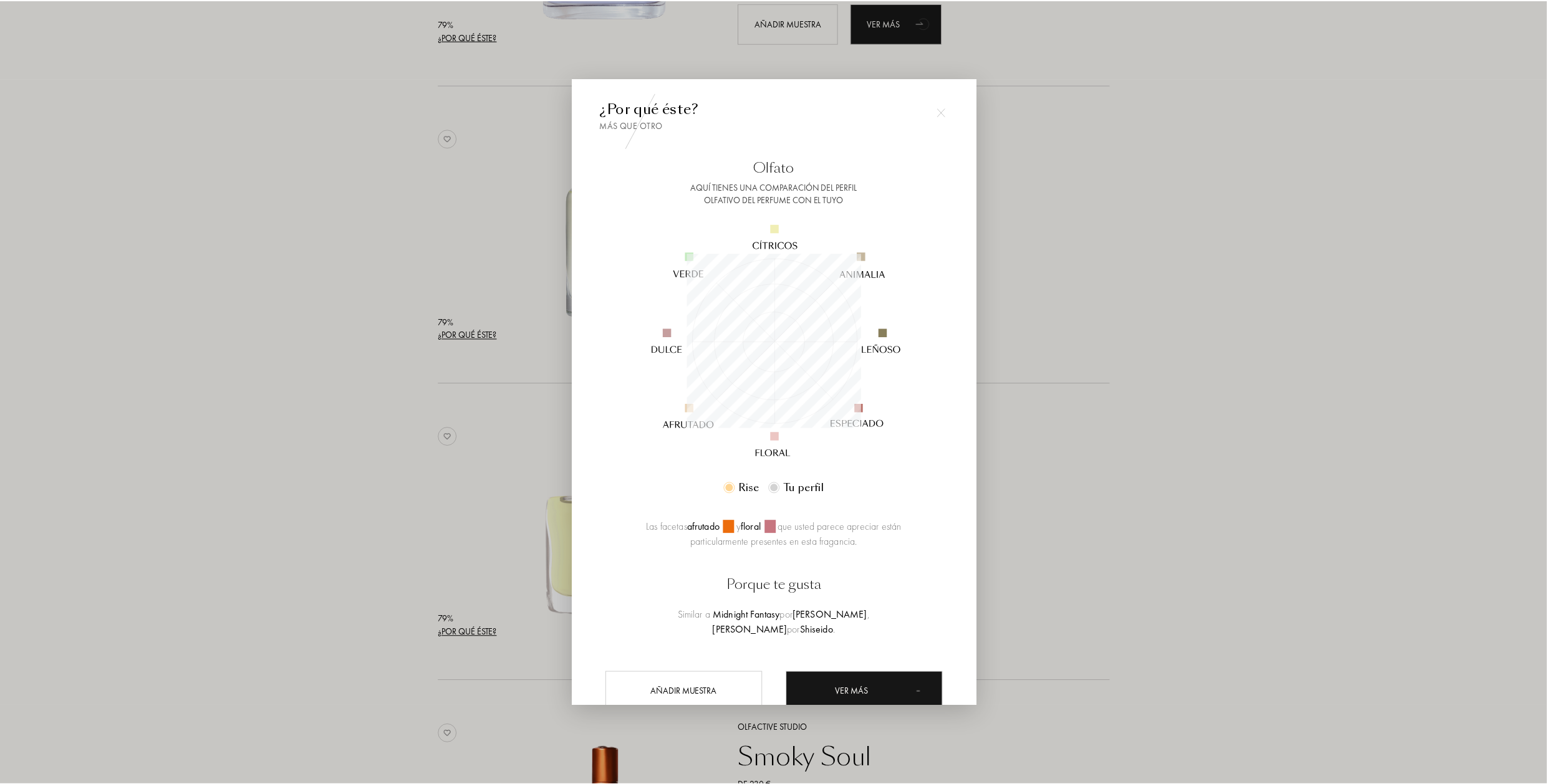
scroll to position [175, 175]
click at [343, 358] on div at bounding box center [776, 392] width 1551 height 784
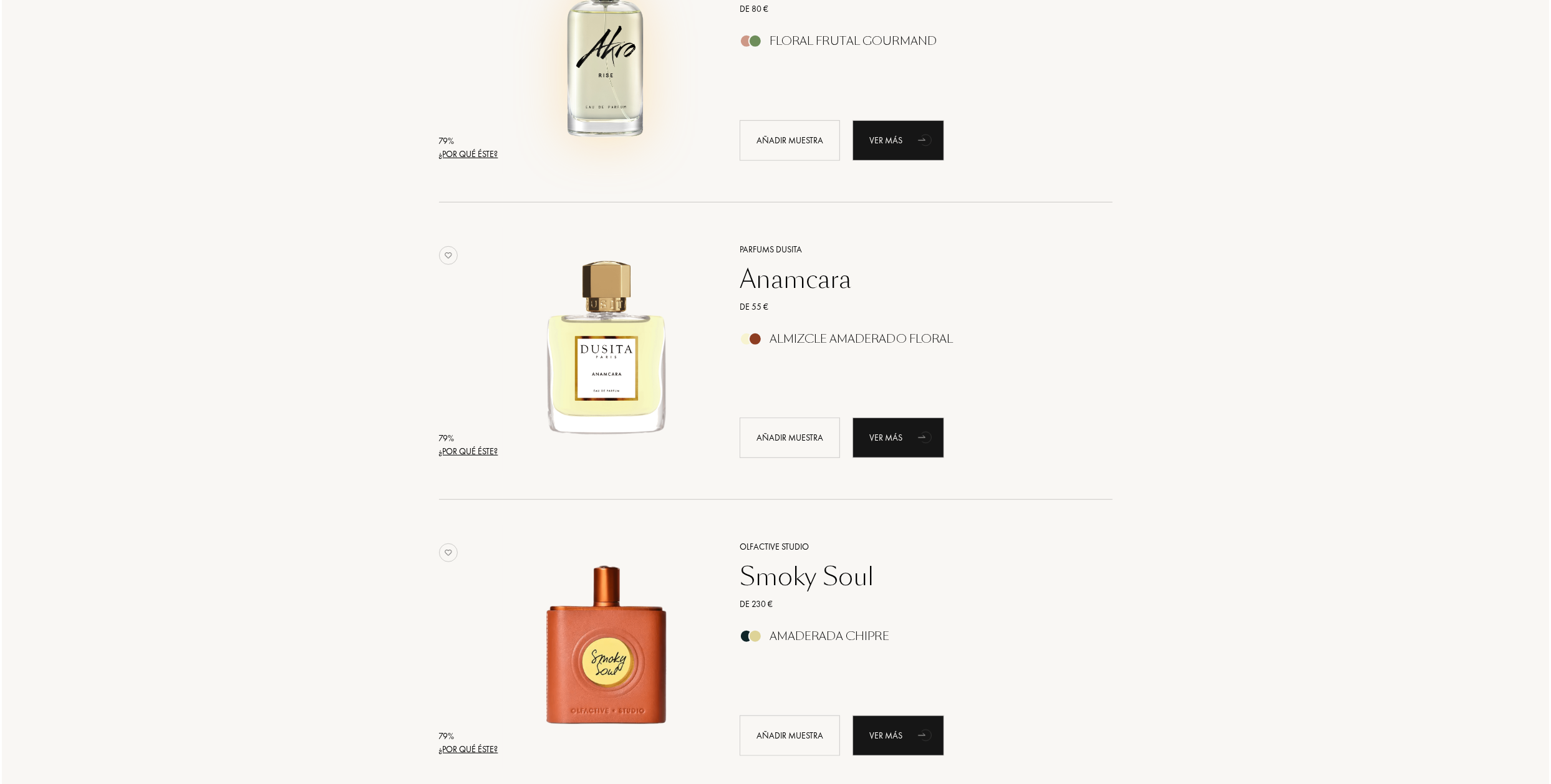
scroll to position [5423, 0]
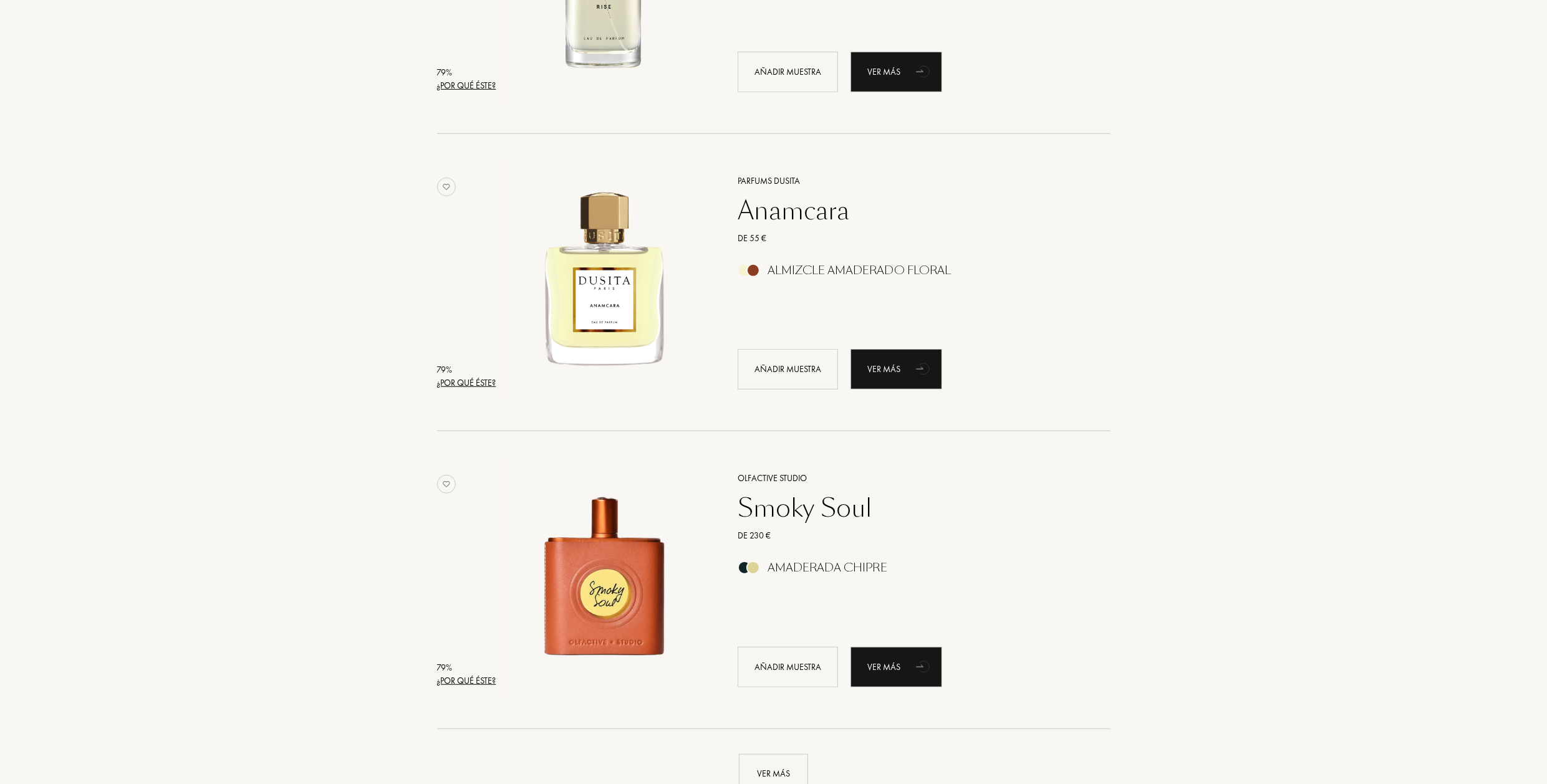
click at [467, 386] on div "¿Por qué éste?" at bounding box center [467, 382] width 59 height 13
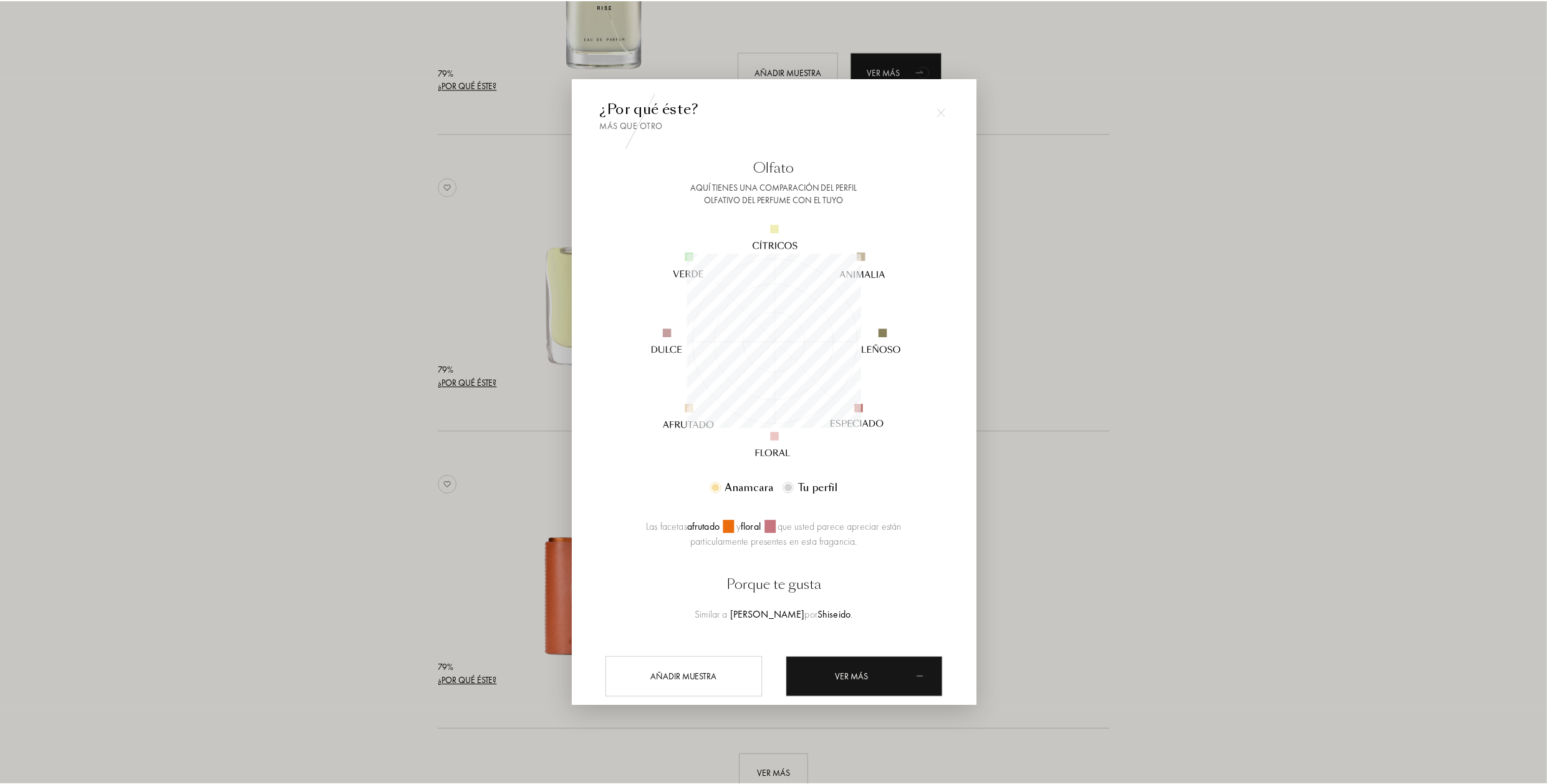
scroll to position [0, 0]
click at [326, 384] on div at bounding box center [776, 392] width 1551 height 784
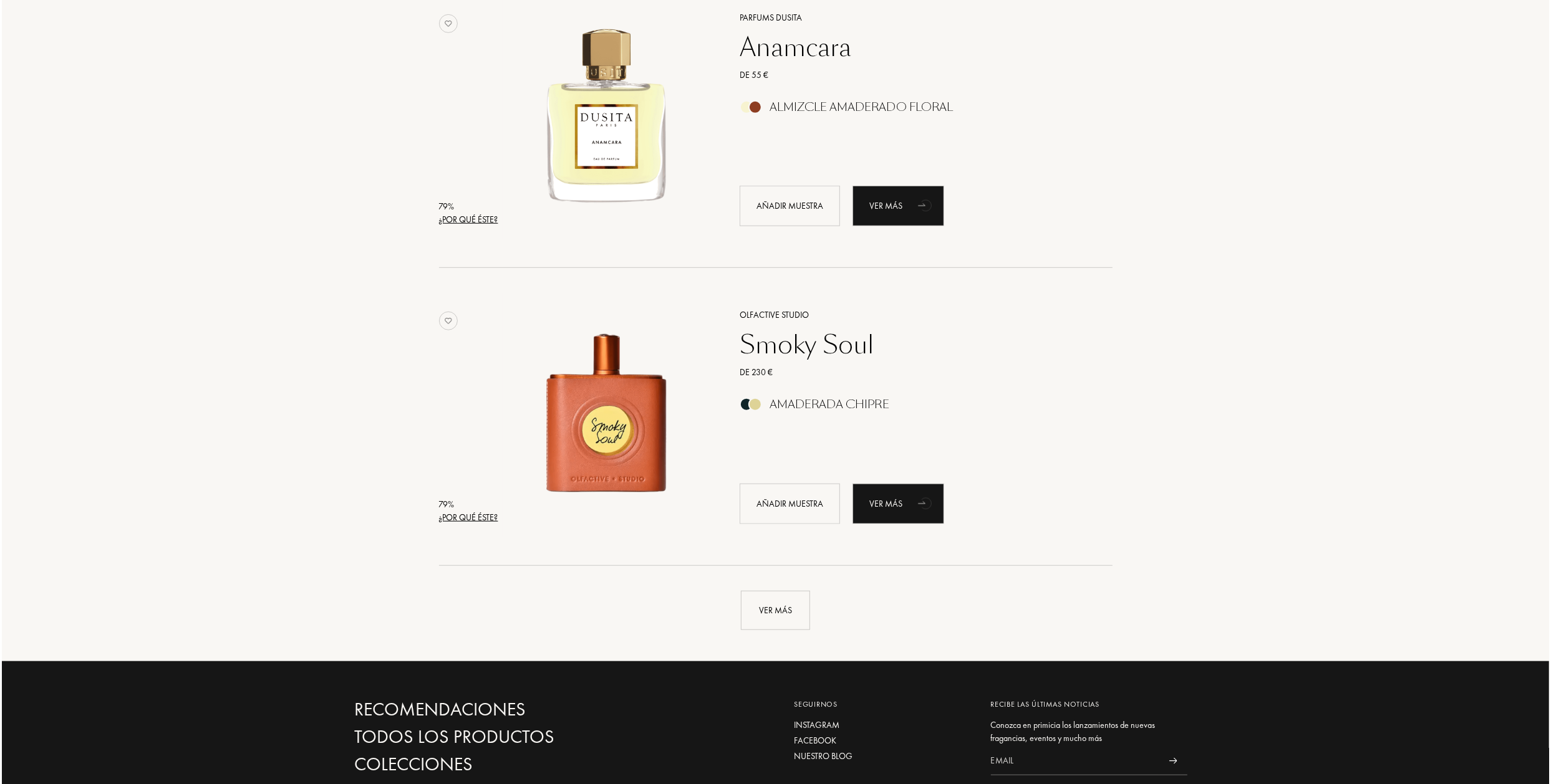
scroll to position [5672, 0]
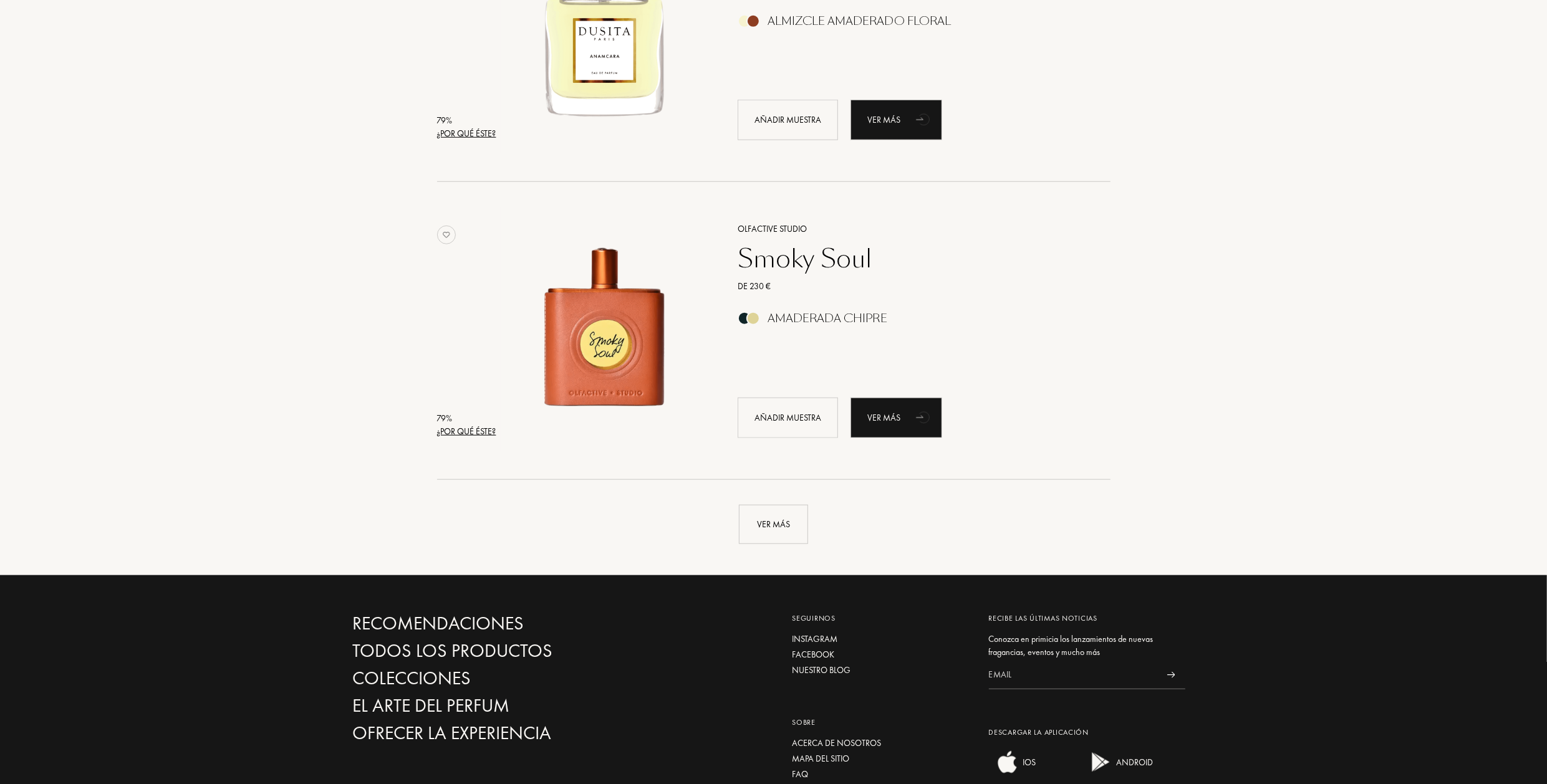
click at [480, 434] on div "¿Por qué éste?" at bounding box center [467, 431] width 59 height 13
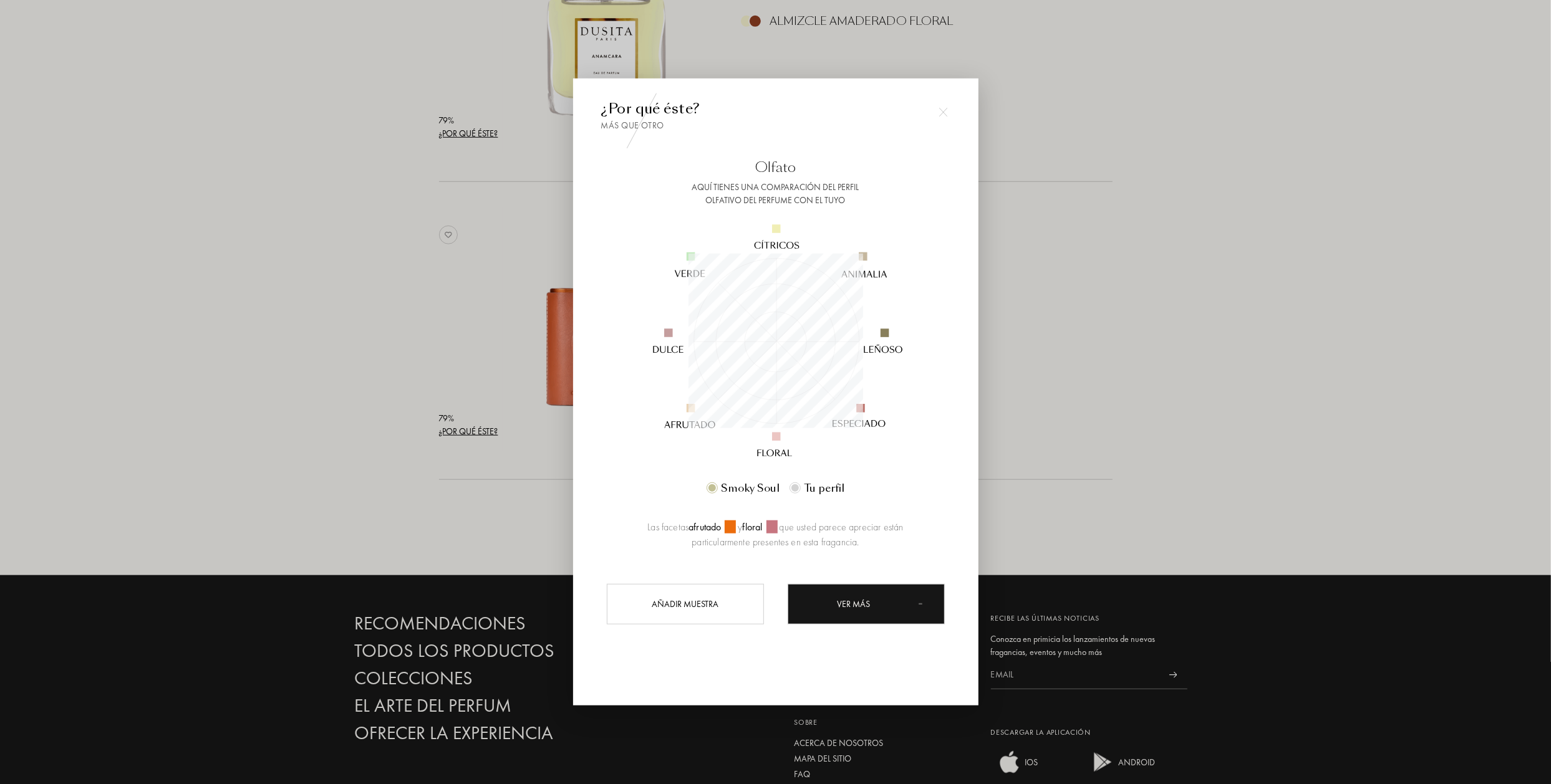
scroll to position [623185, 623308]
click at [343, 415] on div at bounding box center [776, 392] width 1551 height 784
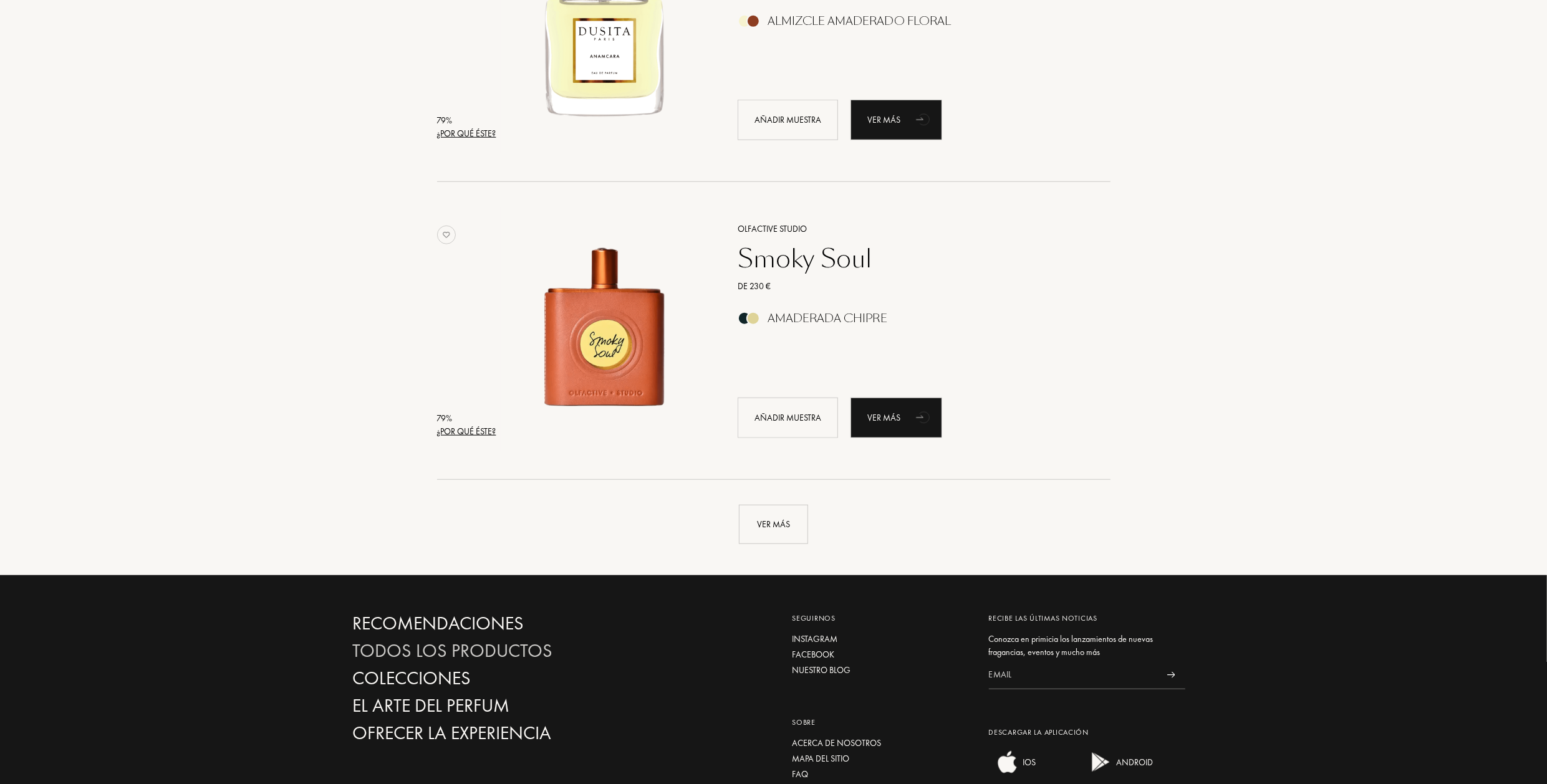
click at [422, 652] on div "Todos los productos" at bounding box center [487, 651] width 268 height 22
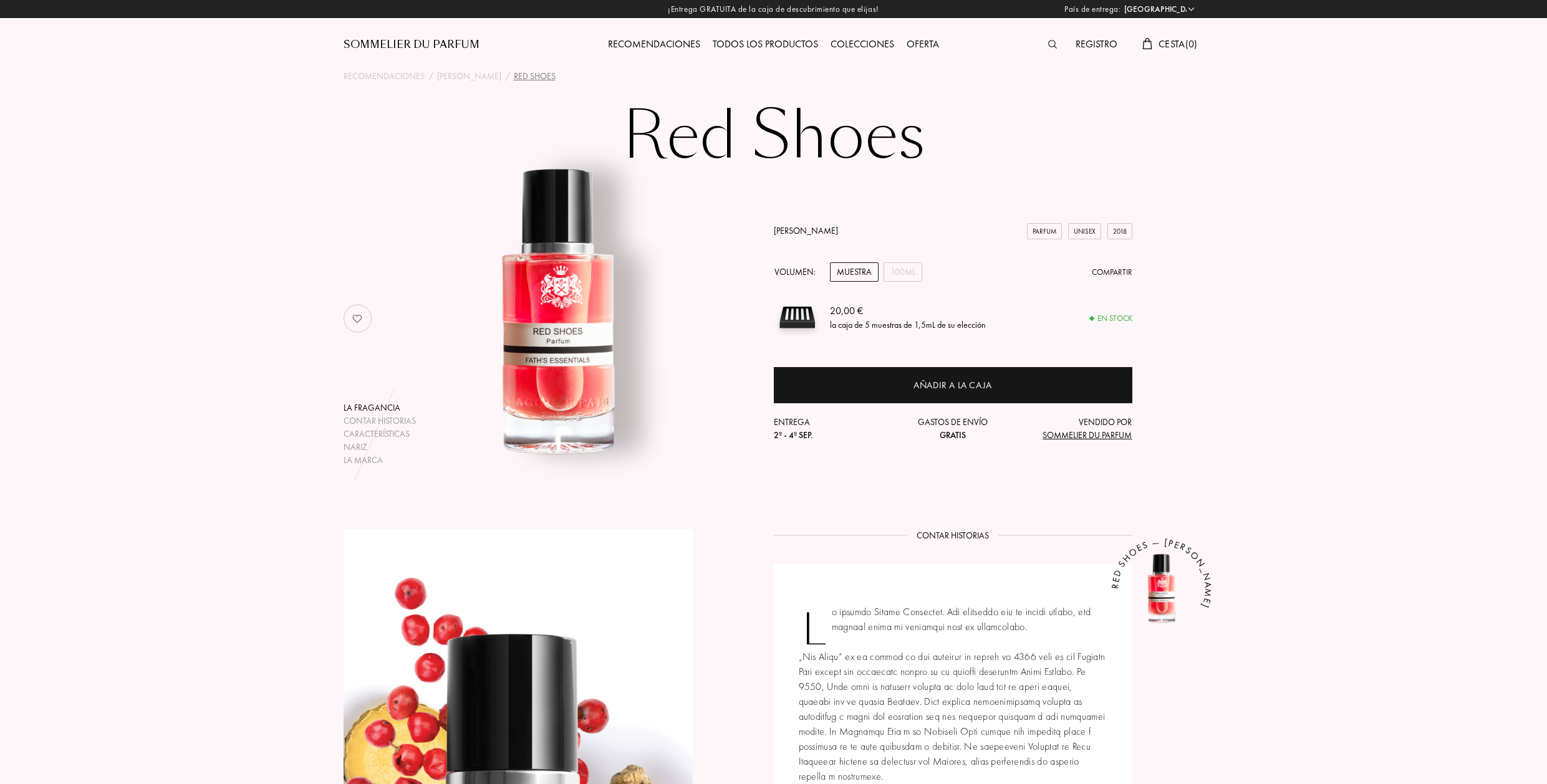
select select "ES"
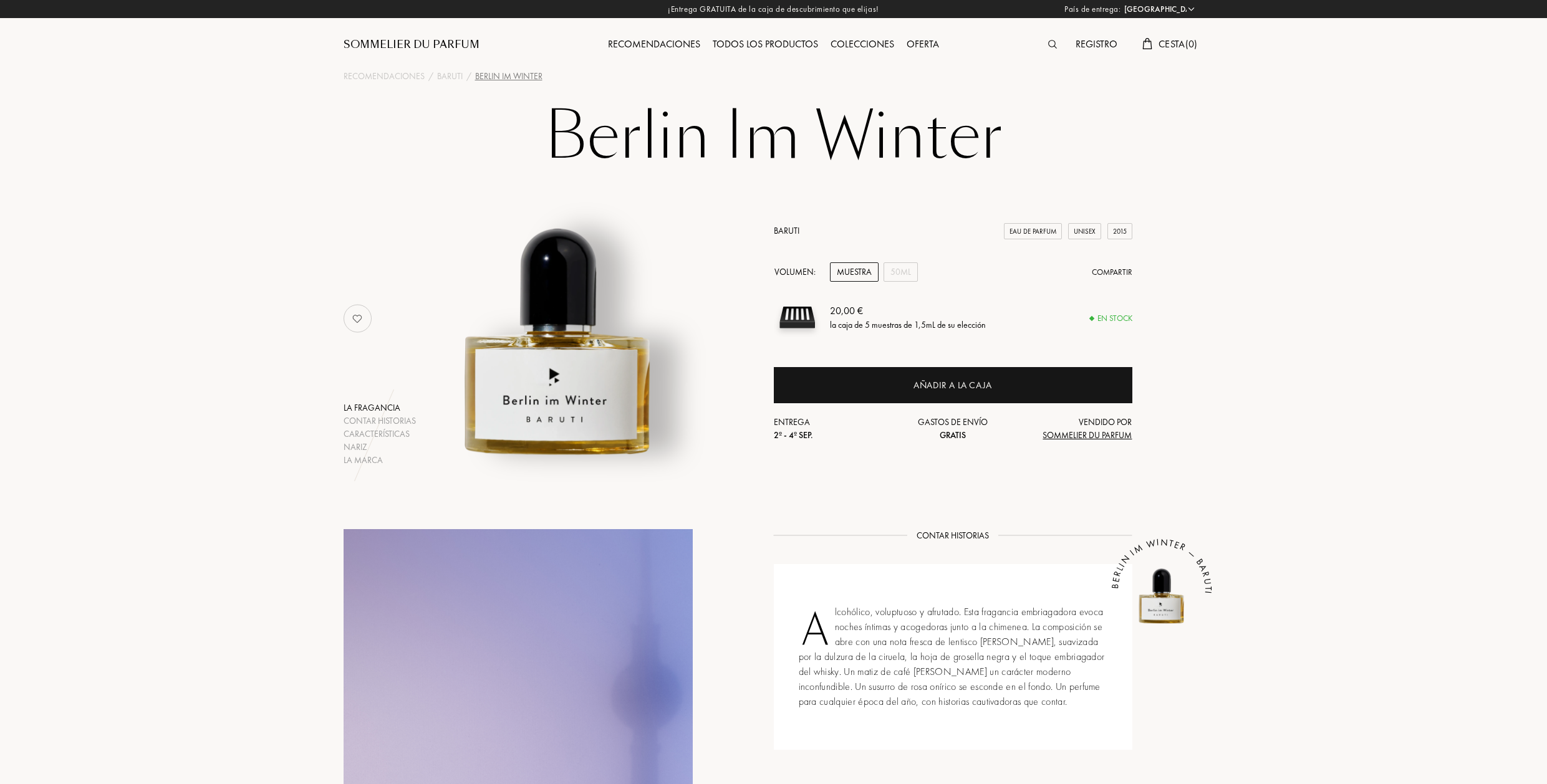
select select "ES"
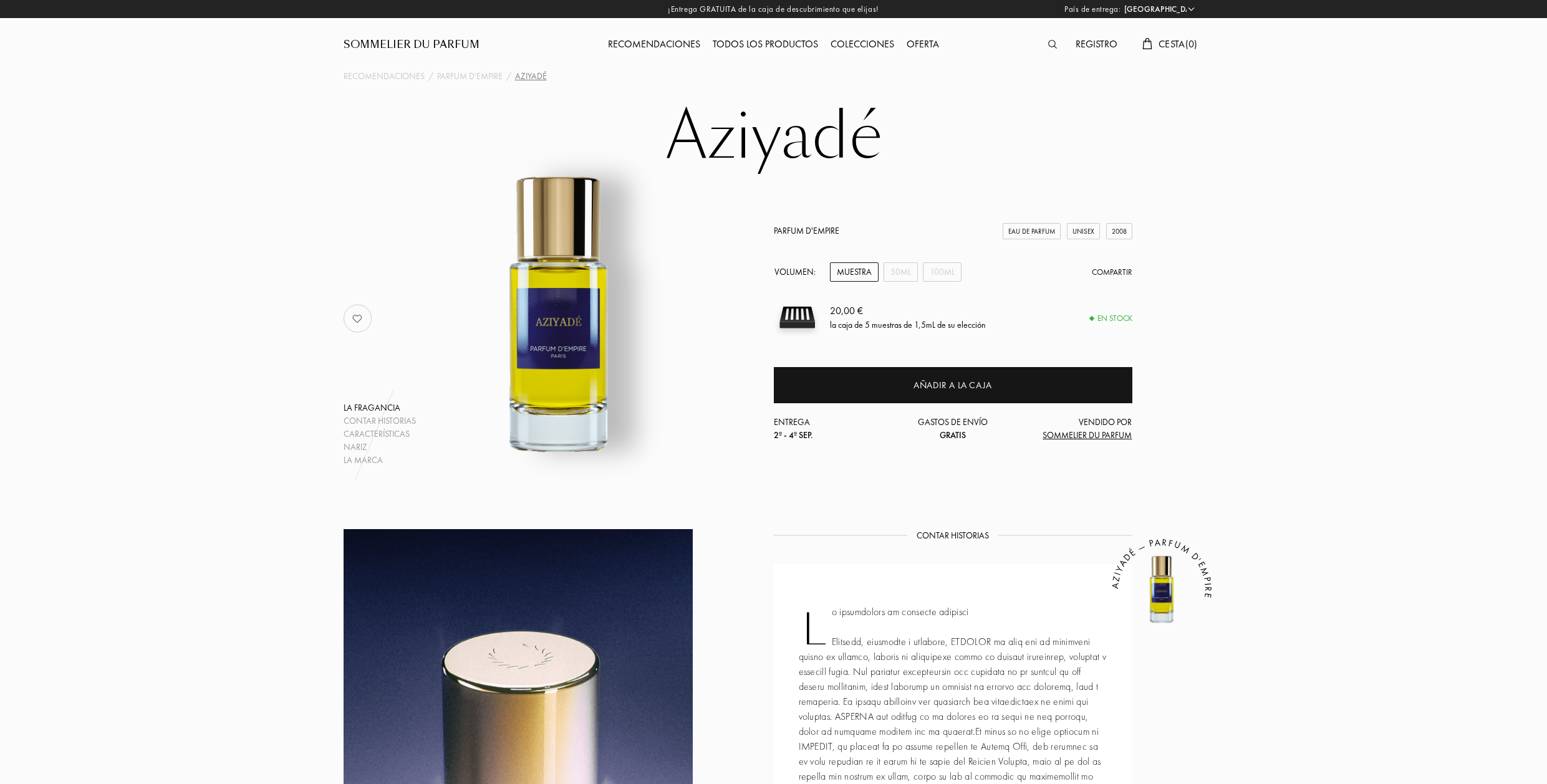
select select "ES"
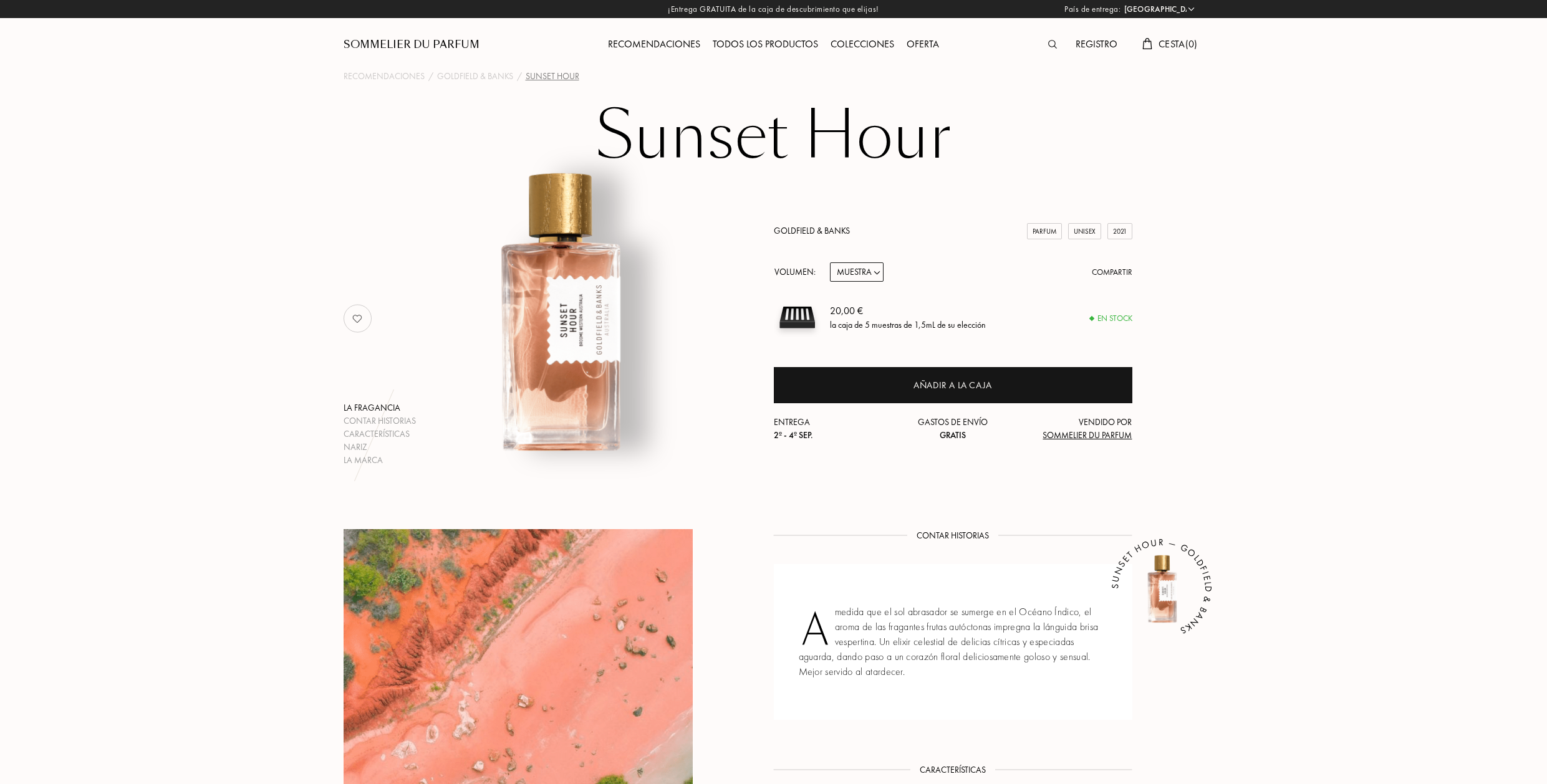
select select "ES"
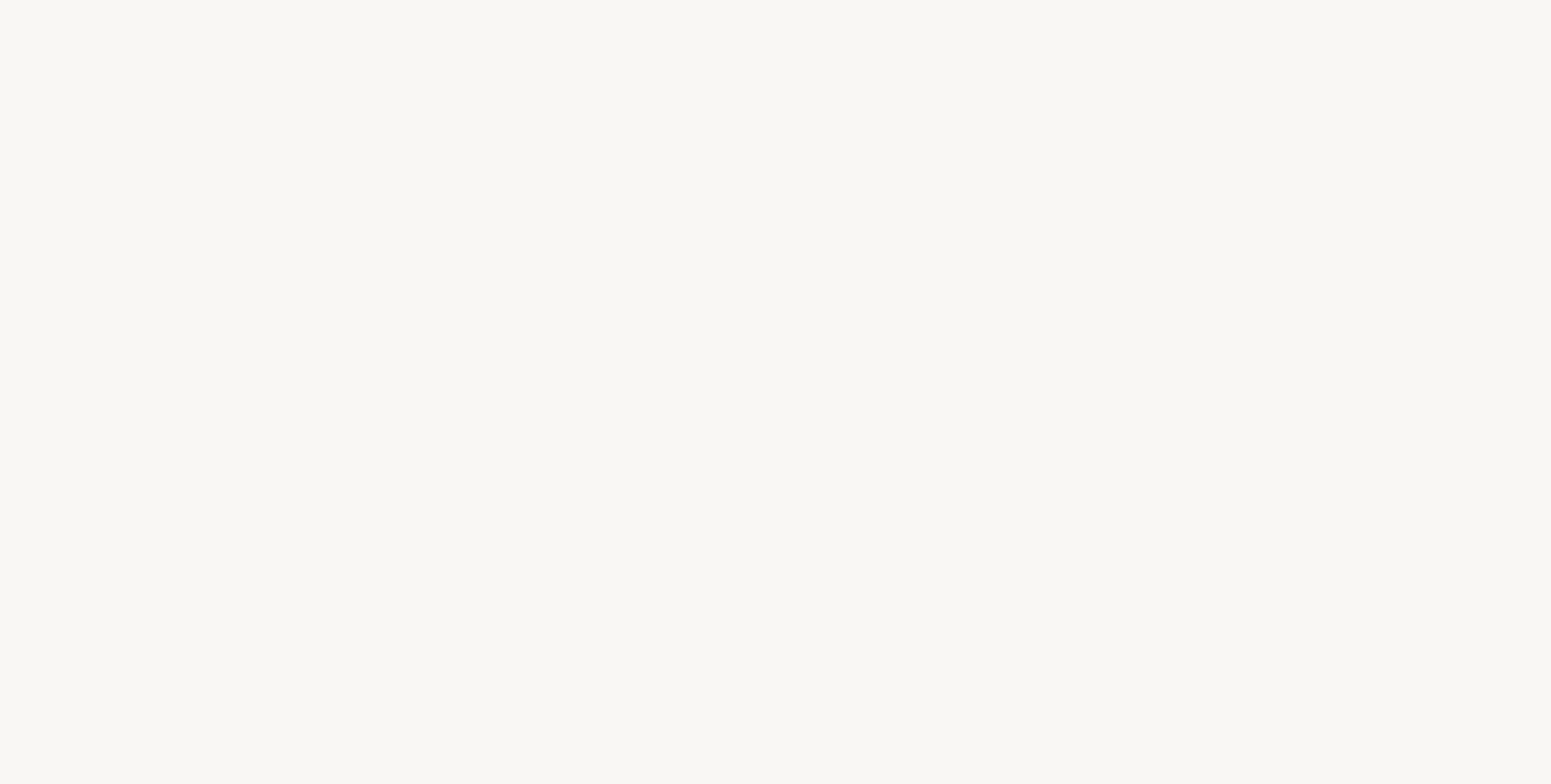
select select "ES"
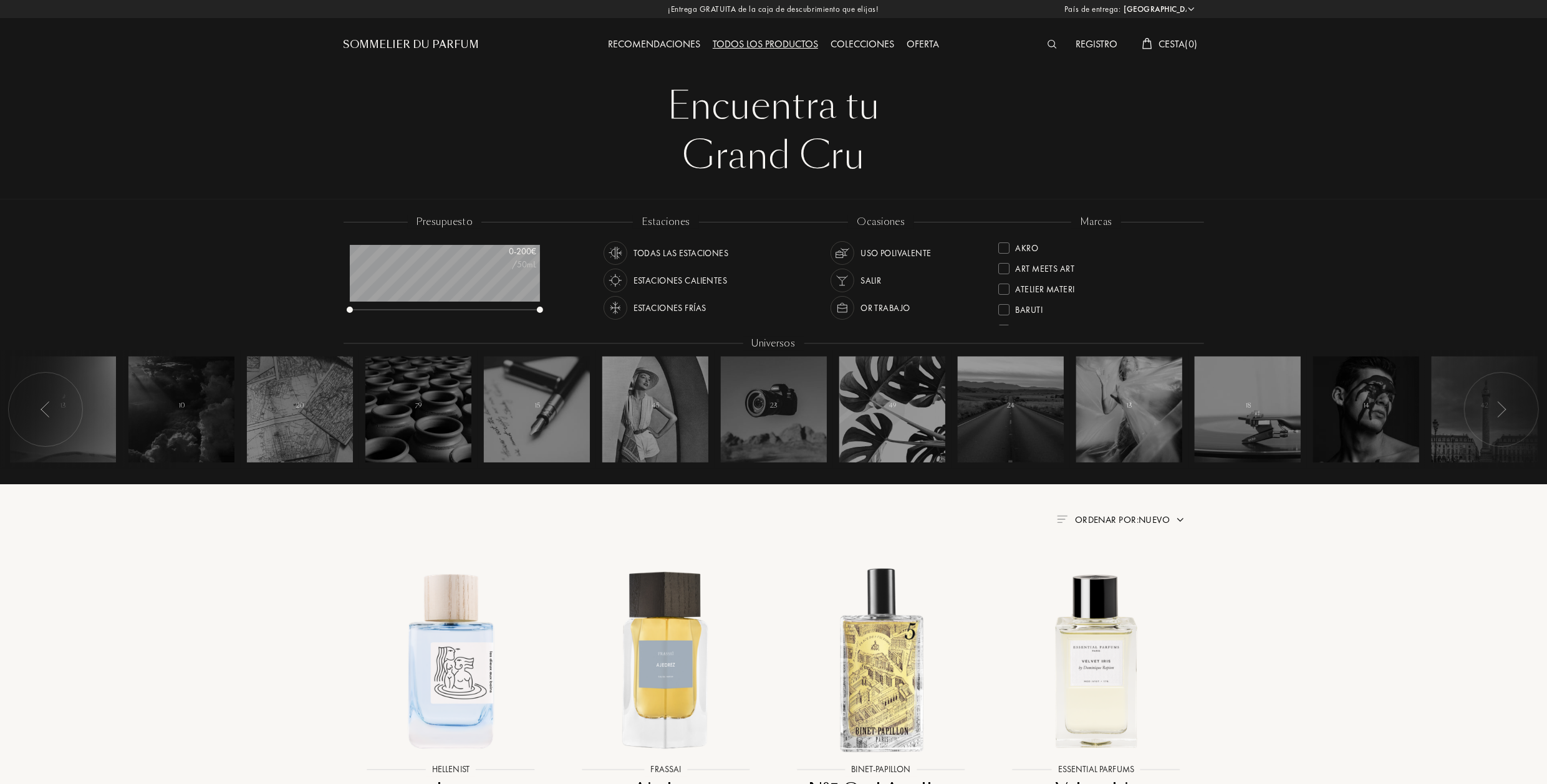
scroll to position [62, 190]
